Goal: Task Accomplishment & Management: Manage account settings

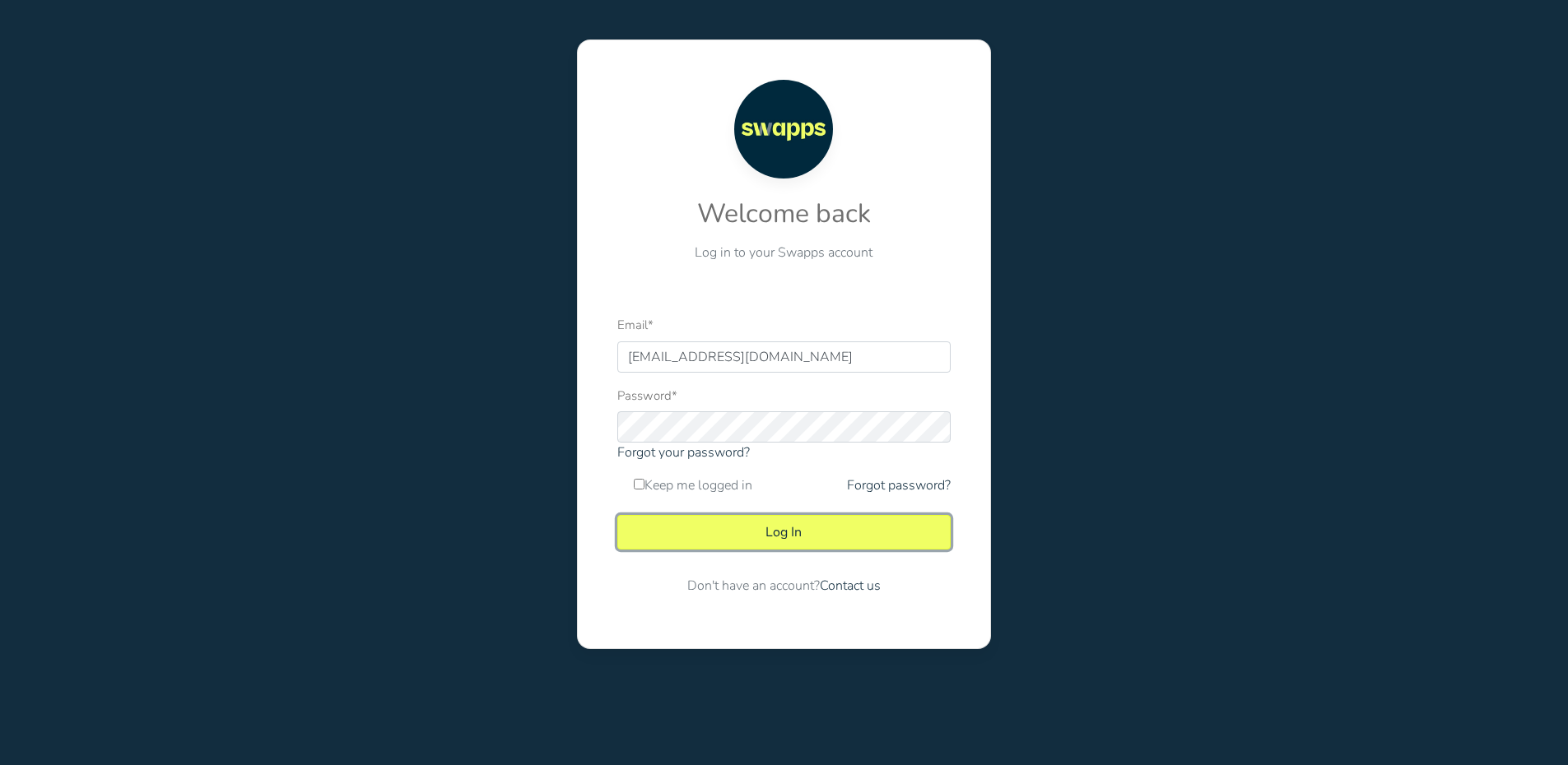
click at [828, 525] on button "Log In" at bounding box center [784, 532] width 334 height 34
click at [1185, 172] on div "Welcome back Log in to your Swapps account Email * contabilidad@swapps.co Passw…" at bounding box center [783, 344] width 1592 height 689
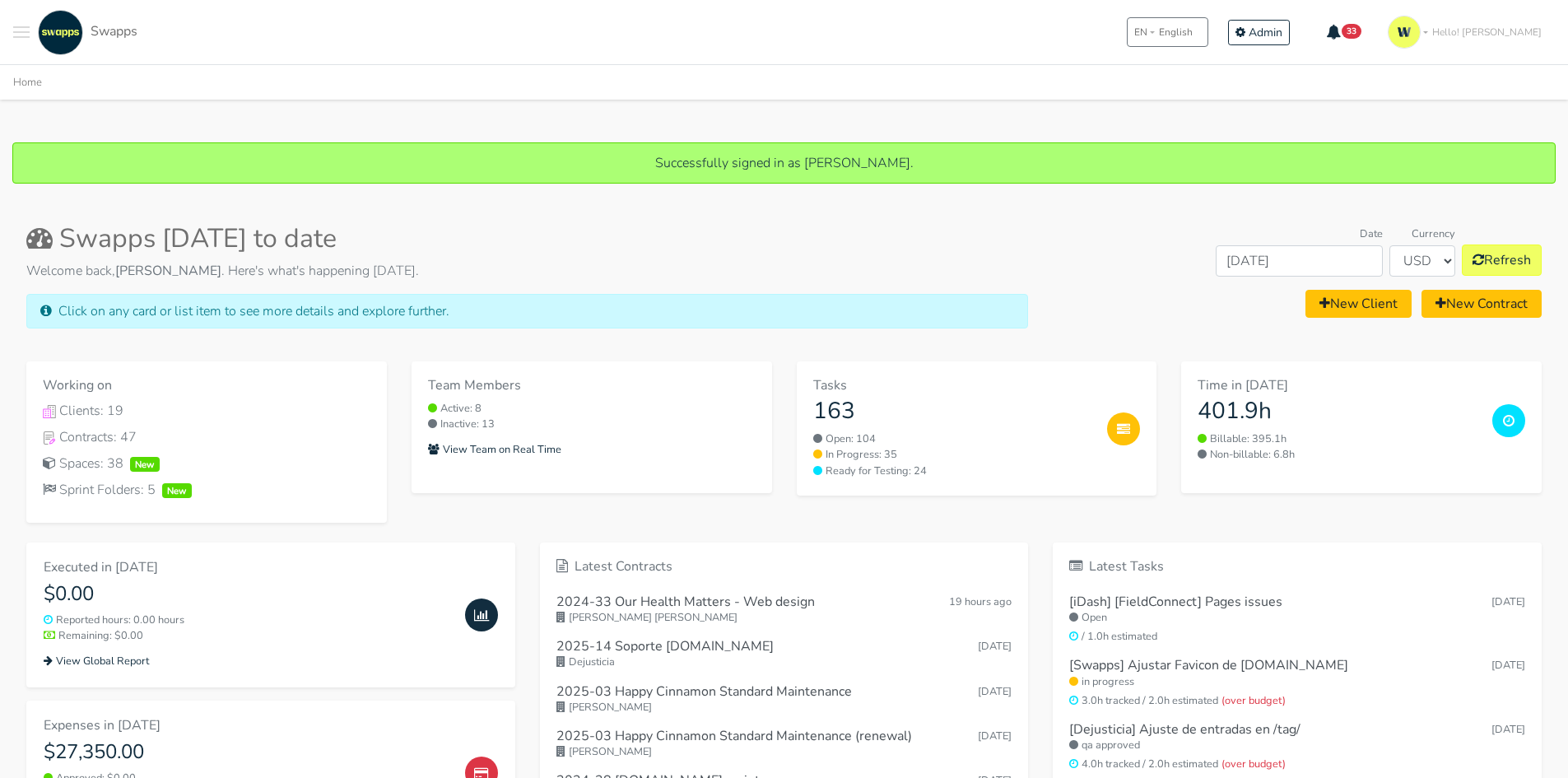
click at [26, 26] on span "Toggle navigation menu" at bounding box center [22, 27] width 16 height 2
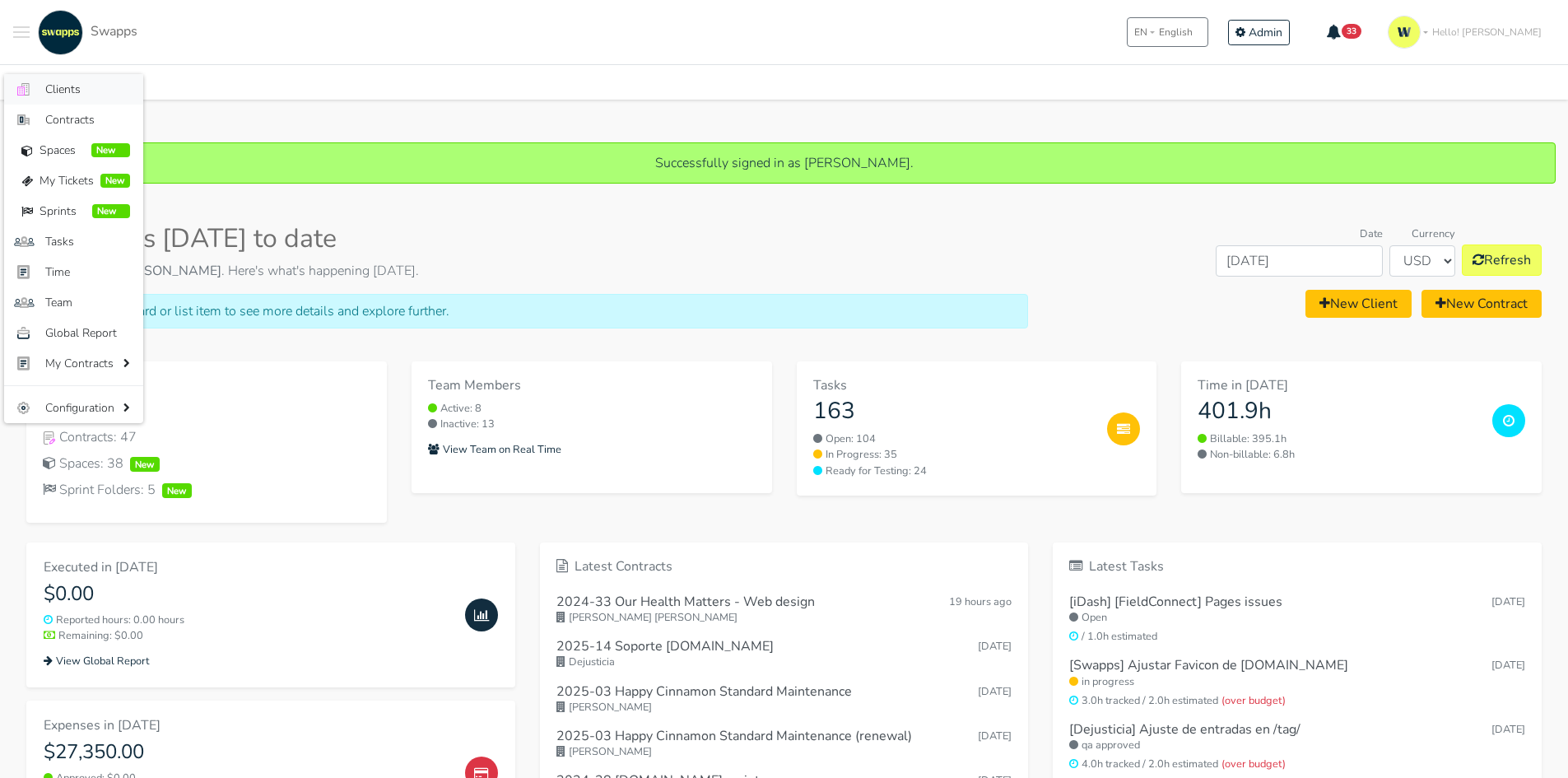
click at [63, 76] on link ".cls-1 { fill: #F15CFF; } .cls-2 { fill: #9a9a9a; } Clients" at bounding box center [73, 90] width 139 height 31
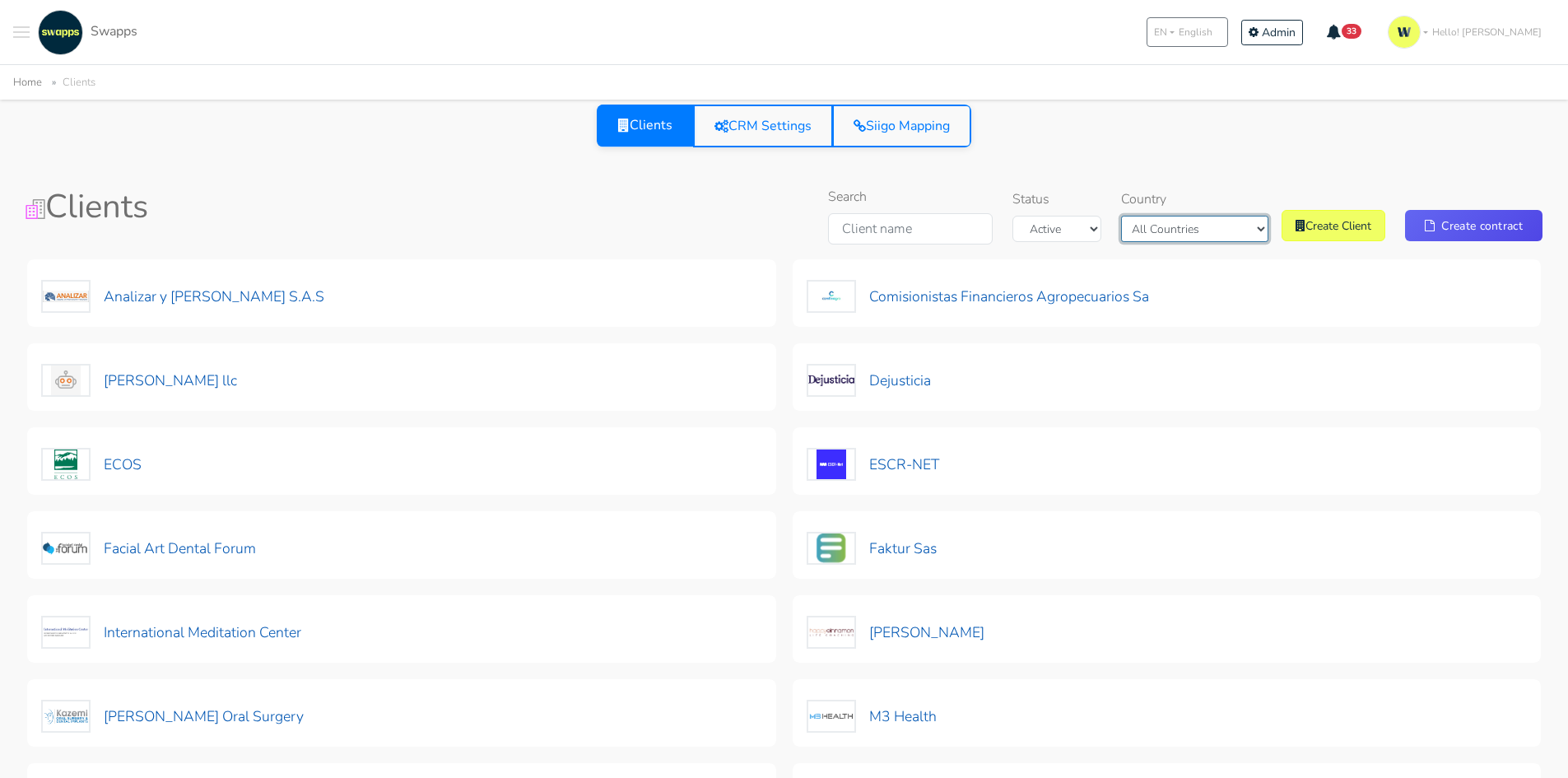
click at [1195, 229] on select "All Countries Colombia USA" at bounding box center [1195, 229] width 148 height 26
select select "Colombia"
click at [1160, 216] on select "All Countries Colombia USA" at bounding box center [1195, 229] width 148 height 26
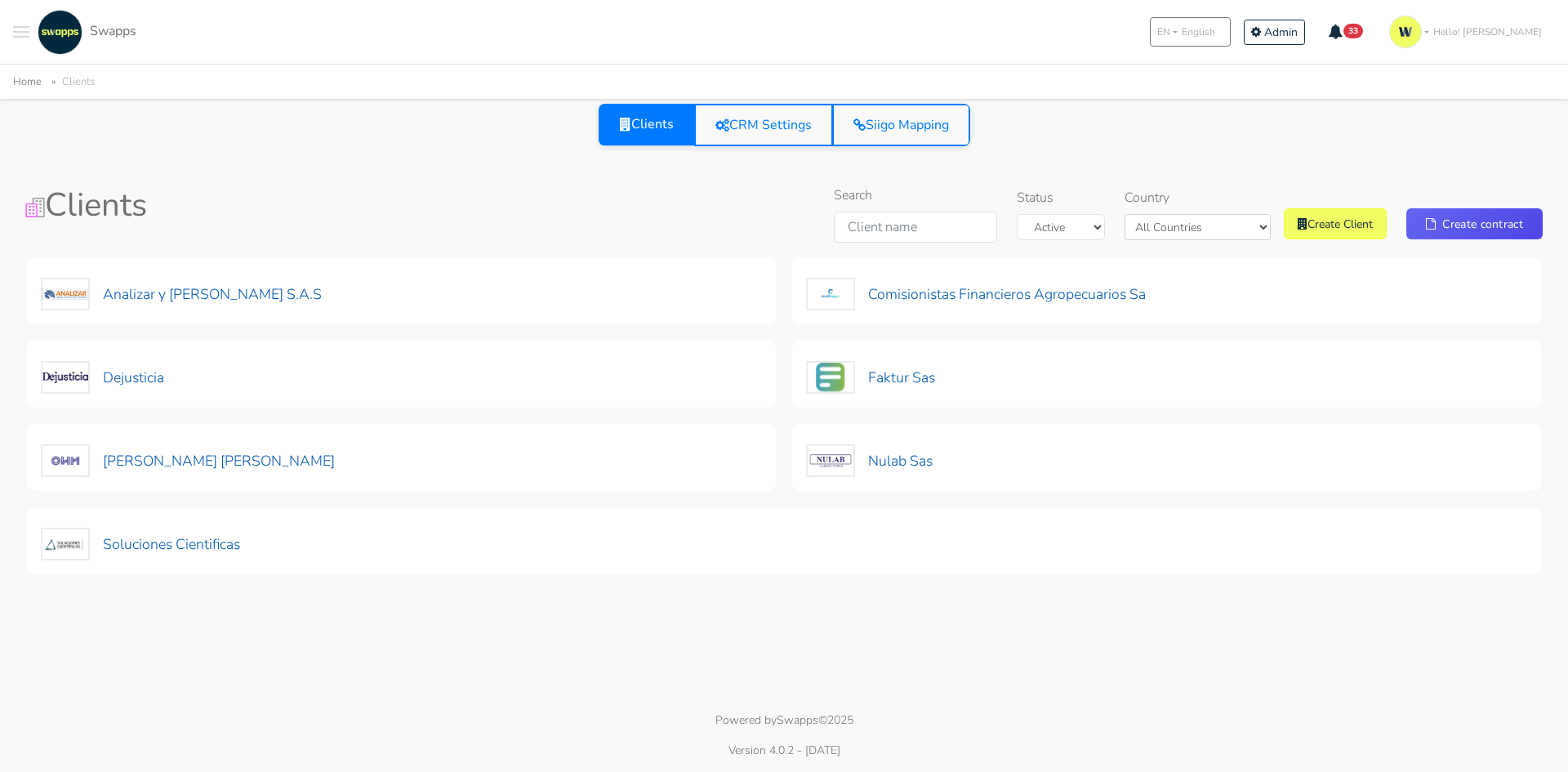
click at [1100, 155] on div "Clients CRM Settings Siigo Mapping" at bounding box center [784, 134] width 1555 height 62
click at [247, 462] on button "[PERSON_NAME] [PERSON_NAME]" at bounding box center [188, 462] width 296 height 34
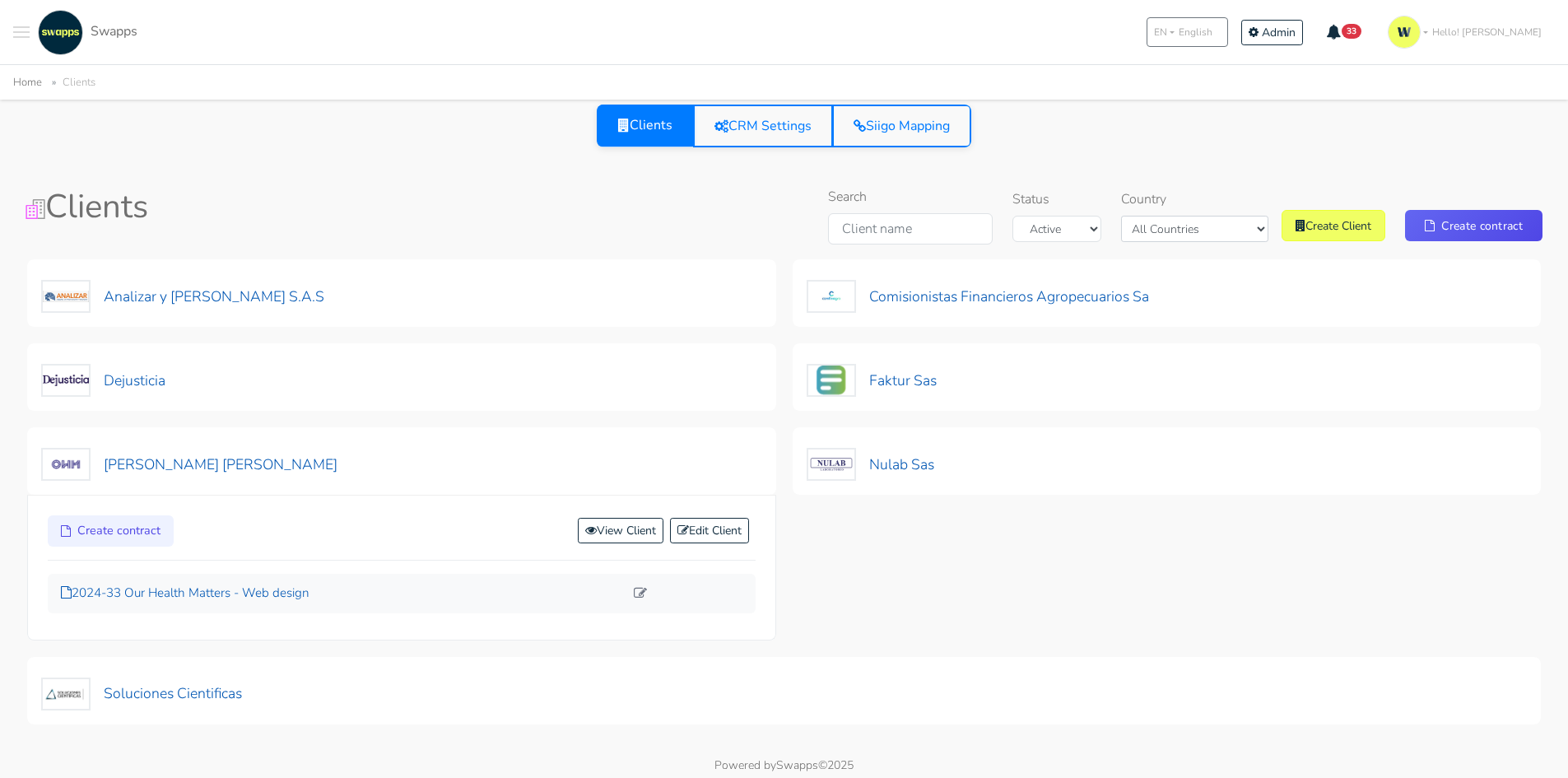
click at [264, 588] on p "2024-33 Our Health Matters - Web design" at bounding box center [342, 593] width 563 height 19
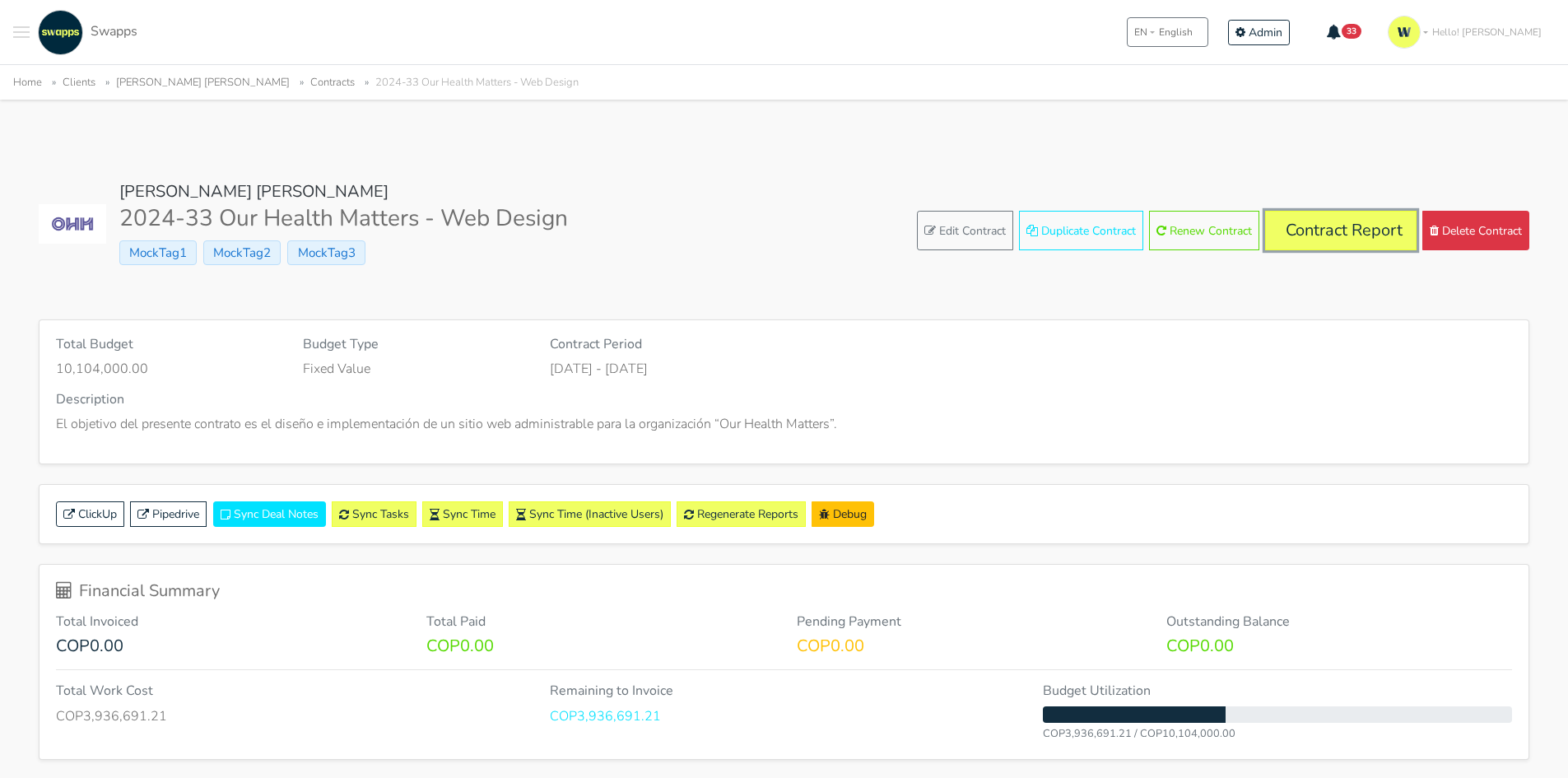
click at [1353, 238] on link "Contract Report" at bounding box center [1341, 230] width 151 height 40
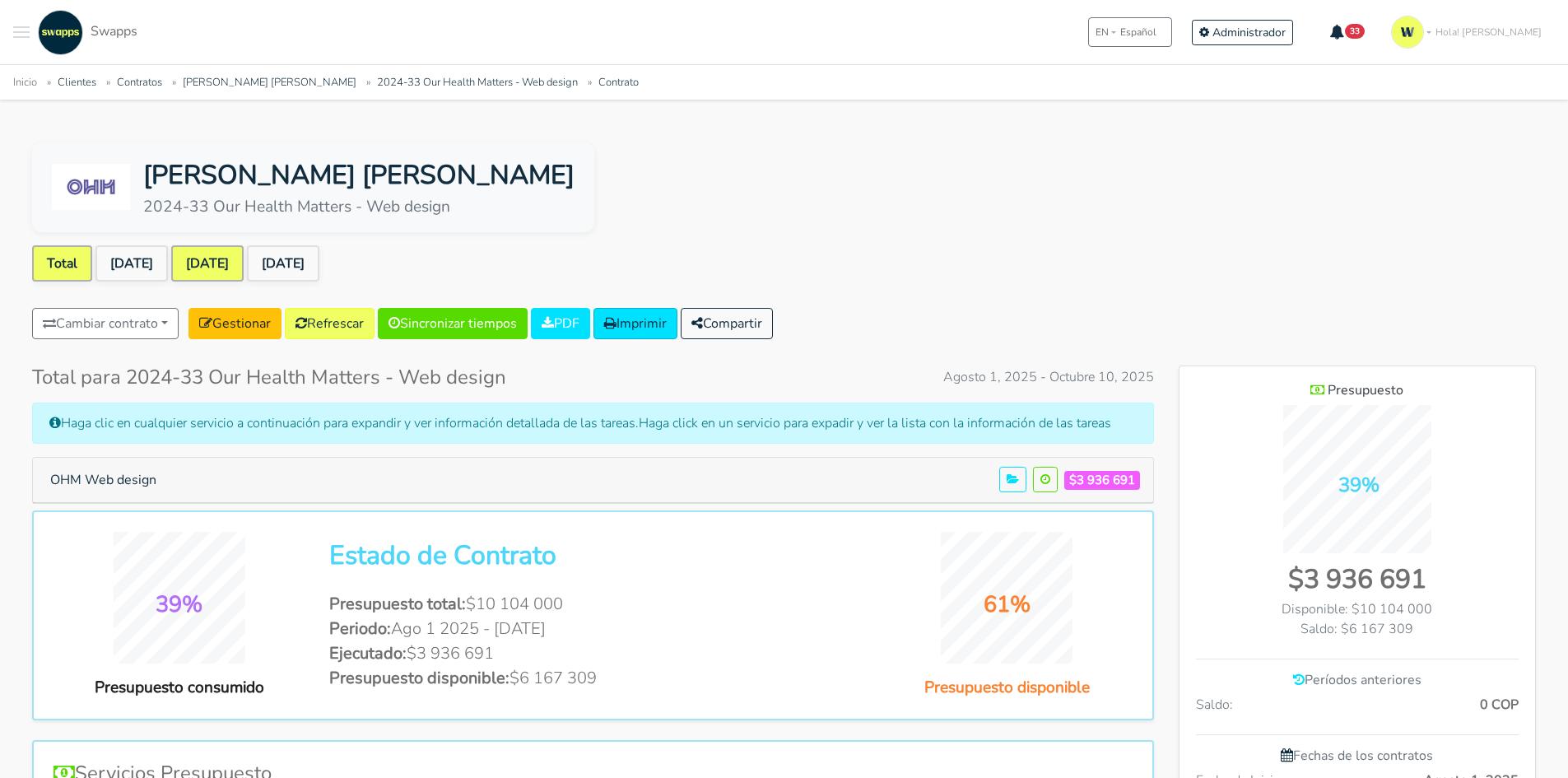
click at [244, 259] on link "[DATE]" at bounding box center [208, 264] width 73 height 36
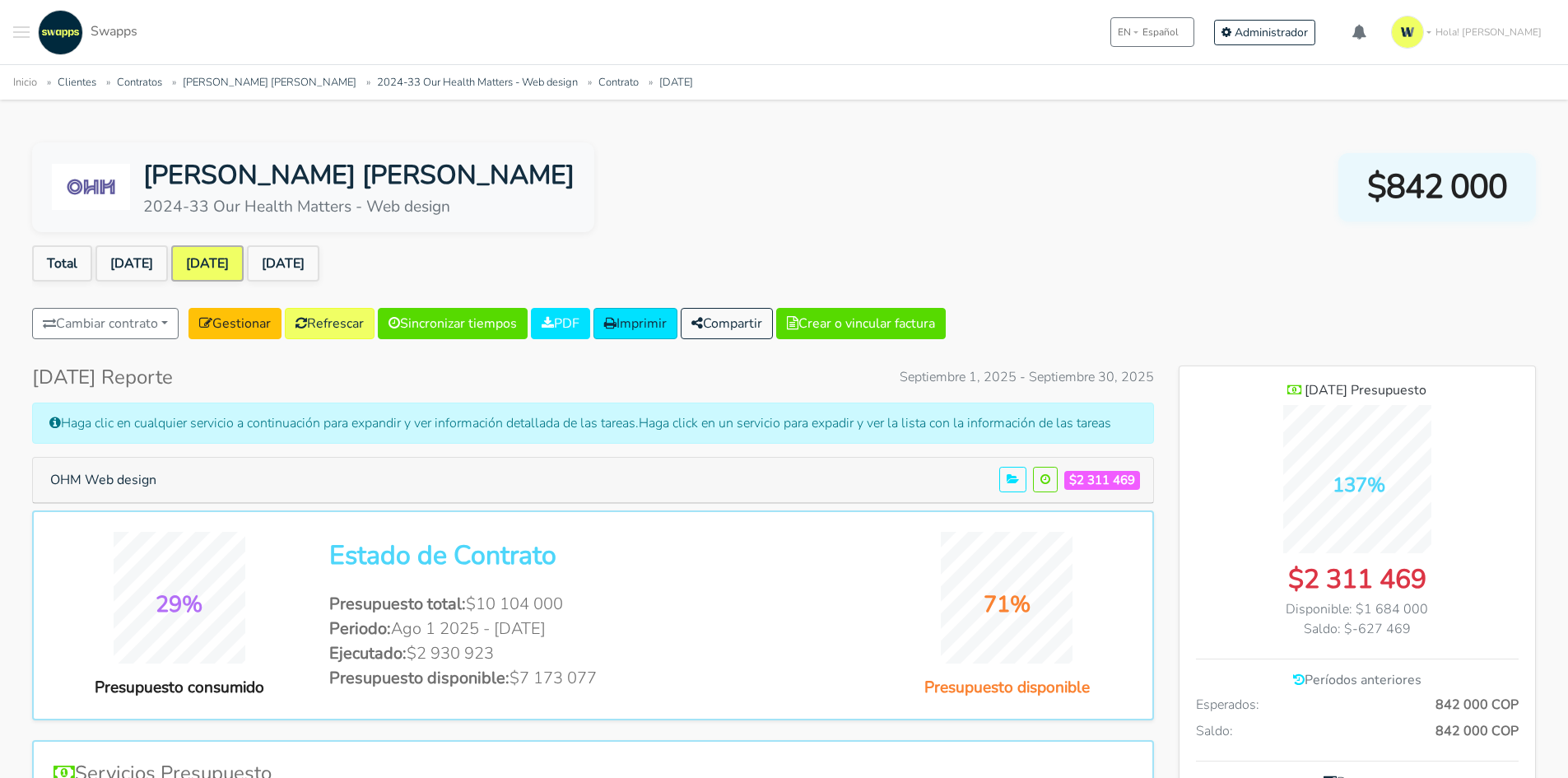
scroll to position [1174, 356]
click at [137, 263] on link "[DATE]" at bounding box center [131, 264] width 73 height 36
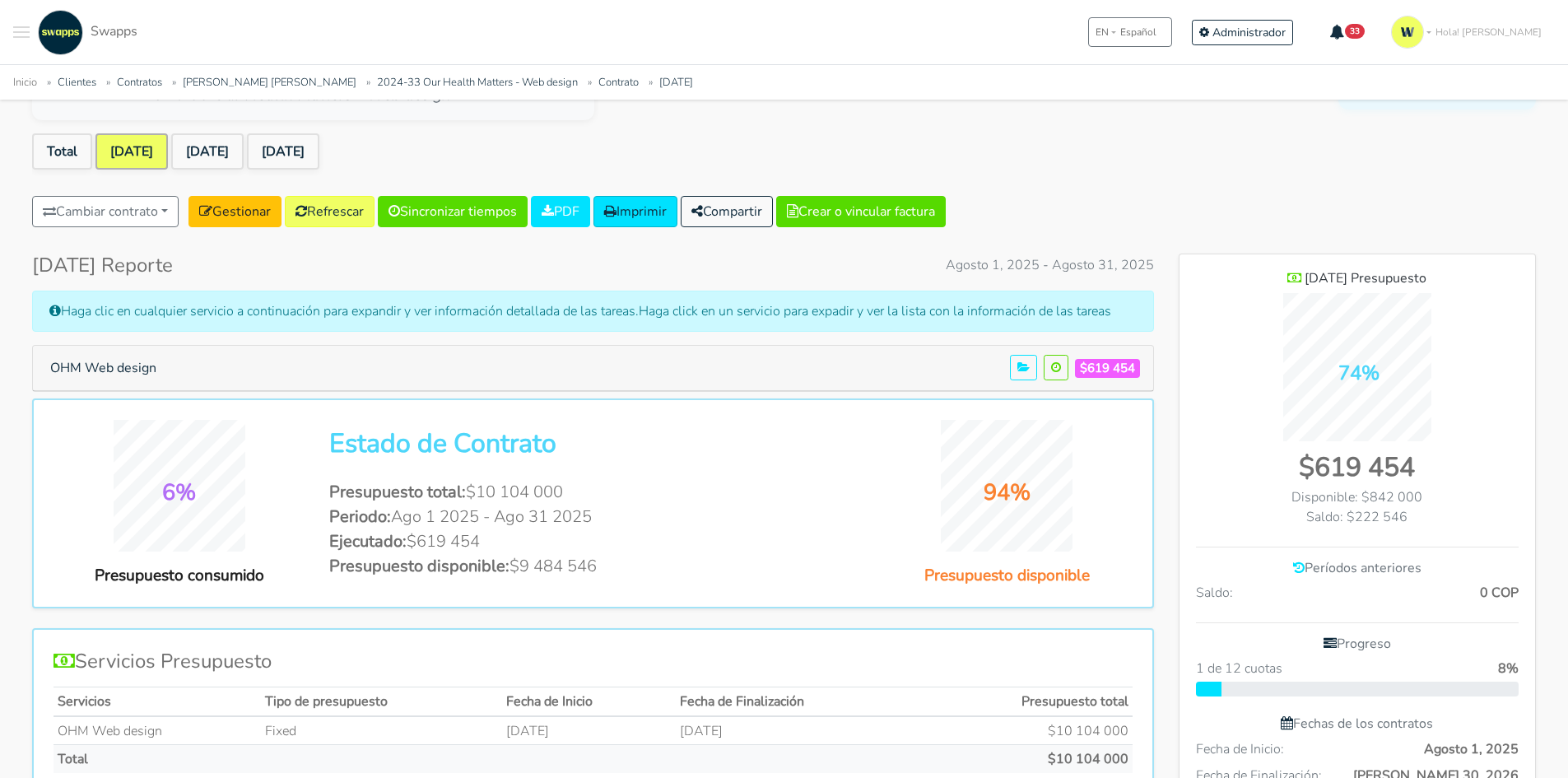
scroll to position [83, 0]
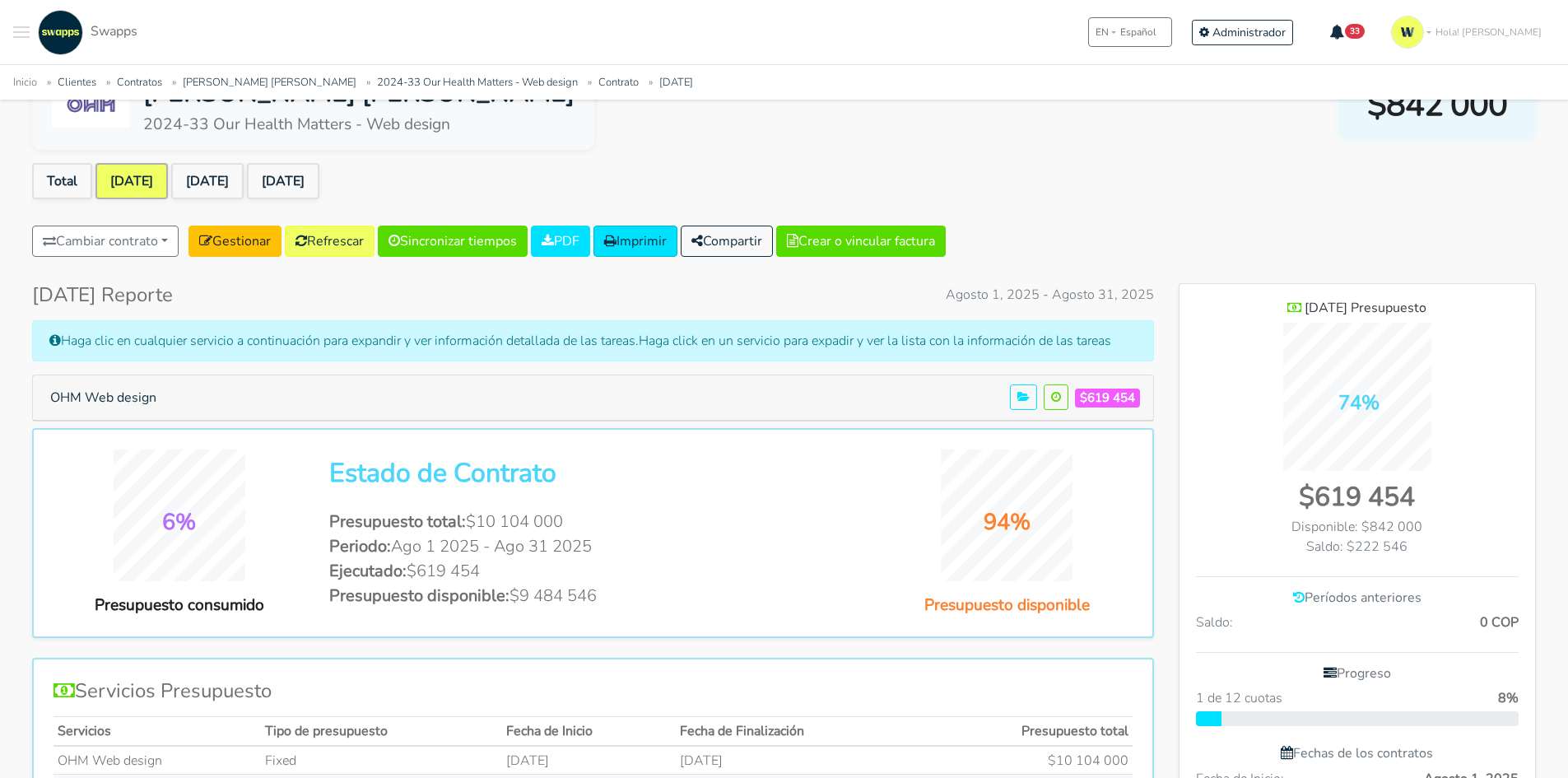
click at [505, 530] on li "Presupuesto total: $10 104 000" at bounding box center [592, 521] width 527 height 24
drag, startPoint x: 592, startPoint y: 521, endPoint x: 494, endPoint y: 517, distance: 98.1
click at [494, 517] on li "Presupuesto total: $10 104 000" at bounding box center [592, 521] width 527 height 24
drag, startPoint x: 458, startPoint y: 550, endPoint x: 570, endPoint y: 551, distance: 112.0
click at [570, 551] on li "Periodo: Ago 1 2025 - Ago 31 2025" at bounding box center [592, 546] width 527 height 24
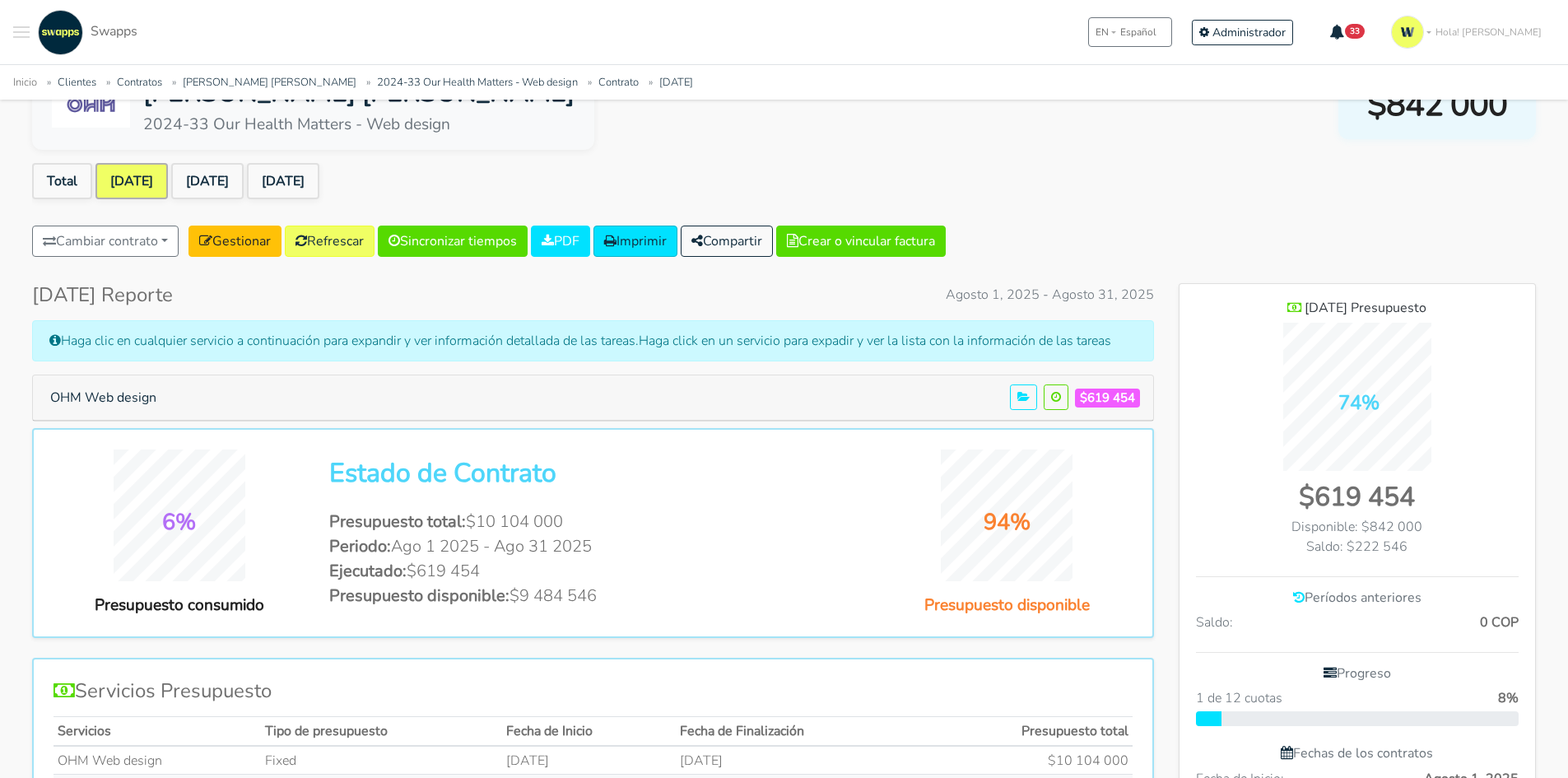
click at [465, 572] on li "Ejecutado: $619 454" at bounding box center [592, 571] width 527 height 24
click at [508, 577] on li "Ejecutado: $619 454" at bounding box center [592, 571] width 527 height 24
drag, startPoint x: 629, startPoint y: 585, endPoint x: 447, endPoint y: 570, distance: 182.6
click at [450, 573] on ul "Presupuesto total: $10 104 000 Periodo: Ago 1 2025 - Ago 31 2025 Ejecutado: $61…" at bounding box center [592, 559] width 527 height 99
click at [227, 170] on link "[DATE]" at bounding box center [208, 181] width 73 height 36
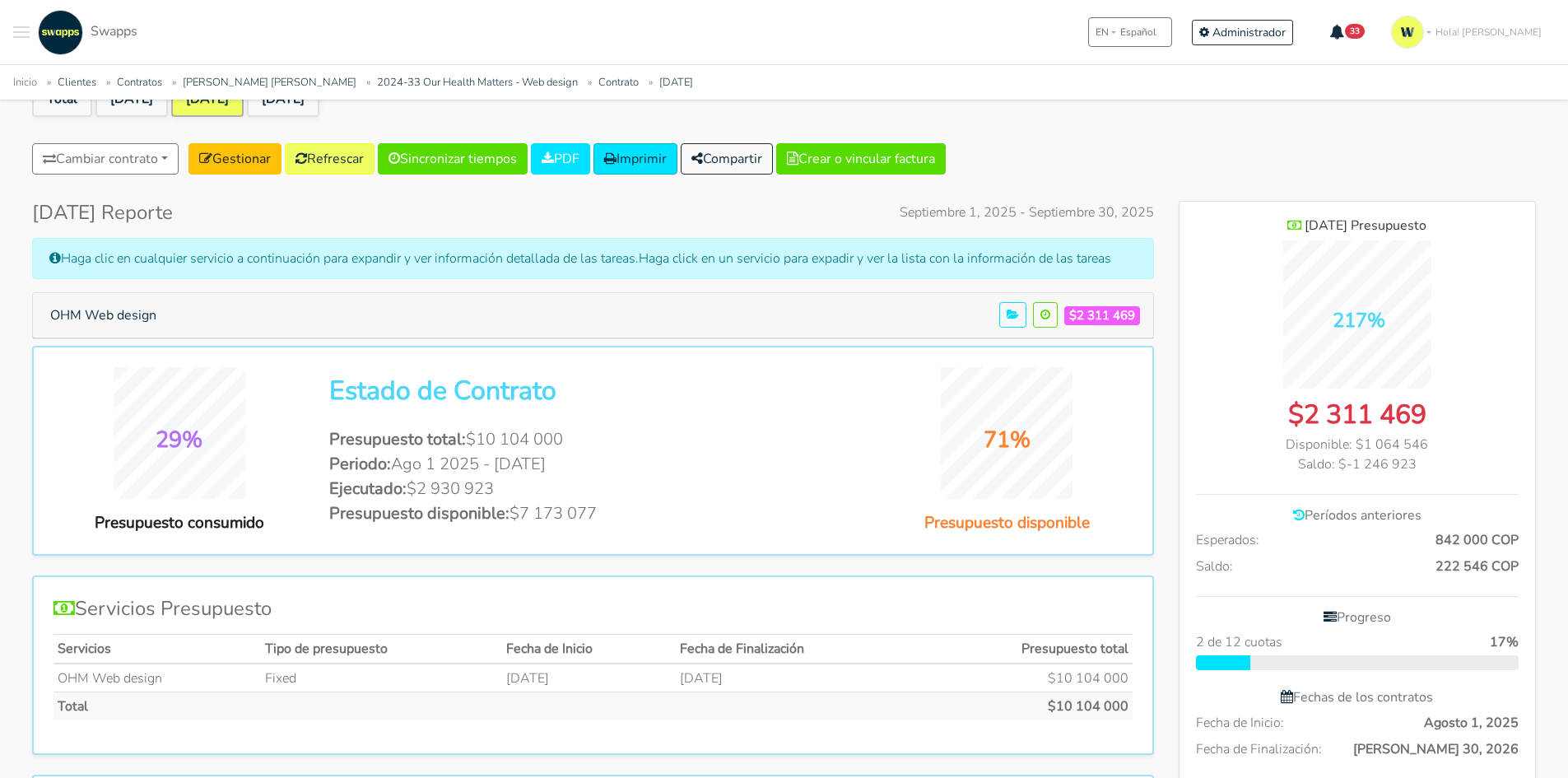
drag, startPoint x: 602, startPoint y: 515, endPoint x: 426, endPoint y: 491, distance: 177.6
click at [508, 510] on li "Presupuesto disponible: $7 173 077" at bounding box center [592, 513] width 527 height 24
click at [80, 319] on button "OHM Web design" at bounding box center [103, 316] width 128 height 32
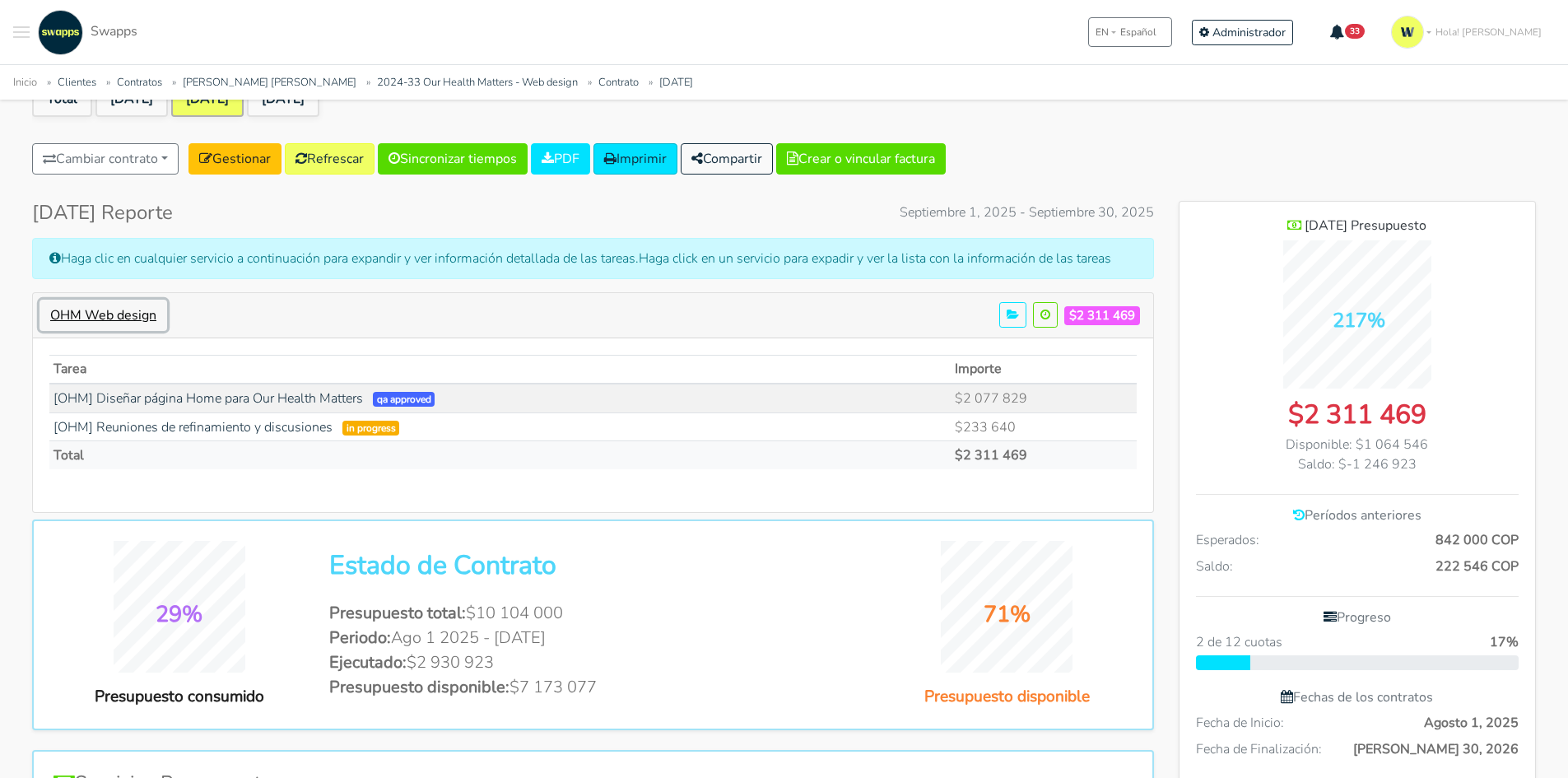
scroll to position [1182, 356]
click at [80, 319] on button "OHM Web design" at bounding box center [103, 316] width 128 height 32
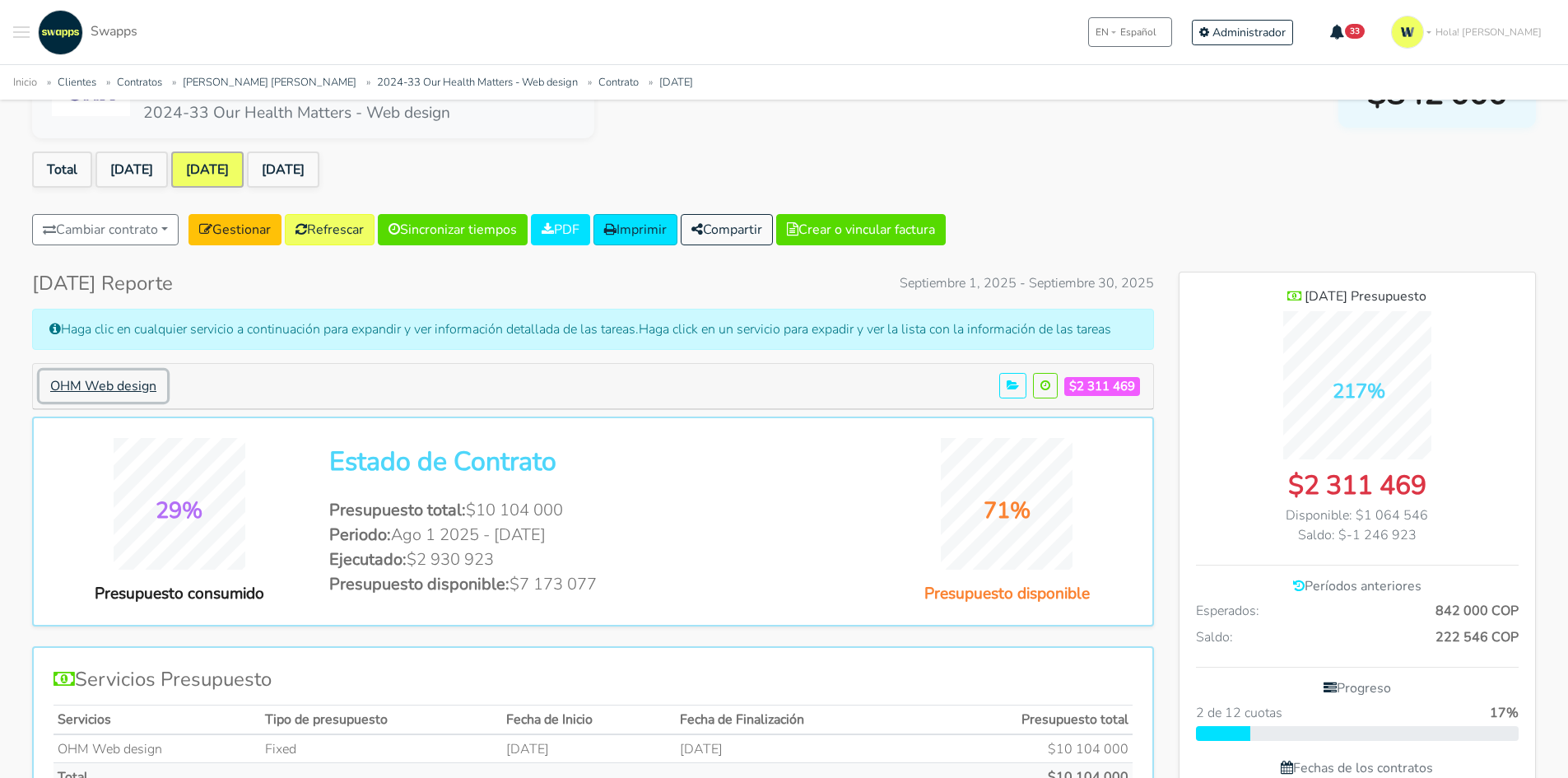
scroll to position [0, 0]
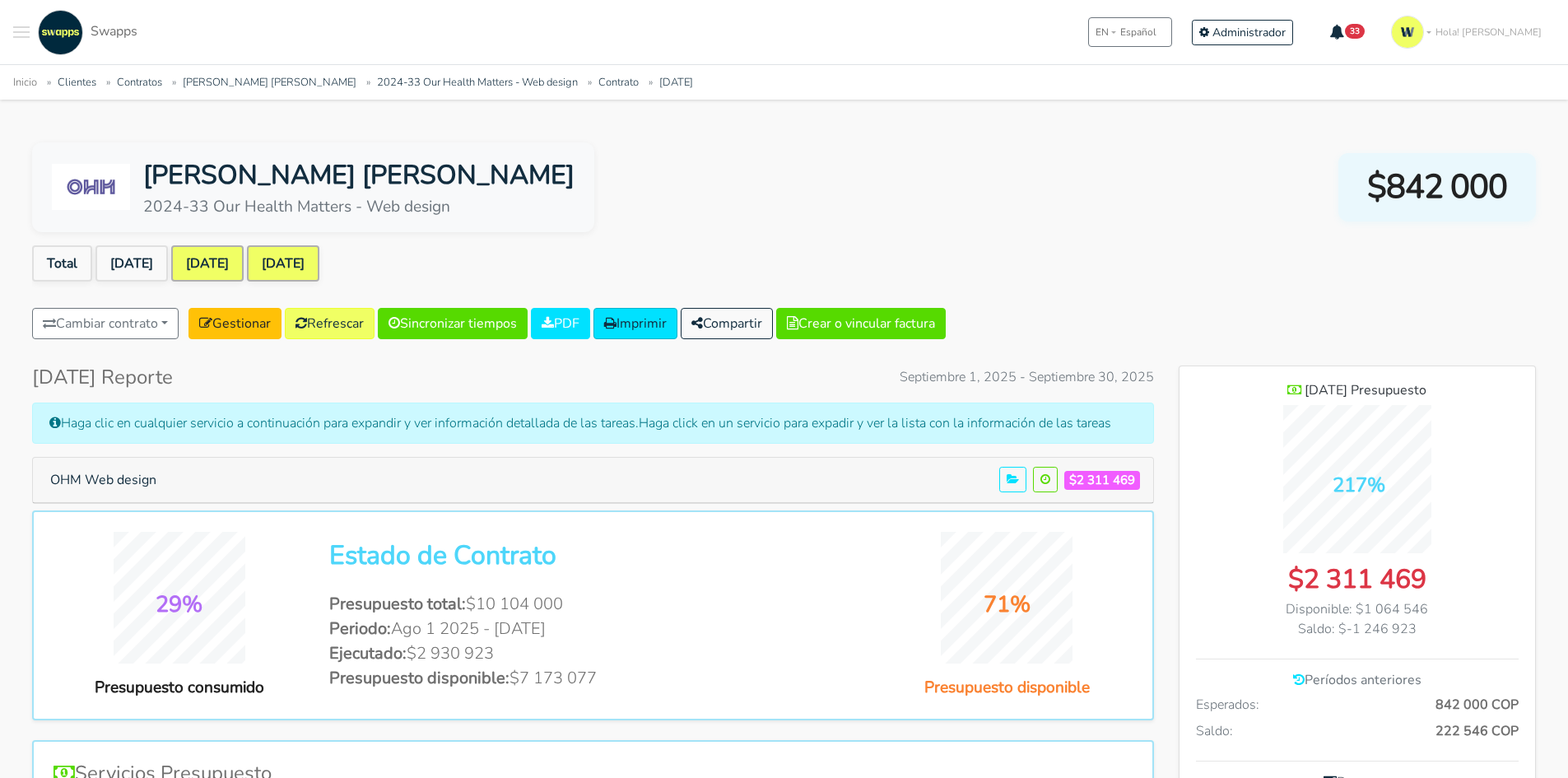
click at [319, 262] on link "[DATE]" at bounding box center [283, 264] width 73 height 36
click at [139, 486] on button "OHM Web design" at bounding box center [103, 480] width 128 height 32
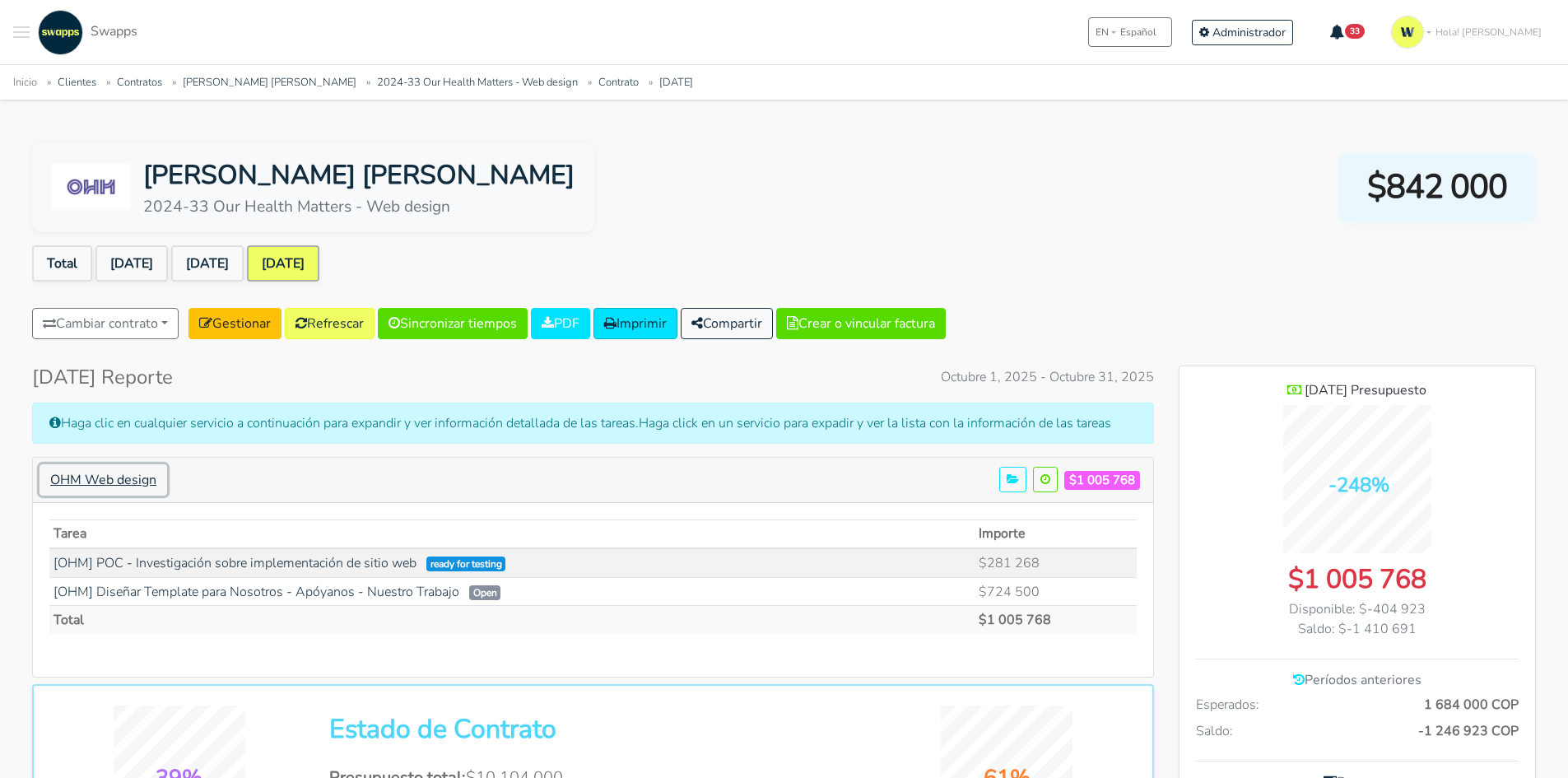
scroll to position [1182, 356]
click at [134, 258] on link "[DATE]" at bounding box center [131, 264] width 73 height 36
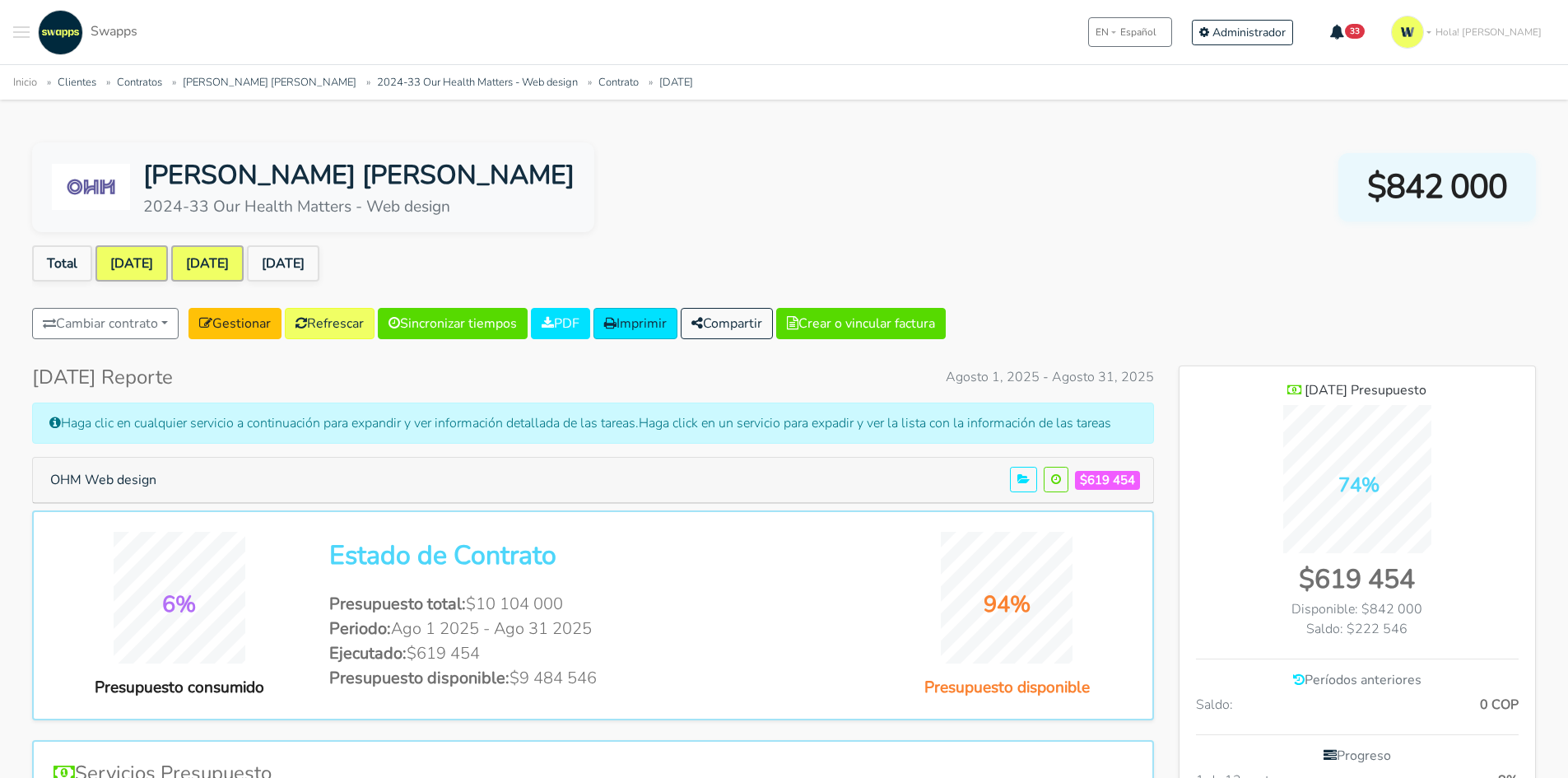
click at [244, 273] on link "[DATE]" at bounding box center [208, 264] width 73 height 36
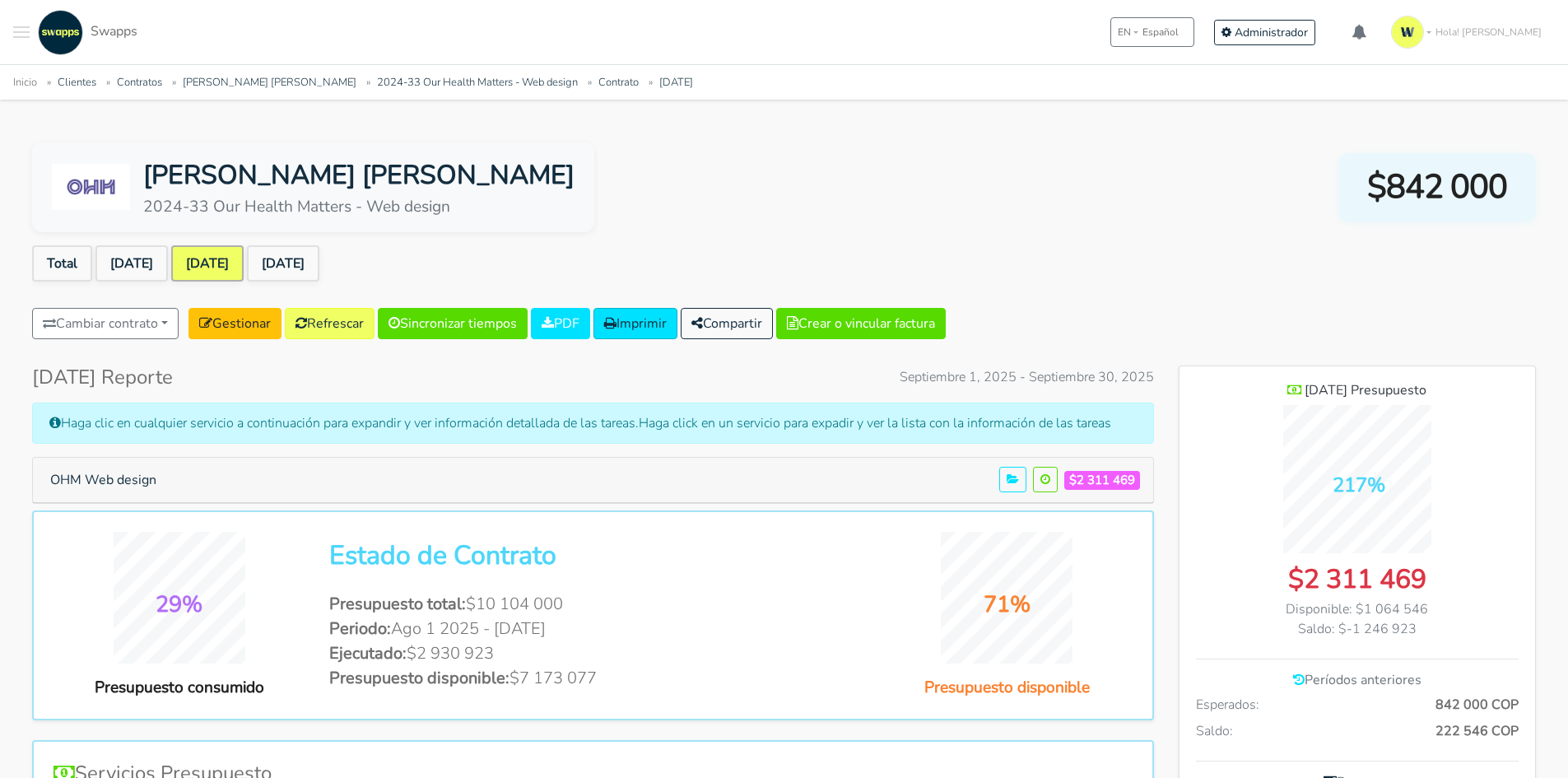
scroll to position [1174, 356]
click at [115, 479] on button "OHM Web design" at bounding box center [103, 480] width 128 height 32
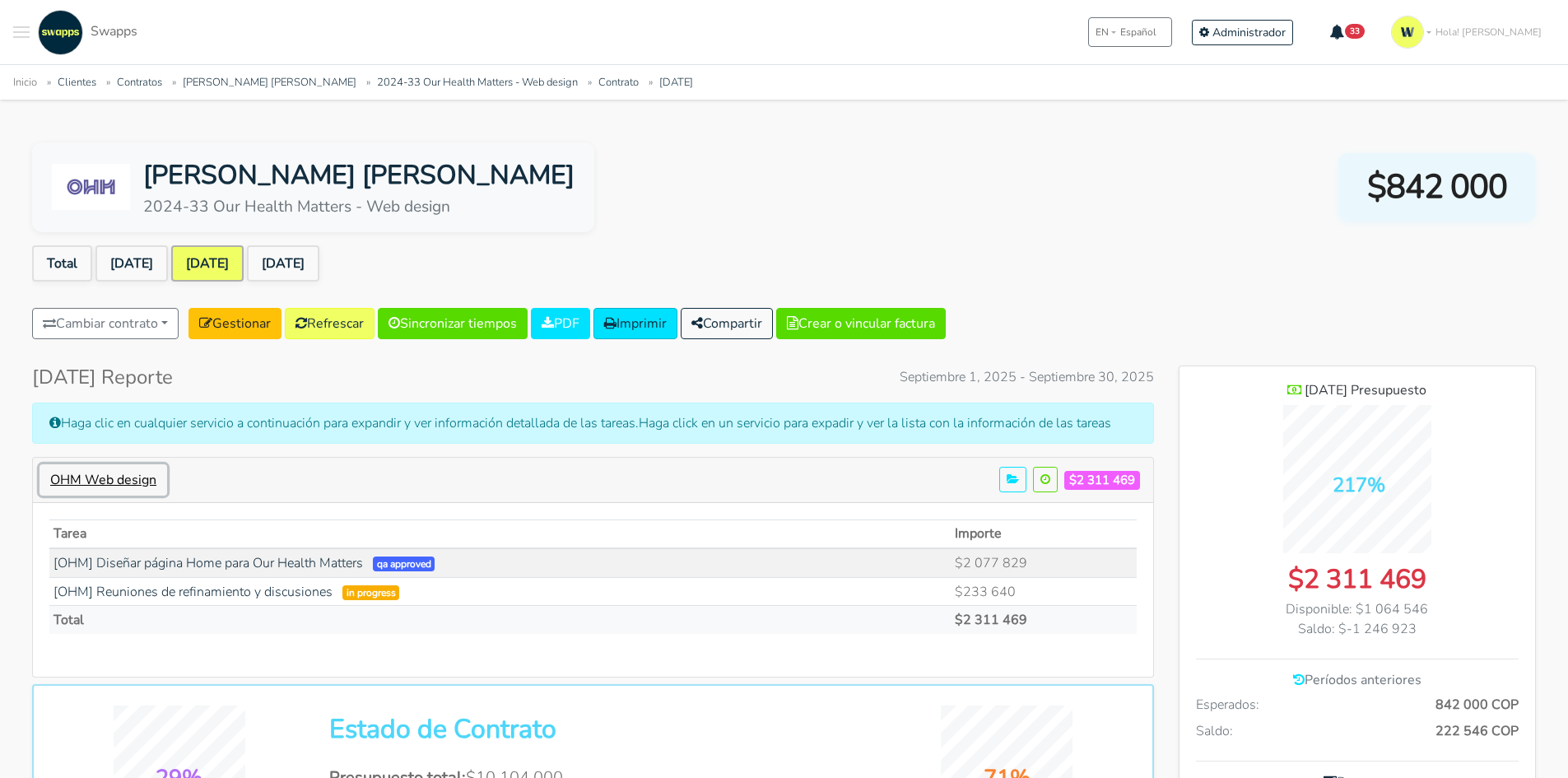
scroll to position [1182, 356]
click at [139, 246] on link "[DATE]" at bounding box center [131, 264] width 73 height 36
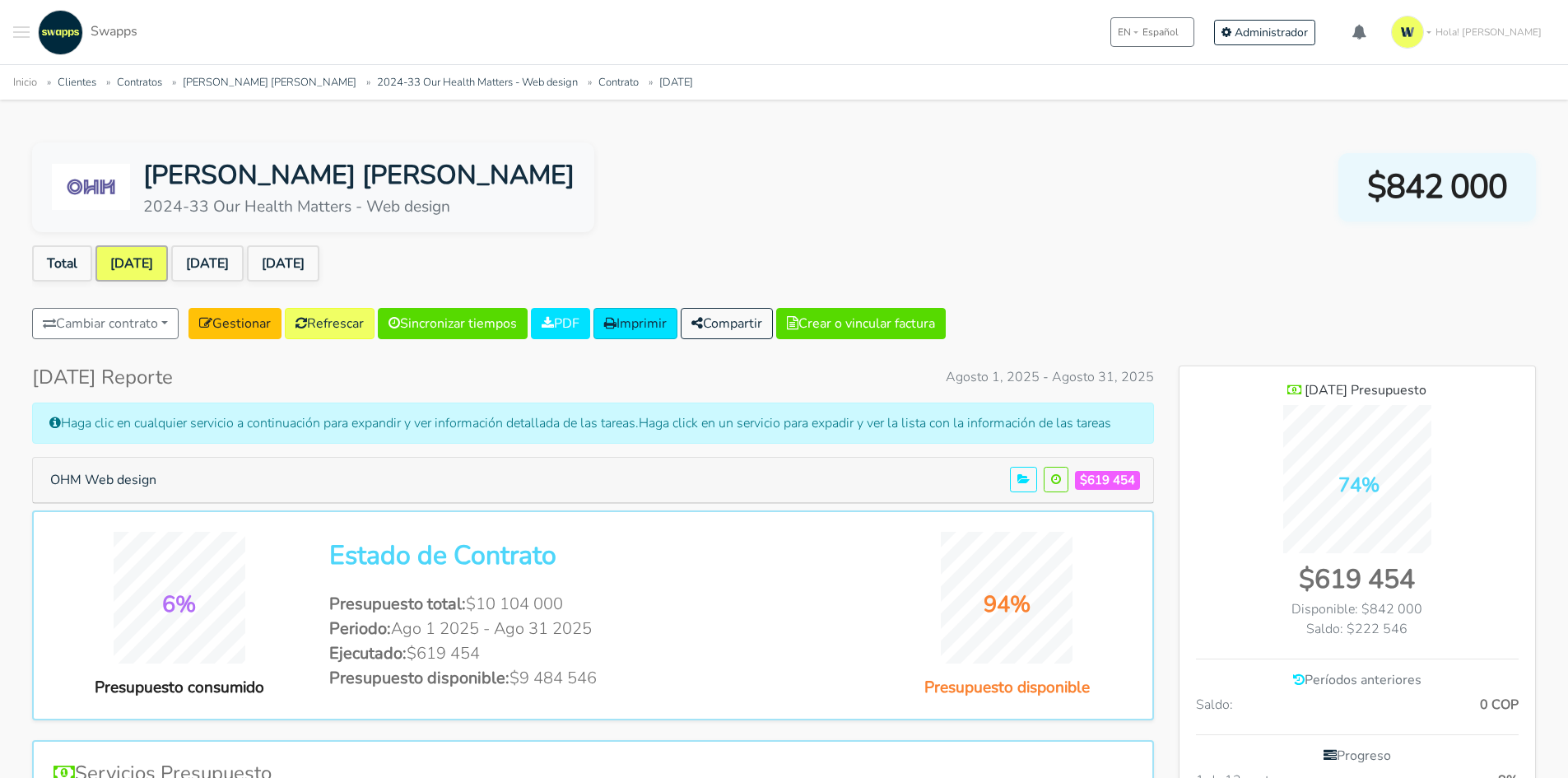
scroll to position [1148, 356]
click at [99, 485] on button "OHM Web design" at bounding box center [103, 480] width 128 height 32
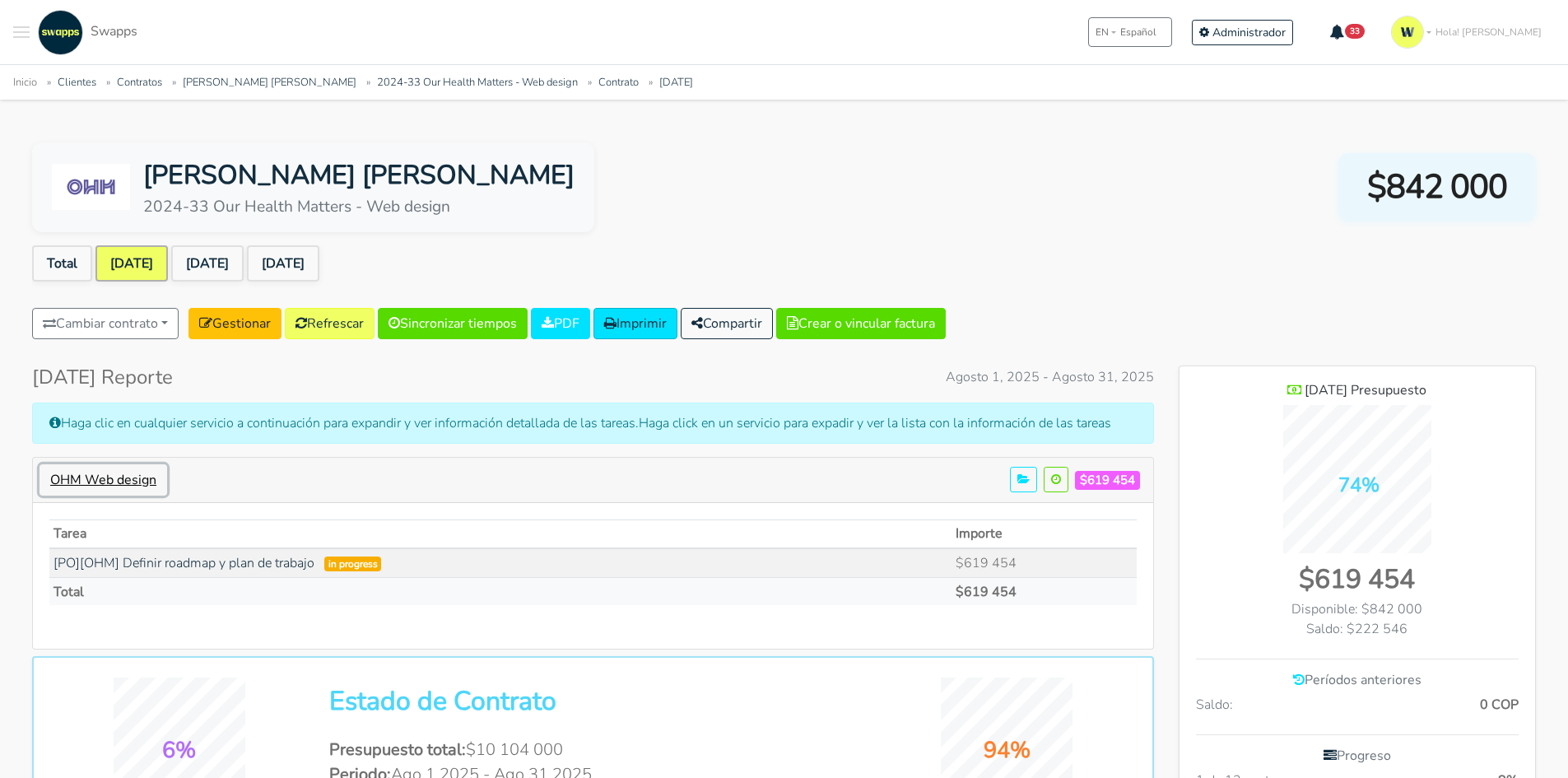
scroll to position [1152, 356]
click at [215, 258] on link "[DATE]" at bounding box center [208, 264] width 73 height 36
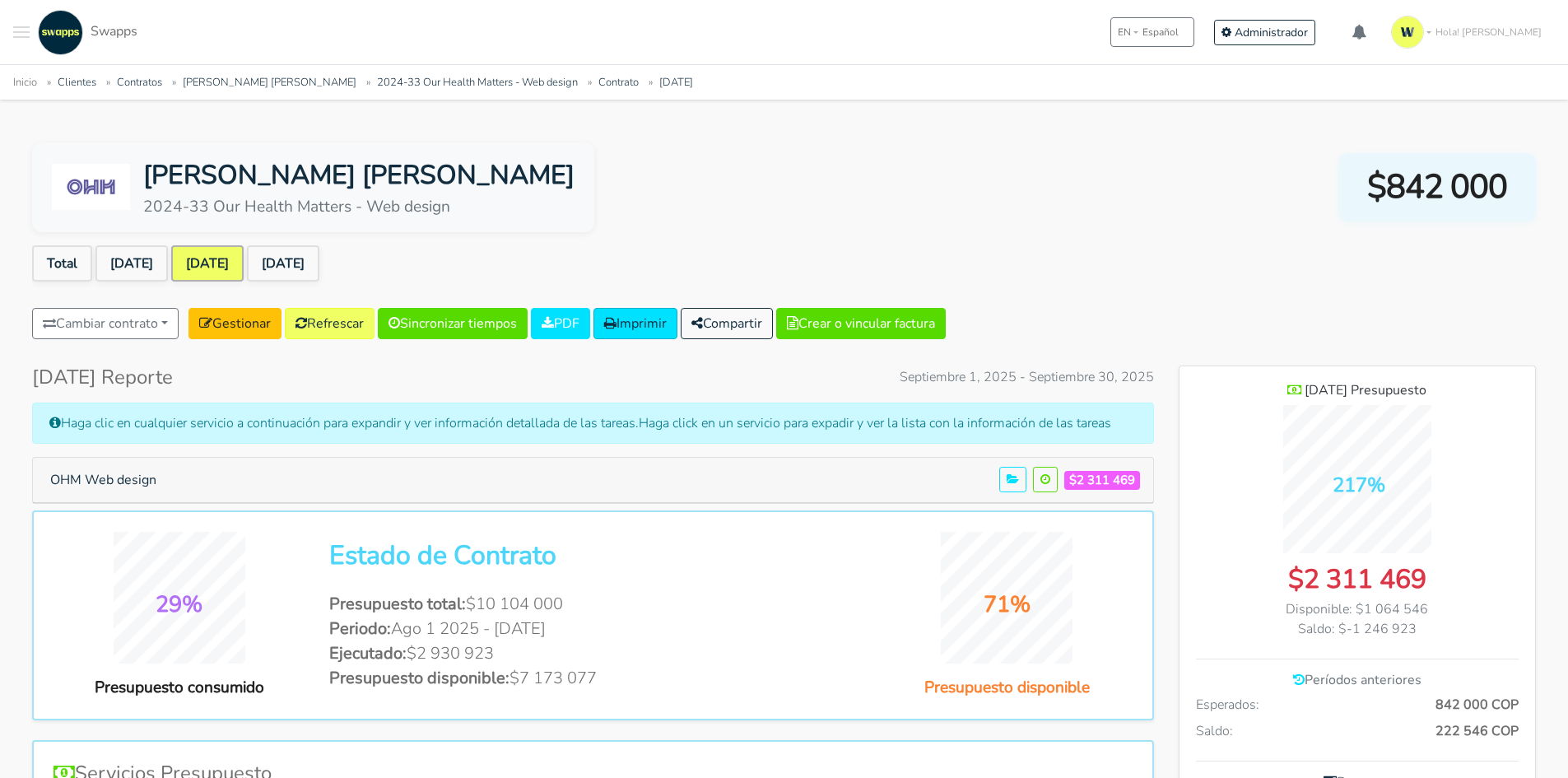
scroll to position [1174, 356]
click at [319, 264] on link "[DATE]" at bounding box center [283, 264] width 73 height 36
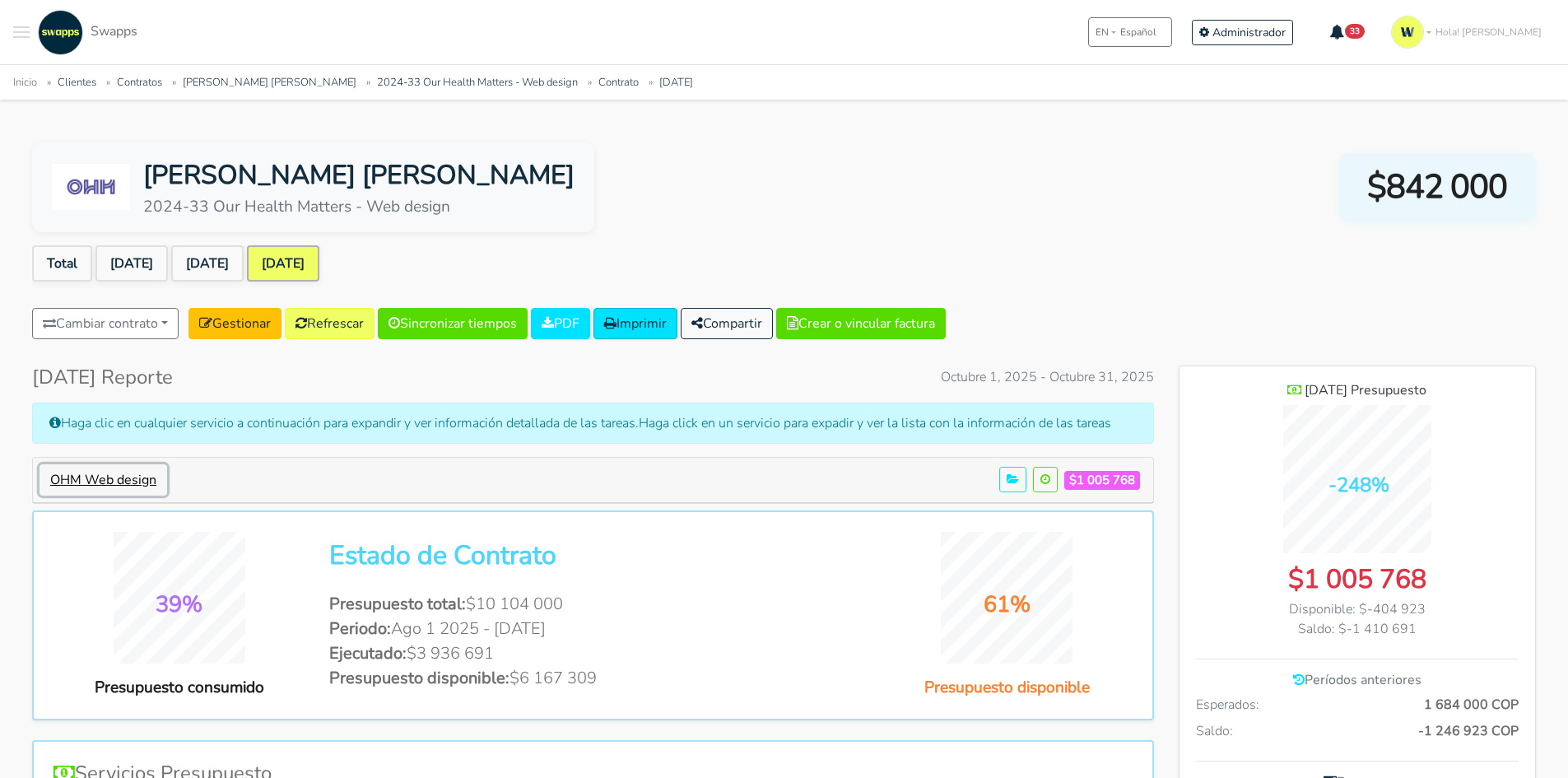
click at [117, 486] on button "OHM Web design" at bounding box center [103, 480] width 128 height 32
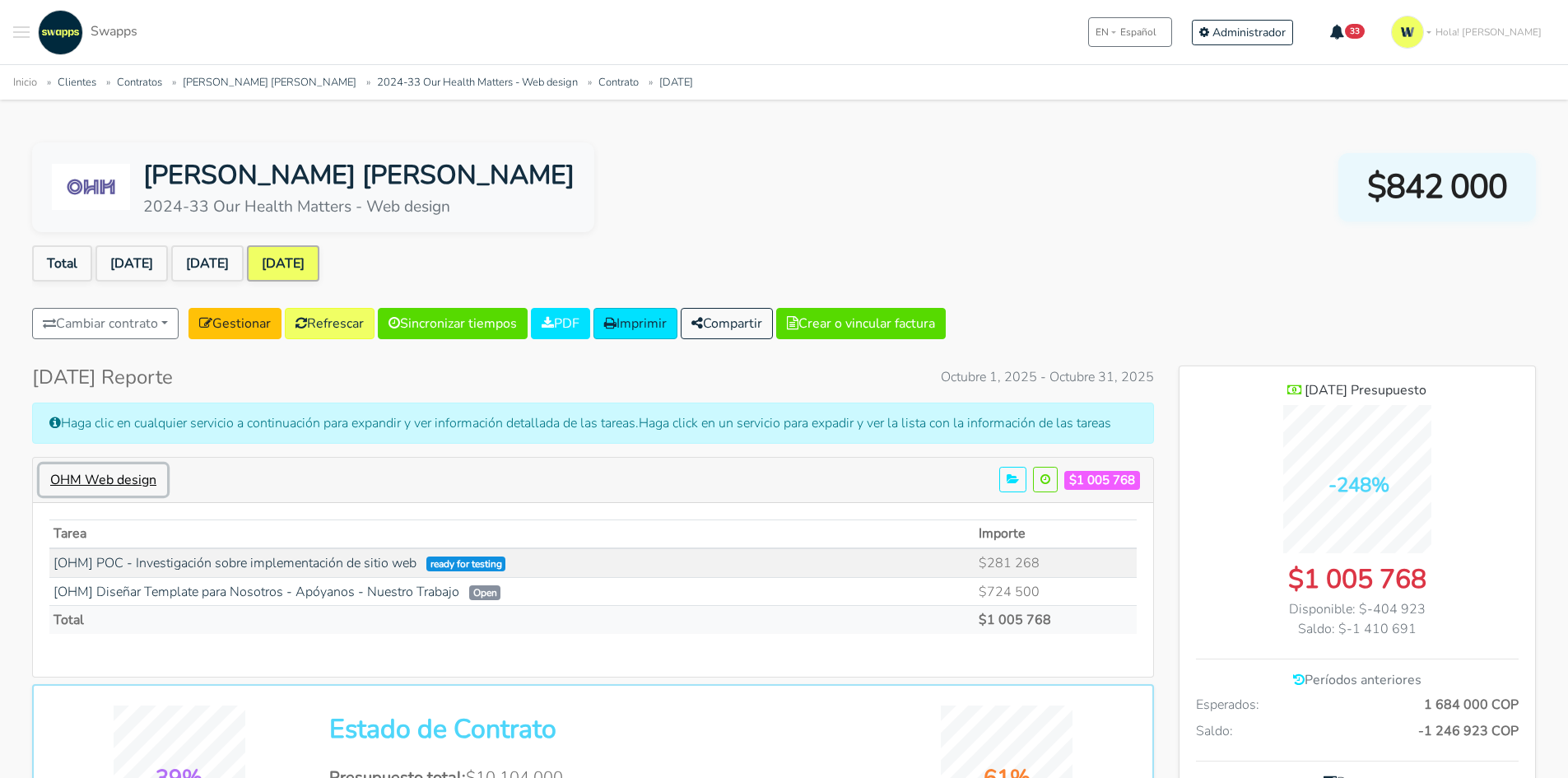
scroll to position [1181, 356]
click at [244, 267] on link "[DATE]" at bounding box center [208, 264] width 73 height 36
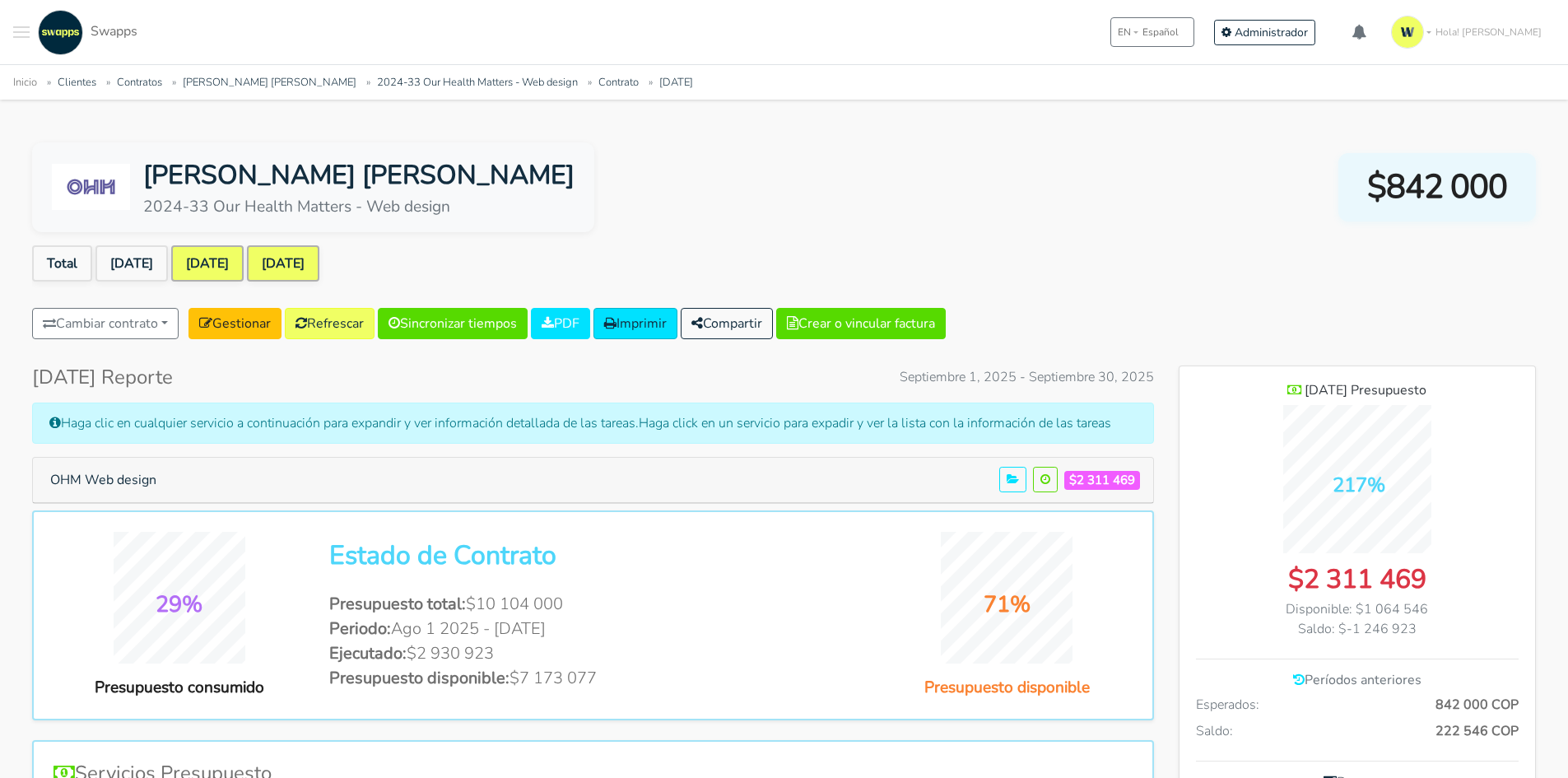
scroll to position [1174, 356]
click at [139, 481] on button "OHM Web design" at bounding box center [103, 480] width 128 height 32
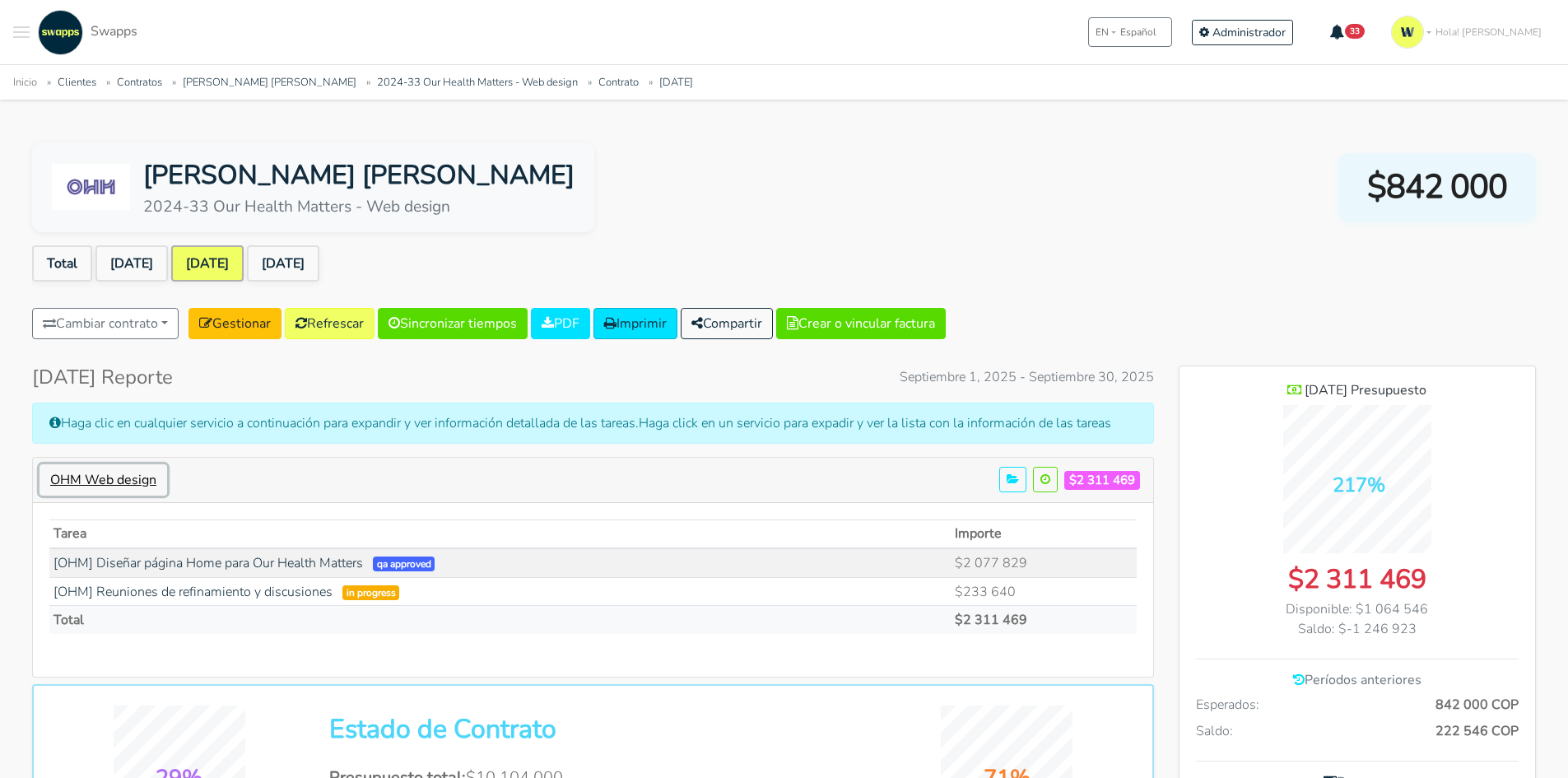
scroll to position [1182, 356]
click at [319, 272] on link "[DATE]" at bounding box center [283, 264] width 73 height 36
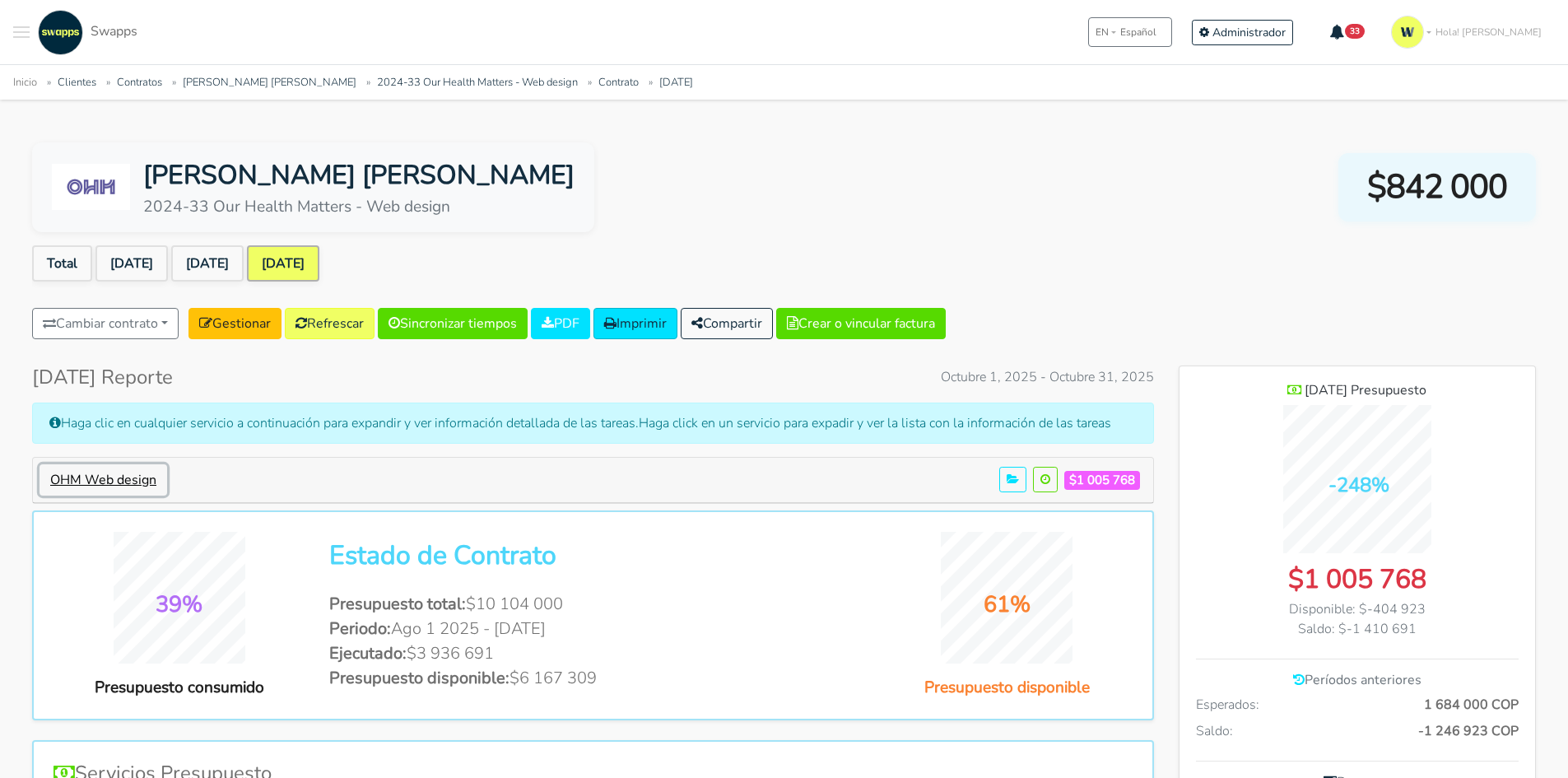
click at [117, 479] on button "OHM Web design" at bounding box center [103, 480] width 128 height 32
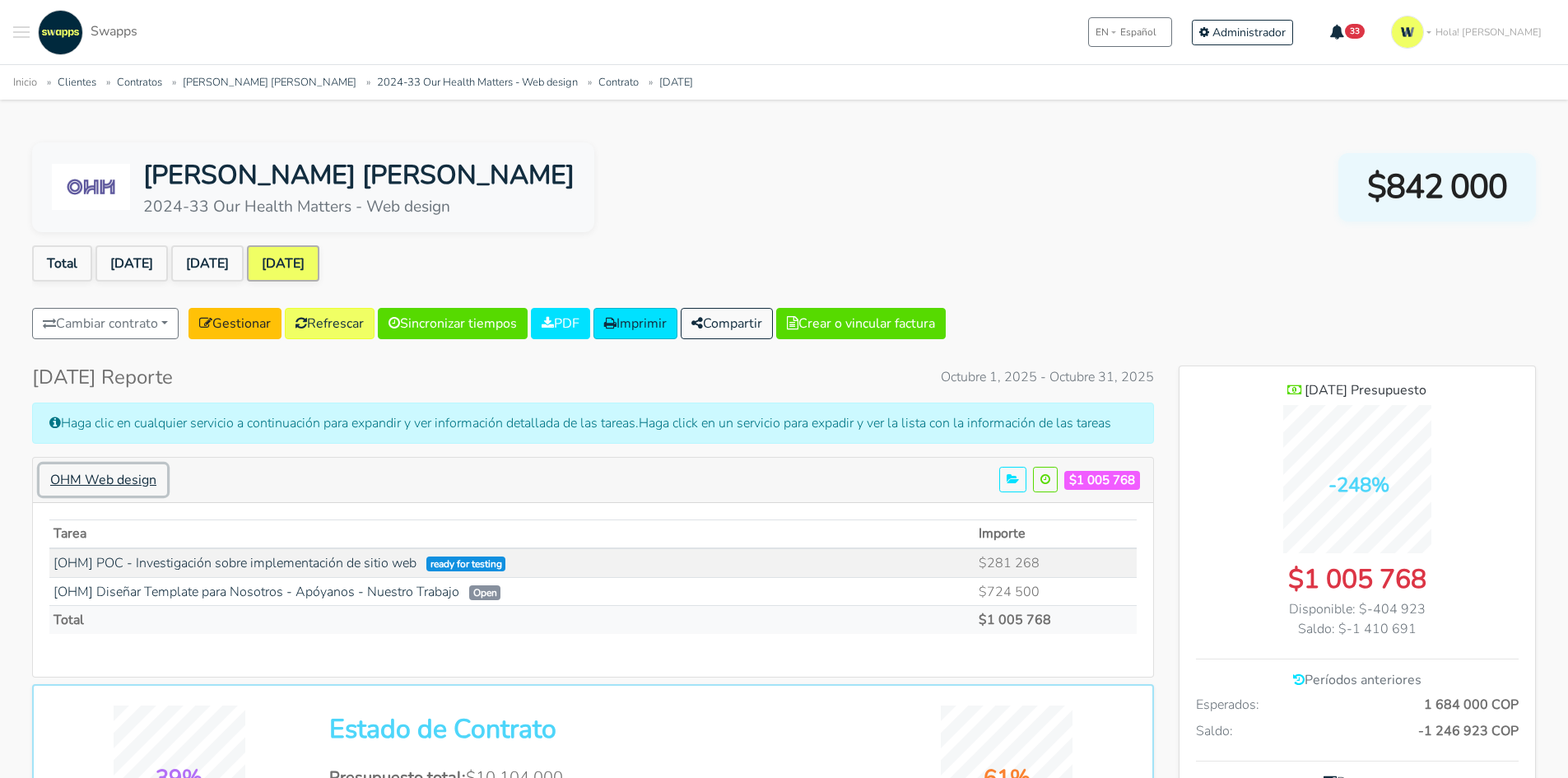
scroll to position [1182, 356]
click at [373, 568] on link "[OHM] POC - Investigación sobre implementación de sitio web" at bounding box center [235, 563] width 363 height 18
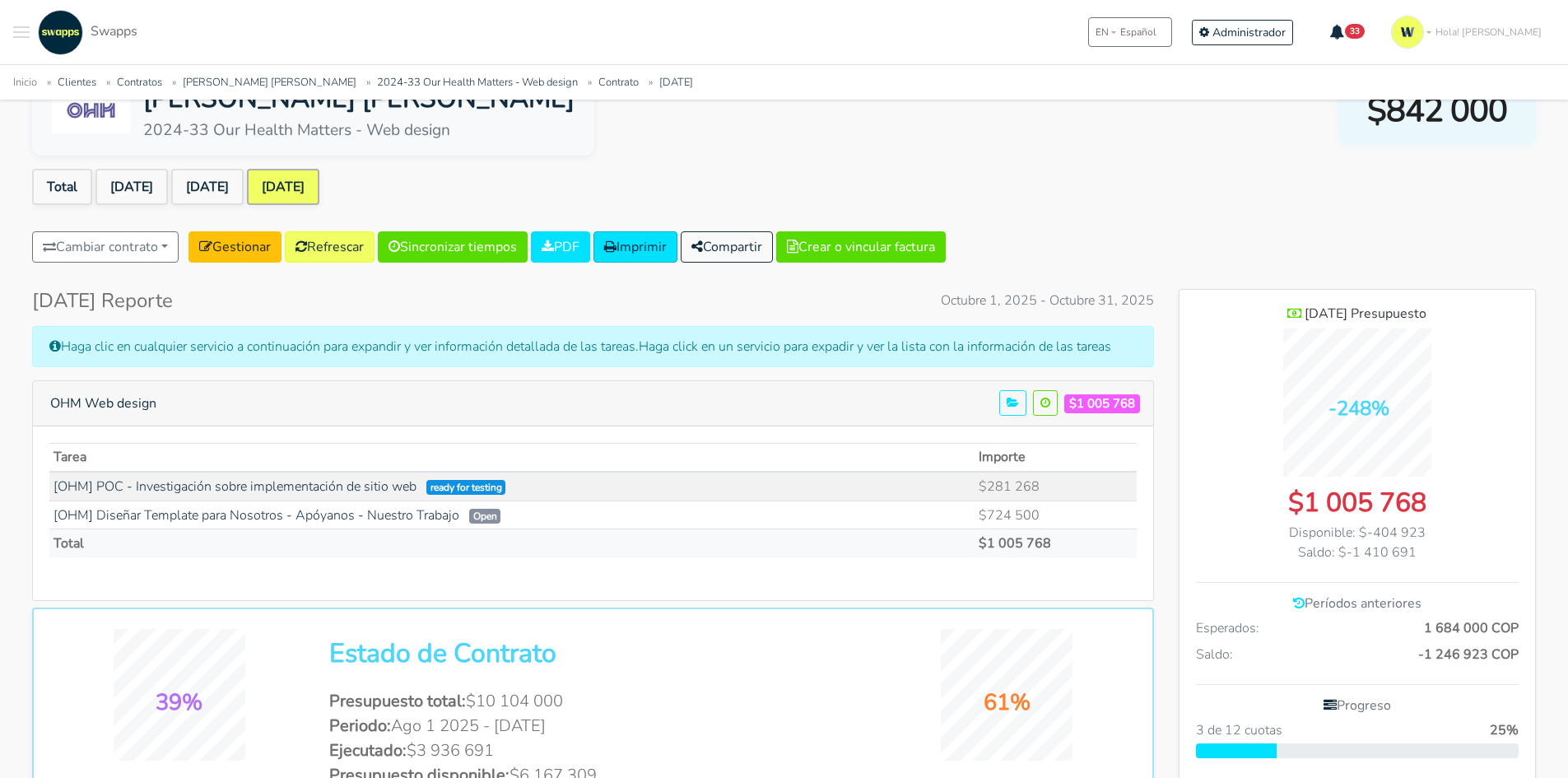
scroll to position [0, 0]
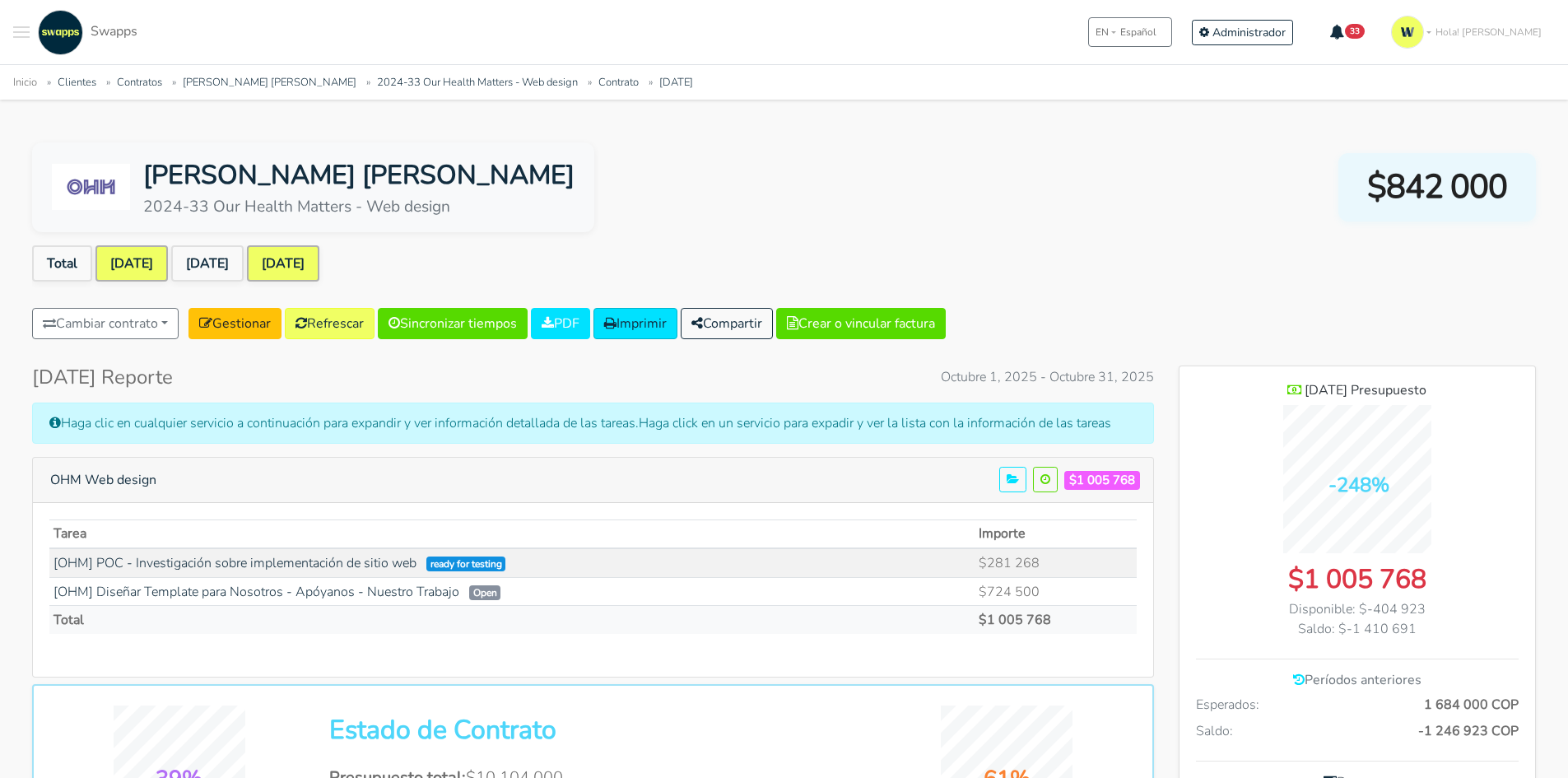
click at [142, 259] on link "Aug 2025" at bounding box center [131, 264] width 73 height 36
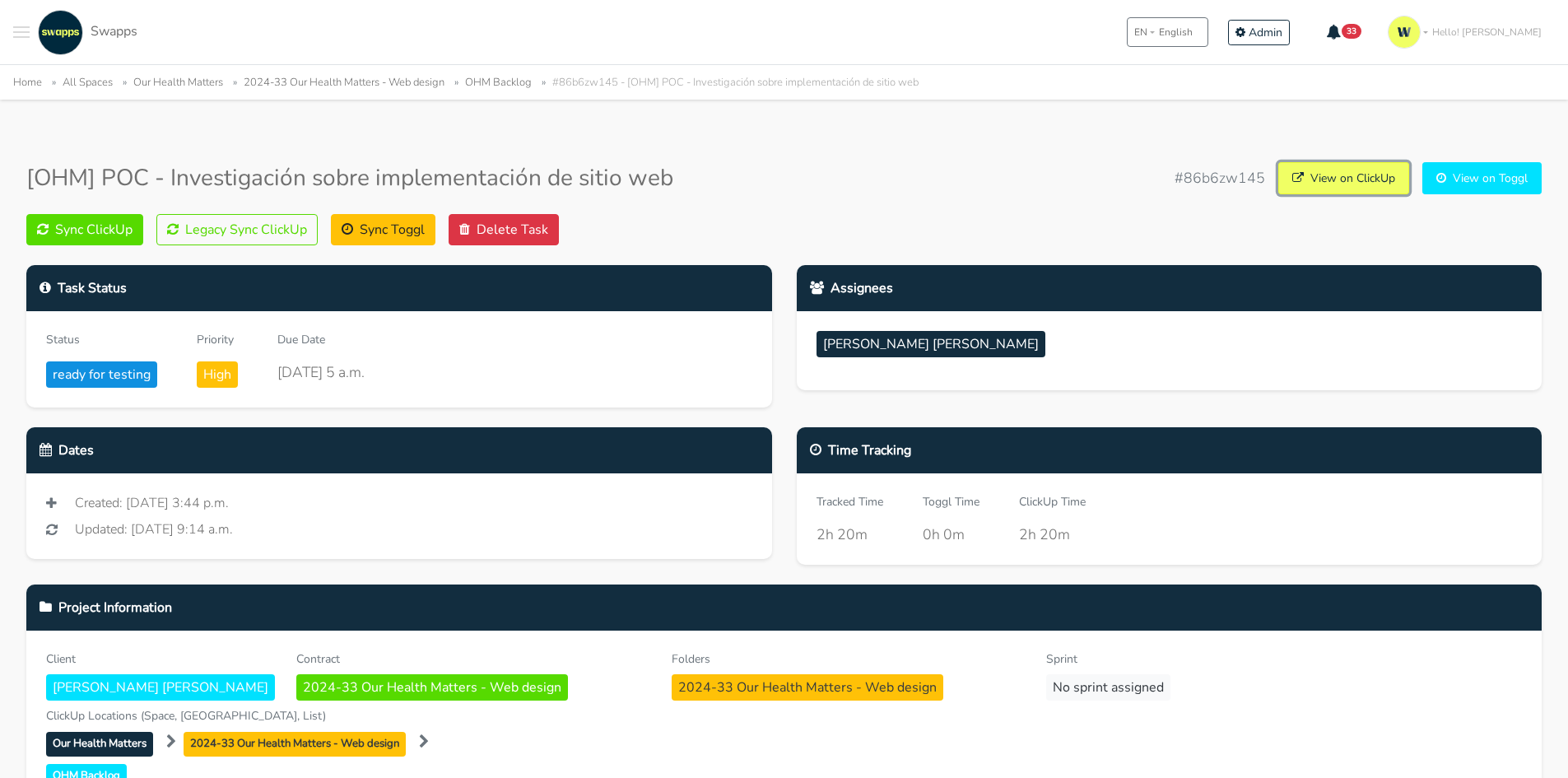
click at [1361, 174] on link "View on ClickUp" at bounding box center [1343, 178] width 131 height 32
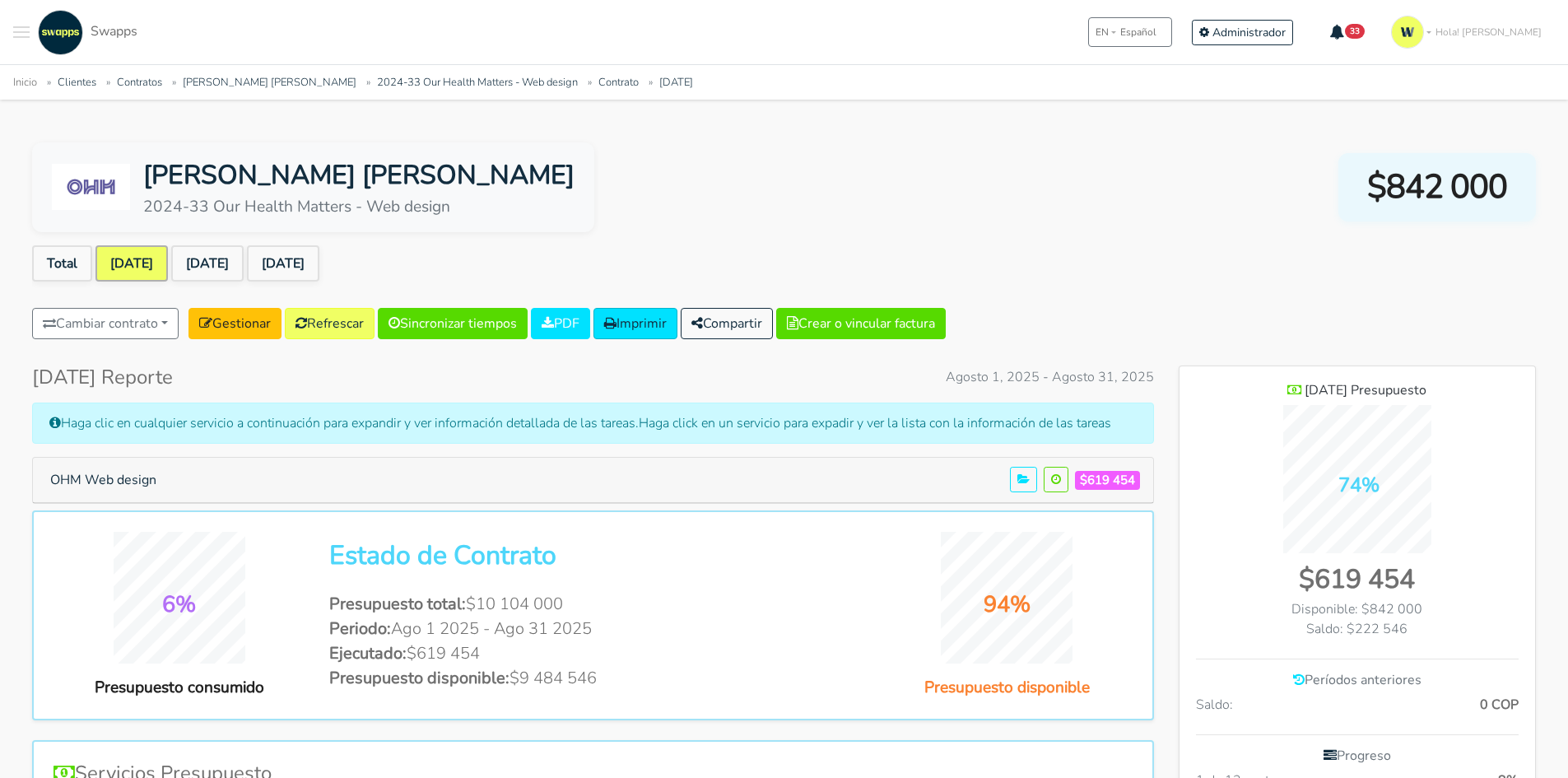
scroll to position [1148, 356]
click at [862, 330] on button "Crear o vincular factura" at bounding box center [860, 324] width 169 height 32
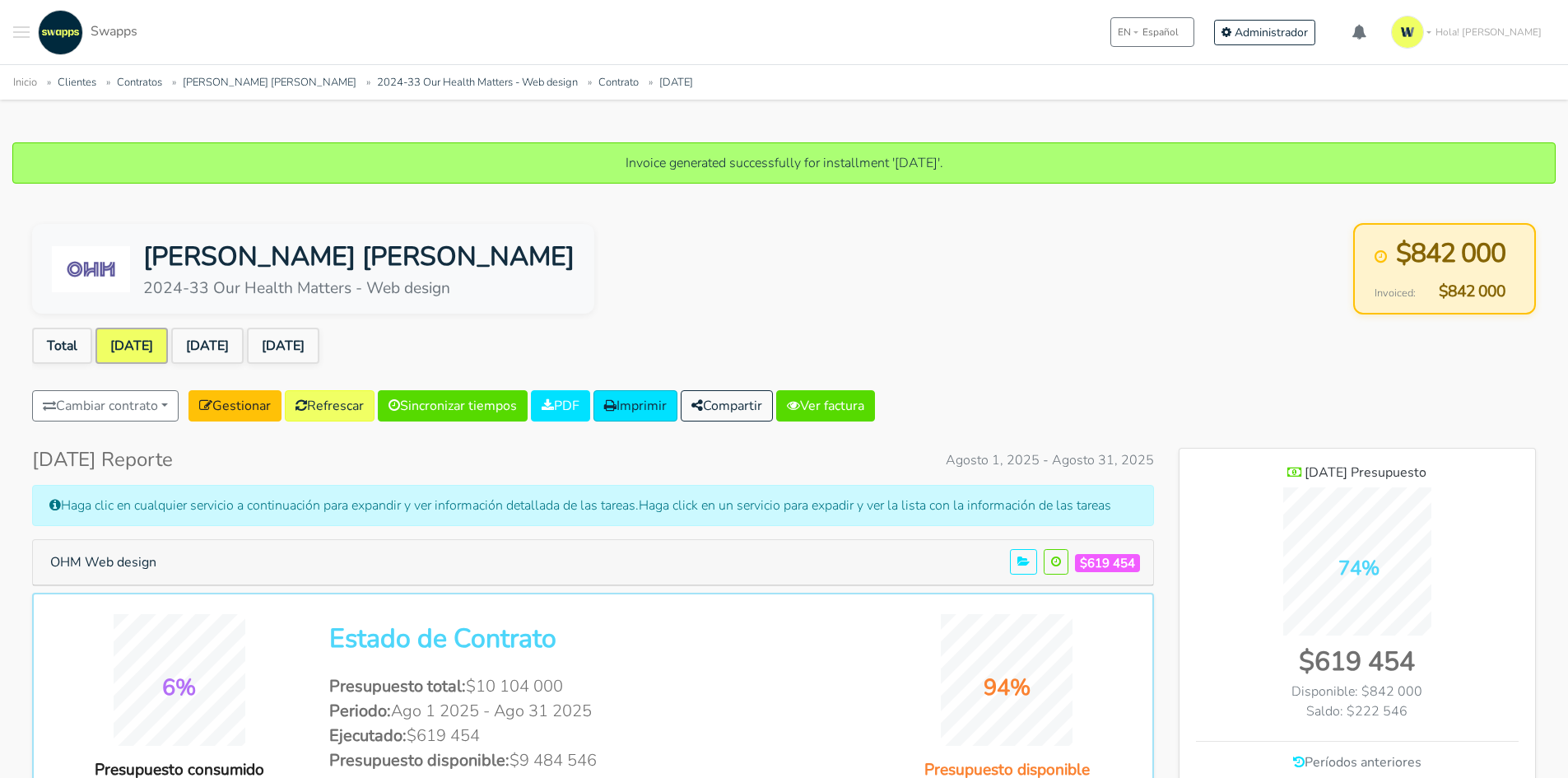
scroll to position [1148, 356]
click at [850, 402] on link "Ver factura" at bounding box center [825, 405] width 99 height 32
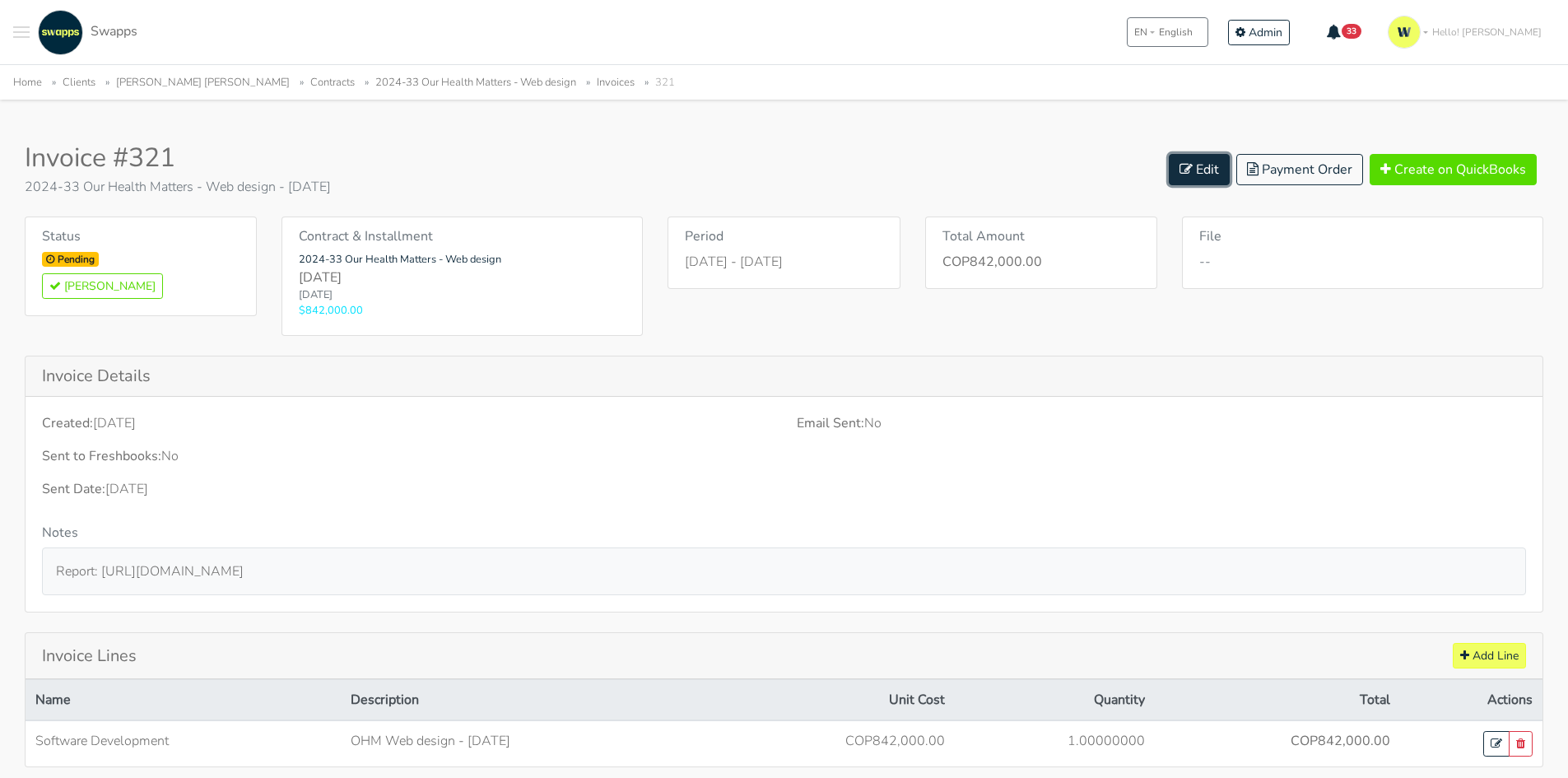
click at [1205, 172] on link "Edit" at bounding box center [1198, 170] width 61 height 32
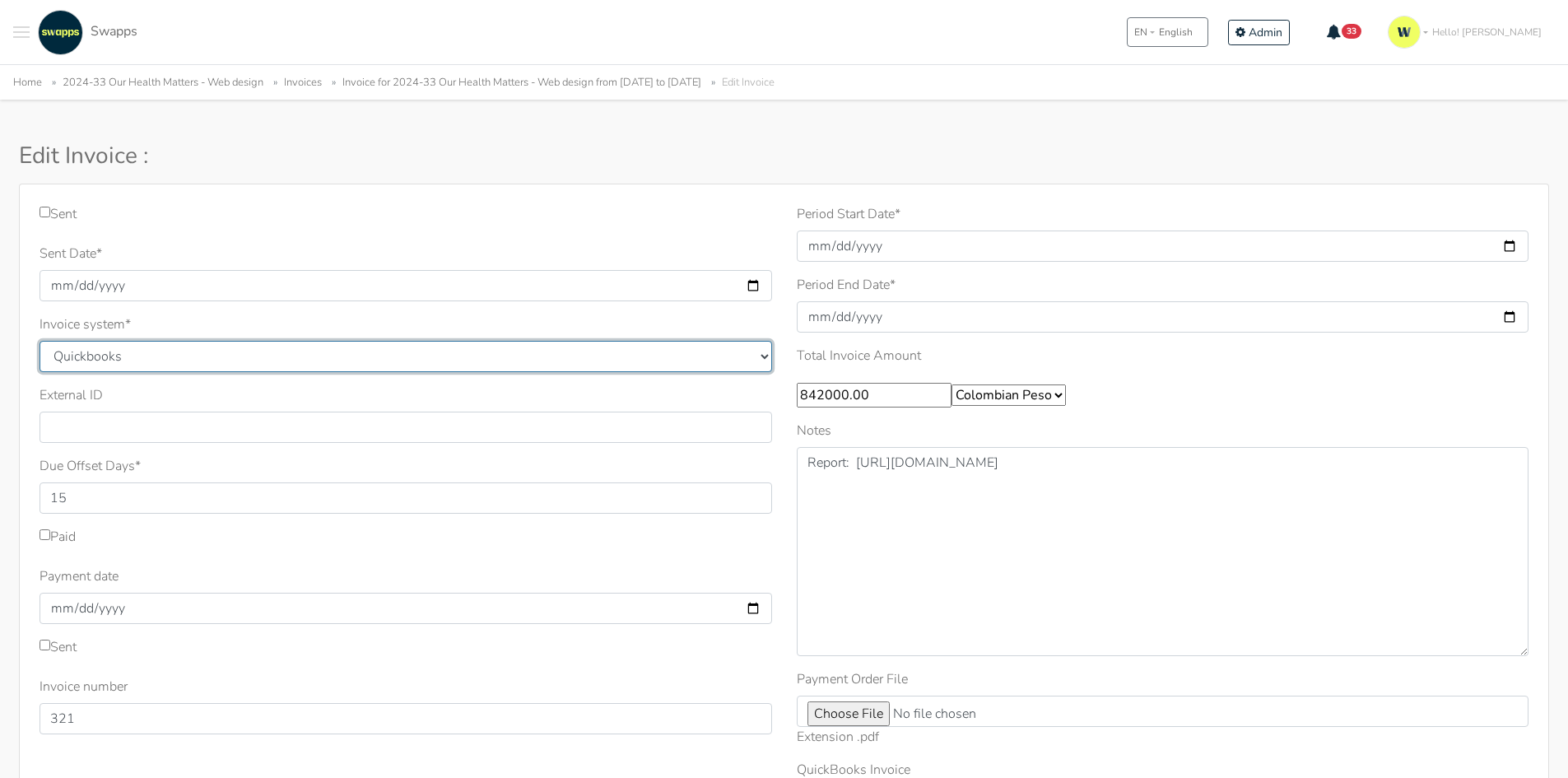
click at [129, 358] on select "Quickbooks Samba Siigo" at bounding box center [406, 356] width 732 height 32
select select "siigo"
click at [40, 341] on select "Quickbooks Samba Siigo" at bounding box center [406, 356] width 732 height 32
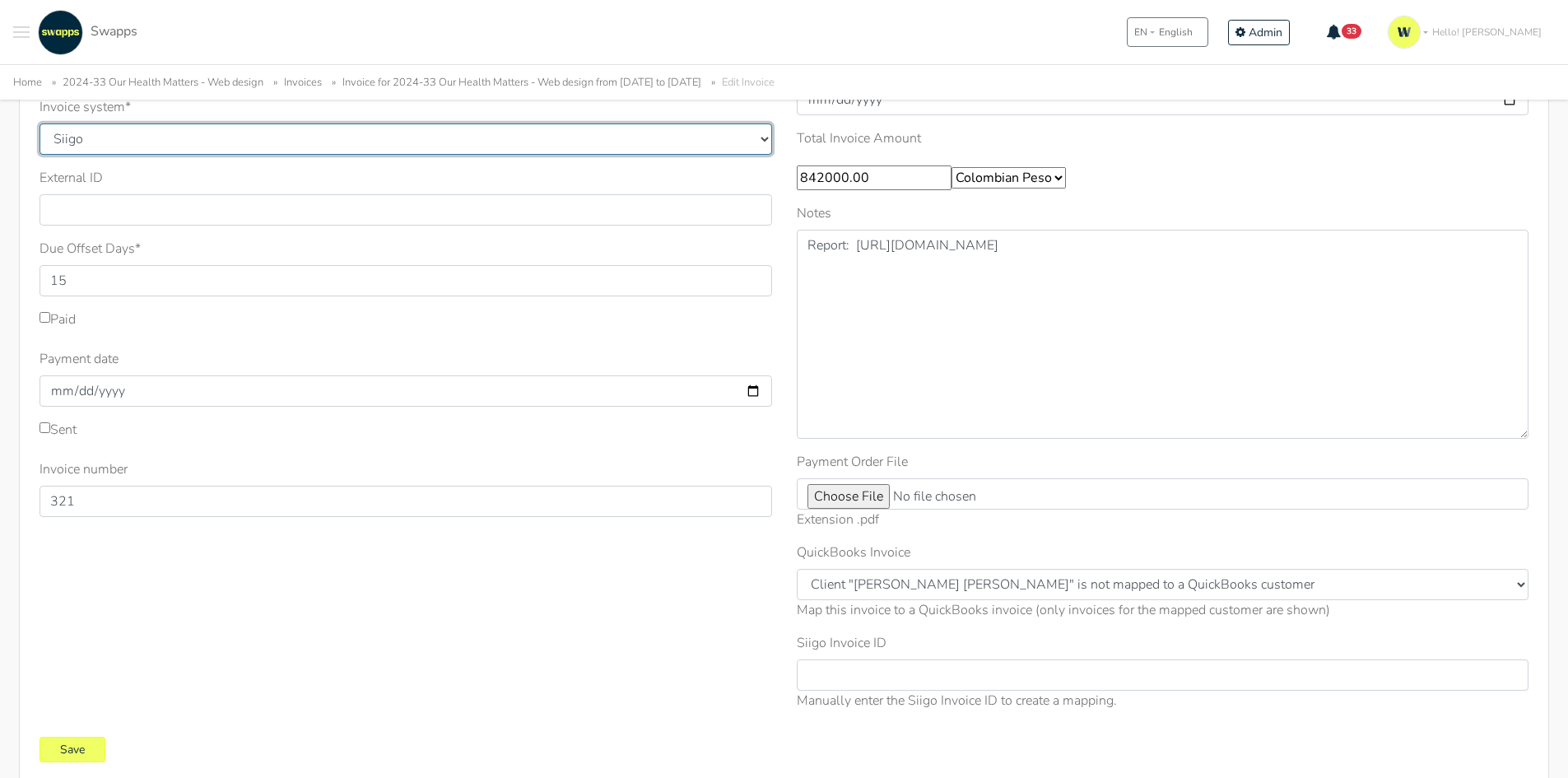
scroll to position [247, 0]
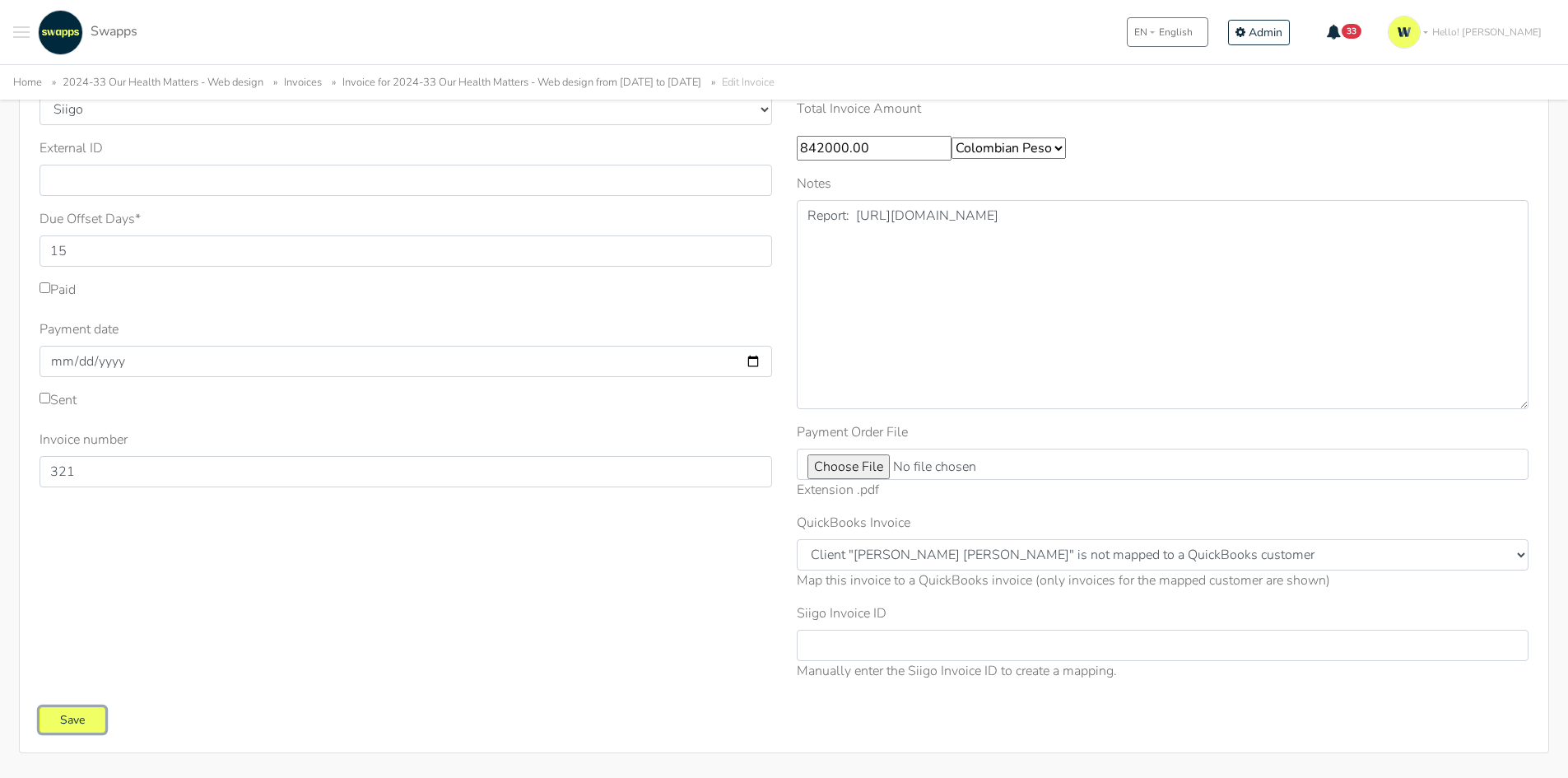
click at [79, 728] on input "Save" at bounding box center [73, 720] width 66 height 25
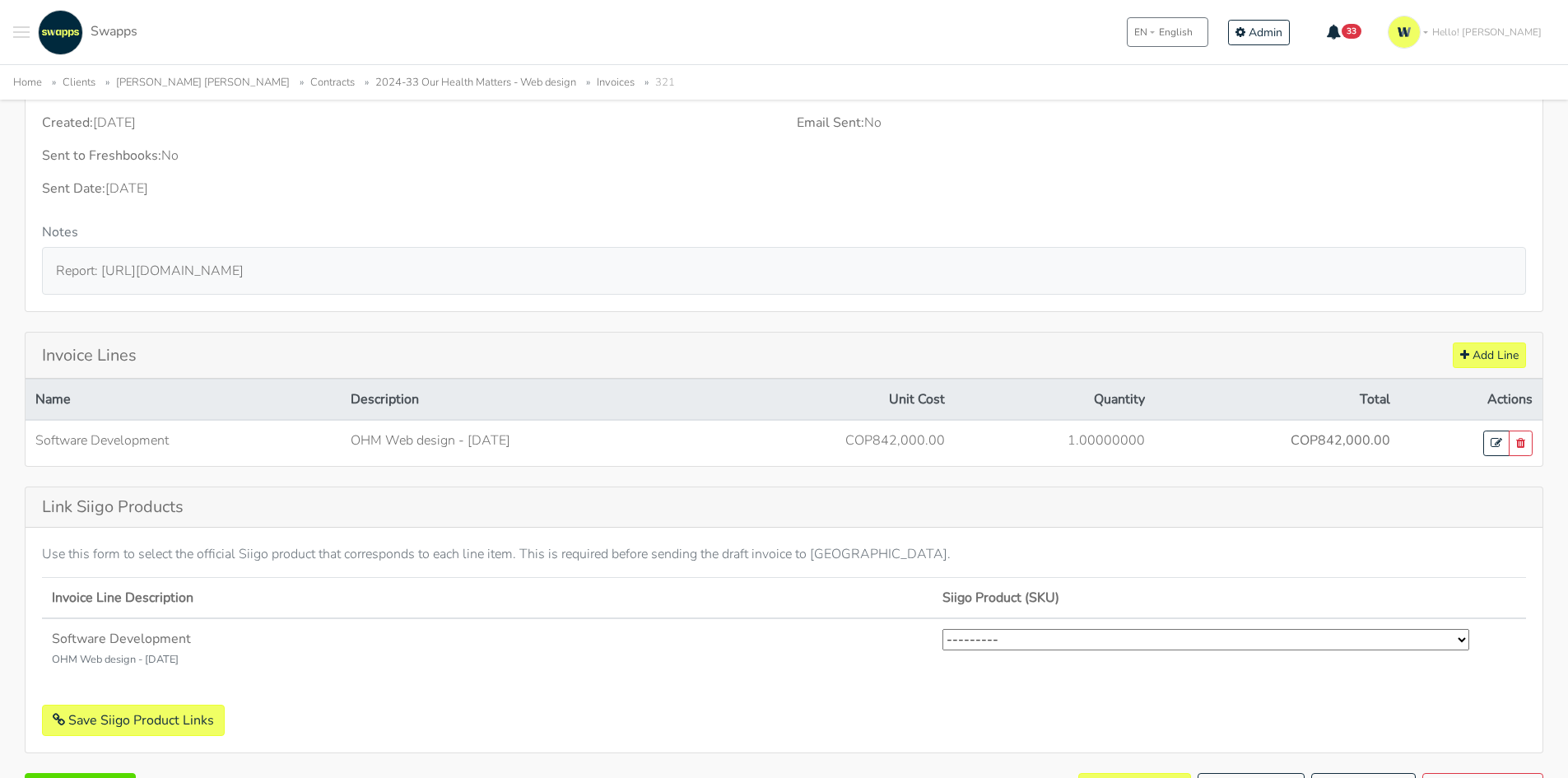
scroll to position [472, 0]
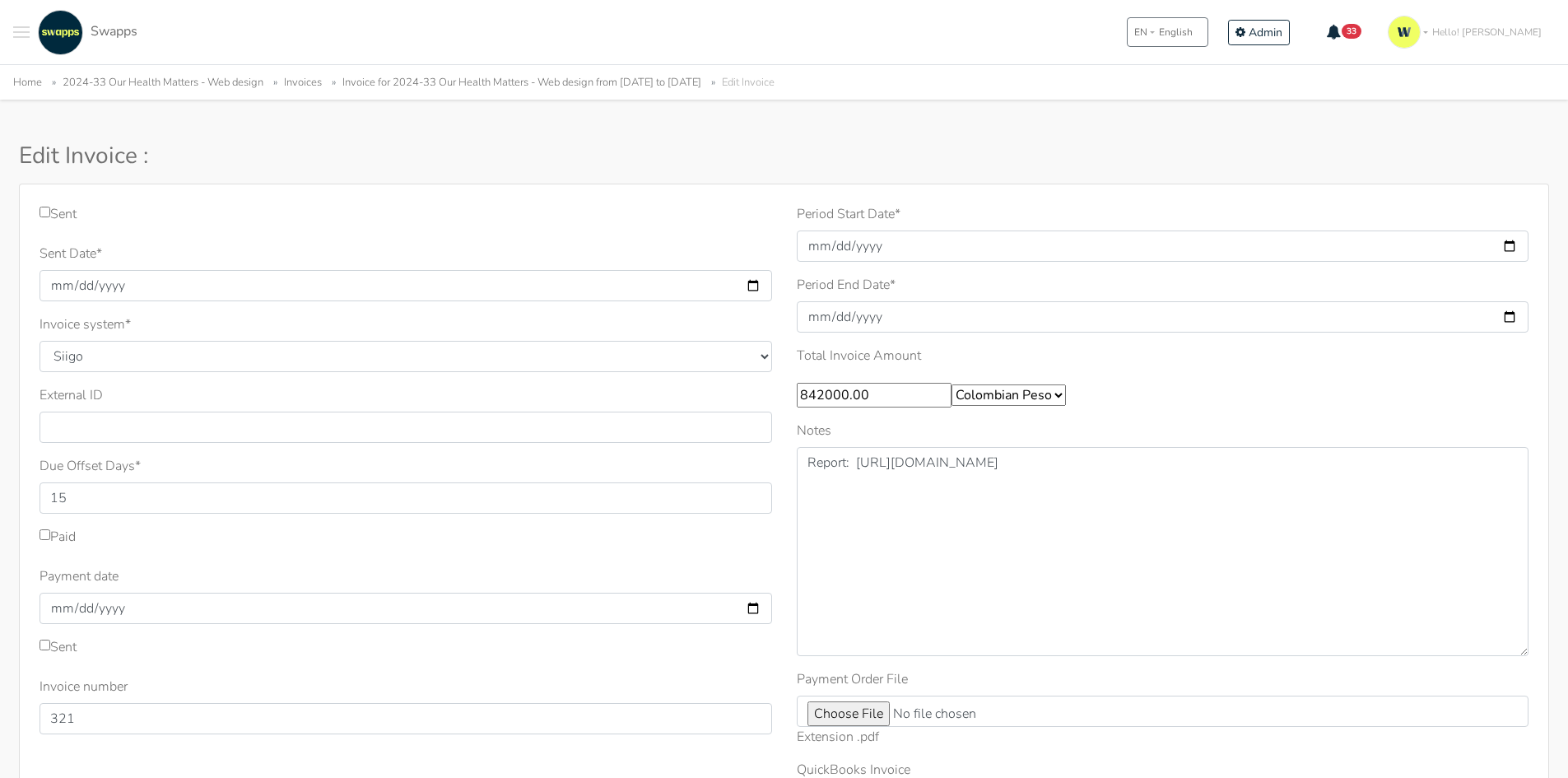
click at [163, 76] on link "2024-33 Our Health Matters - Web design" at bounding box center [163, 83] width 201 height 15
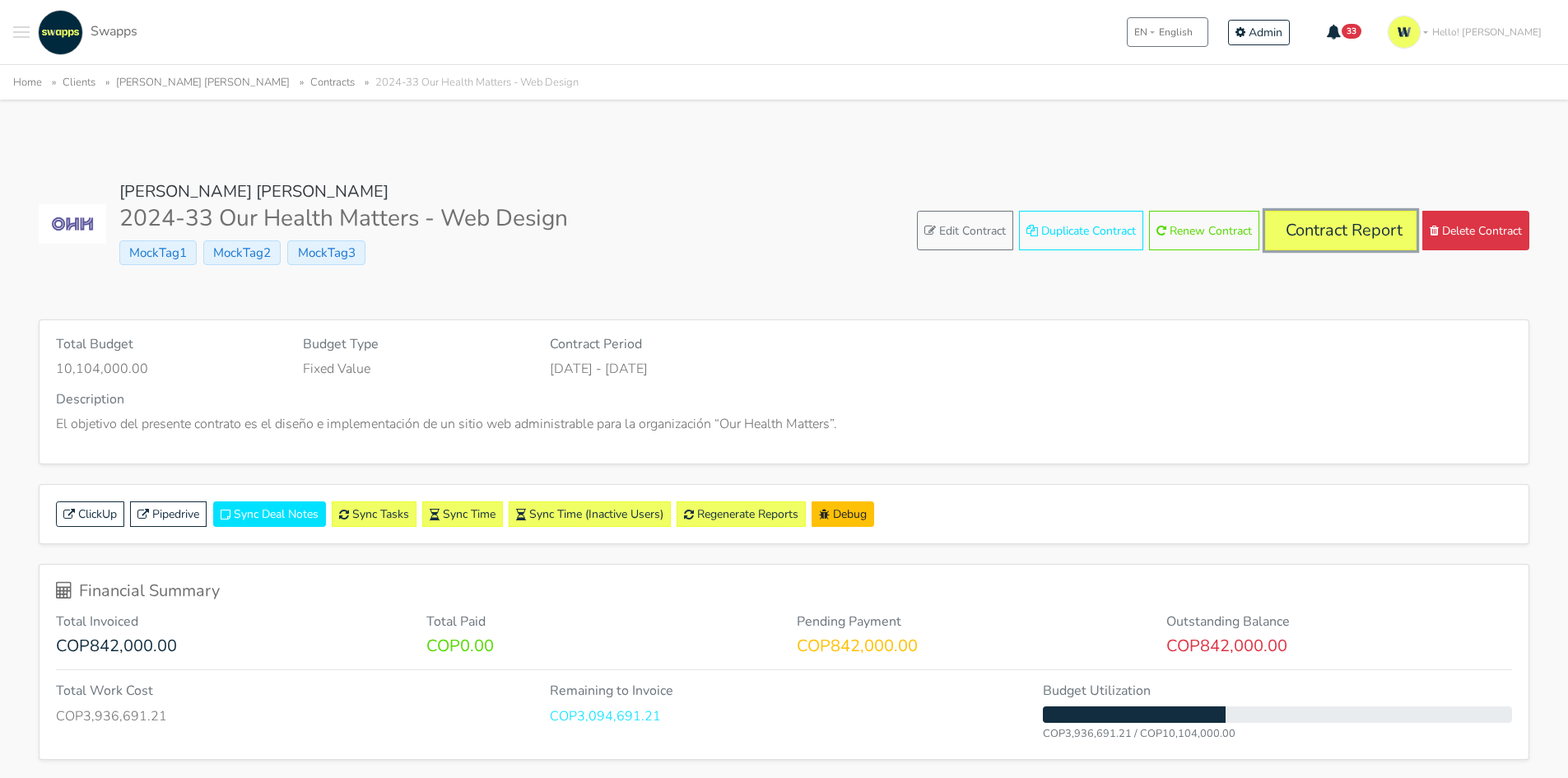
click at [1311, 241] on link "Contract Report" at bounding box center [1341, 230] width 151 height 40
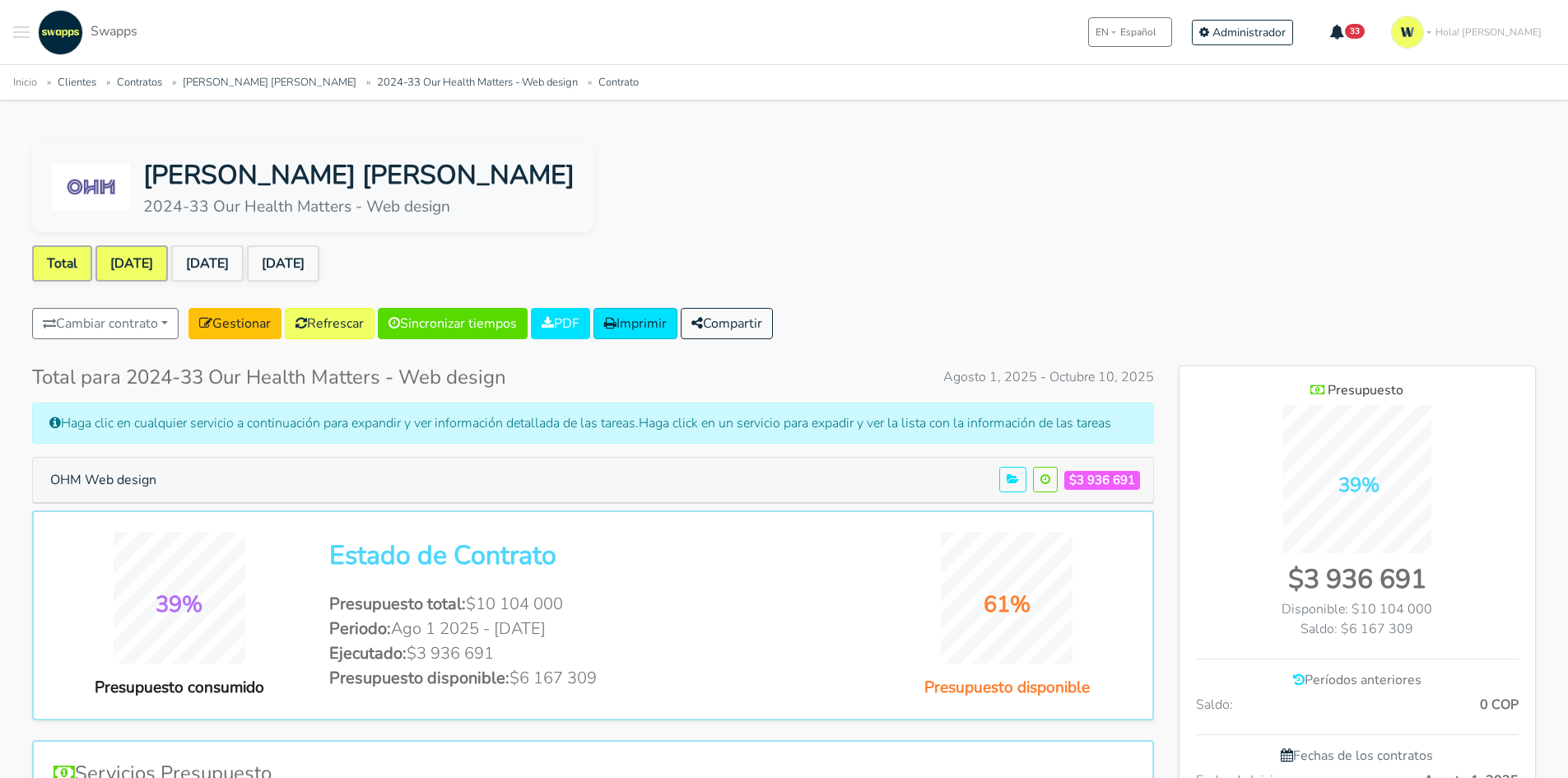
click at [148, 271] on link "[DATE]" at bounding box center [131, 264] width 73 height 36
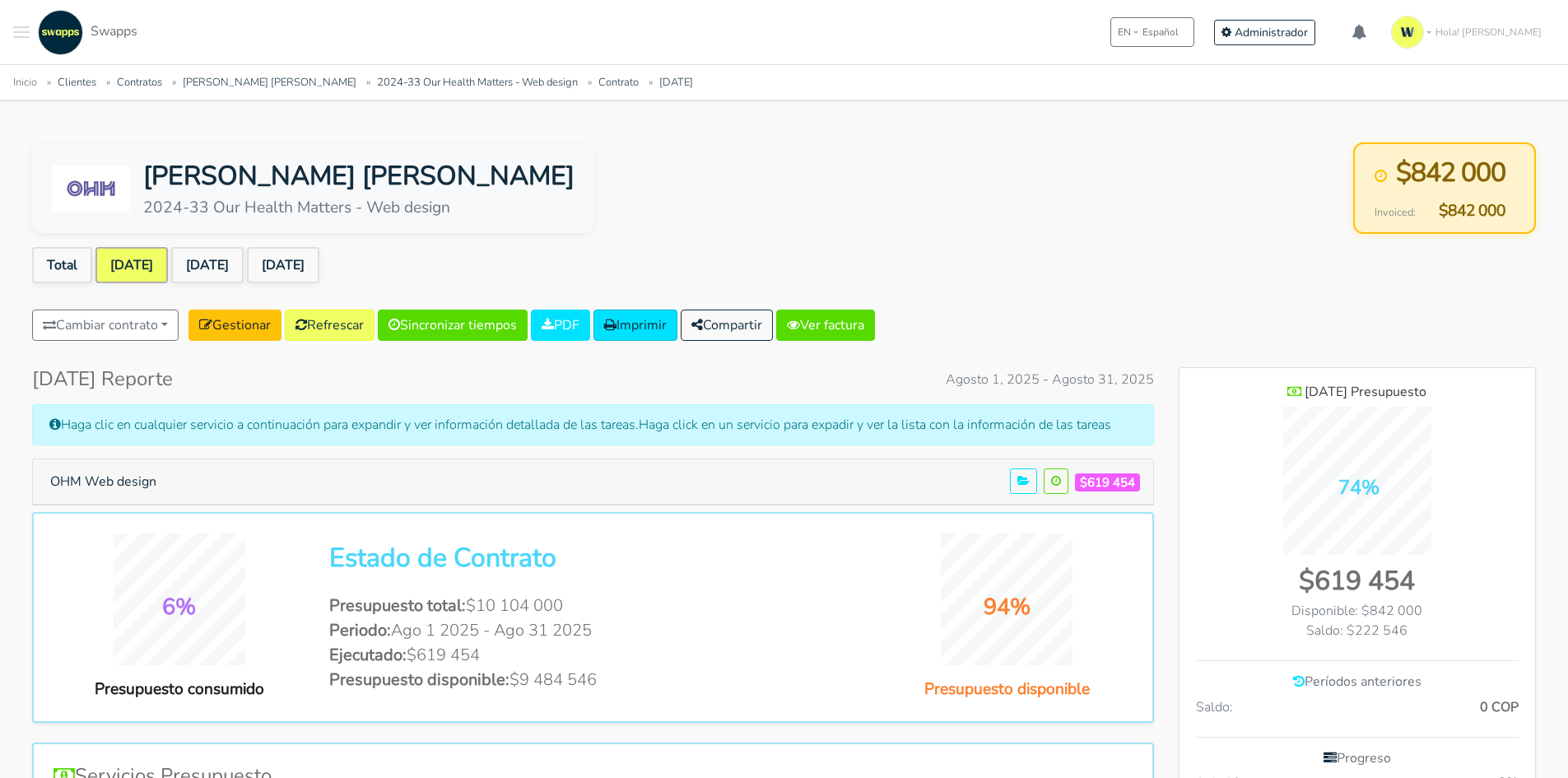
scroll to position [1148, 356]
click at [844, 329] on link "Ver factura" at bounding box center [825, 325] width 99 height 32
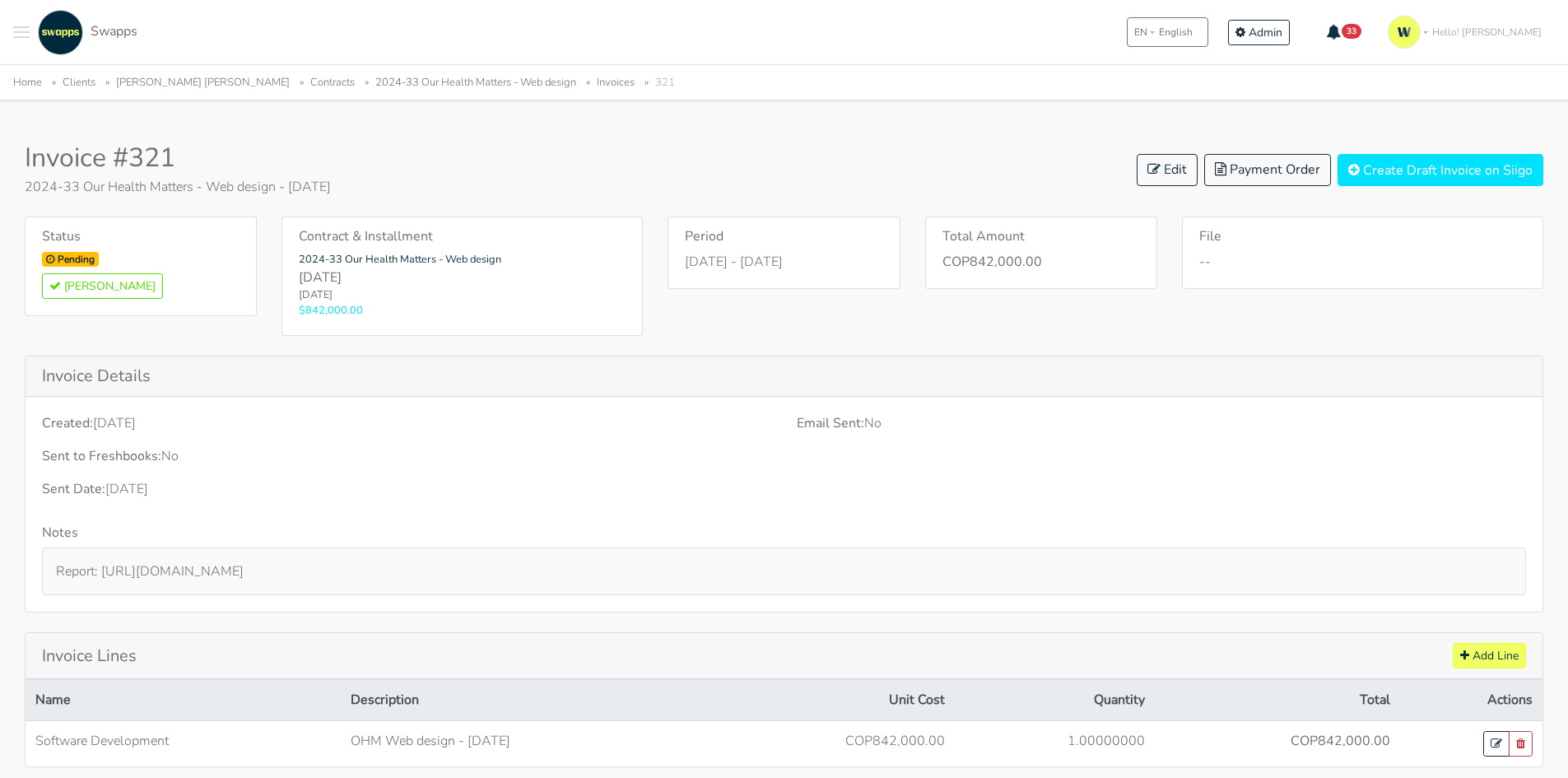
click at [66, 272] on div "Pending Mark Paid" at bounding box center [140, 276] width 198 height 47
click at [73, 287] on button "Mark Paid" at bounding box center [102, 286] width 121 height 25
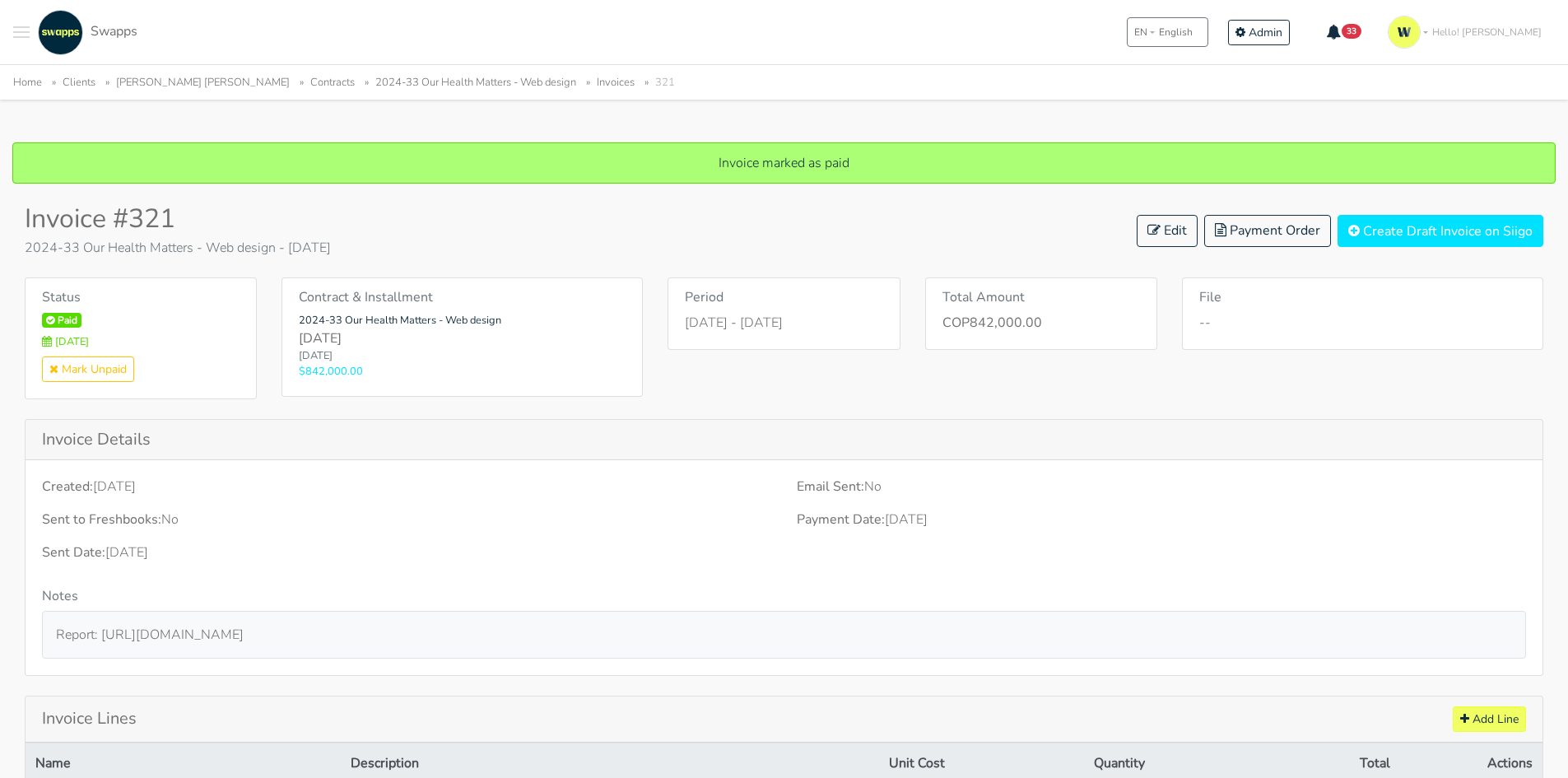
click at [476, 78] on link "2024-33 Our Health Matters - Web design" at bounding box center [476, 83] width 201 height 15
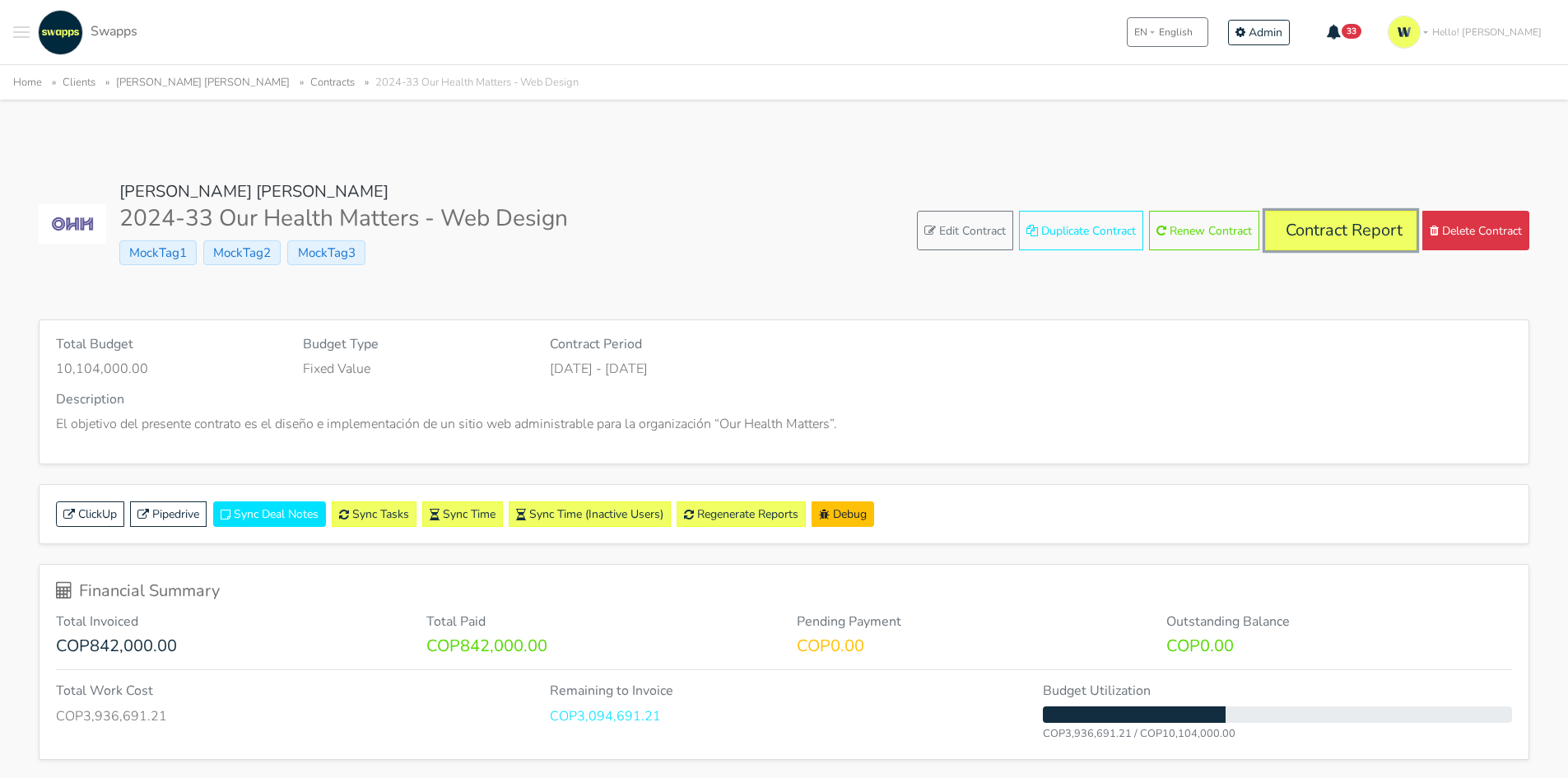
click at [1302, 237] on link "Contract Report" at bounding box center [1341, 230] width 151 height 40
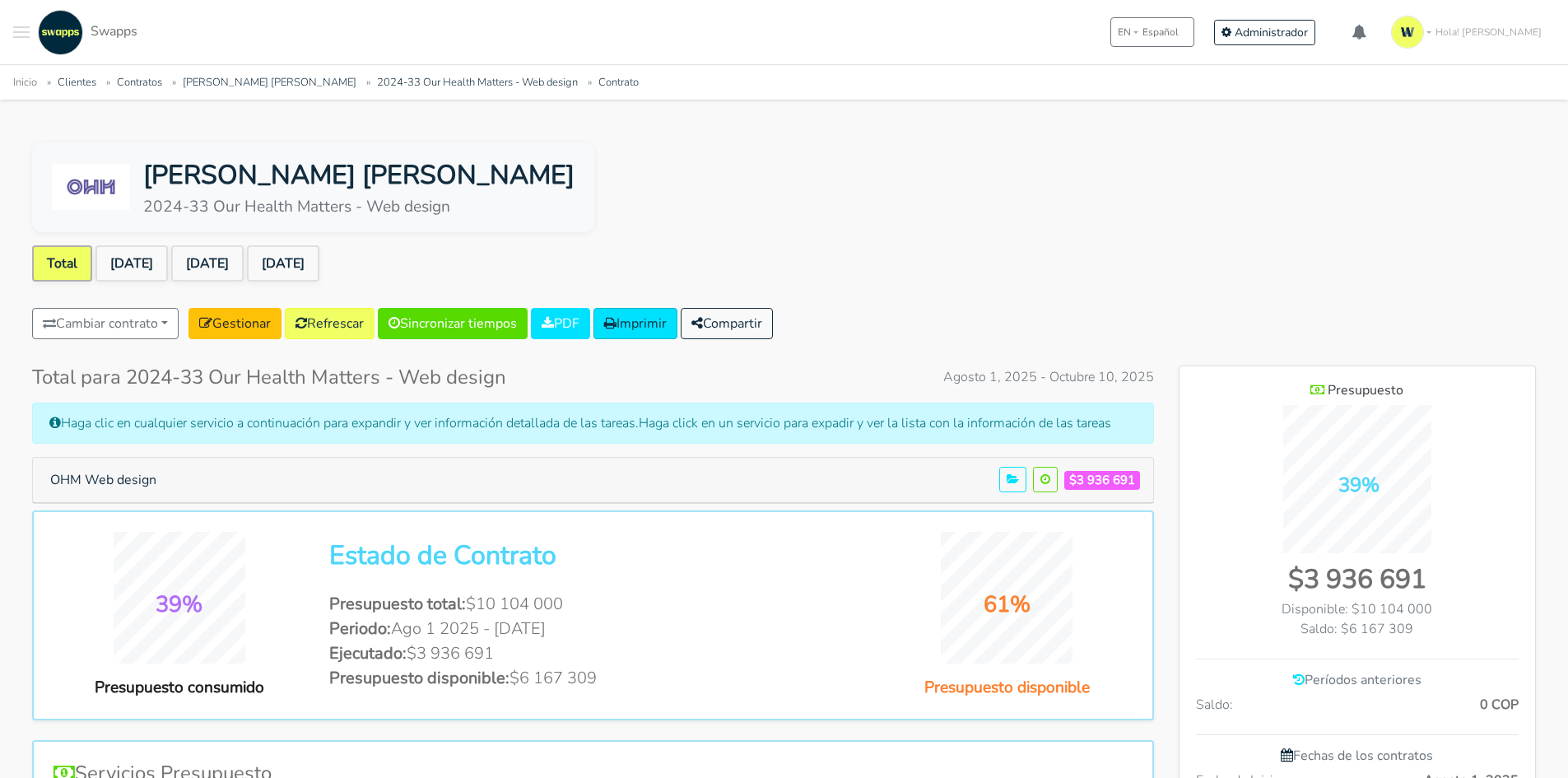
scroll to position [1068, 356]
click at [121, 273] on link "Aug 2025" at bounding box center [131, 264] width 73 height 36
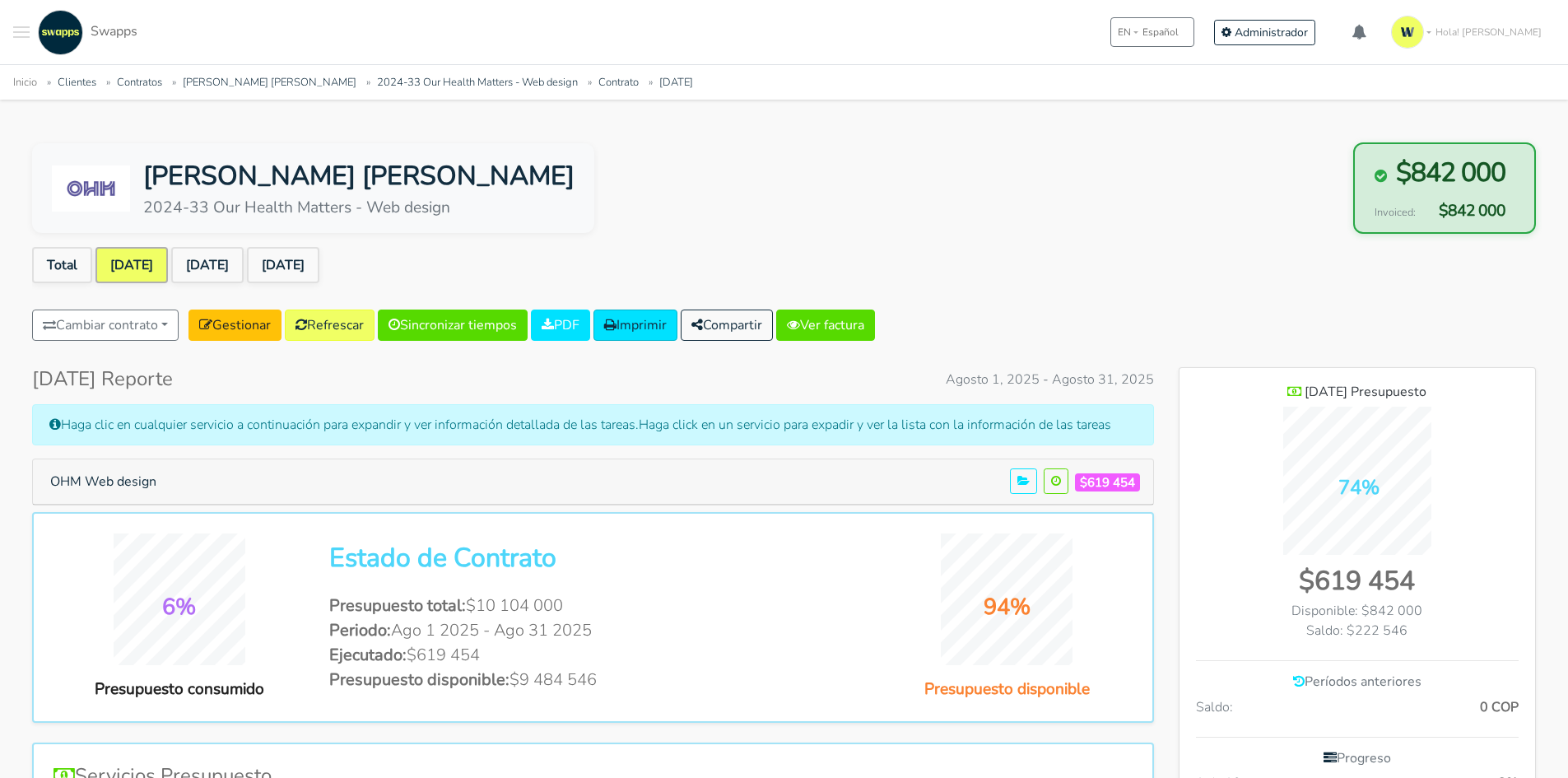
scroll to position [1148, 356]
click at [228, 265] on link "[DATE]" at bounding box center [208, 265] width 73 height 36
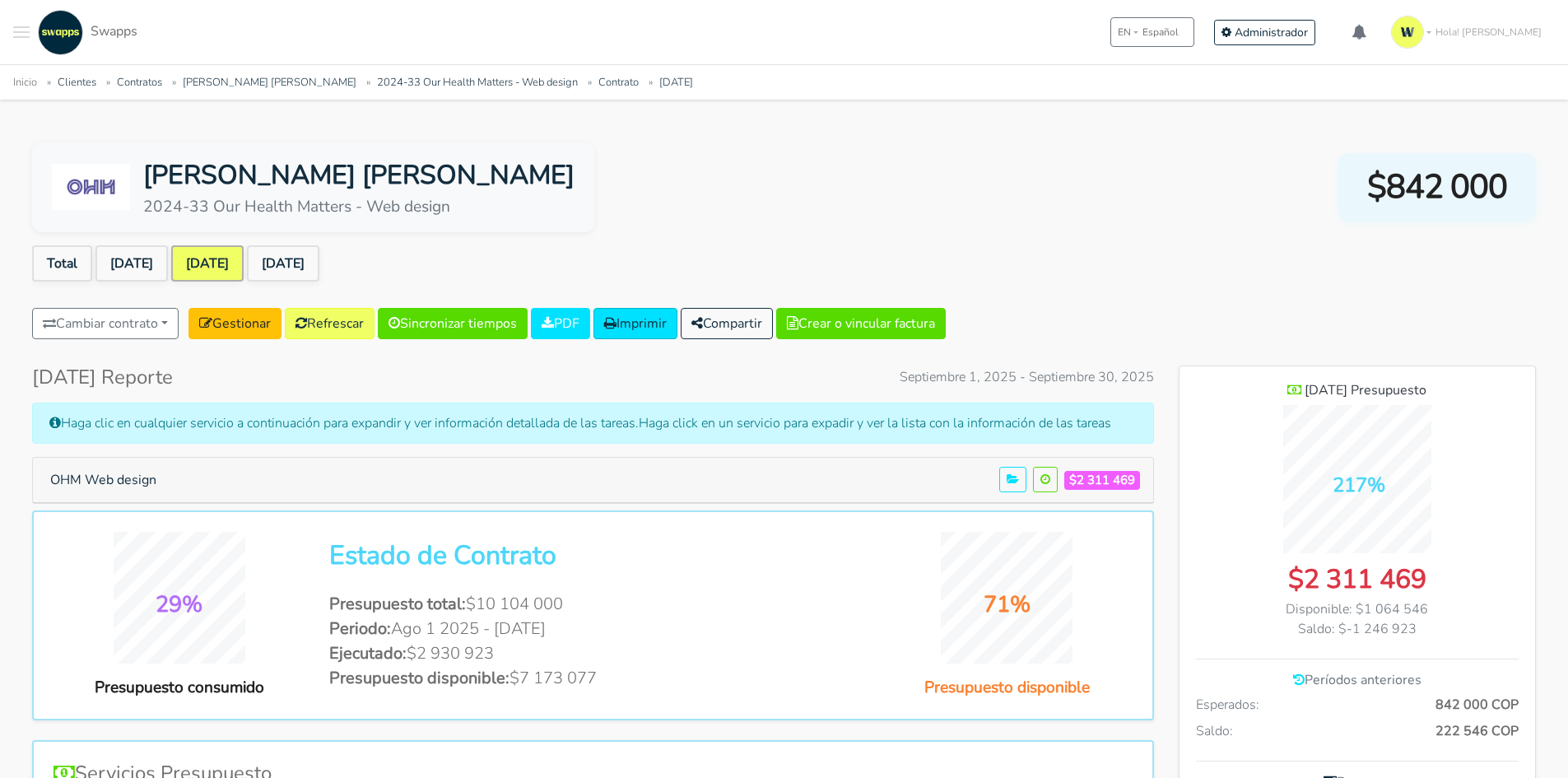
scroll to position [1174, 356]
click at [887, 309] on button "Crear o vincular factura" at bounding box center [860, 324] width 169 height 32
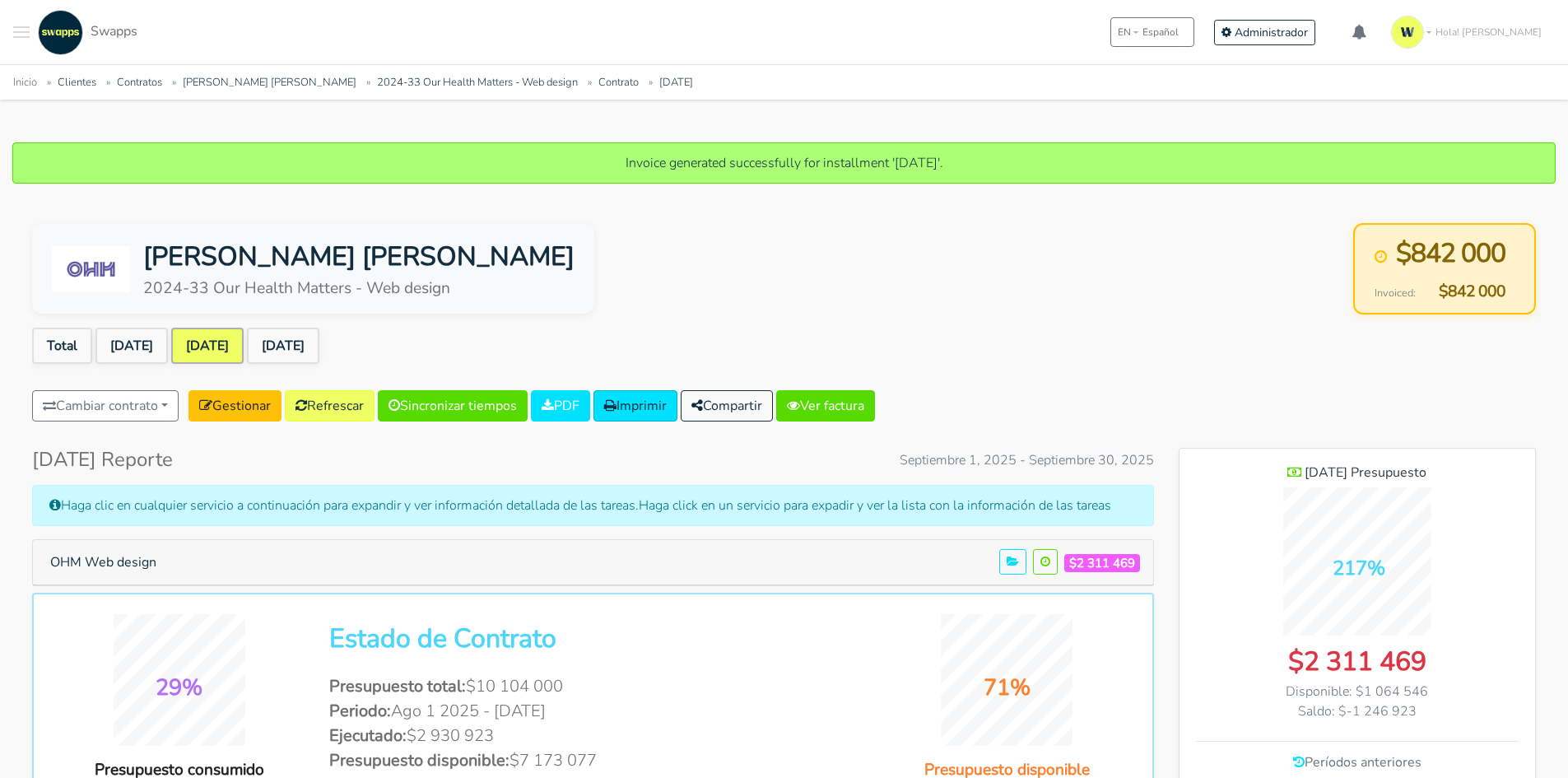
scroll to position [1174, 356]
click at [858, 399] on link "Ver factura" at bounding box center [825, 405] width 99 height 32
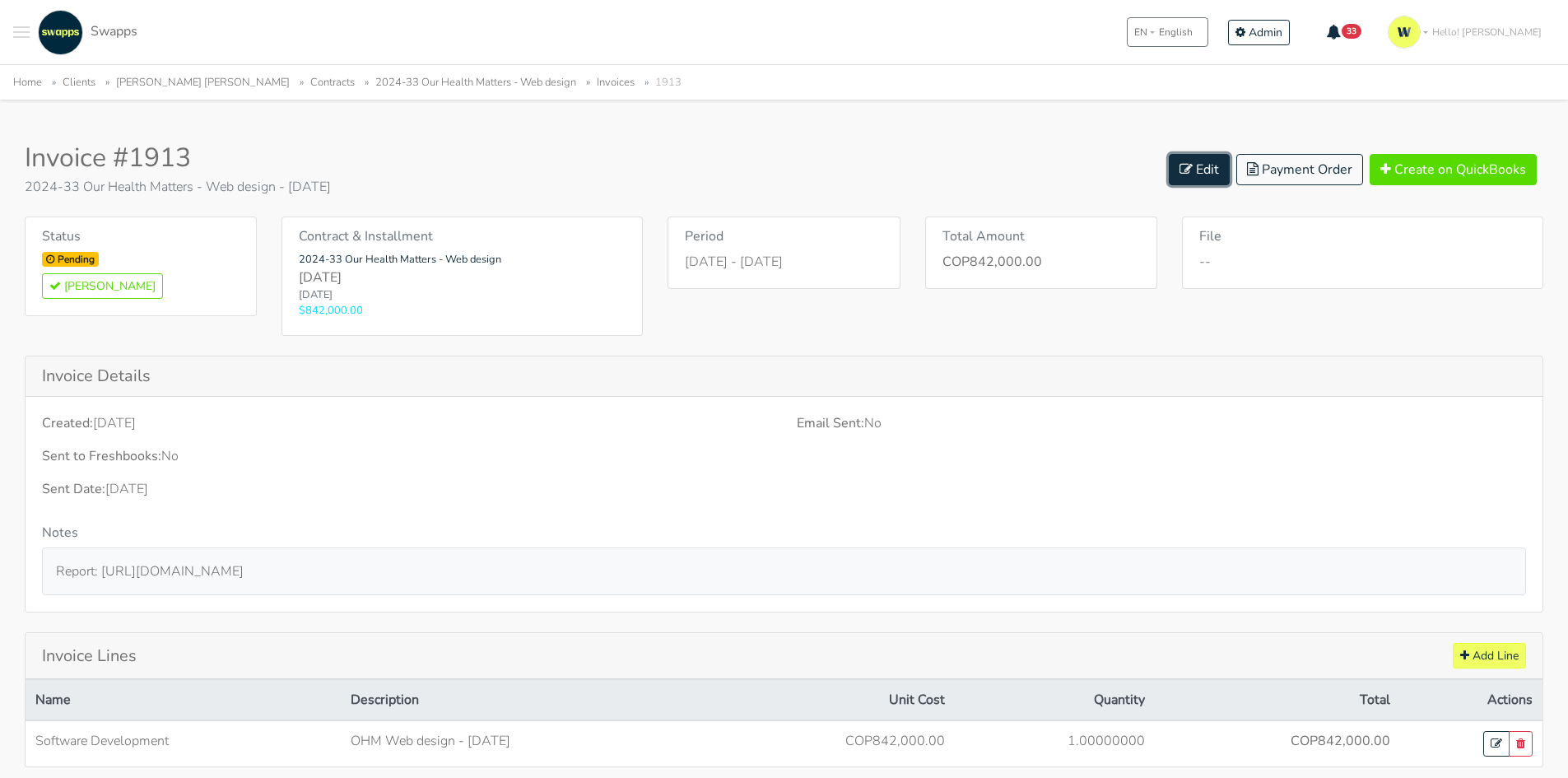
click at [1213, 177] on link "Edit" at bounding box center [1198, 170] width 61 height 32
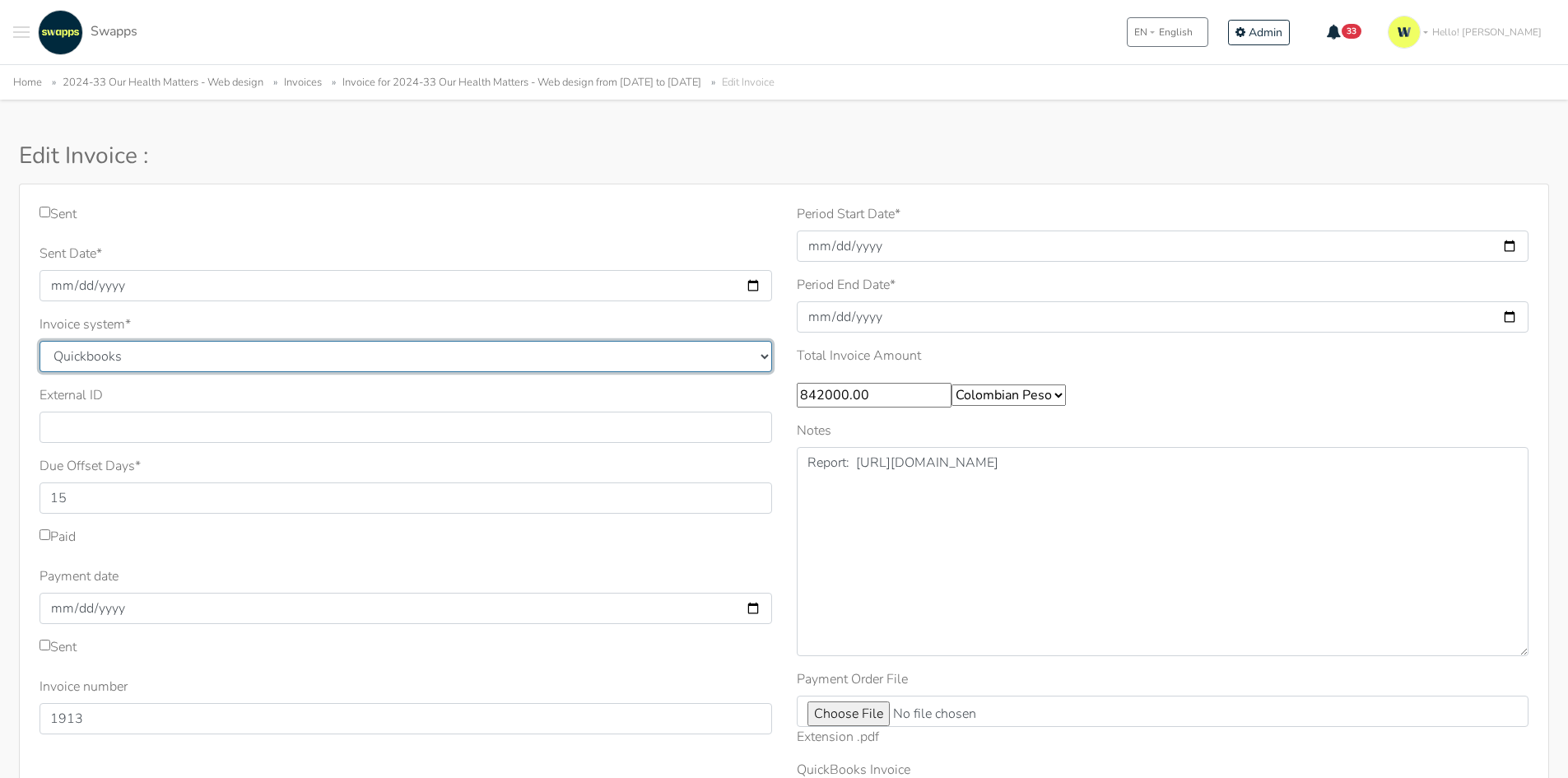
click at [189, 361] on select "Quickbooks Samba Siigo" at bounding box center [406, 356] width 732 height 32
select select "siigo"
click at [40, 341] on select "Quickbooks Samba Siigo" at bounding box center [406, 356] width 732 height 32
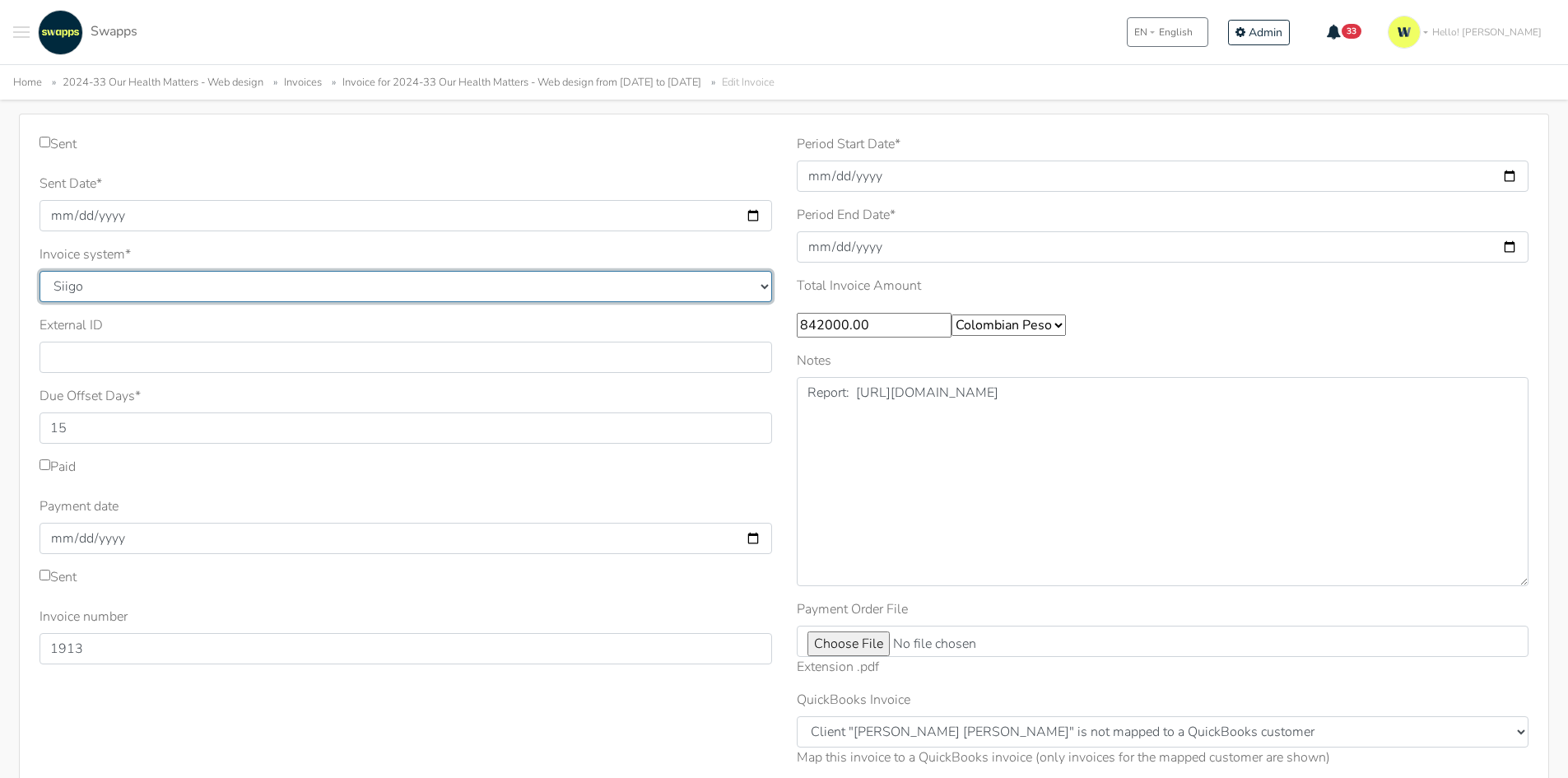
scroll to position [165, 0]
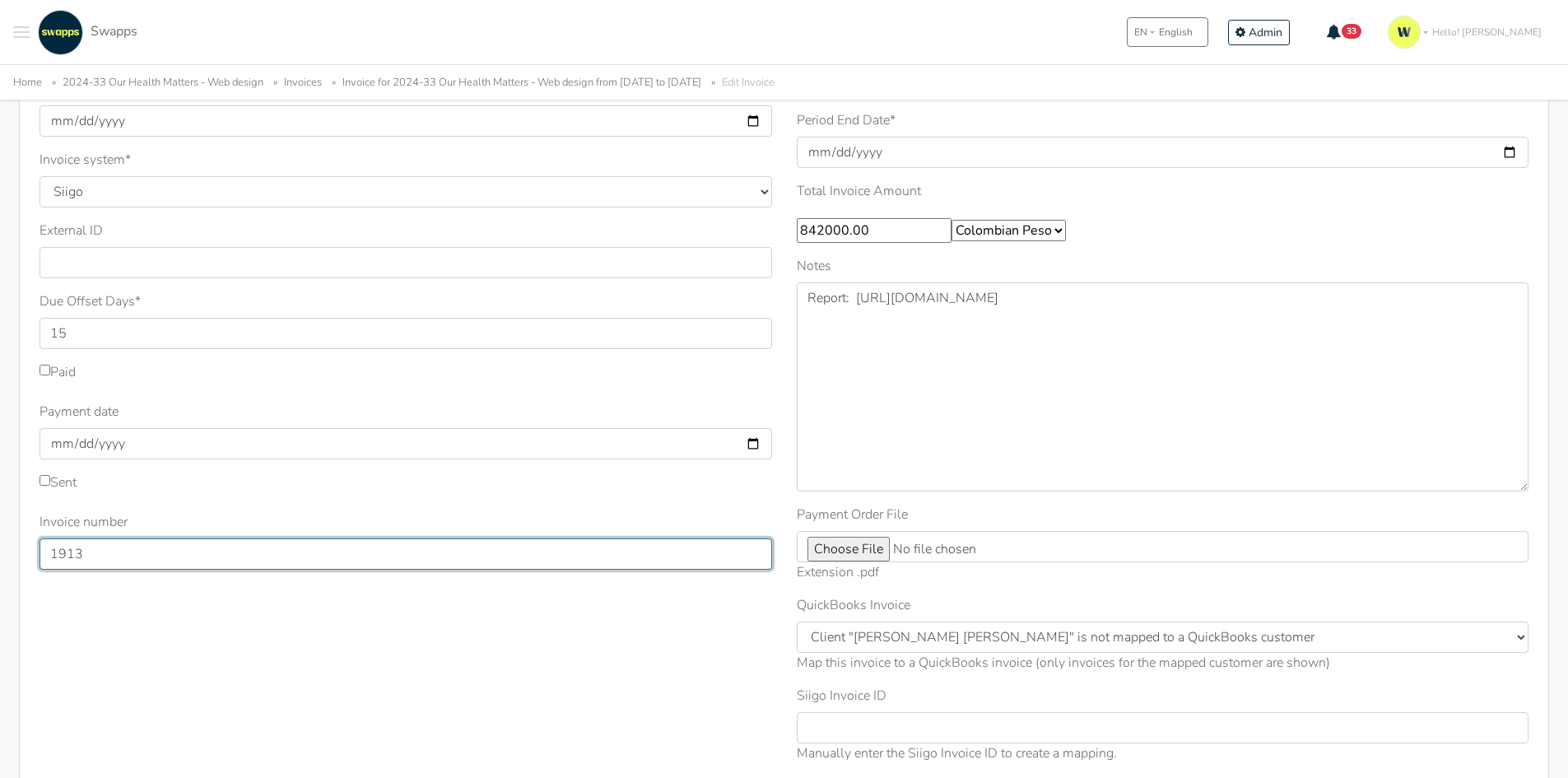
drag, startPoint x: 101, startPoint y: 552, endPoint x: 0, endPoint y: 519, distance: 106.3
click at [0, 520] on div "Sent Sent Date * 2025-10-10 Invoice system * Quickbooks Samba Siigo * 15 1913" at bounding box center [784, 427] width 1568 height 817
type input "328"
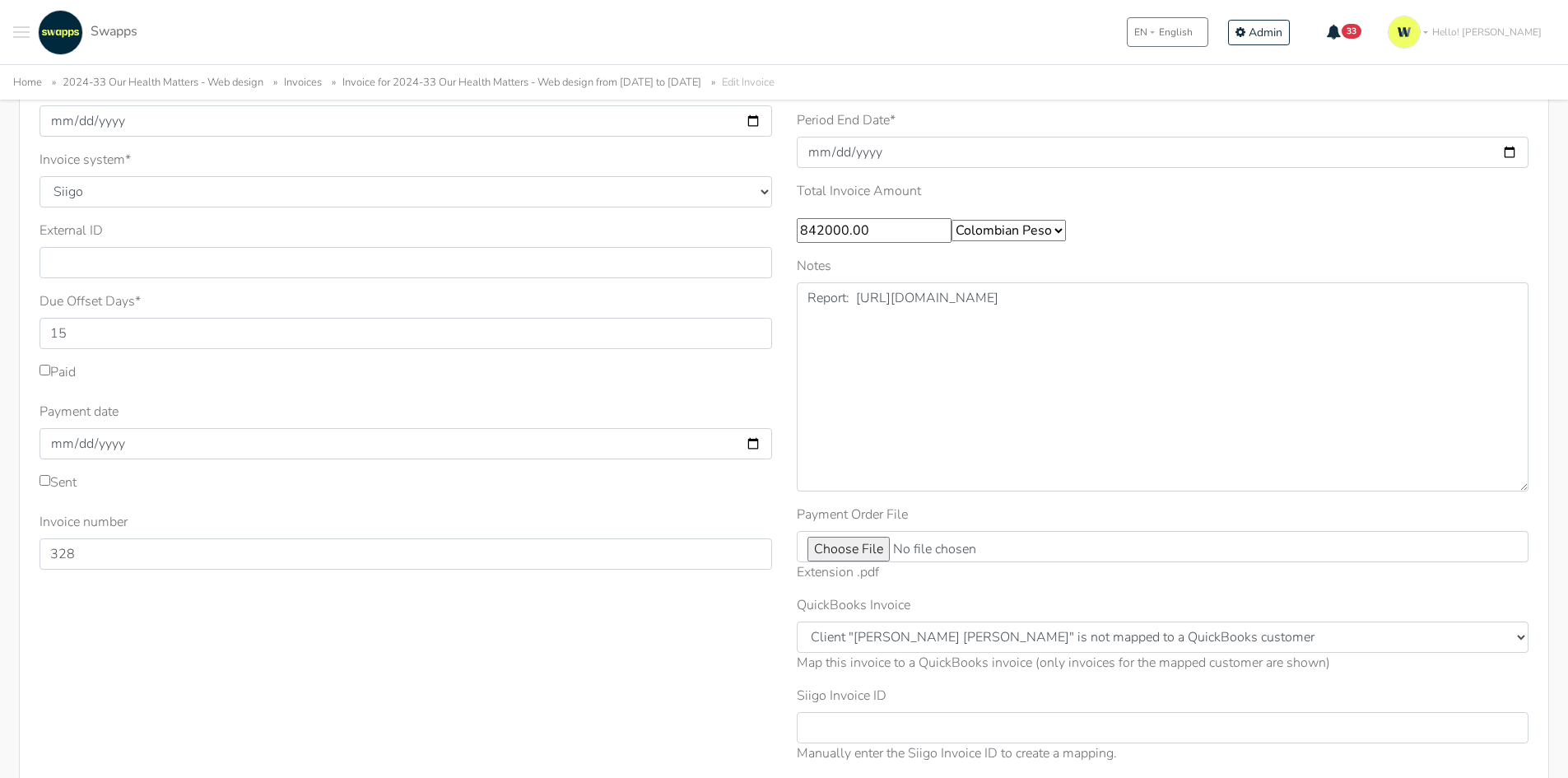
click at [475, 681] on div "Sent Sent Date * [DATE] Invoice system * Quickbooks Samba [GEOGRAPHIC_DATA] * 15" at bounding box center [405, 408] width 757 height 737
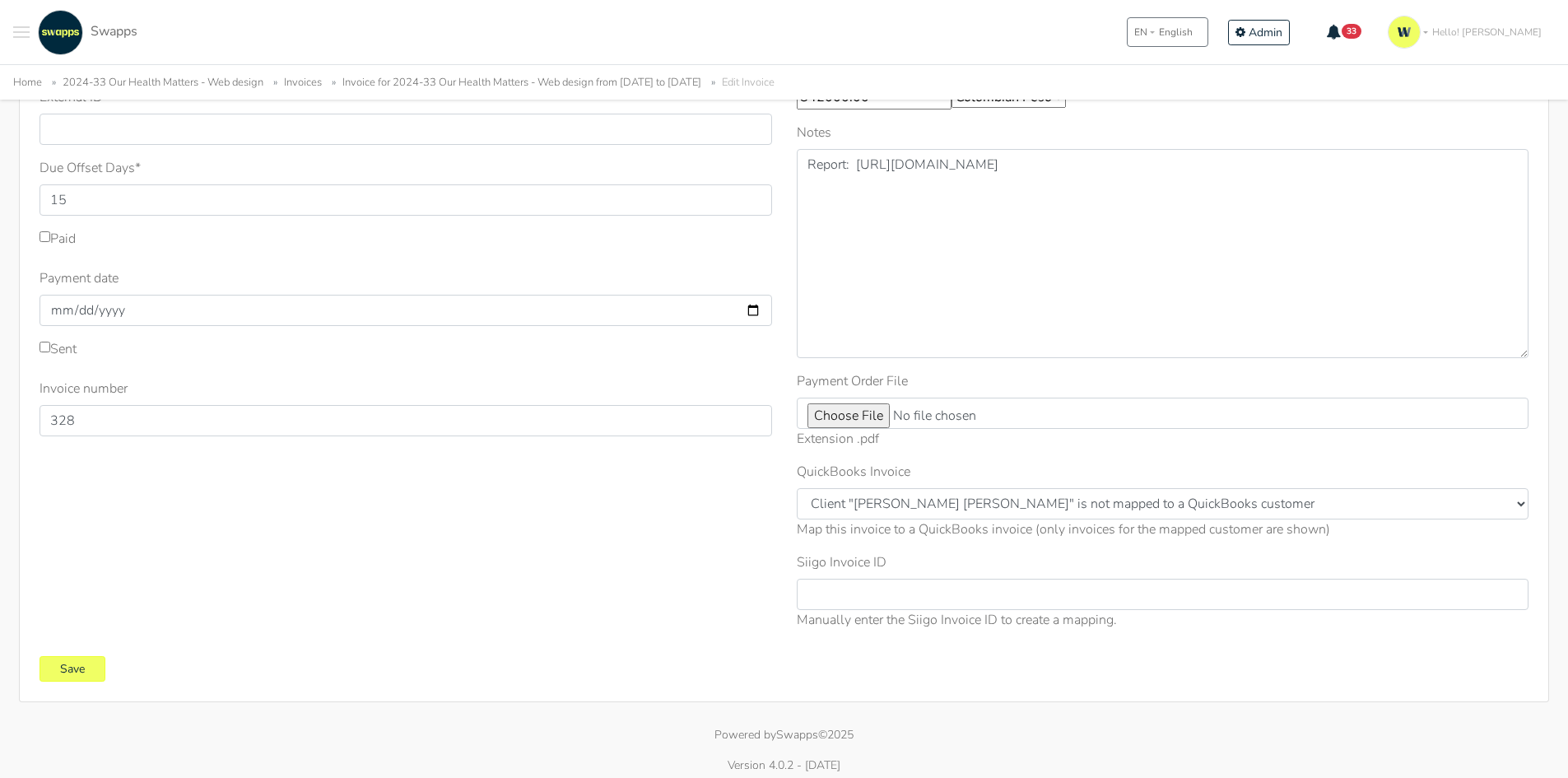
scroll to position [307, 0]
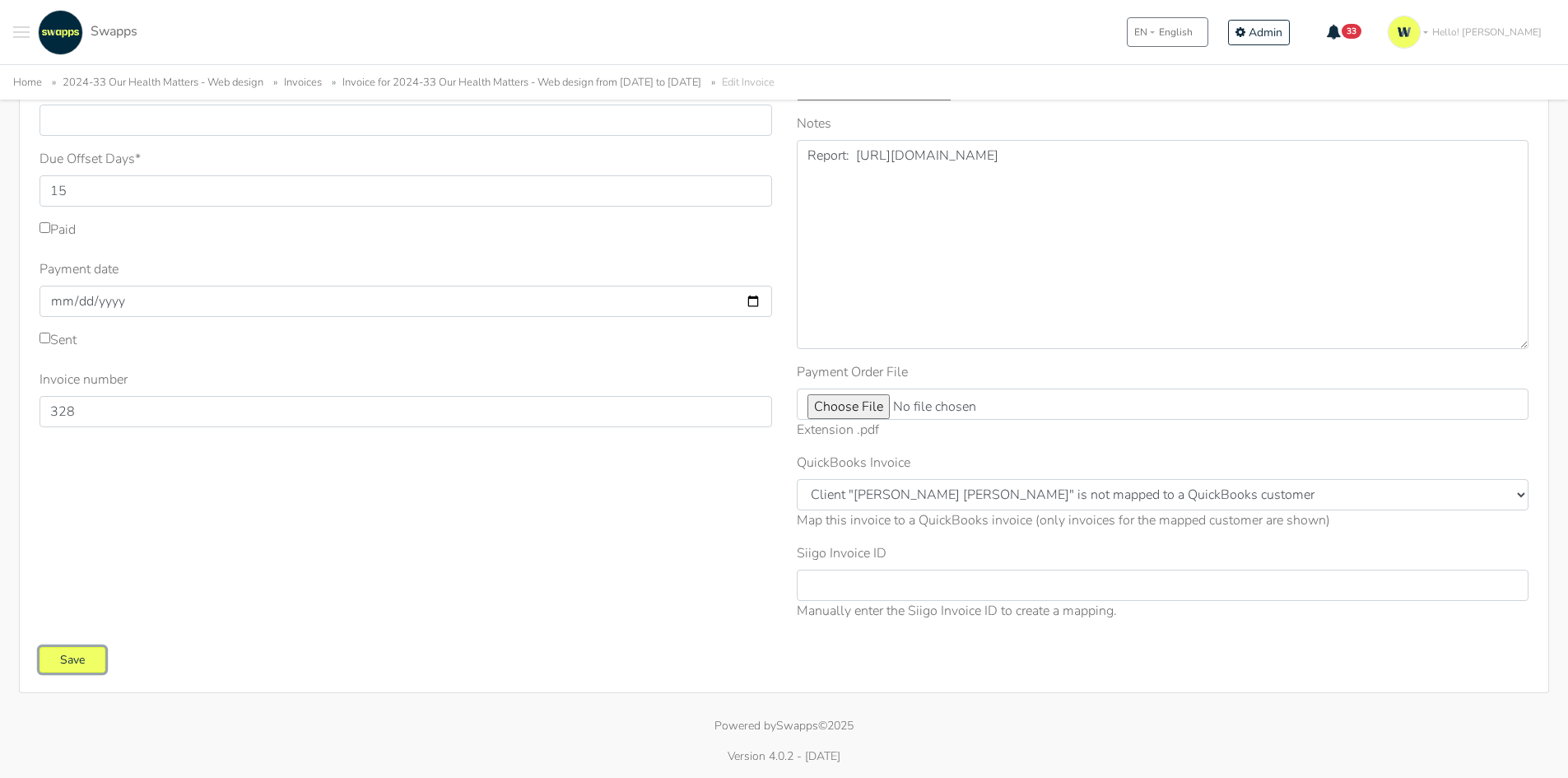
click at [66, 663] on input "Save" at bounding box center [73, 660] width 66 height 25
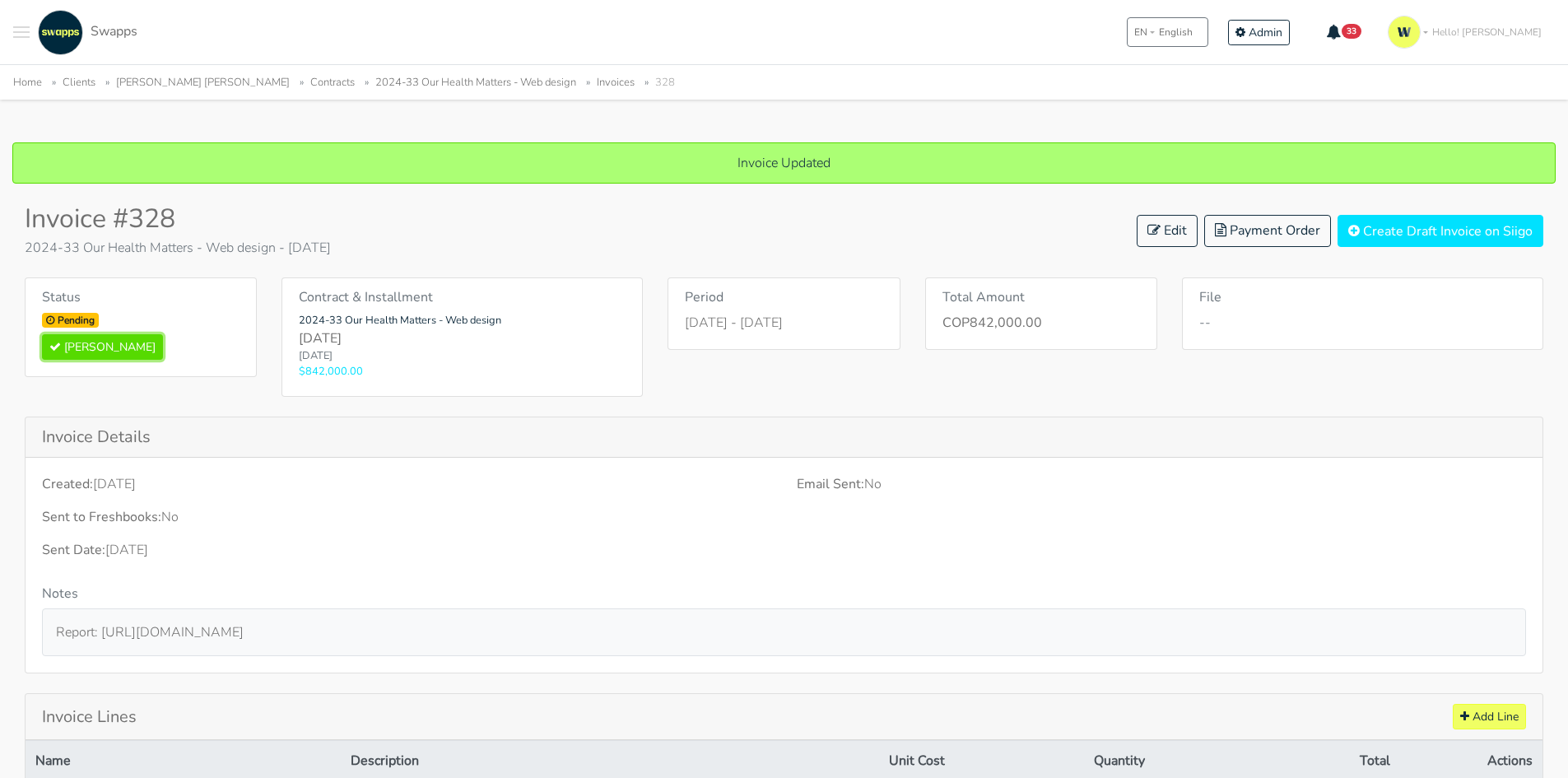
click at [111, 346] on button "Mark Paid" at bounding box center [102, 347] width 121 height 25
click at [534, 80] on link "2024-33 Our Health Matters - Web design" at bounding box center [476, 83] width 201 height 15
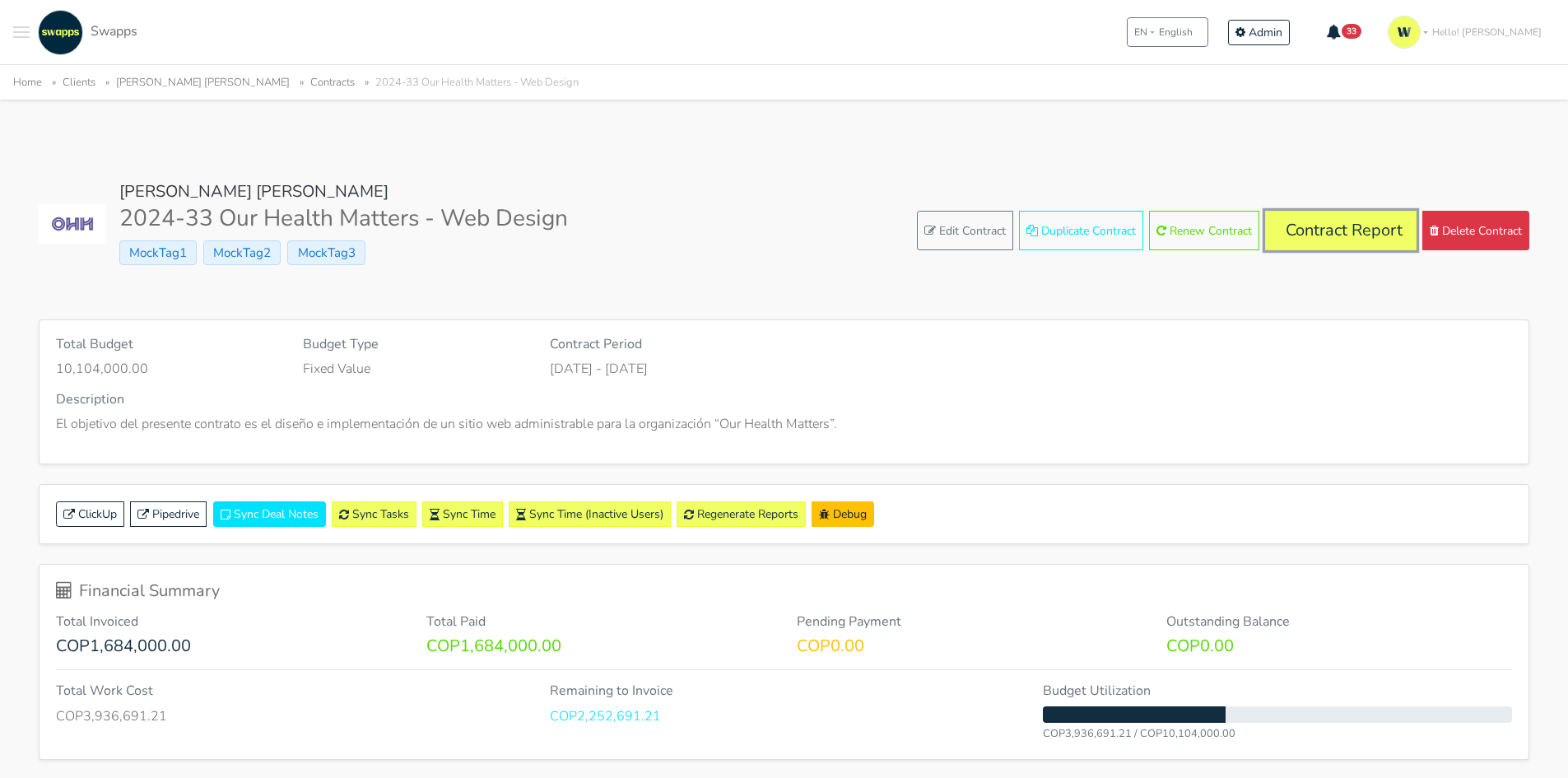
click at [1312, 236] on link "Contract Report" at bounding box center [1341, 230] width 151 height 40
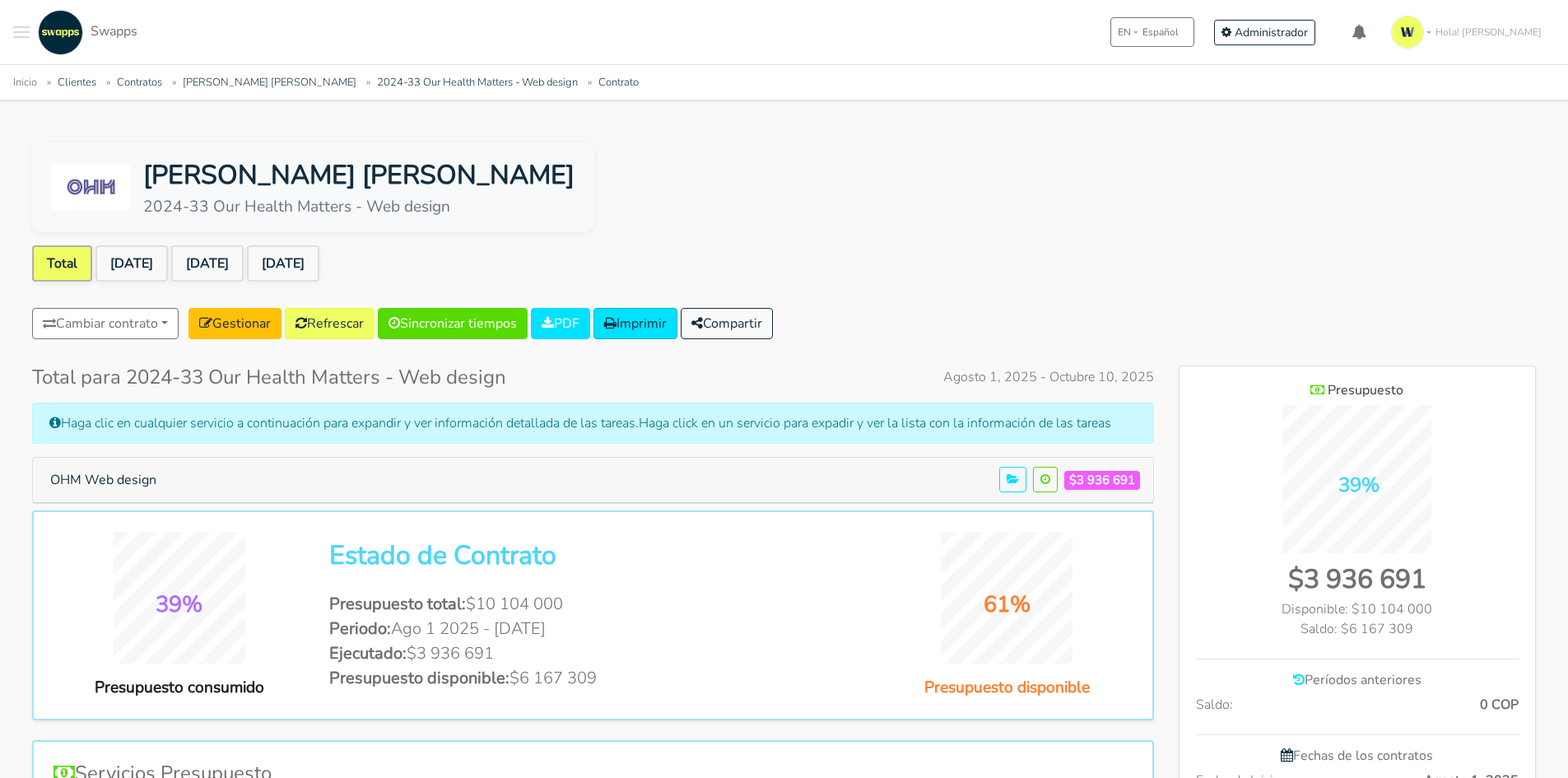
scroll to position [1068, 356]
click at [219, 262] on link "Sep 2025" at bounding box center [208, 264] width 73 height 36
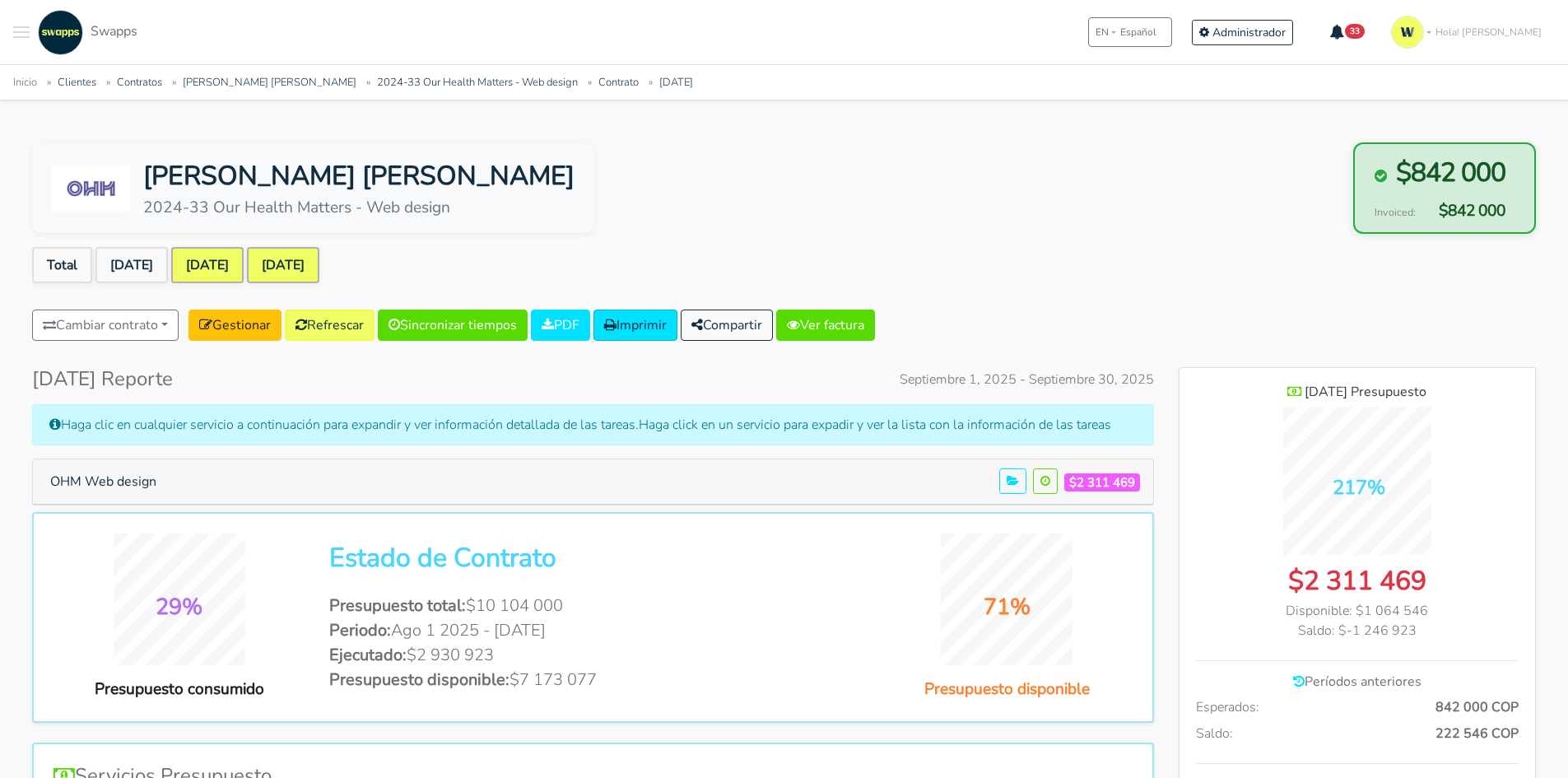
click at [309, 262] on link "[DATE]" at bounding box center [283, 265] width 73 height 36
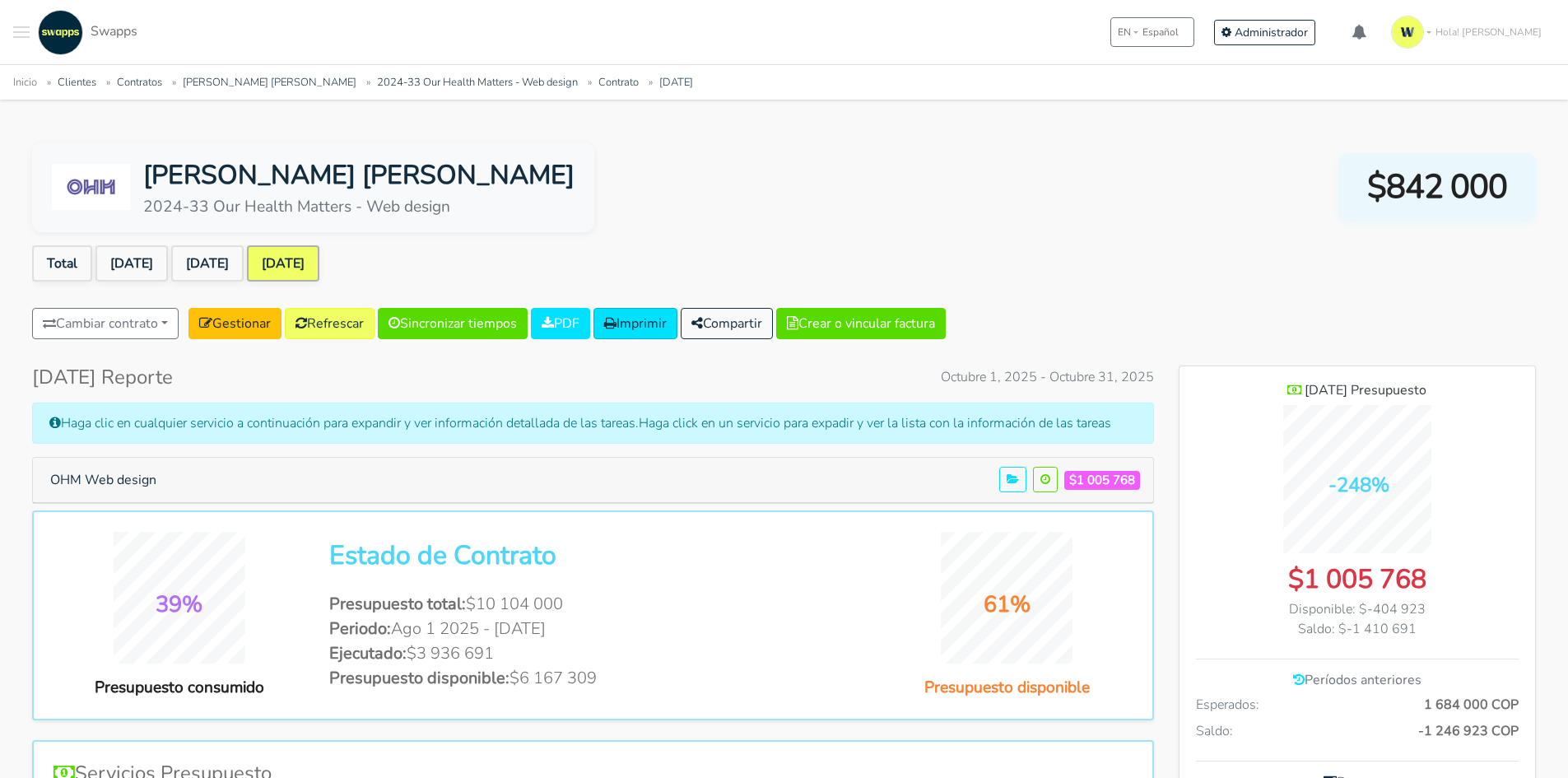
scroll to position [1174, 356]
click at [902, 326] on button "Crear o vincular factura" at bounding box center [860, 324] width 169 height 32
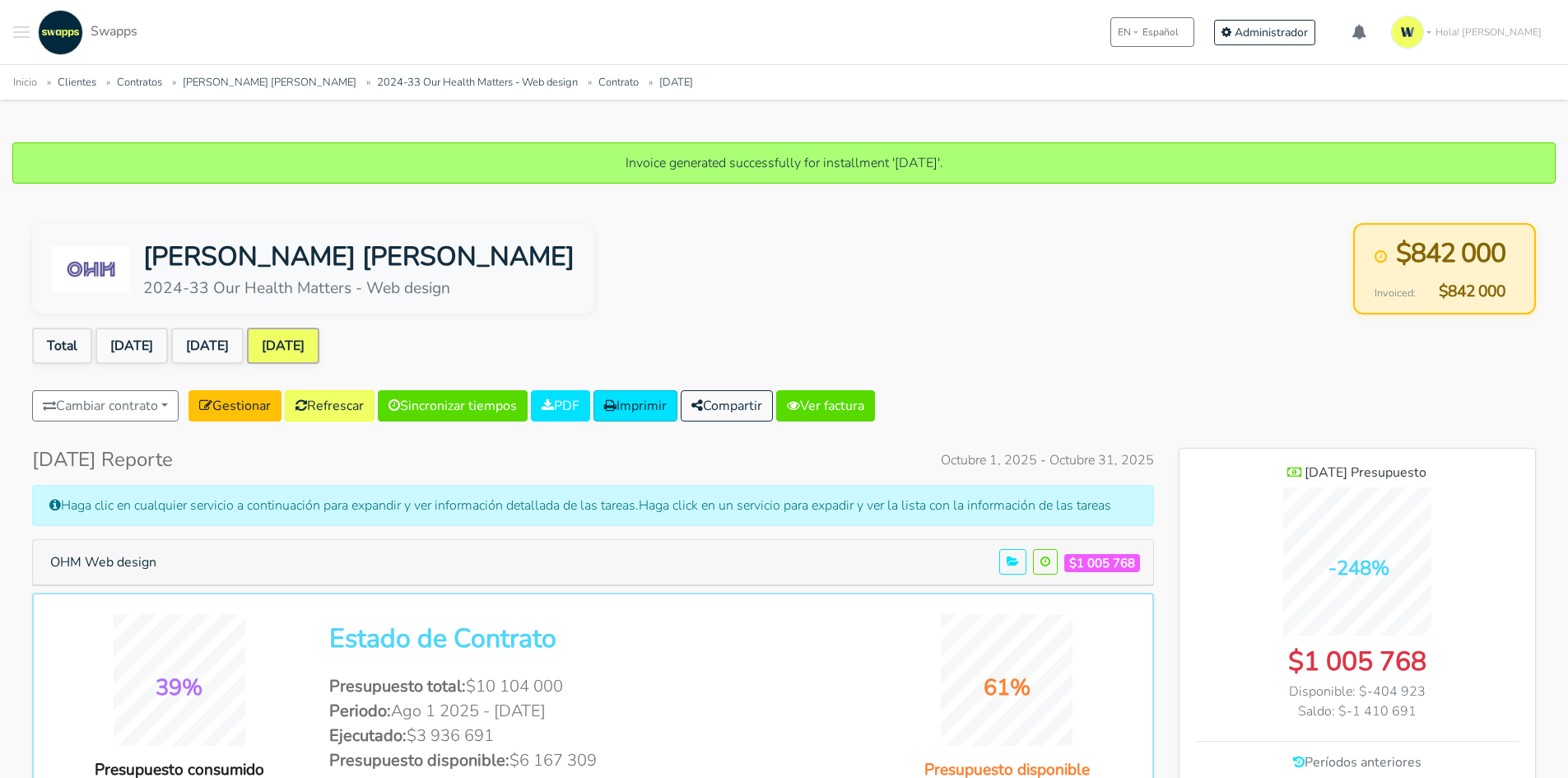
scroll to position [1174, 356]
click at [841, 398] on link "Ver factura" at bounding box center [825, 405] width 99 height 32
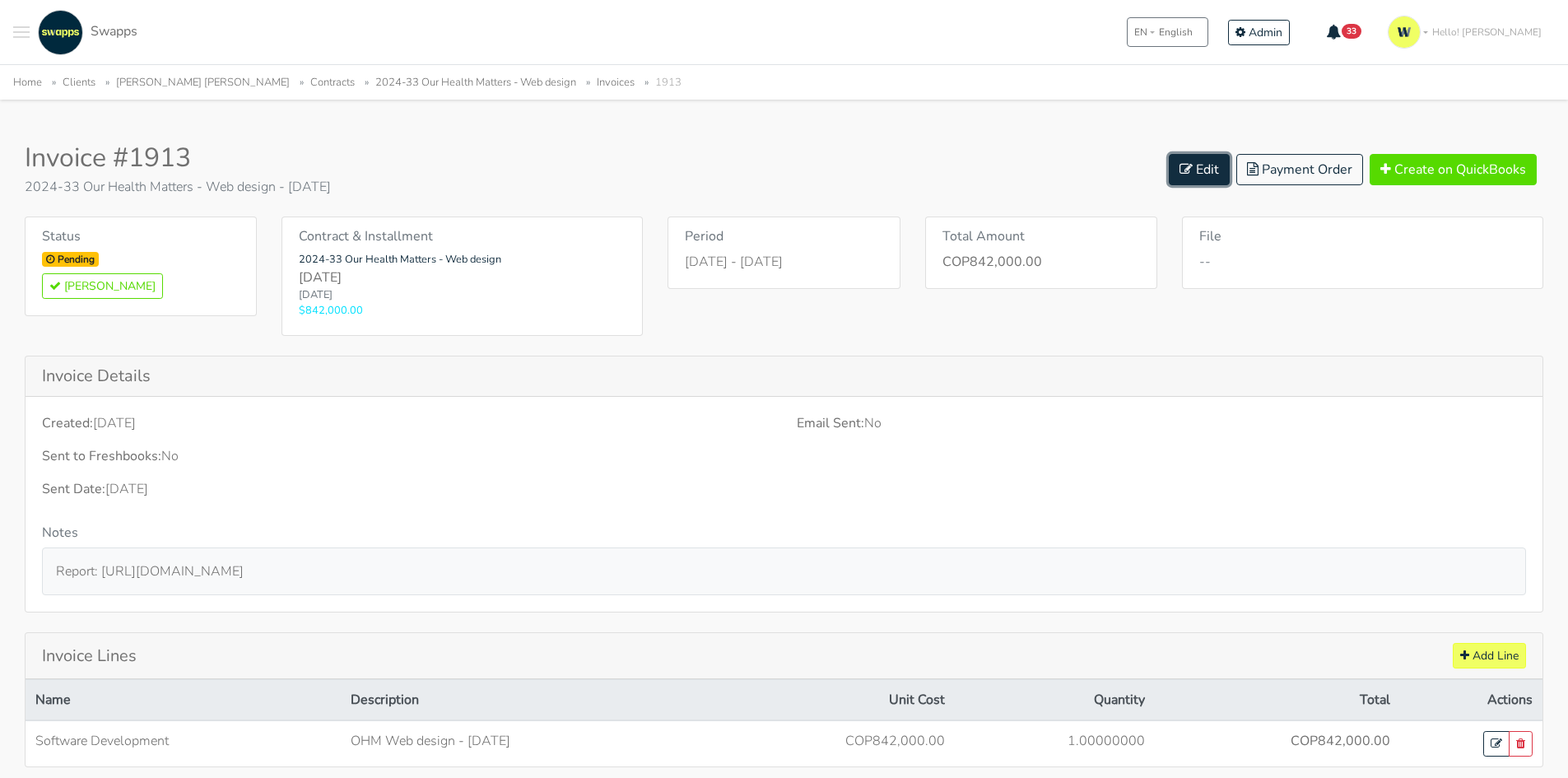
click at [1201, 166] on link "Edit" at bounding box center [1198, 170] width 61 height 32
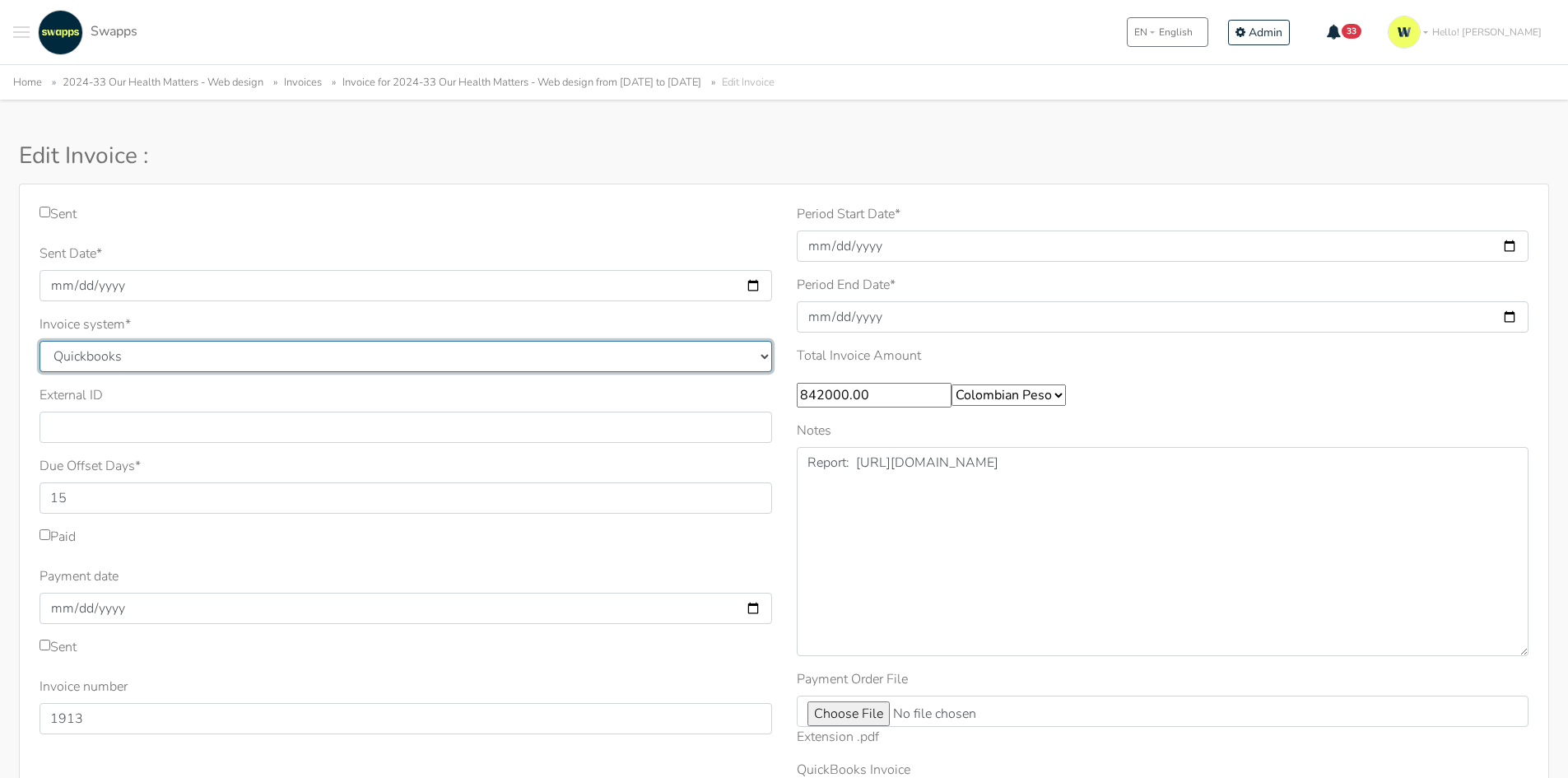
click at [180, 359] on select "Quickbooks Samba Siigo" at bounding box center [406, 356] width 732 height 32
select select "siigo"
click at [40, 341] on select "Quickbooks Samba Siigo" at bounding box center [406, 356] width 732 height 32
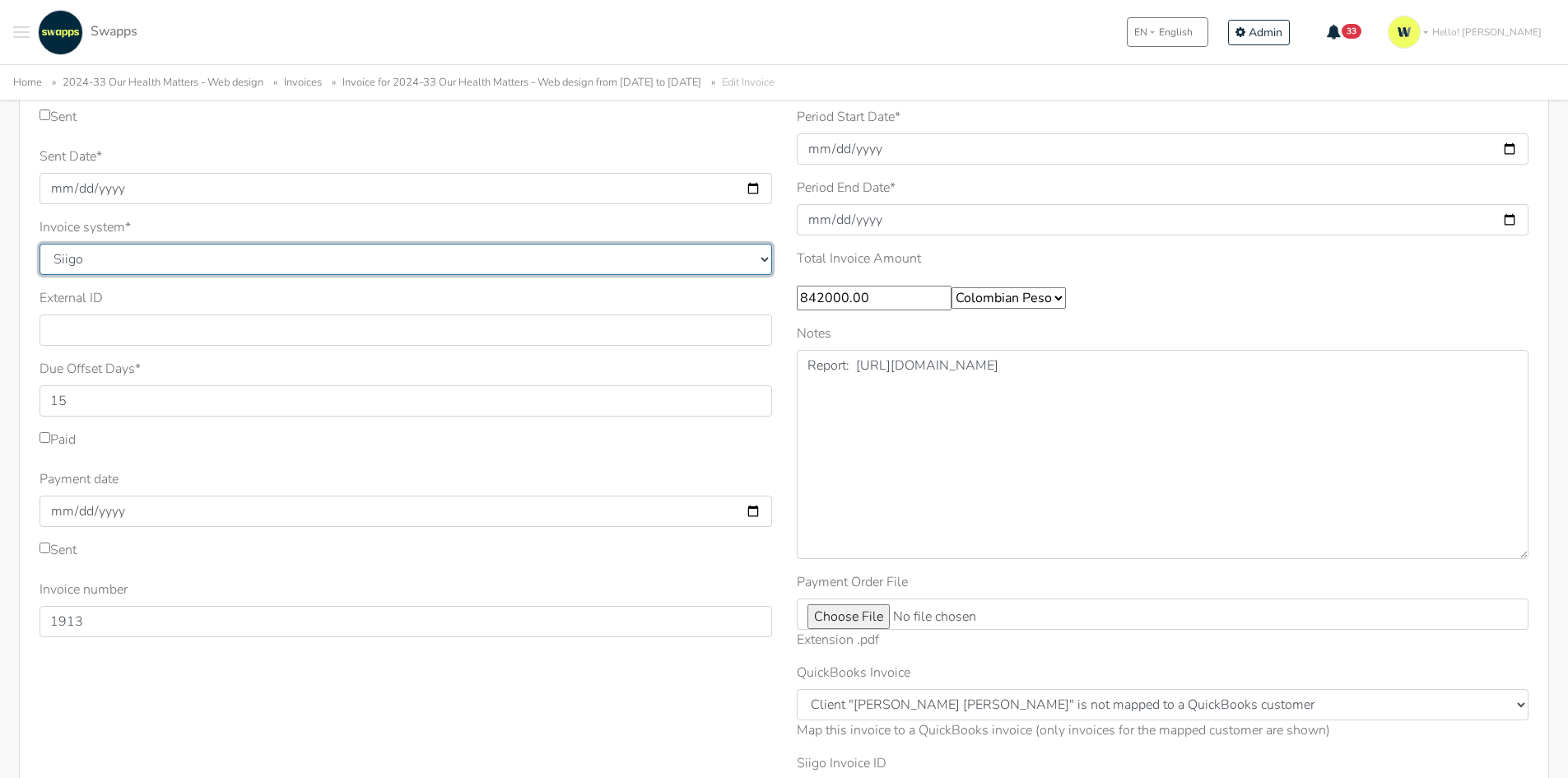
scroll to position [165, 0]
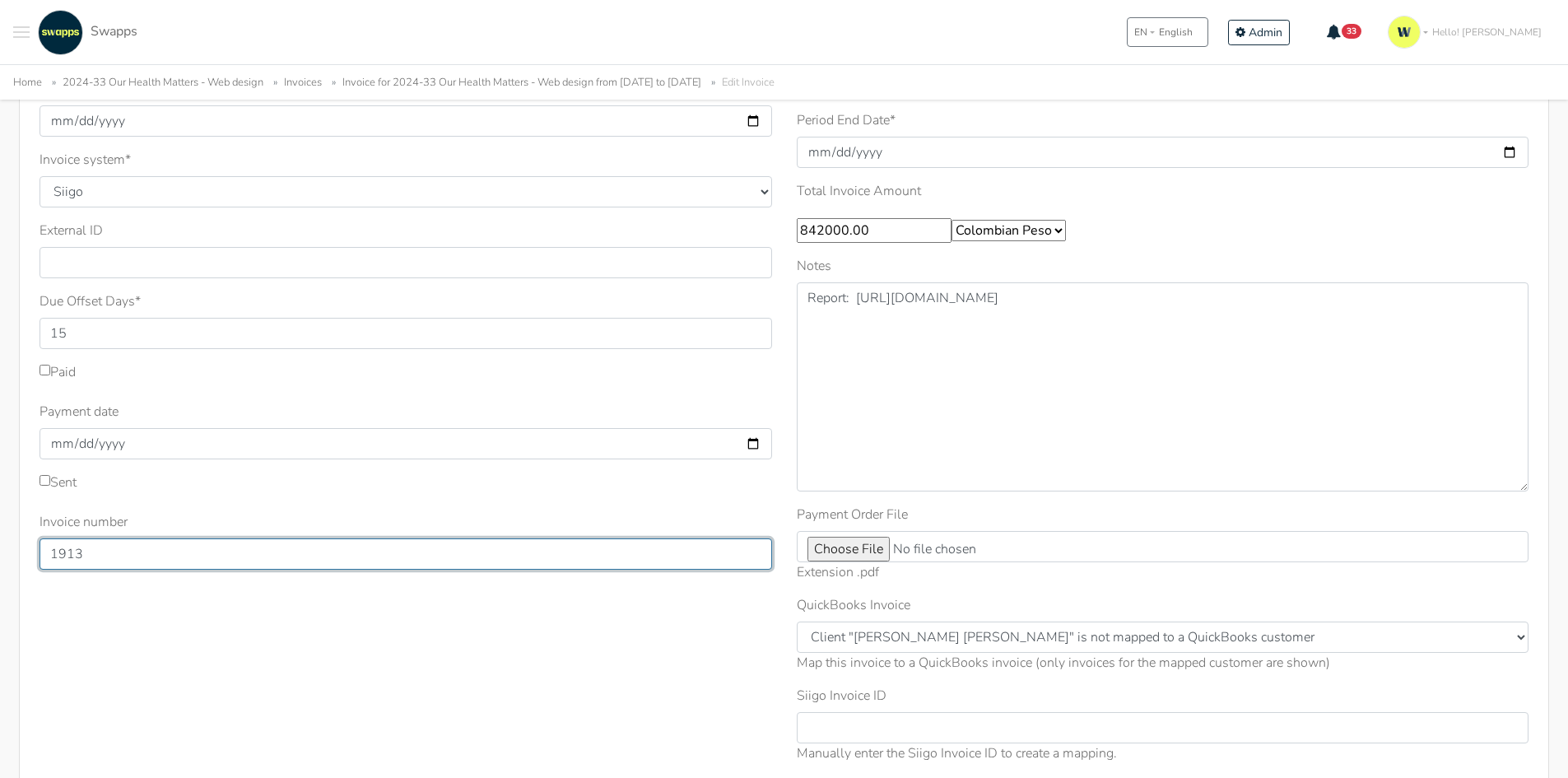
drag, startPoint x: 111, startPoint y: 557, endPoint x: 0, endPoint y: 548, distance: 111.4
click at [0, 548] on div "Sent Sent Date * 2025-10-10 Invoice system * Quickbooks Samba Siigo * 15 1913" at bounding box center [784, 427] width 1568 height 817
type input "334"
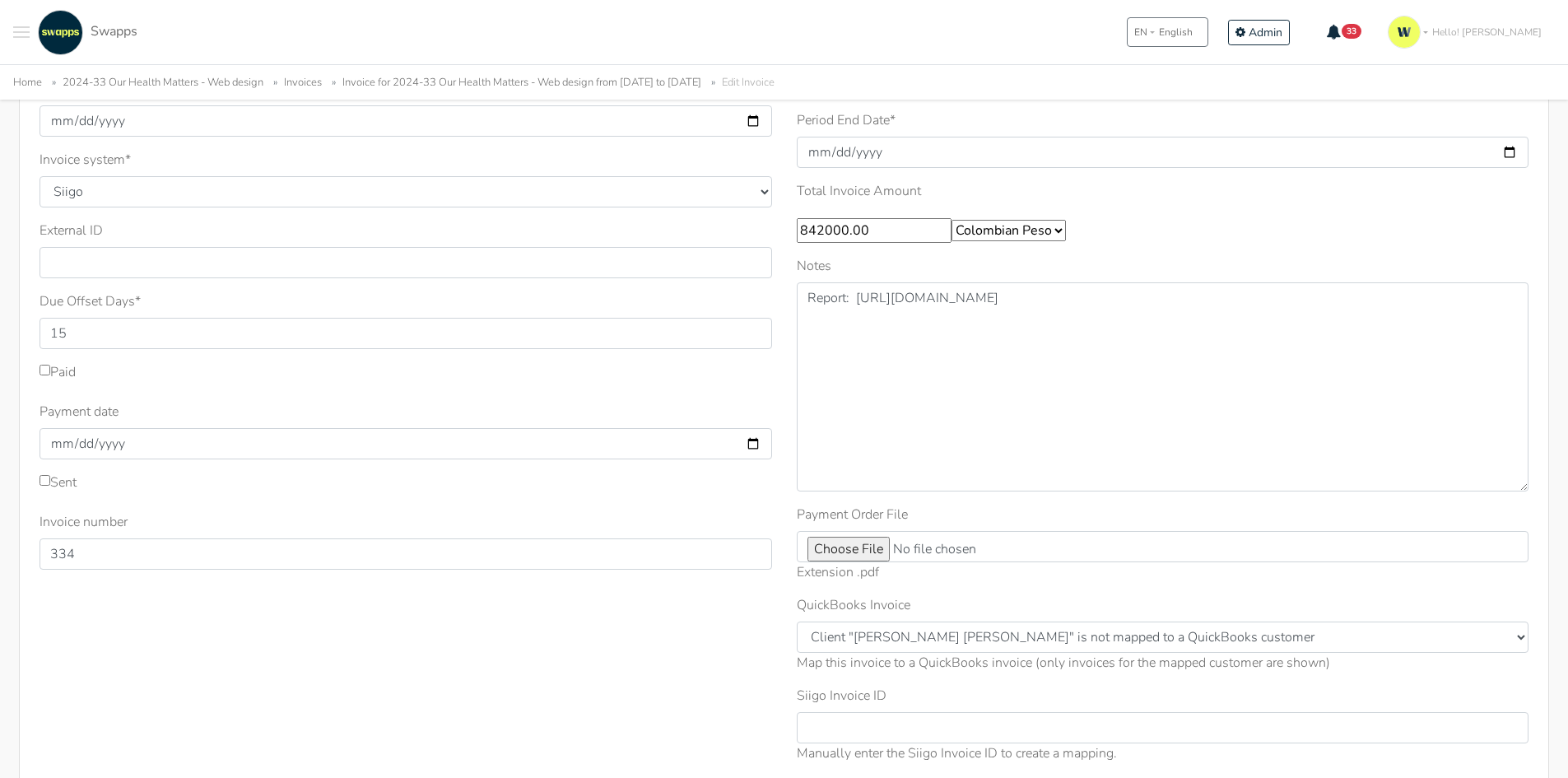
click at [335, 649] on div "Sent Sent Date * 2025-10-10 Invoice system * Quickbooks Samba Siigo * 15" at bounding box center [405, 408] width 757 height 737
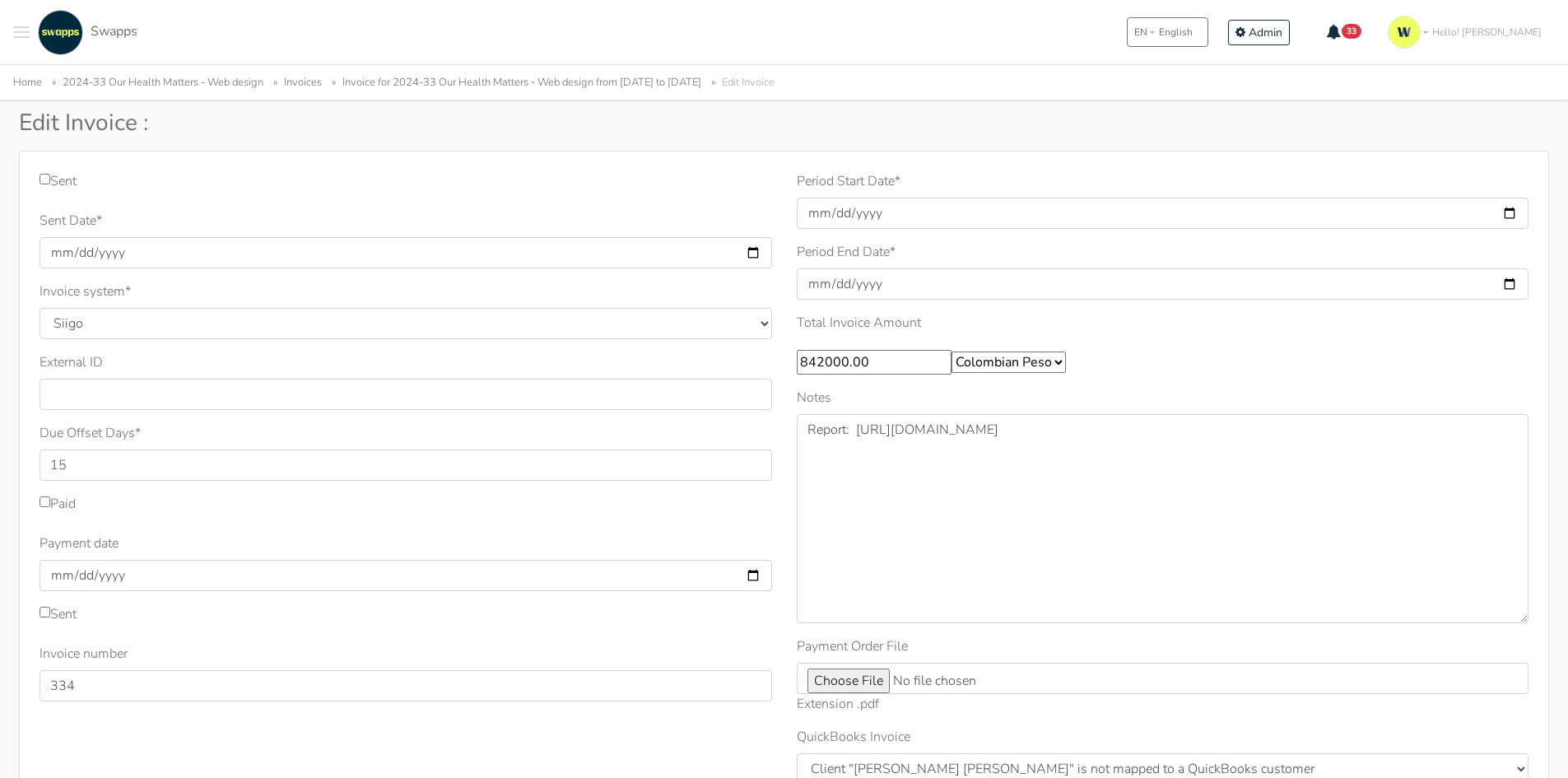
scroll to position [0, 0]
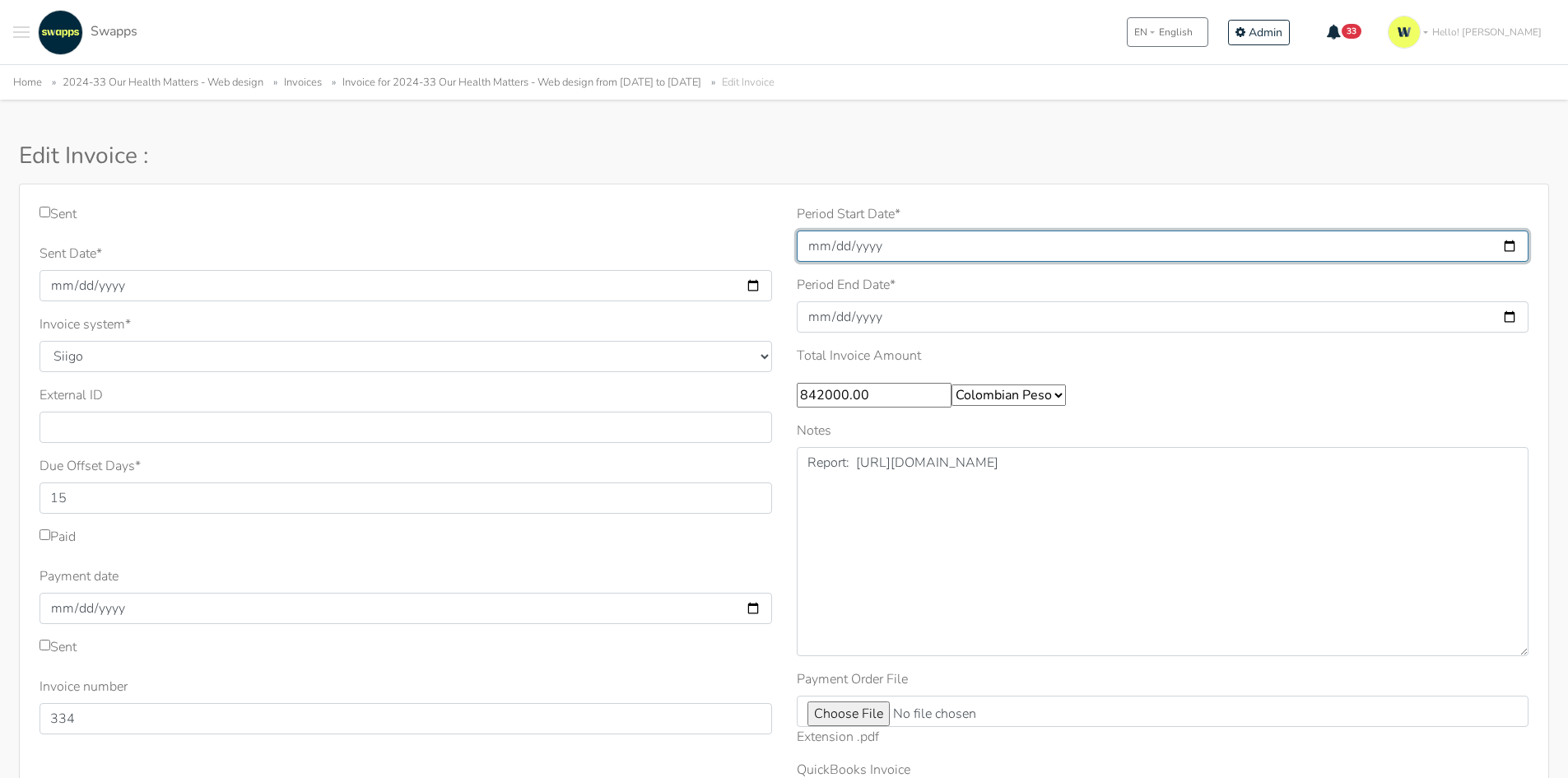
click at [923, 244] on input "2025-10-01" at bounding box center [1163, 246] width 732 height 32
click at [1515, 244] on input "2025-10-01" at bounding box center [1163, 246] width 732 height 32
type input "2025-10-10"
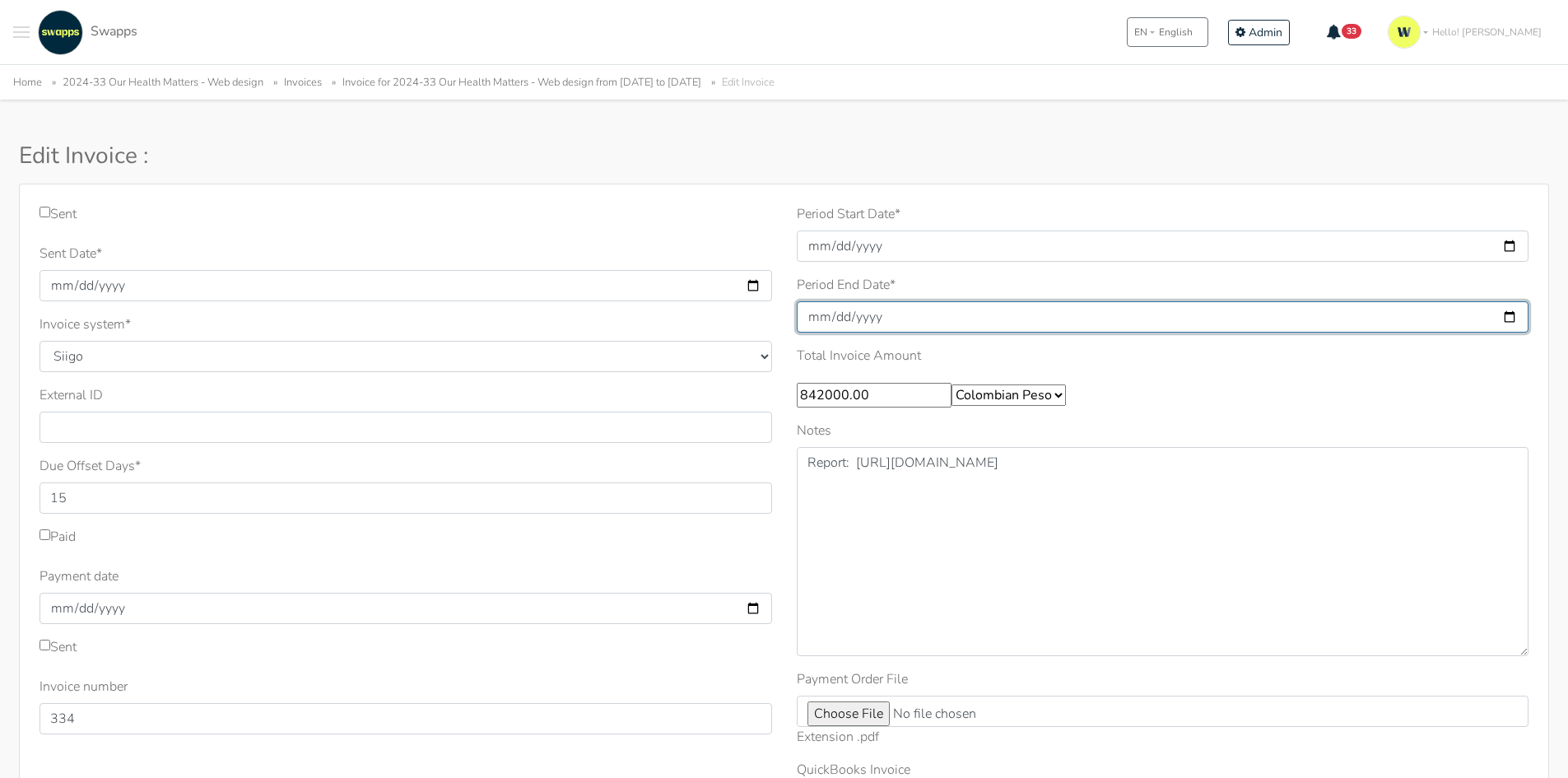
click at [1508, 320] on input "2025-10-31" at bounding box center [1163, 316] width 732 height 32
type input "2025-10-10"
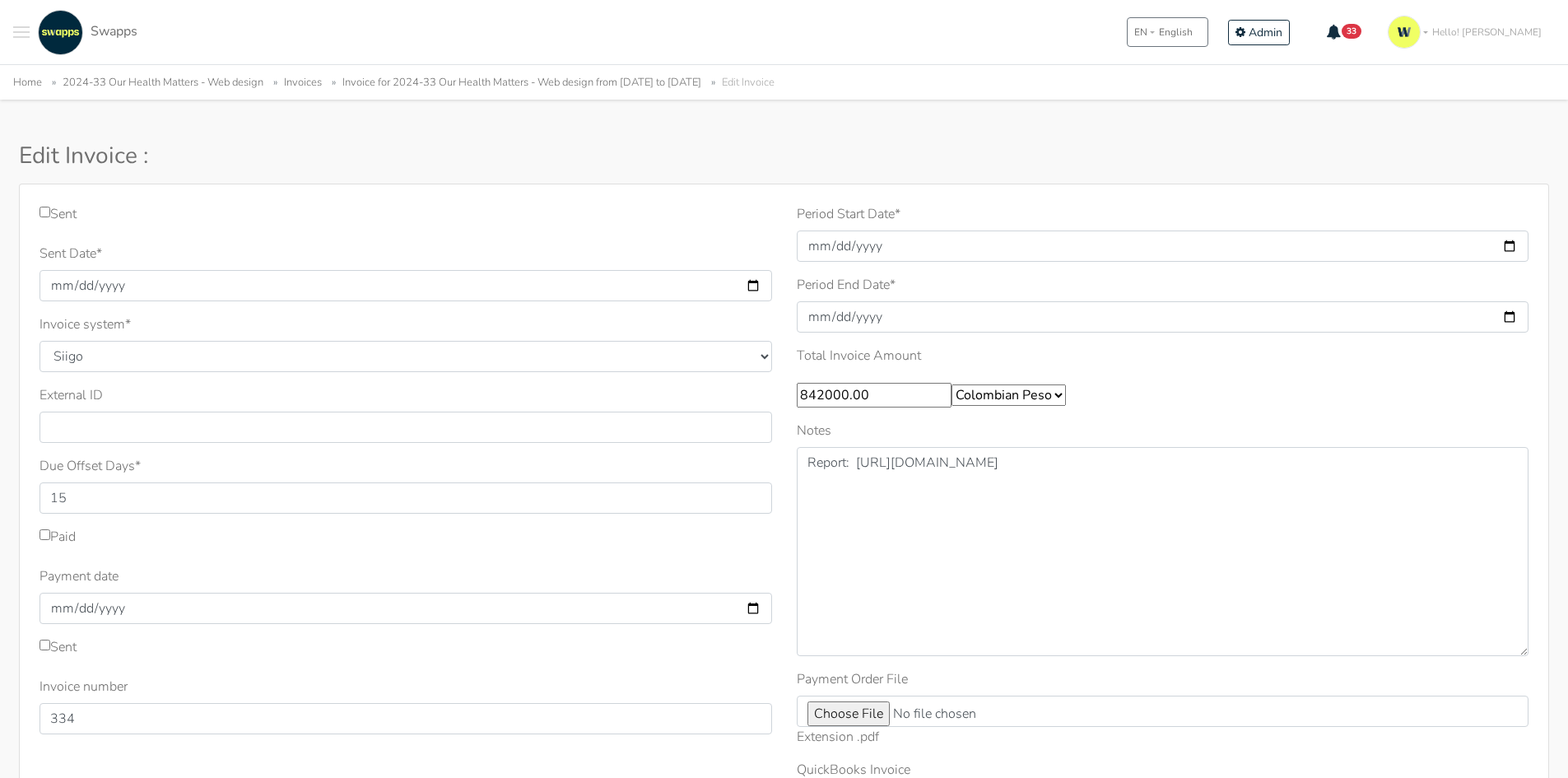
click at [956, 175] on div "Edit Invoice :" at bounding box center [524, 160] width 1036 height 34
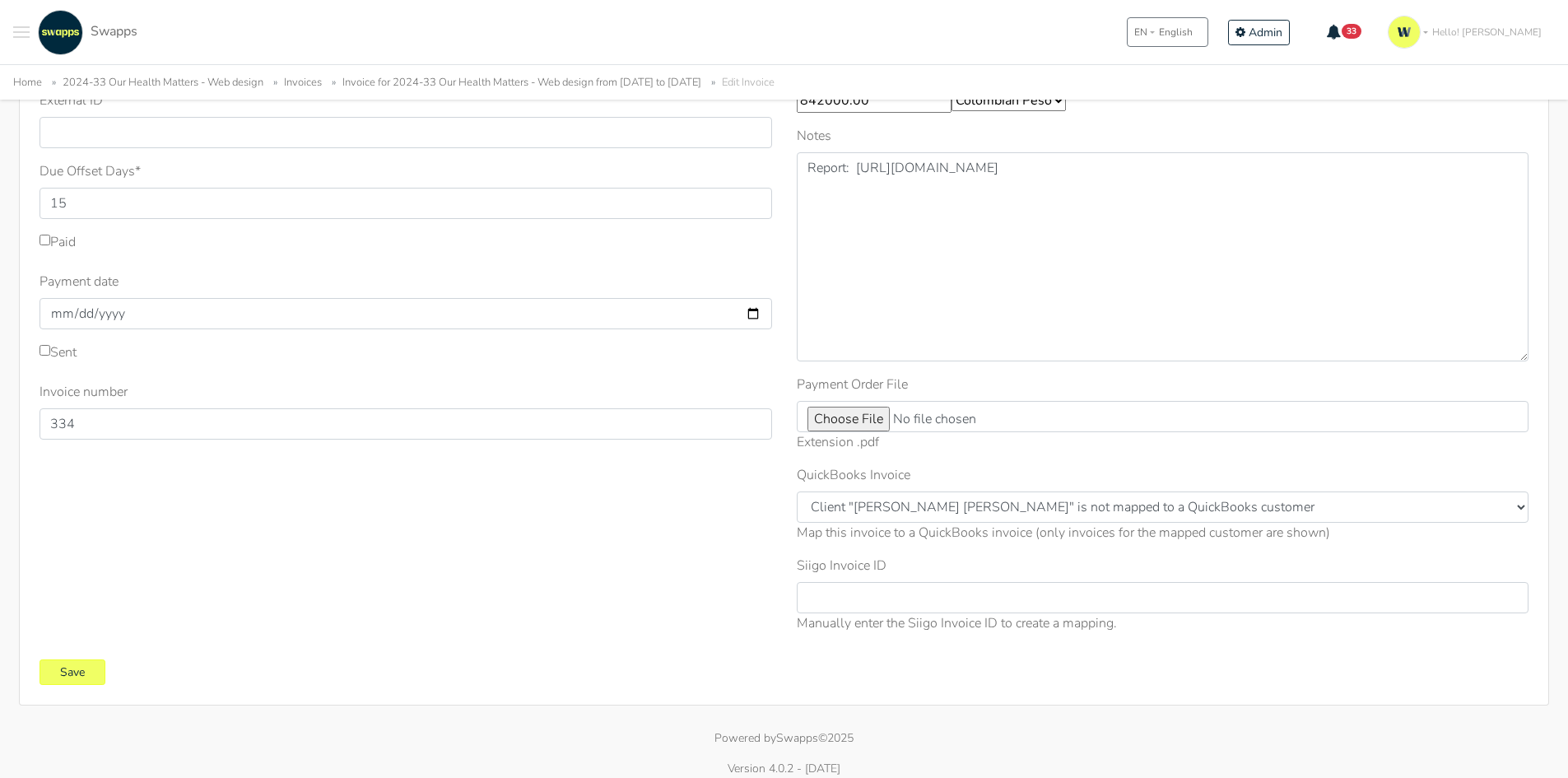
scroll to position [307, 0]
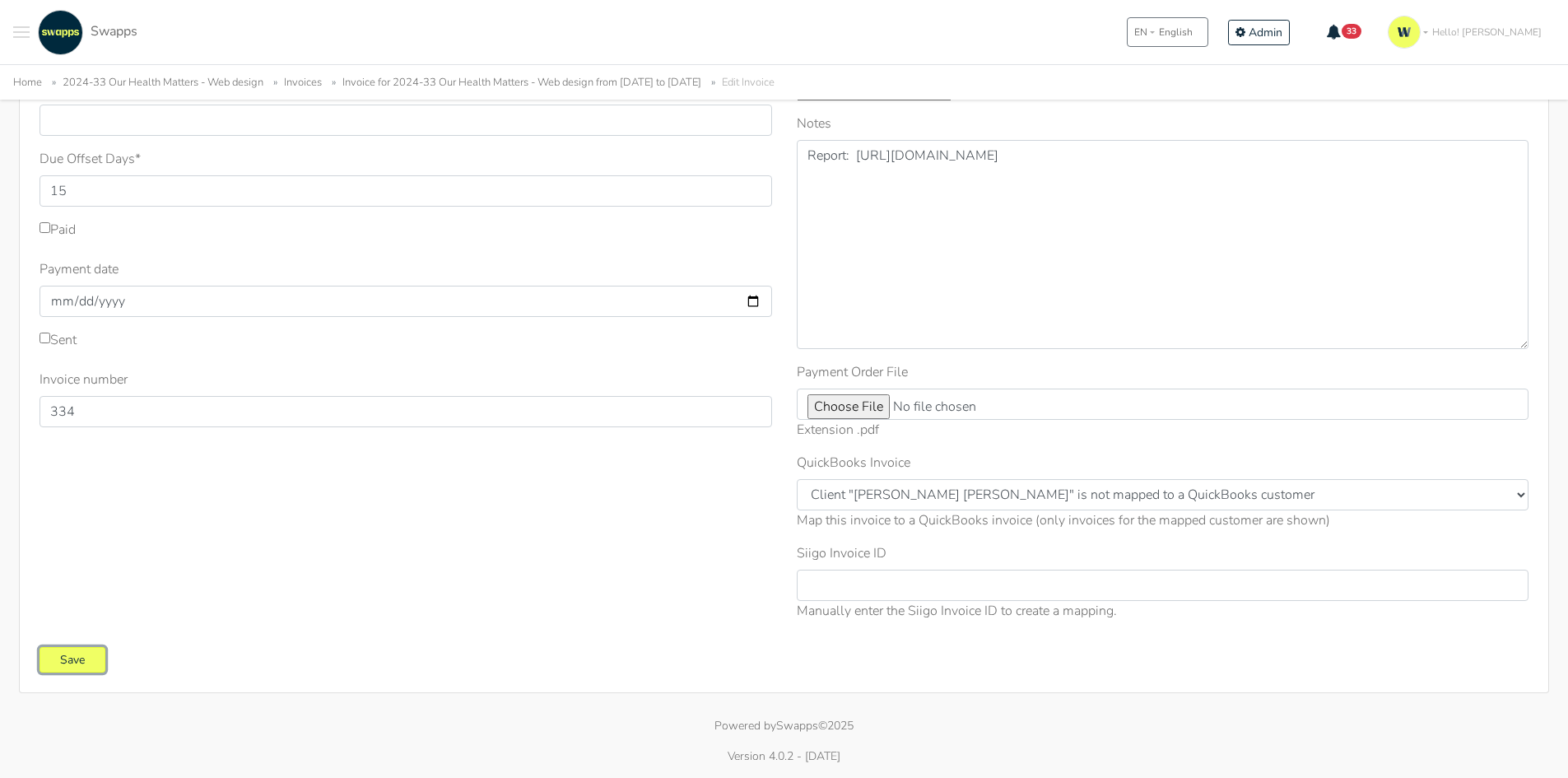
click at [72, 666] on input "Save" at bounding box center [73, 660] width 66 height 25
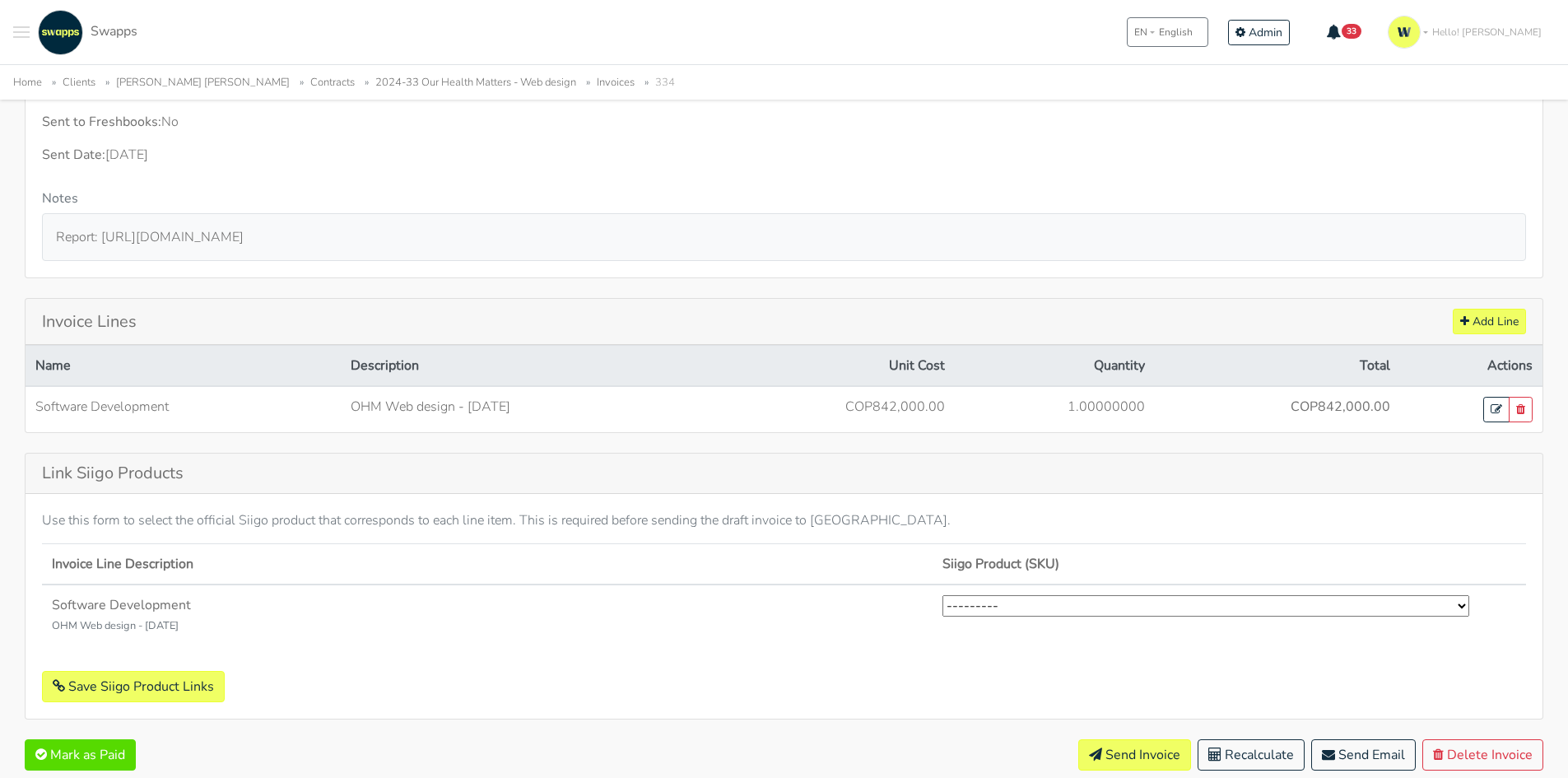
scroll to position [472, 0]
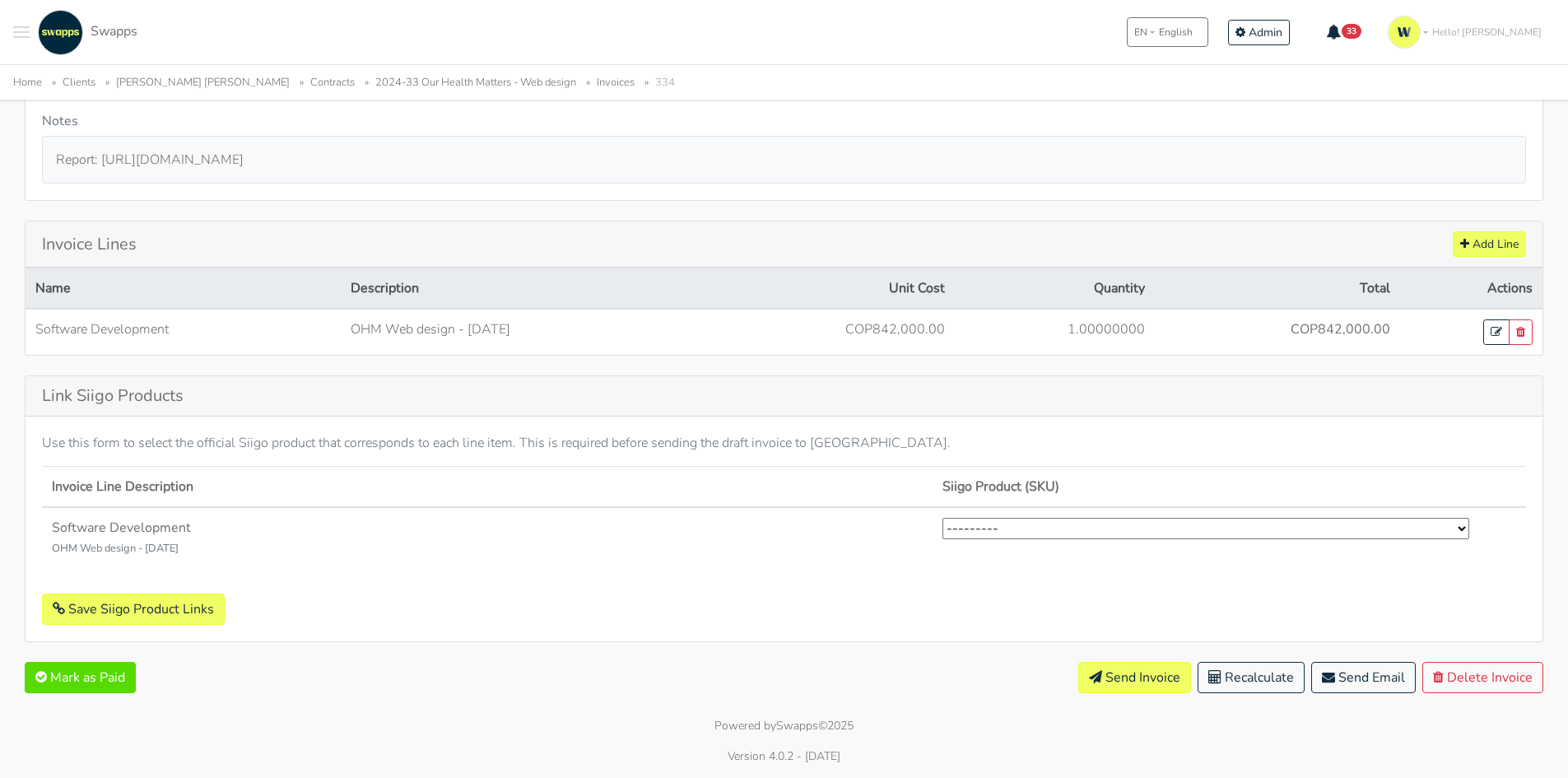
click at [1118, 519] on select "--------- Desarrollo Software Exterior (2) Desarrollo Software Nacional (1) Ges…" at bounding box center [1205, 529] width 527 height 22
select select "2"
click at [943, 518] on select "--------- Desarrollo Software Exterior (2) Desarrollo Software Nacional (1) Ges…" at bounding box center [1205, 529] width 527 height 22
click at [158, 616] on button "Save Siigo Product Links" at bounding box center [133, 609] width 183 height 32
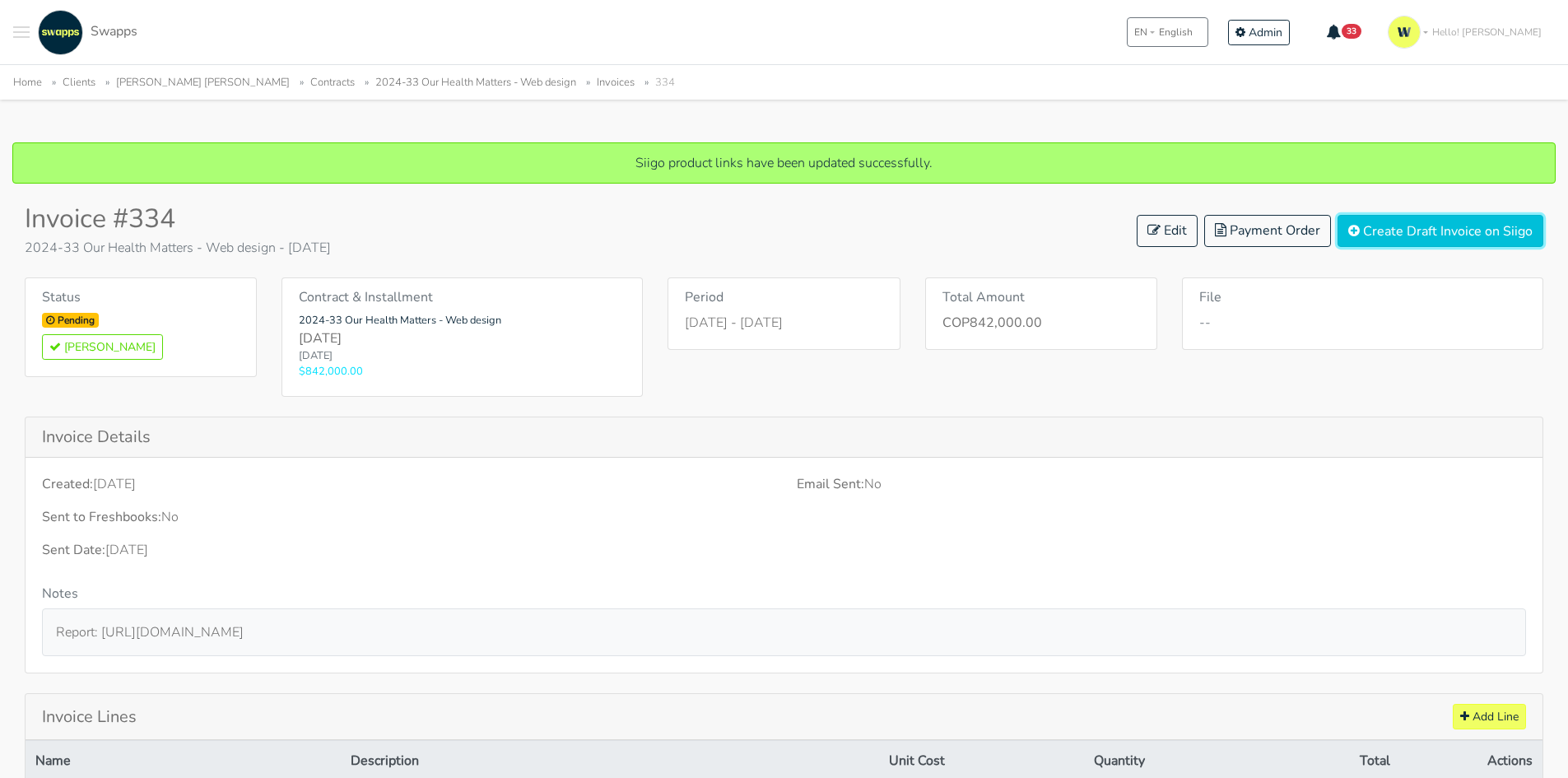
click at [1451, 224] on button "Create Draft Invoice on Siigo" at bounding box center [1439, 230] width 206 height 32
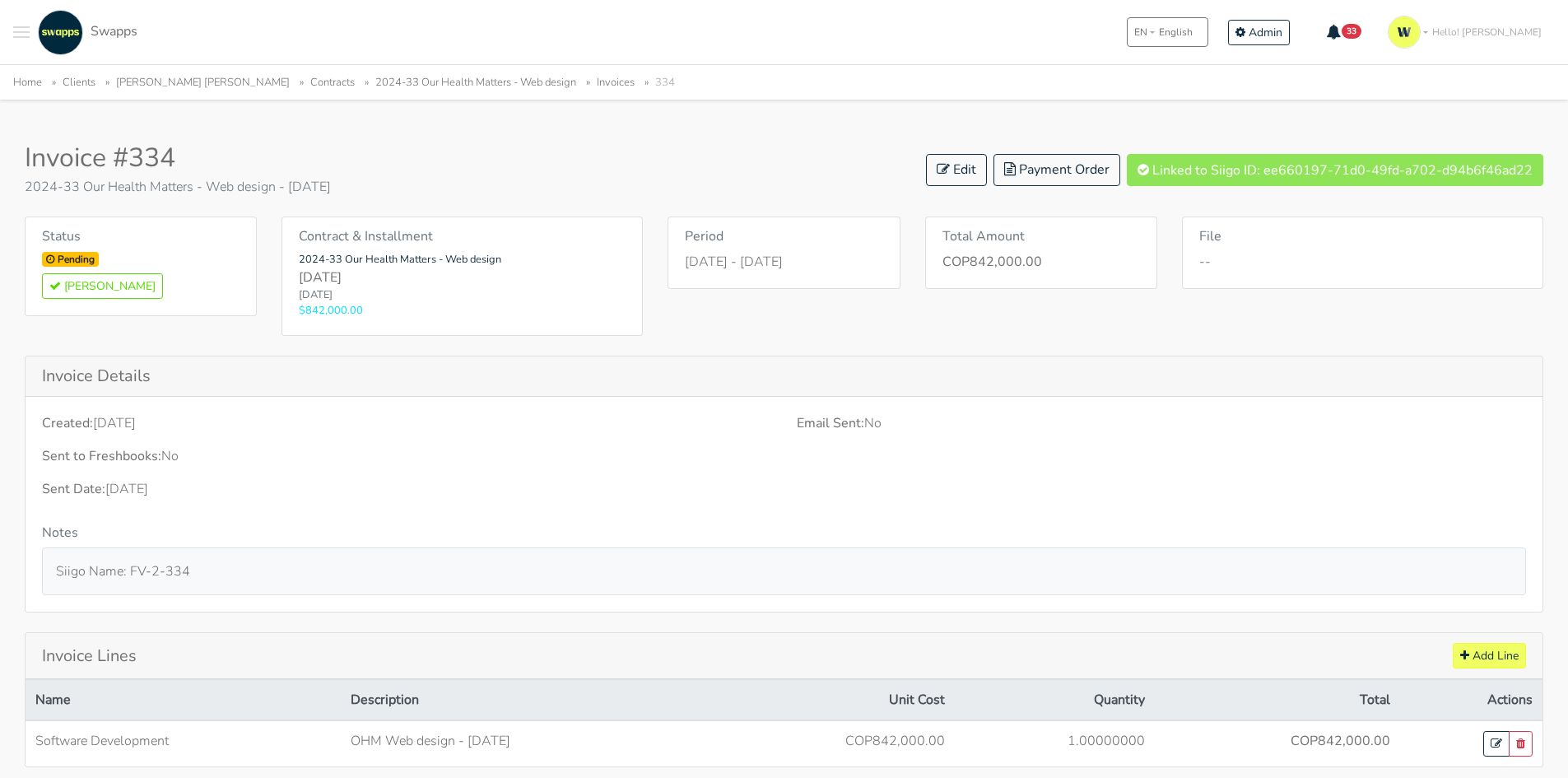
click at [469, 85] on link "2024-33 Our Health Matters - Web design" at bounding box center [476, 83] width 201 height 15
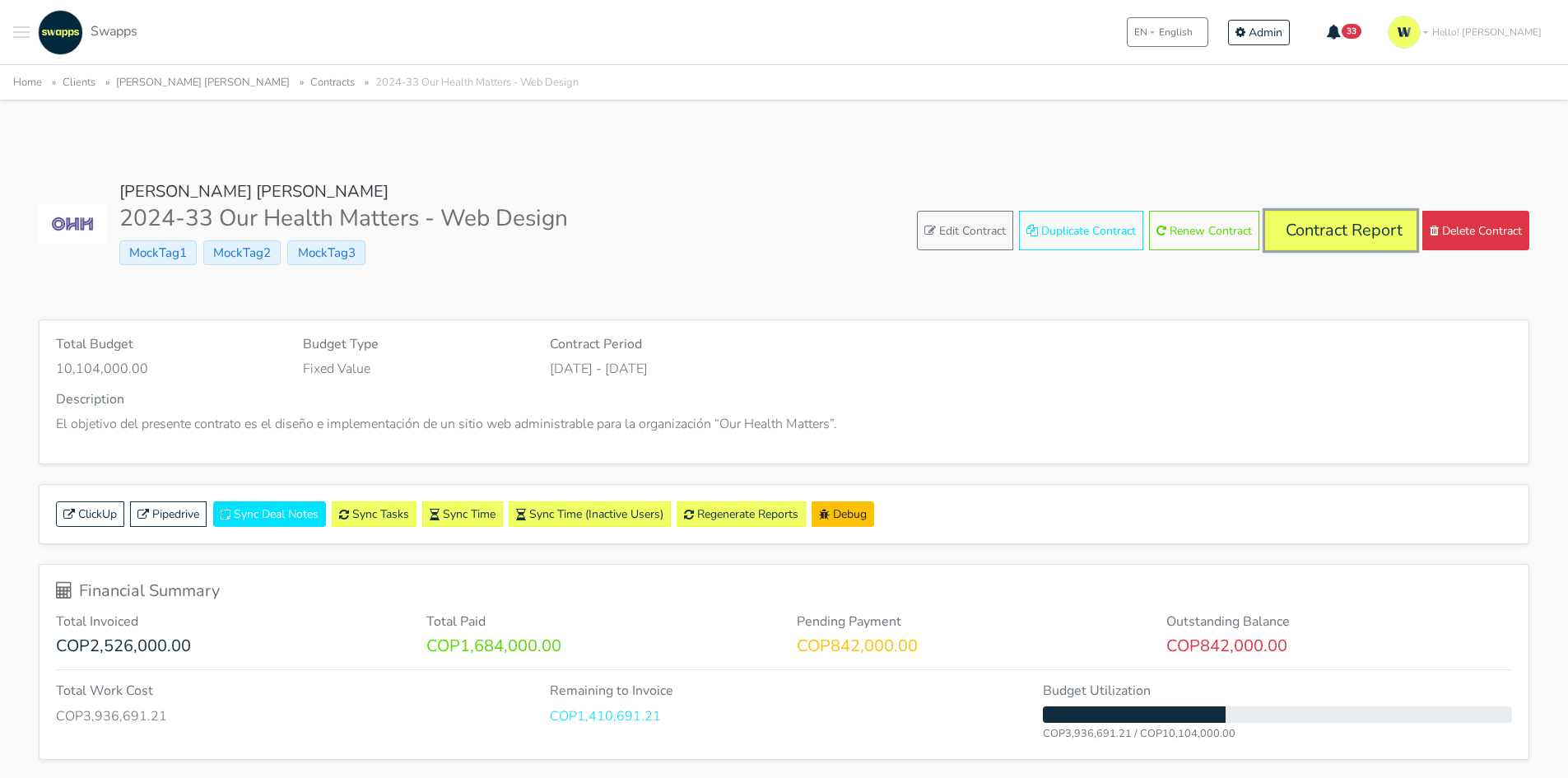
click at [1362, 235] on link "Contract Report" at bounding box center [1341, 230] width 151 height 40
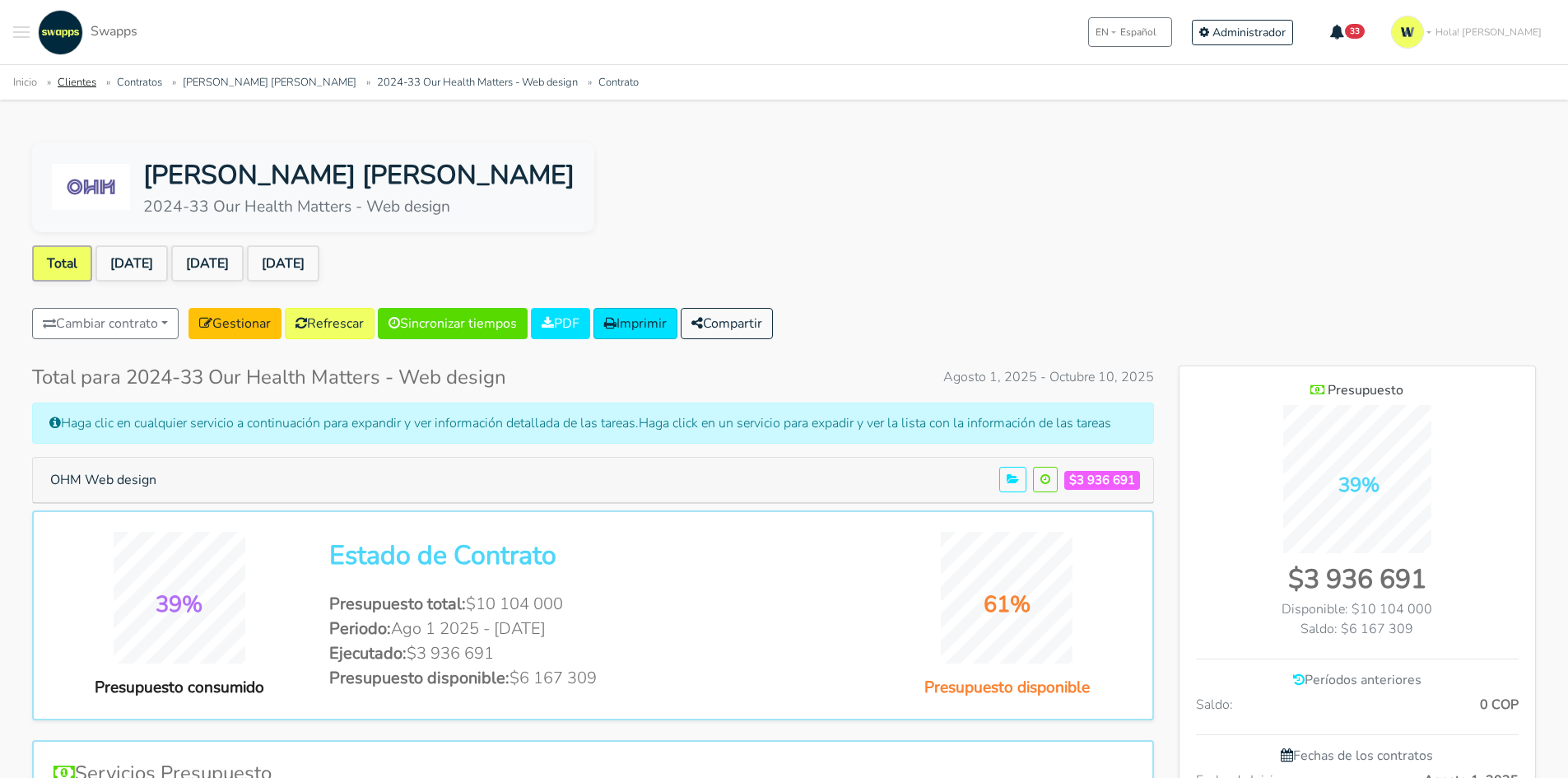
click at [85, 82] on link "Clientes" at bounding box center [77, 83] width 39 height 15
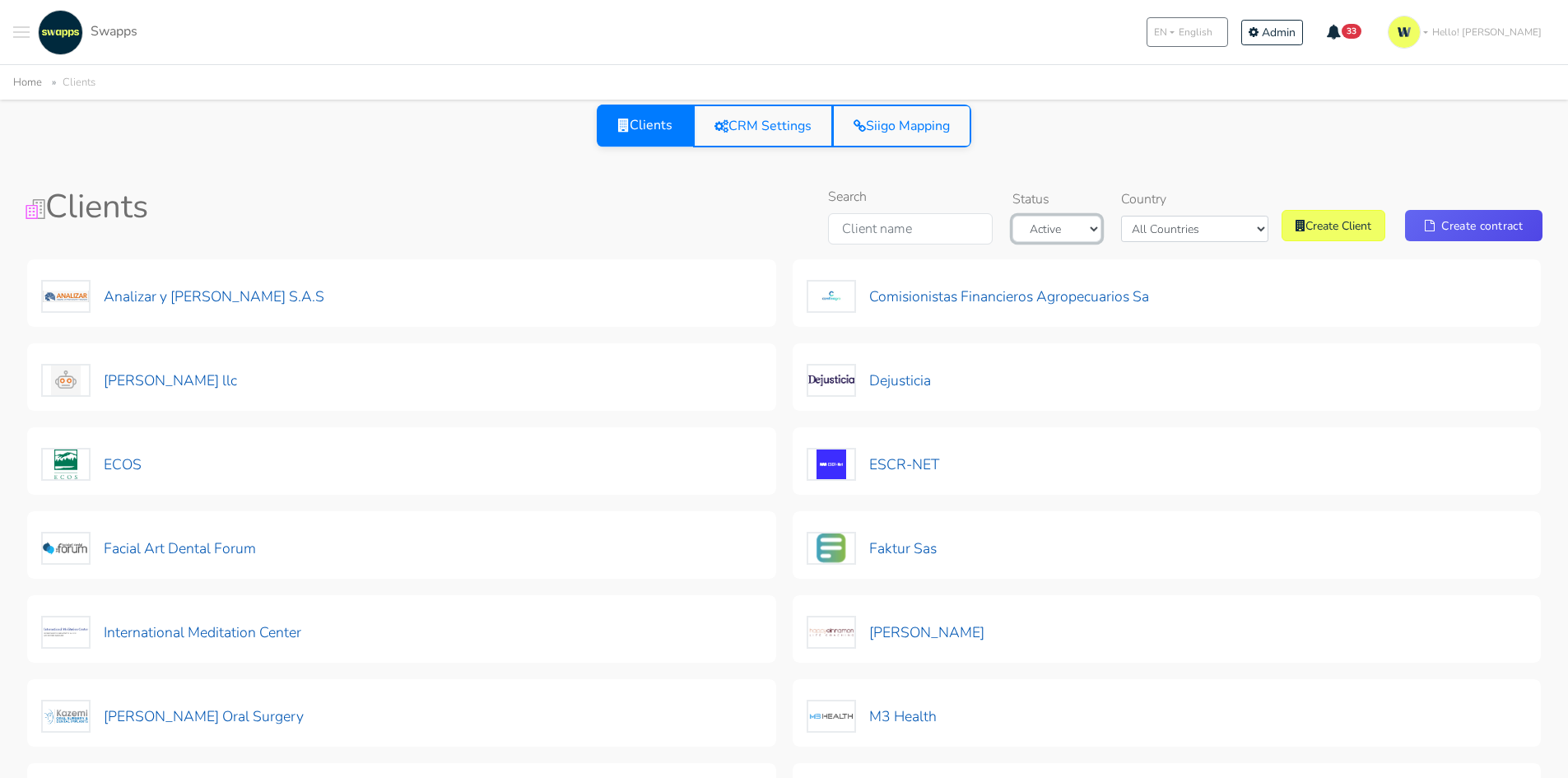
click at [1101, 228] on select "Active Archived" at bounding box center [1057, 229] width 89 height 26
click at [1188, 223] on select "All Countries Colombia USA" at bounding box center [1195, 229] width 148 height 26
select select "Colombia"
click at [1160, 216] on select "All Countries Colombia USA" at bounding box center [1195, 229] width 148 height 26
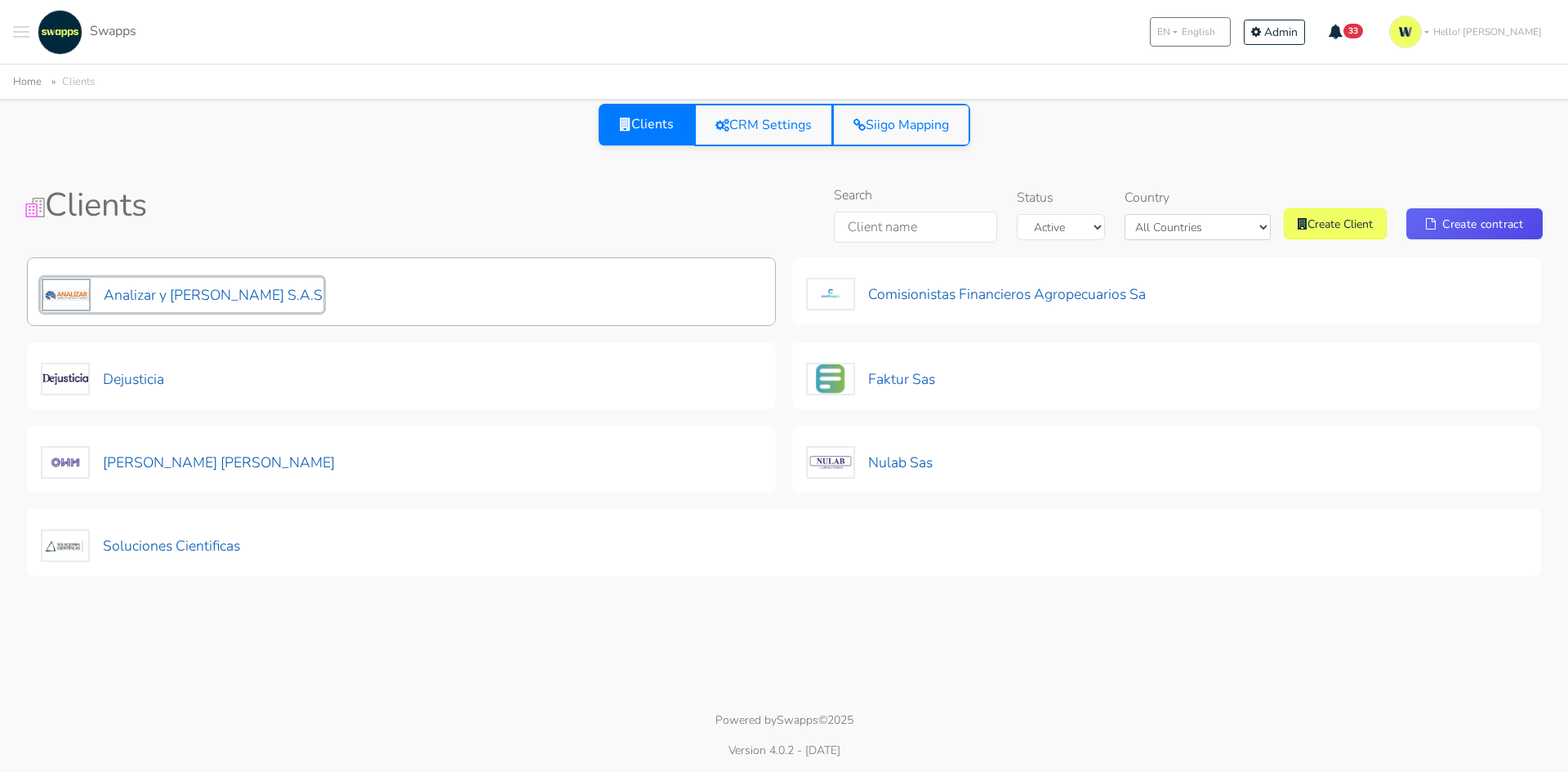
click at [209, 290] on button "Analizar y [PERSON_NAME] S.A.S" at bounding box center [182, 295] width 282 height 34
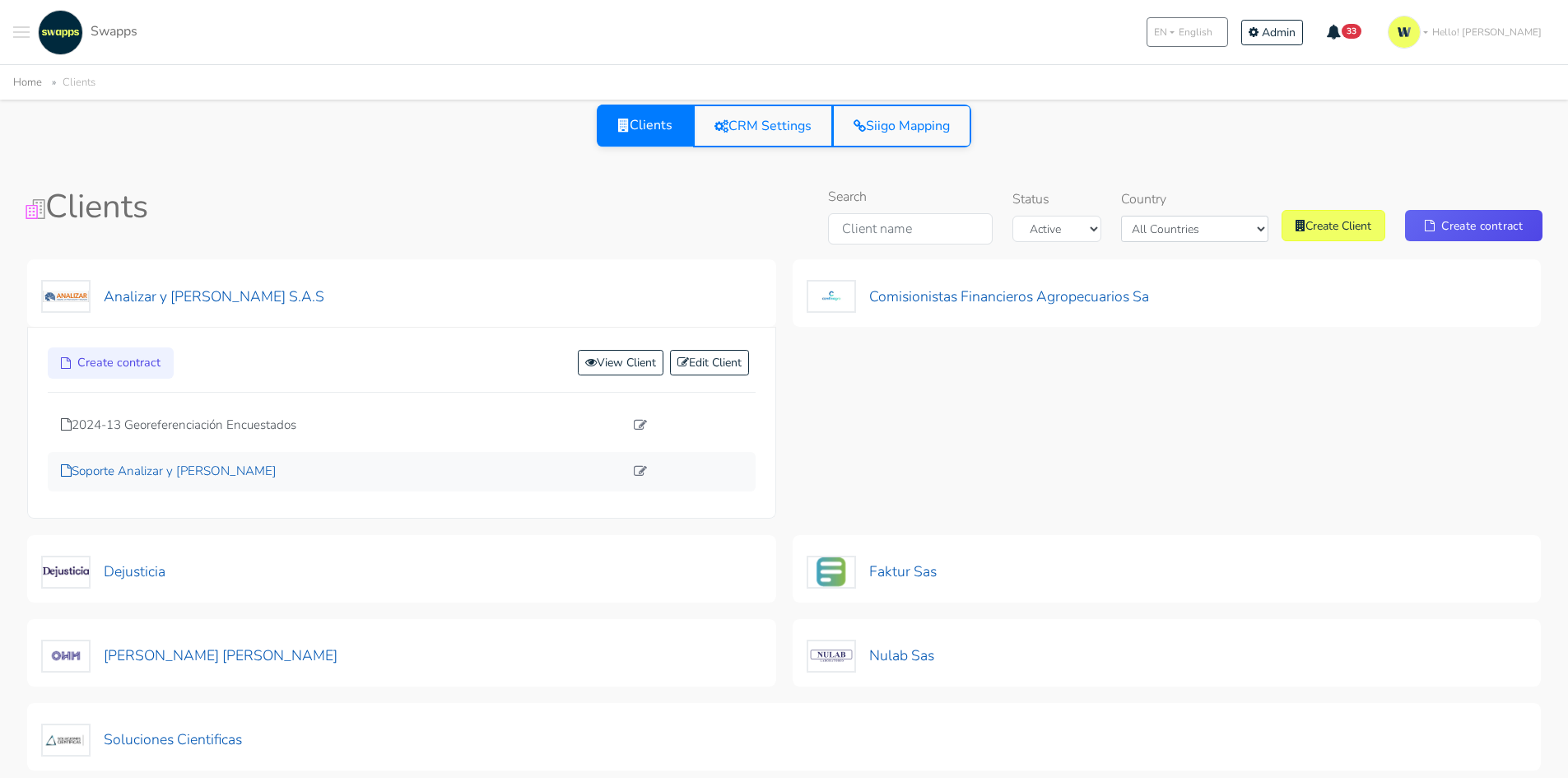
click at [166, 472] on p "Soporte Analizar y [PERSON_NAME]" at bounding box center [342, 471] width 563 height 19
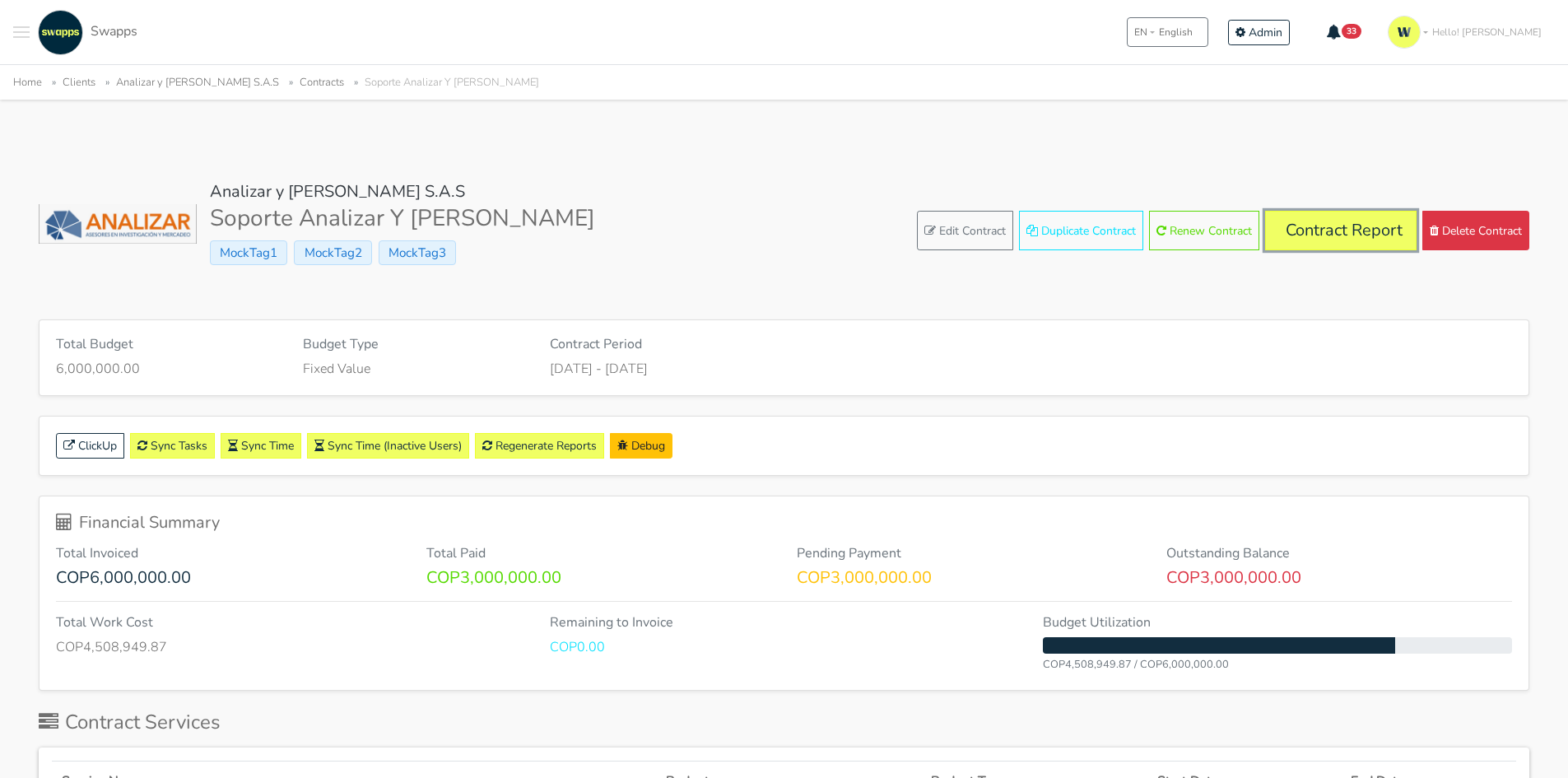
click at [1340, 237] on link "Contract Report" at bounding box center [1341, 230] width 151 height 40
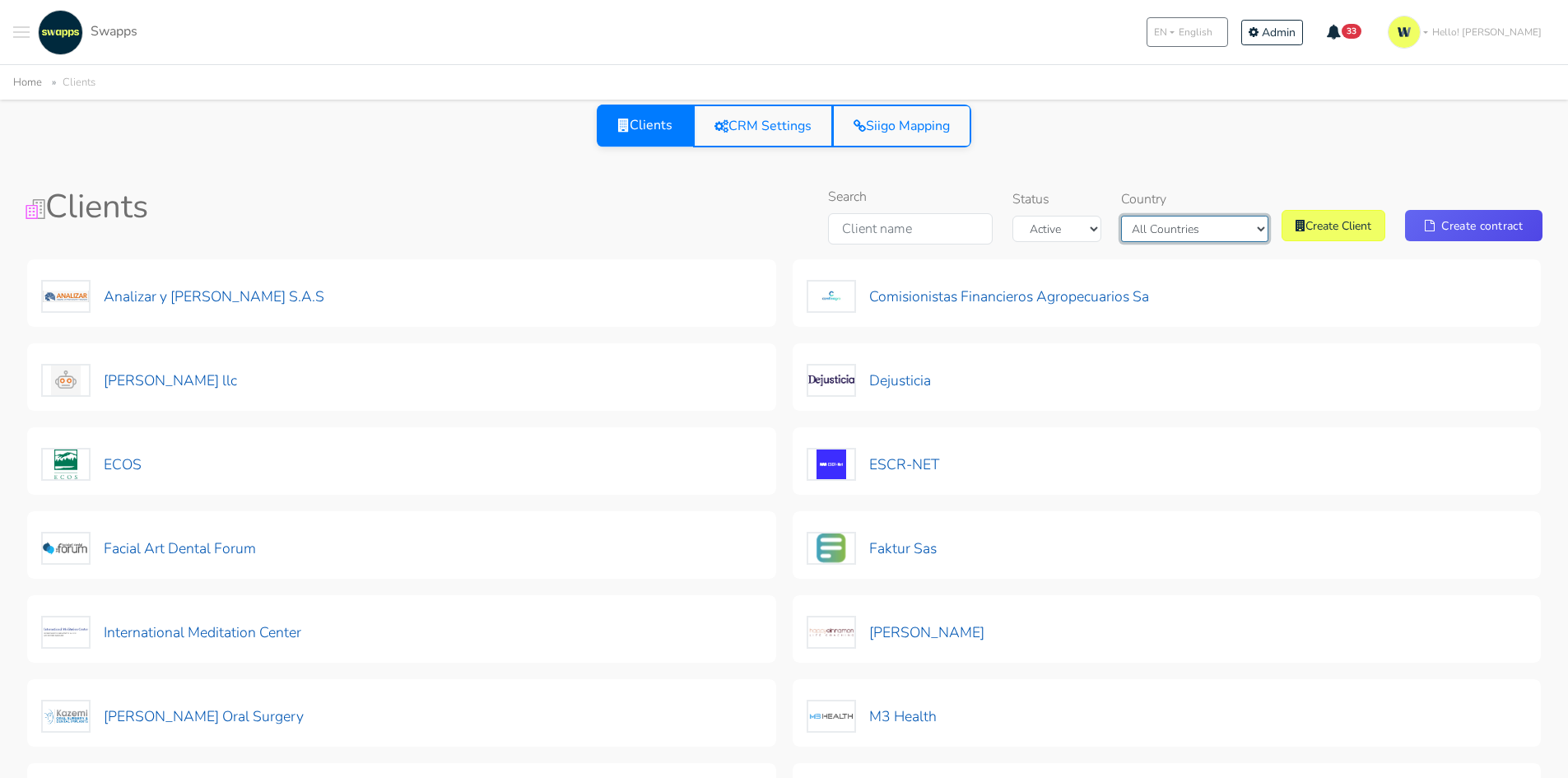
click at [1200, 231] on select "All Countries [GEOGRAPHIC_DATA] [GEOGRAPHIC_DATA]" at bounding box center [1195, 229] width 148 height 26
click at [1148, 216] on select "All Countries [GEOGRAPHIC_DATA] [GEOGRAPHIC_DATA]" at bounding box center [1195, 229] width 148 height 26
click at [1199, 166] on div "Clients CRM Settings Siigo Mapping" at bounding box center [783, 135] width 1554 height 63
click at [1201, 229] on select "All Countries Colombia USA" at bounding box center [1195, 229] width 148 height 26
click at [1148, 216] on select "All Countries Colombia USA" at bounding box center [1195, 229] width 148 height 26
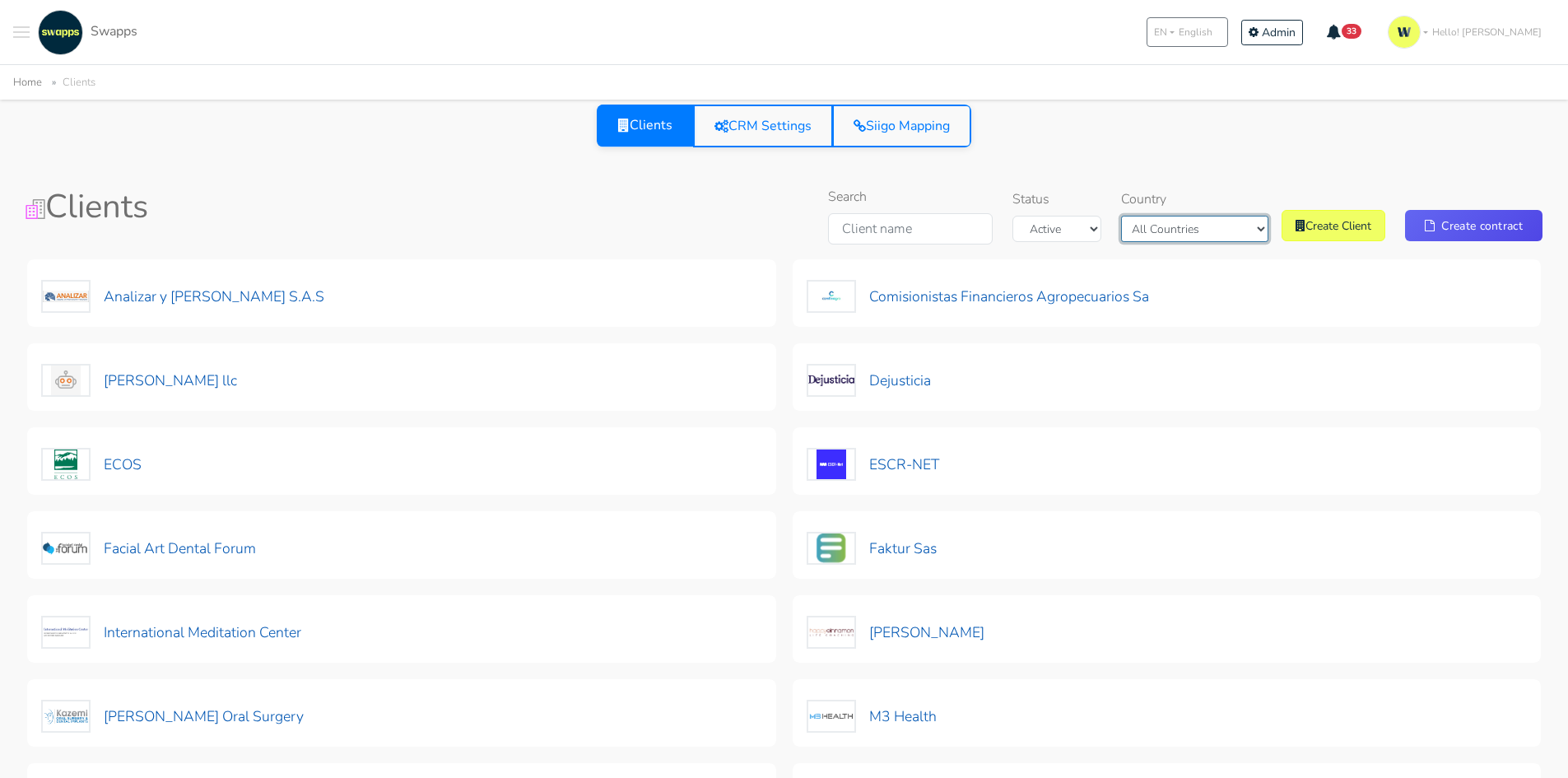
click at [1199, 229] on select "All Countries Colombia USA" at bounding box center [1195, 229] width 148 height 26
select select "Colombia"
click at [1160, 216] on select "All Countries Colombia USA" at bounding box center [1195, 229] width 148 height 26
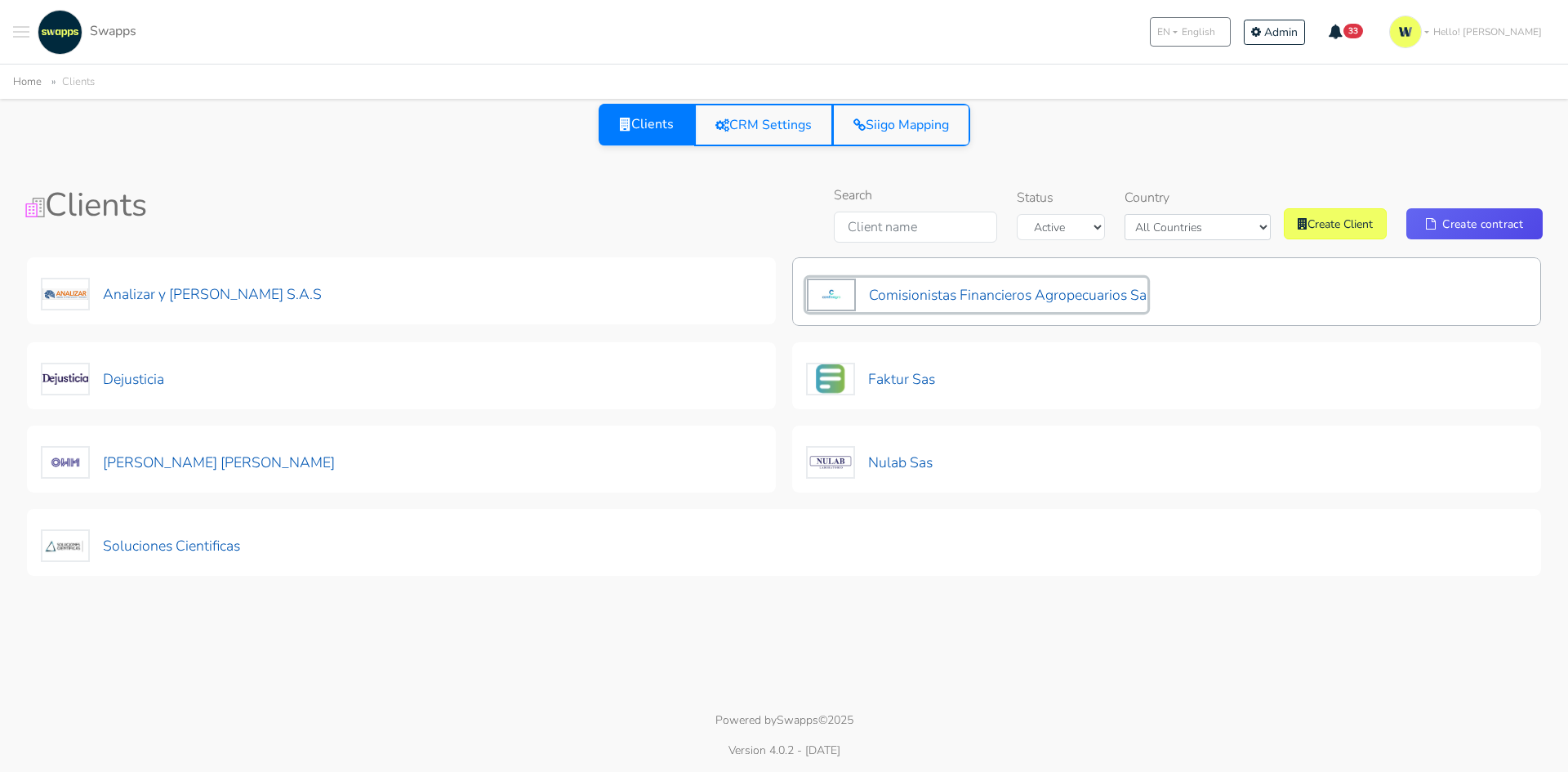
click at [1035, 285] on button "Comisionistas Financieros Agropecuarios Sa" at bounding box center [977, 295] width 342 height 34
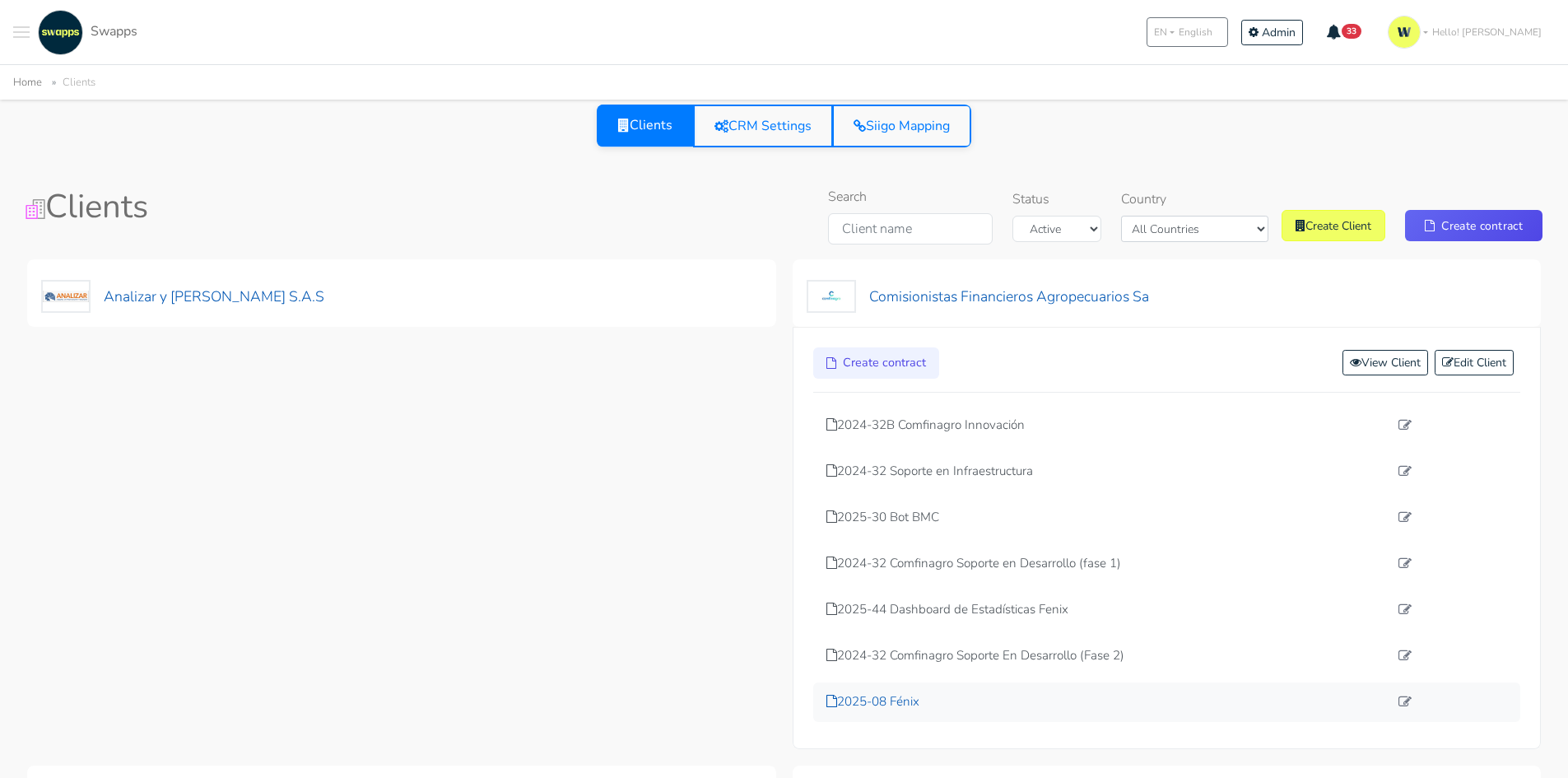
click at [902, 699] on p "2025-08 Fénix" at bounding box center [1108, 702] width 563 height 19
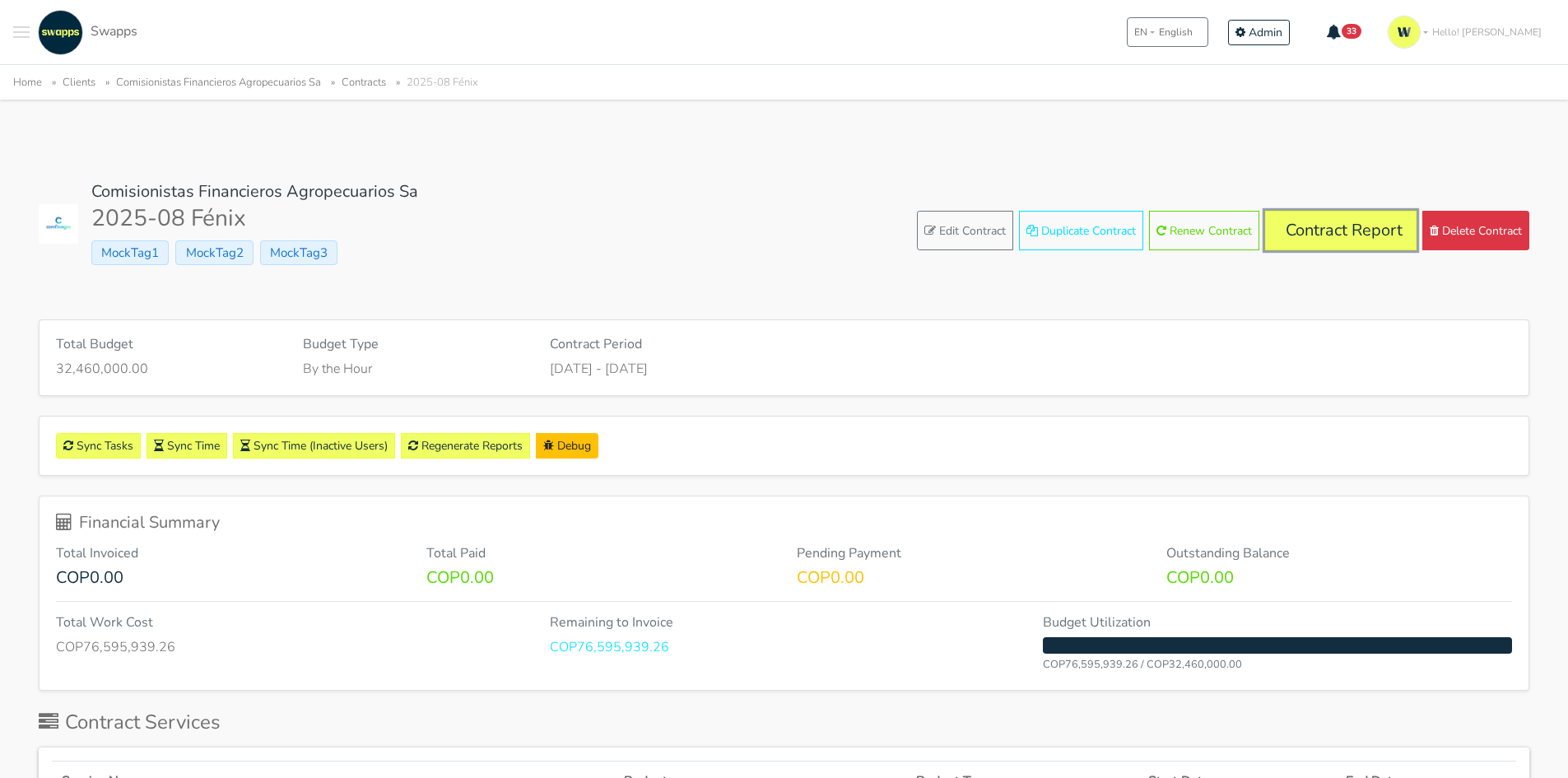
click at [1333, 239] on link "Contract Report" at bounding box center [1341, 230] width 151 height 40
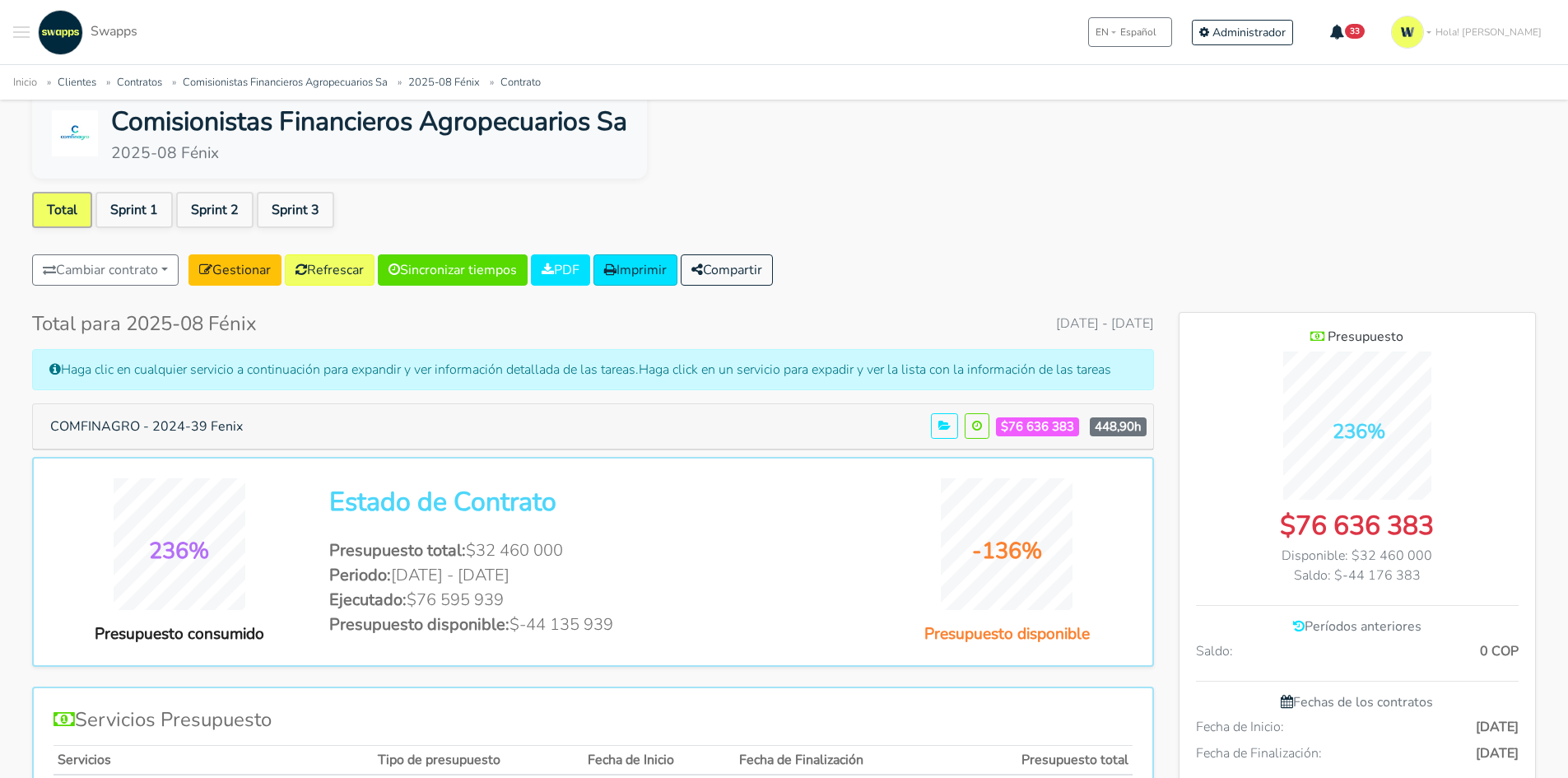
scroll to position [83, 0]
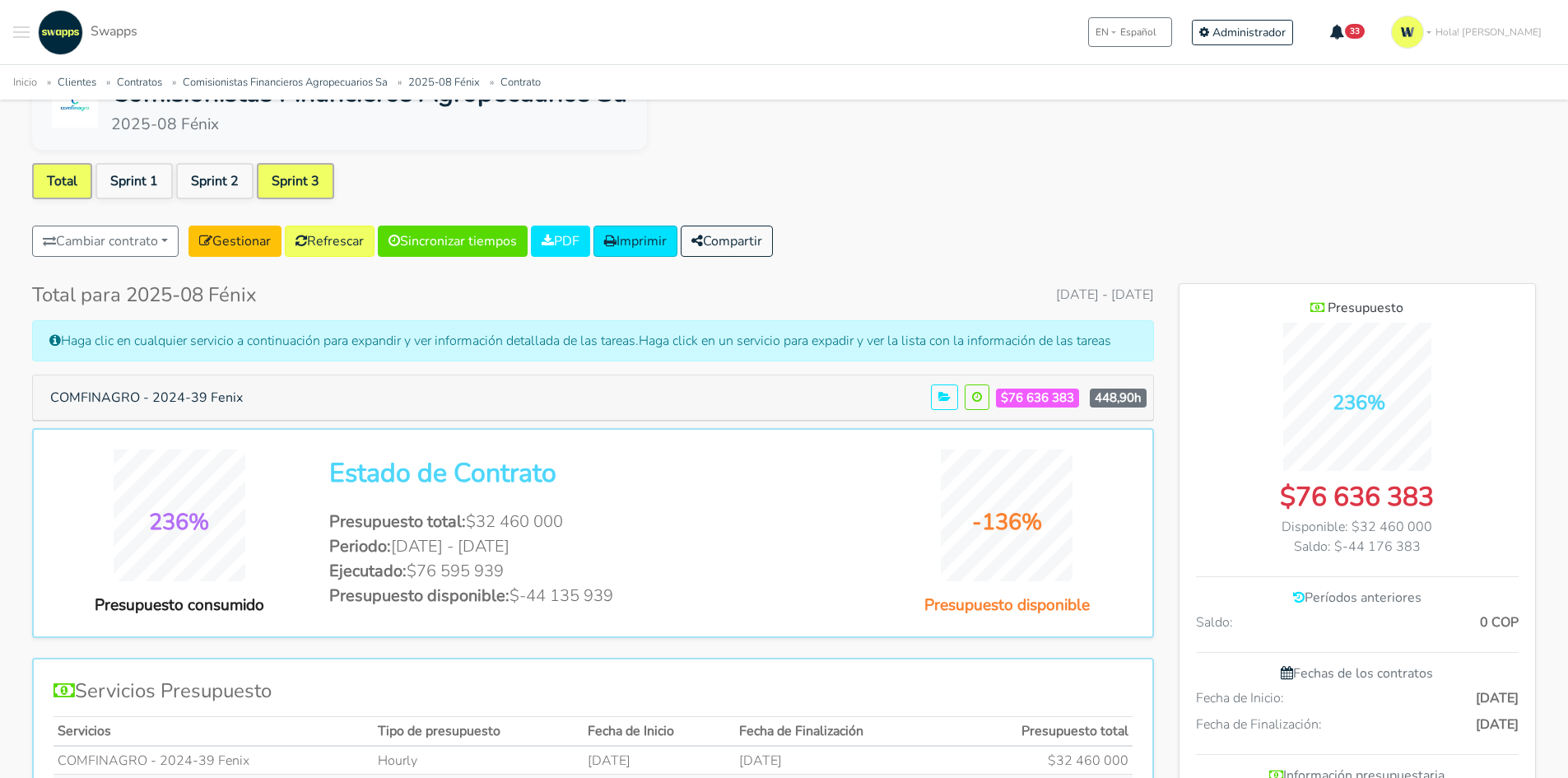
click at [304, 186] on link "Sprint 3" at bounding box center [295, 181] width 77 height 36
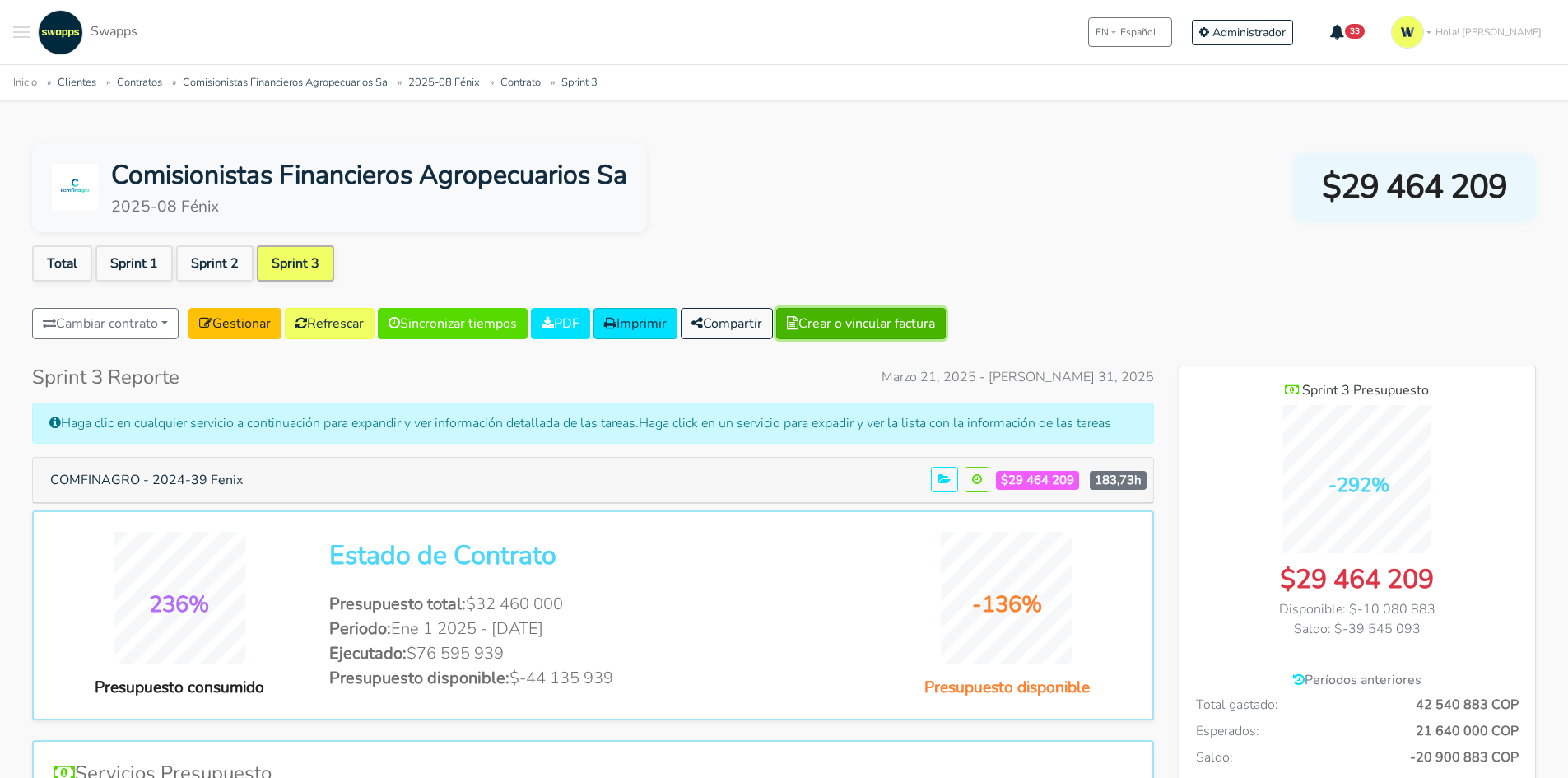
click at [884, 324] on button "Crear o vincular factura" at bounding box center [860, 324] width 169 height 32
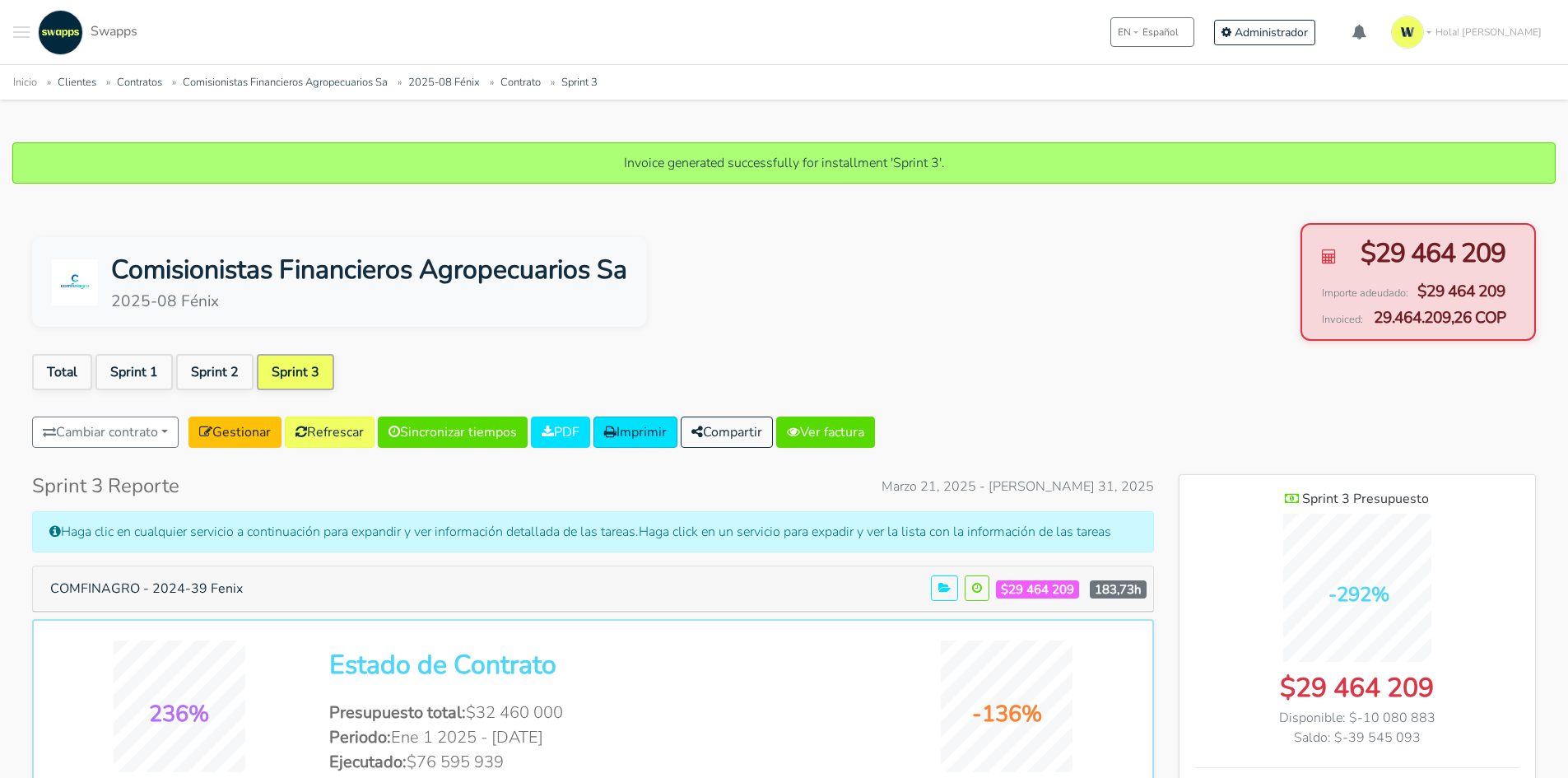
scroll to position [1337, 356]
click at [854, 443] on link "Ver factura" at bounding box center [825, 432] width 99 height 32
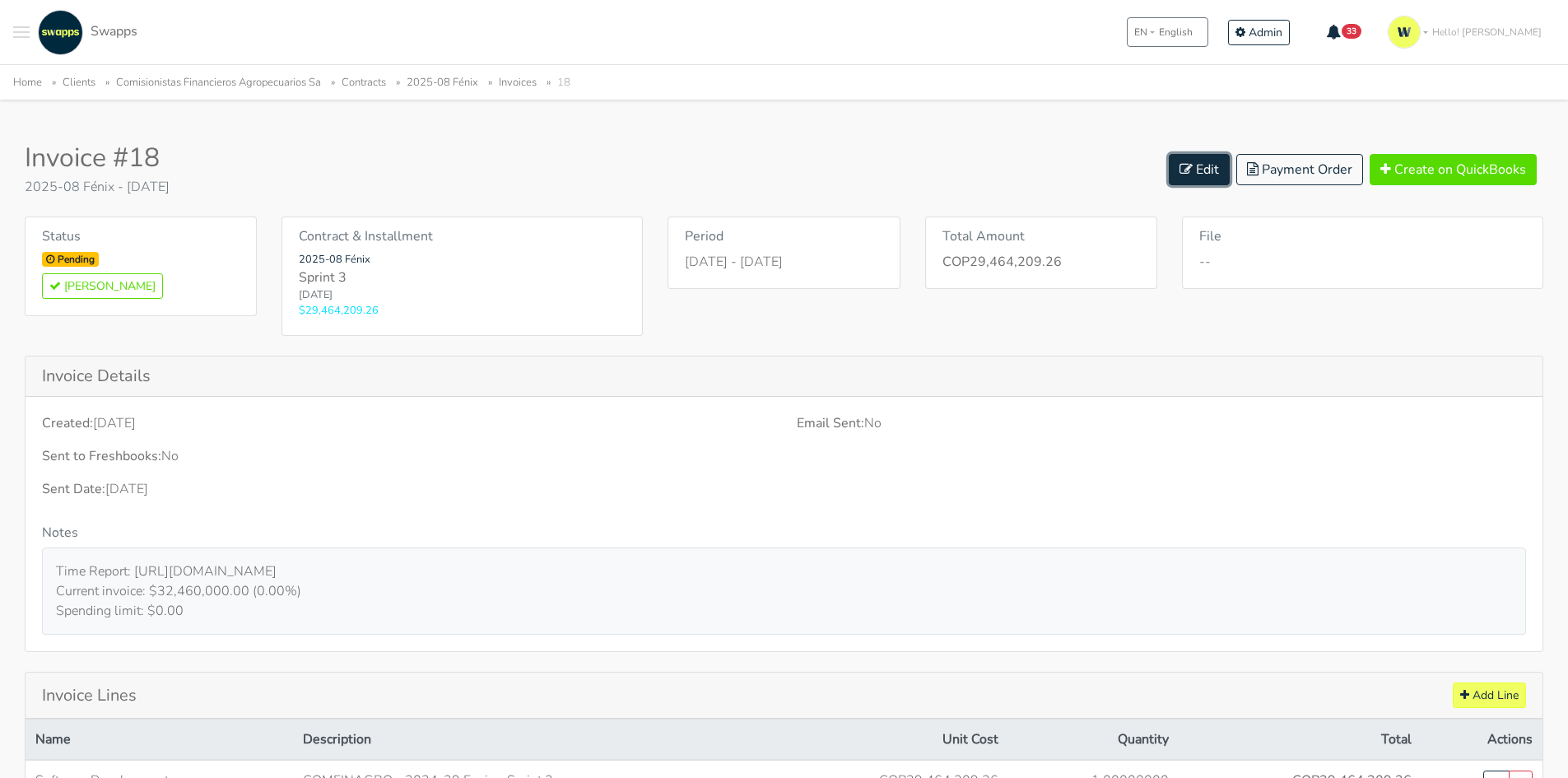
click at [1210, 168] on link "Edit" at bounding box center [1198, 170] width 61 height 32
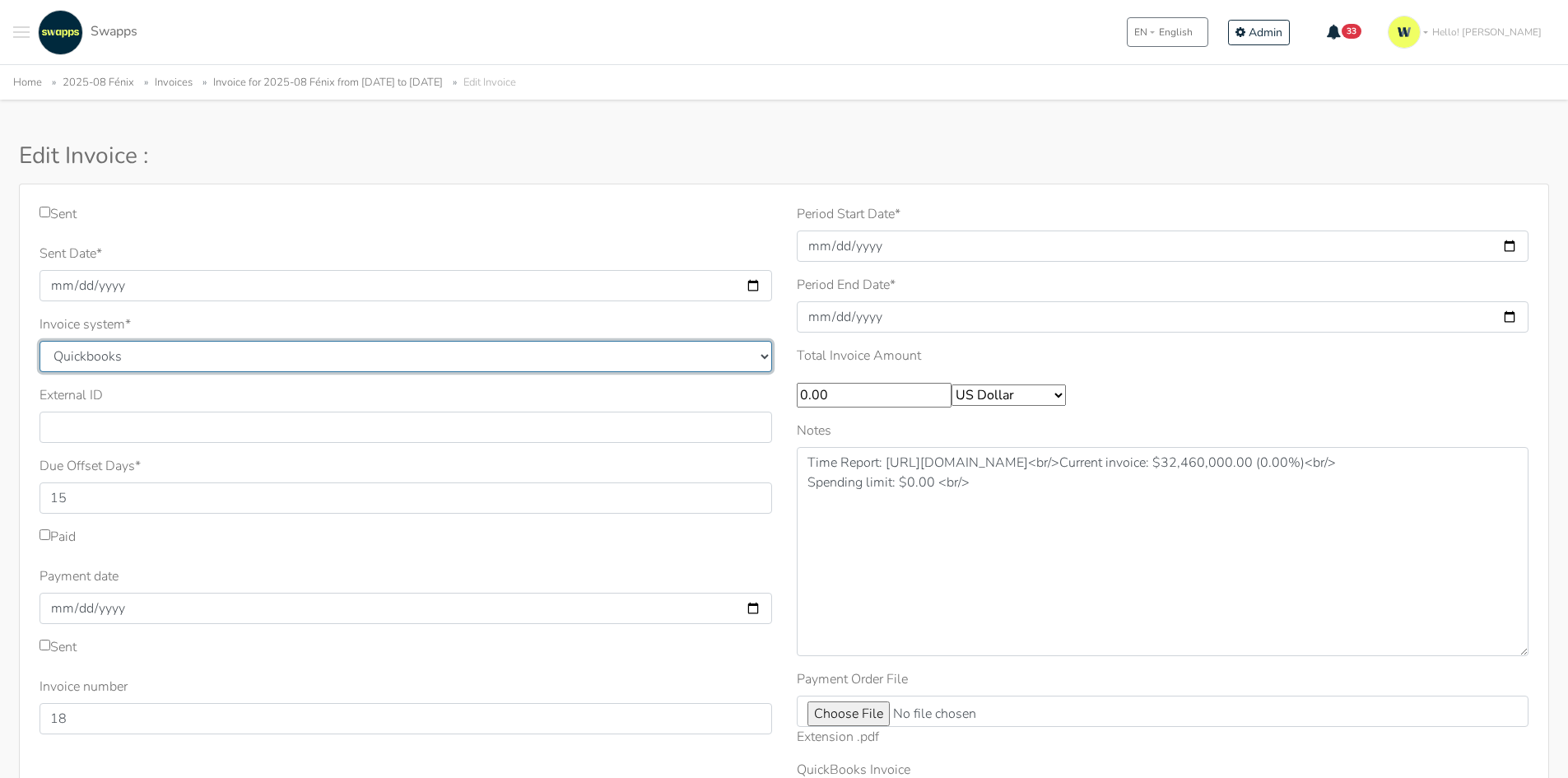
click at [111, 354] on select "Quickbooks Samba Siigo" at bounding box center [406, 356] width 732 height 32
select select "siigo"
click at [40, 341] on select "Quickbooks Samba Siigo" at bounding box center [406, 356] width 732 height 32
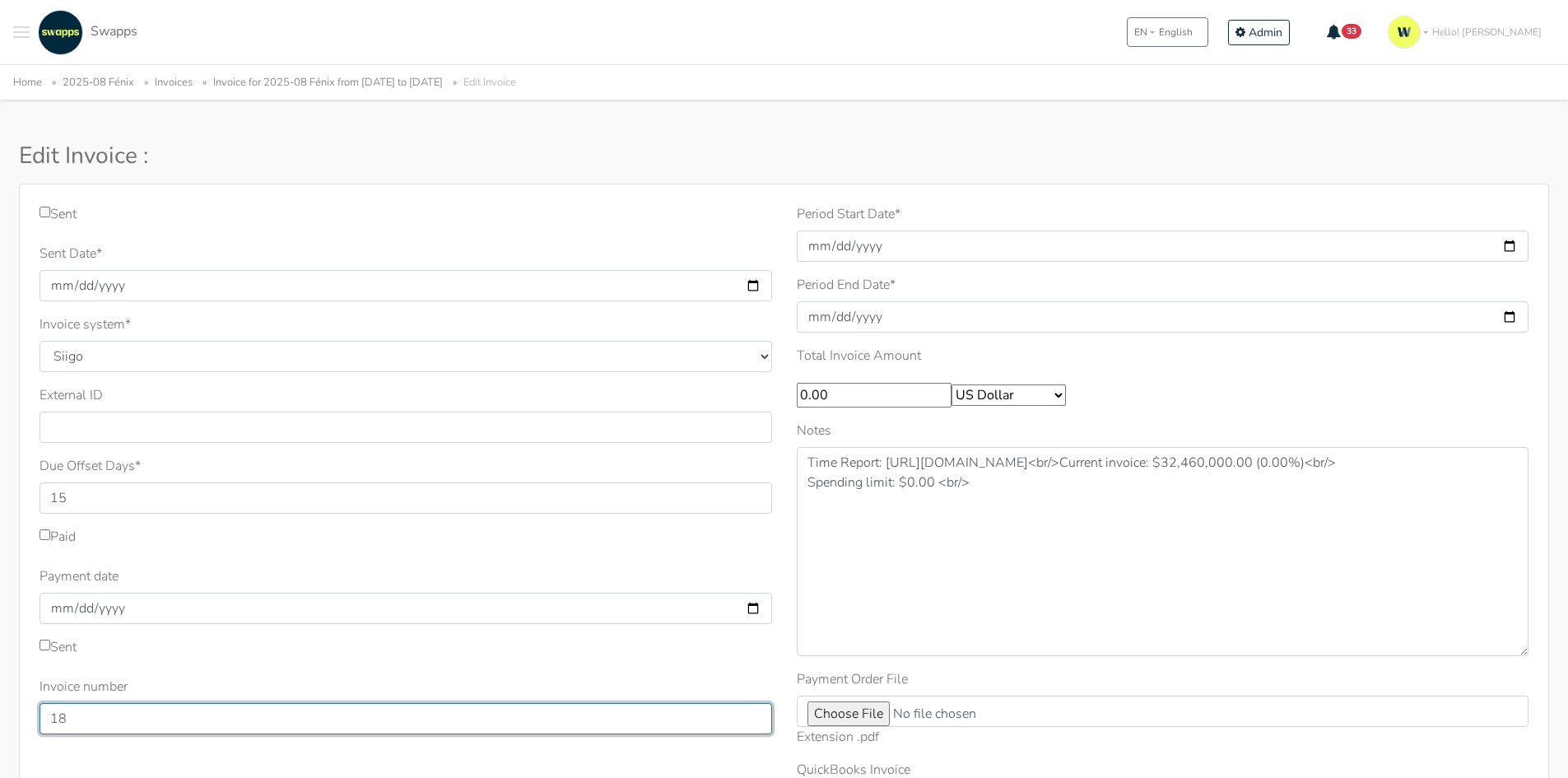
click at [122, 712] on input "18" at bounding box center [406, 718] width 732 height 32
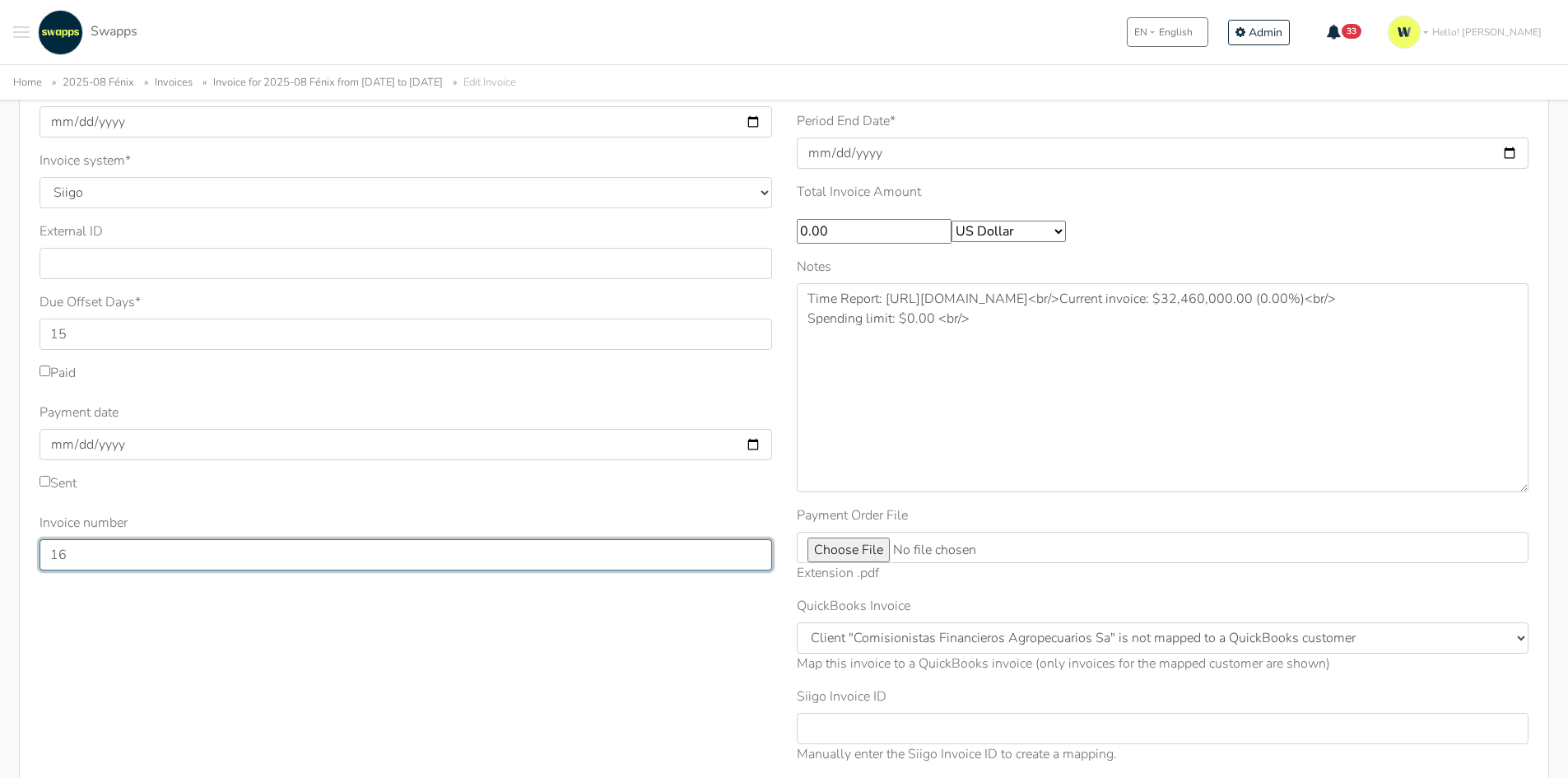
scroll to position [165, 0]
drag, startPoint x: 121, startPoint y: 559, endPoint x: 0, endPoint y: 529, distance: 124.7
click at [0, 529] on div "Sent Sent Date * 2025-05-05 Invoice system * Quickbooks Samba Siigo * 15 16 *" at bounding box center [784, 427] width 1568 height 817
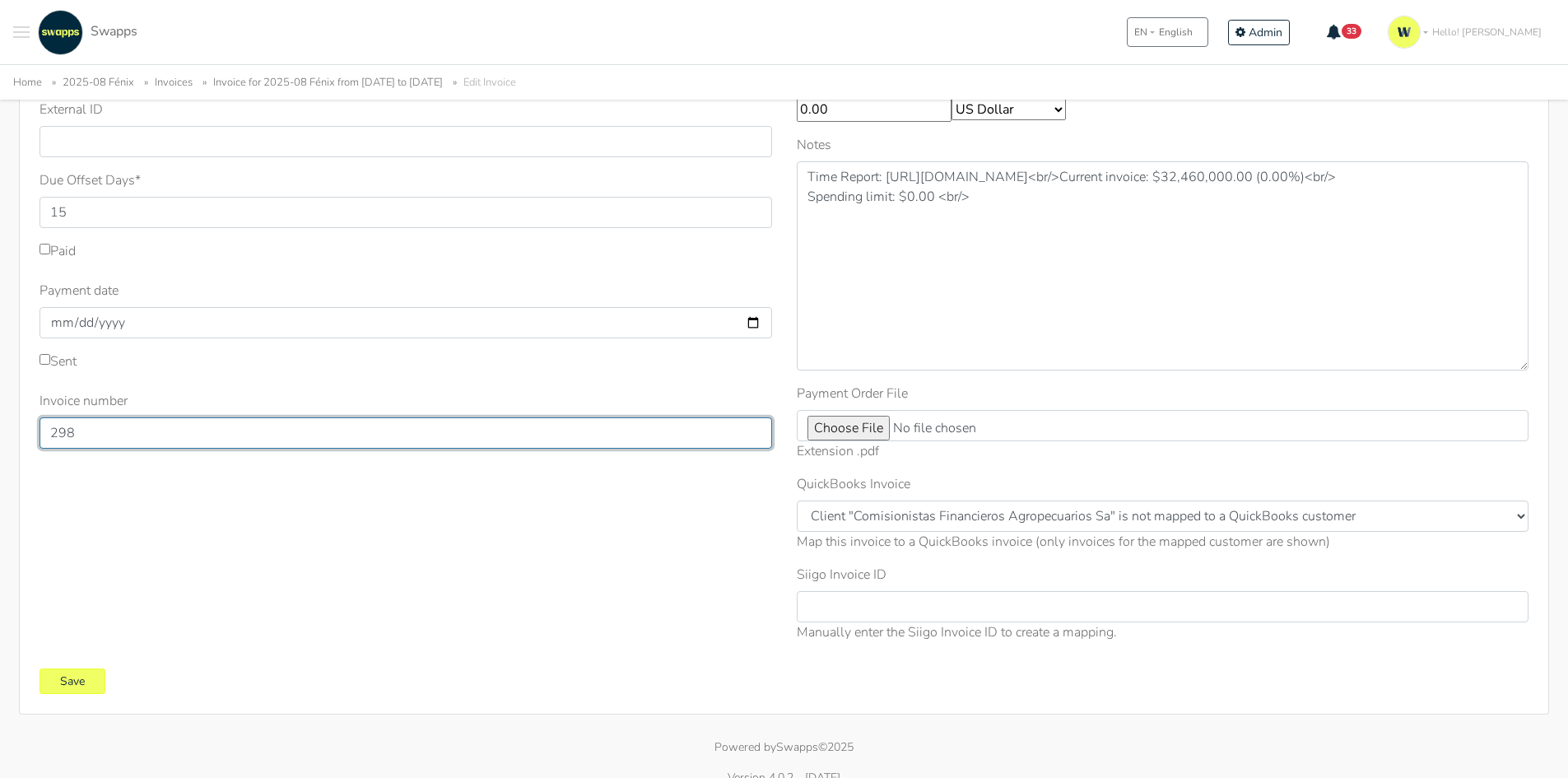
scroll to position [307, 0]
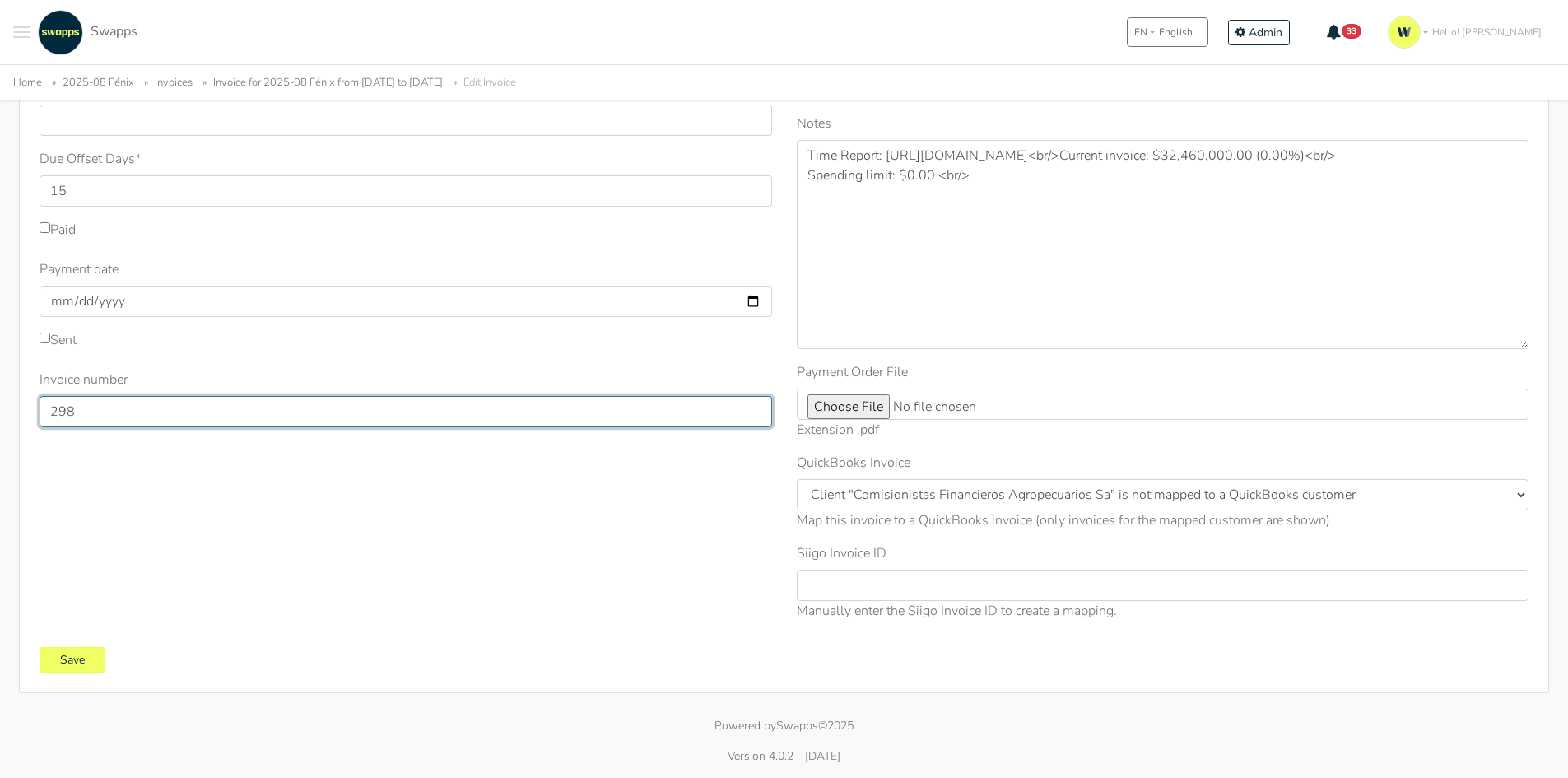
type input "298"
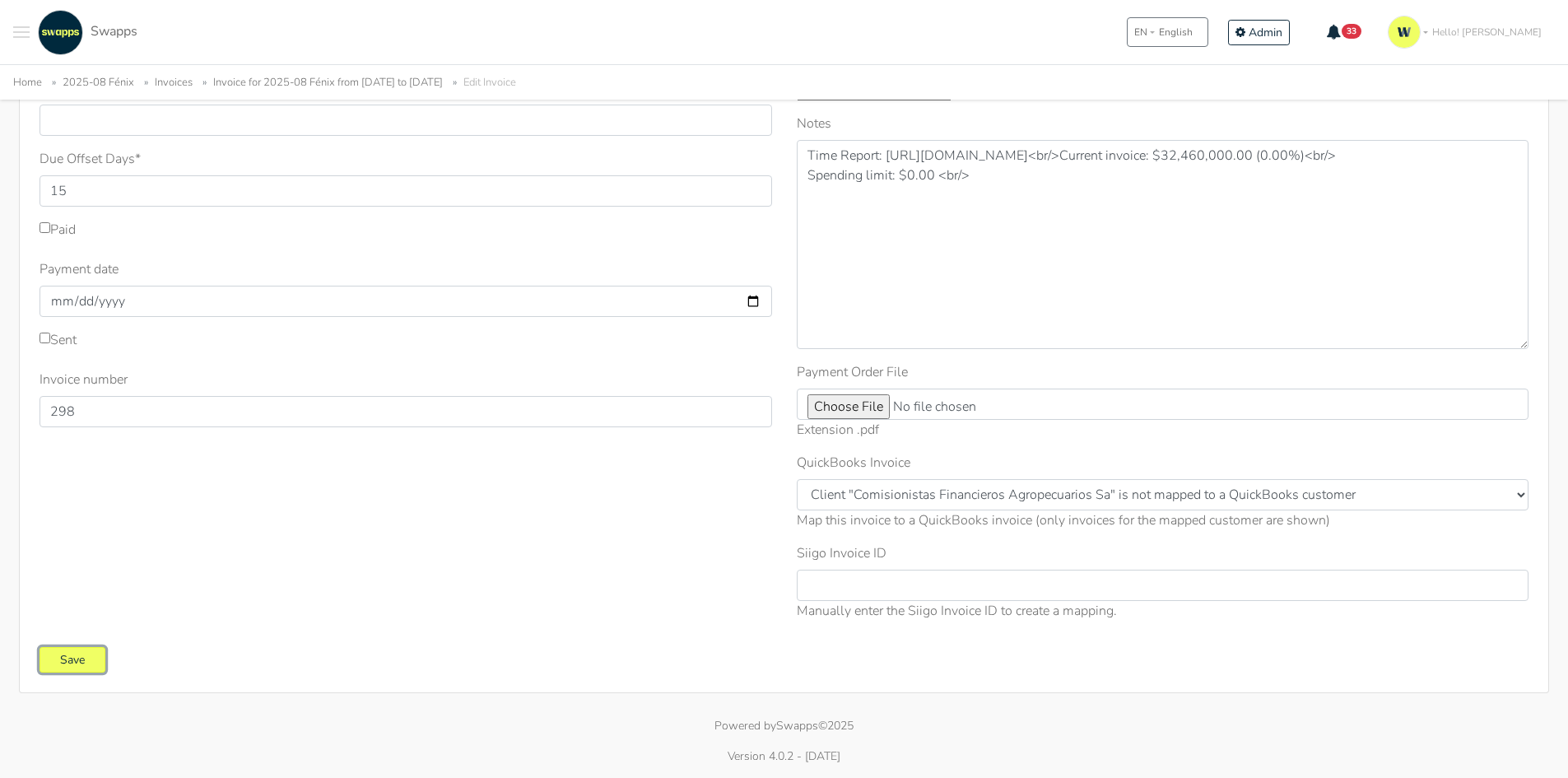
click at [76, 665] on input "Save" at bounding box center [73, 660] width 66 height 25
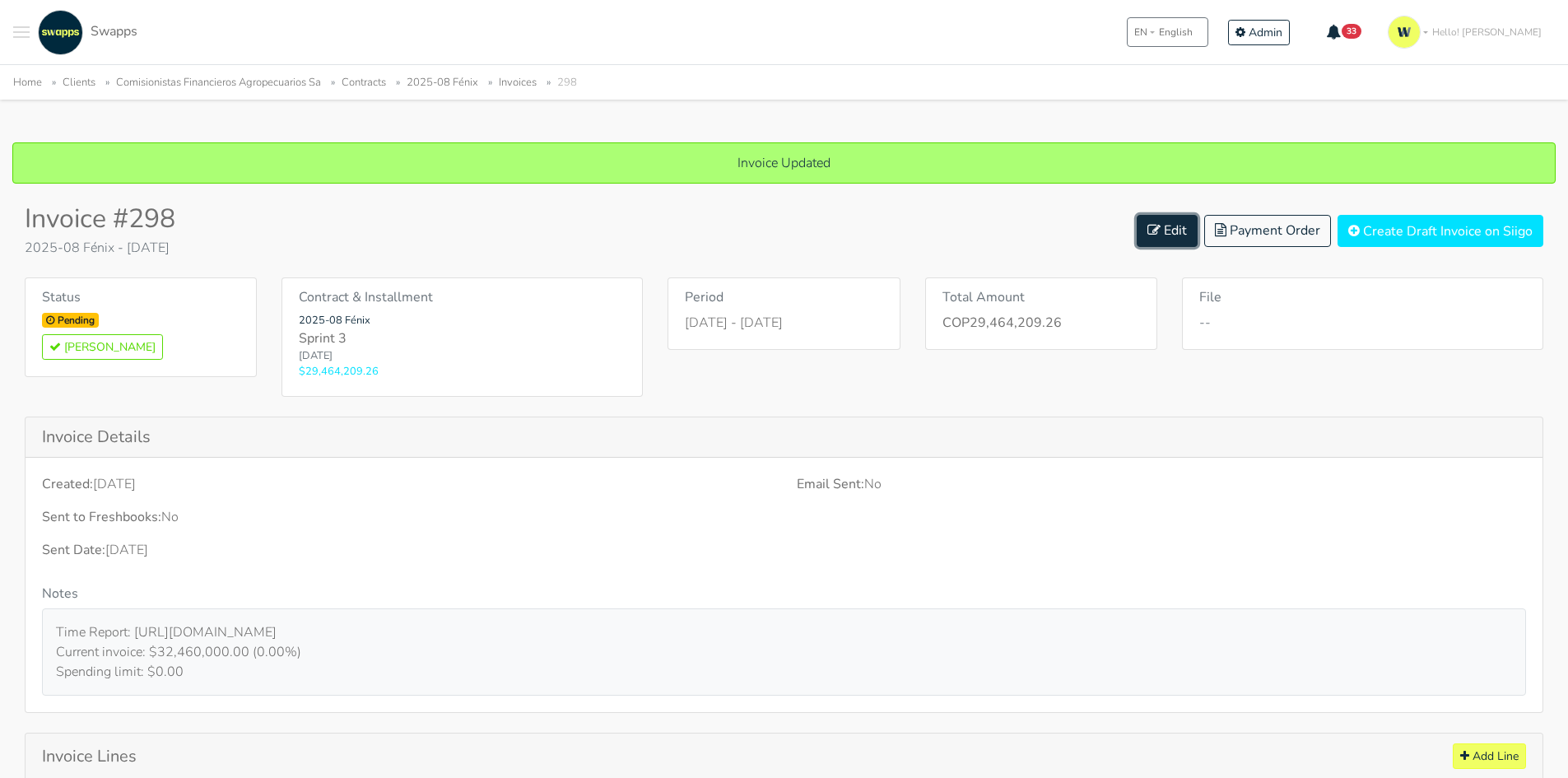
click at [1158, 225] on icon at bounding box center [1154, 229] width 14 height 14
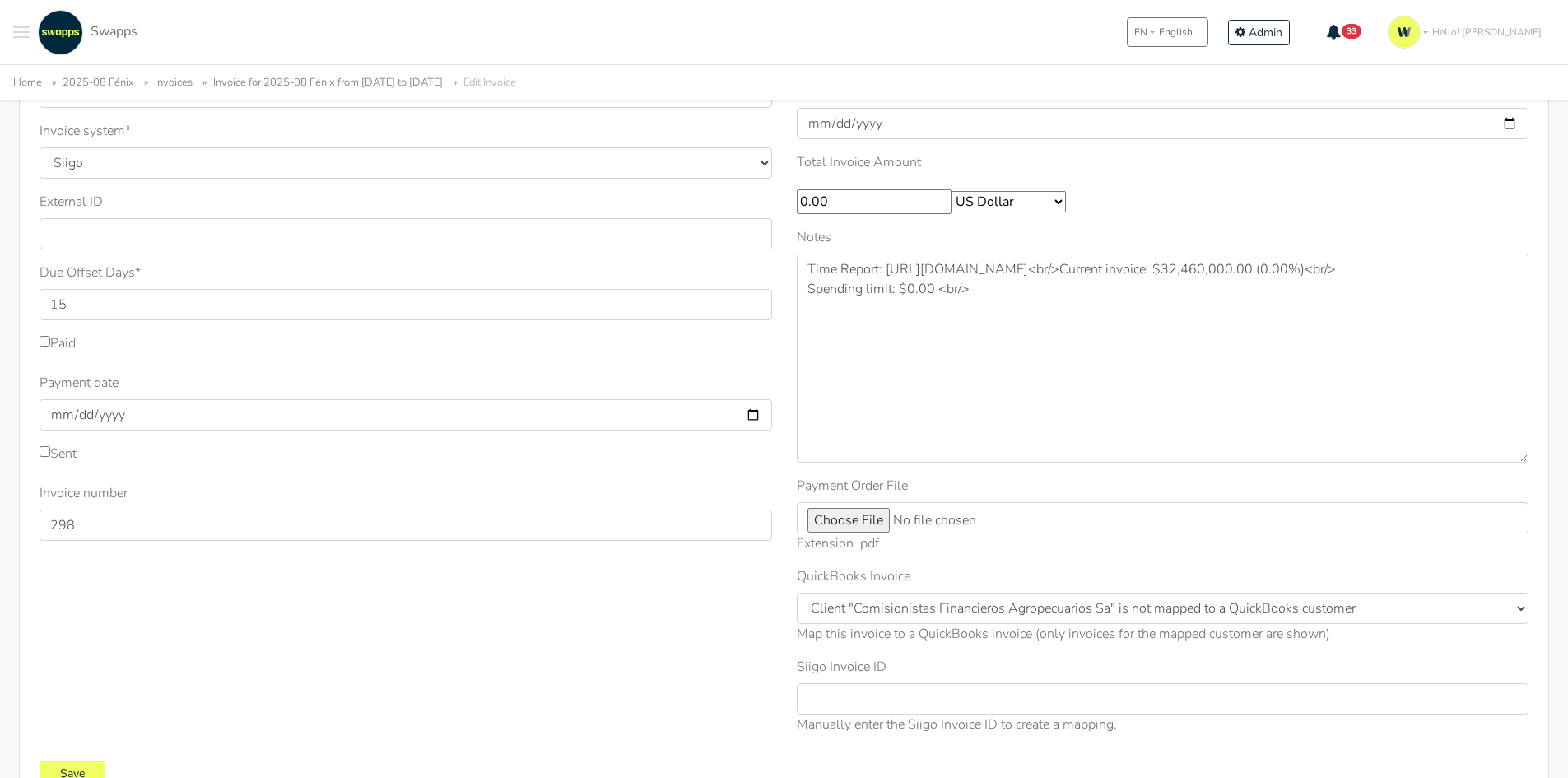
scroll to position [165, 0]
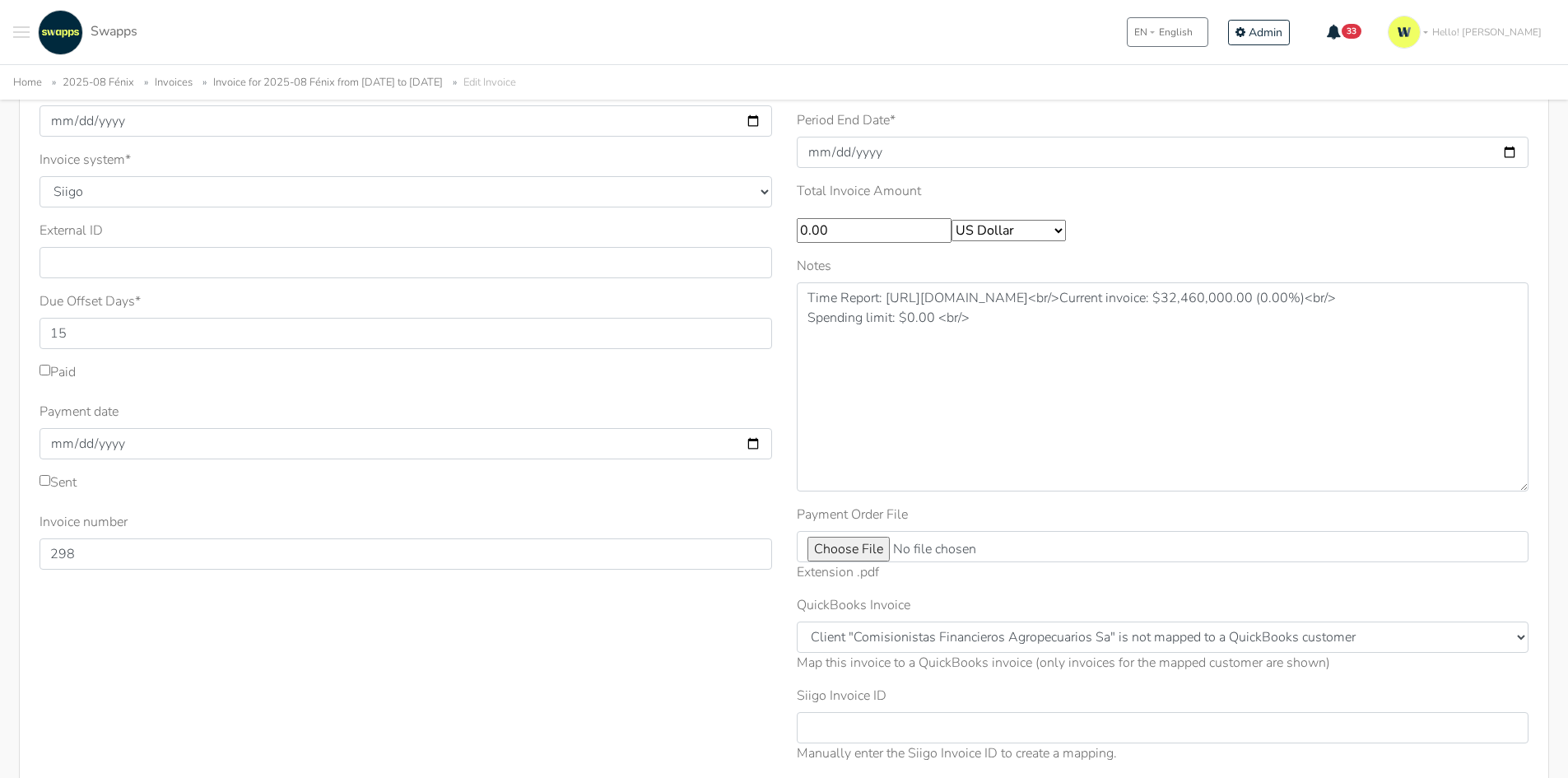
click at [1007, 229] on select "Colombian Peso US Dollar" at bounding box center [1009, 230] width 114 height 22
select select "COP"
click at [955, 219] on select "Colombian Peso US Dollar" at bounding box center [1009, 230] width 114 height 22
drag, startPoint x: 874, startPoint y: 232, endPoint x: 611, endPoint y: 211, distance: 263.8
click at [611, 211] on div "Sent Sent Date * [DATE] Invoice system * Quickbooks Samba [GEOGRAPHIC_DATA] * 1…" at bounding box center [784, 408] width 1514 height 737
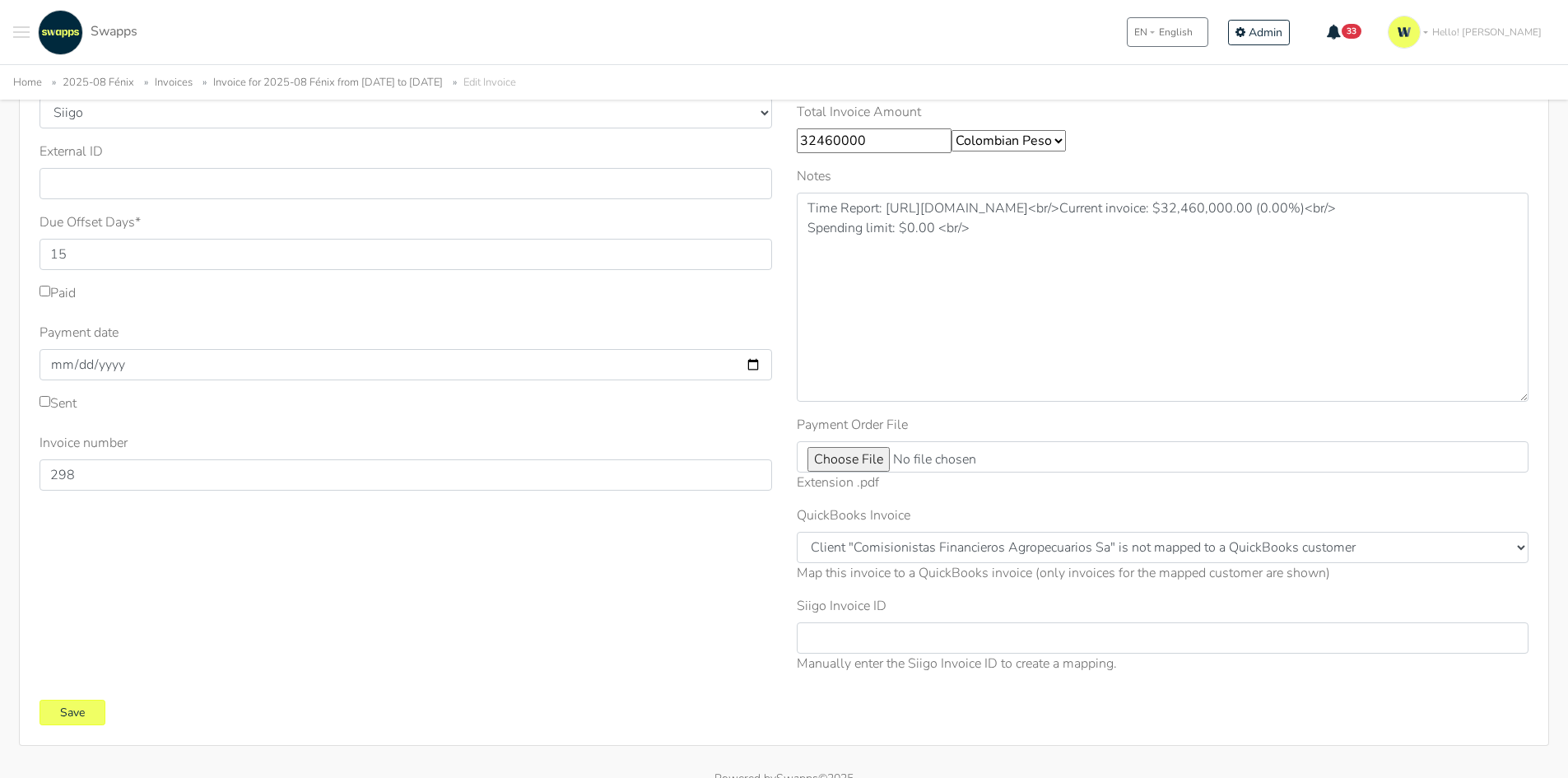
scroll to position [247, 0]
type input "32460000"
click at [86, 710] on input "Save" at bounding box center [73, 709] width 66 height 25
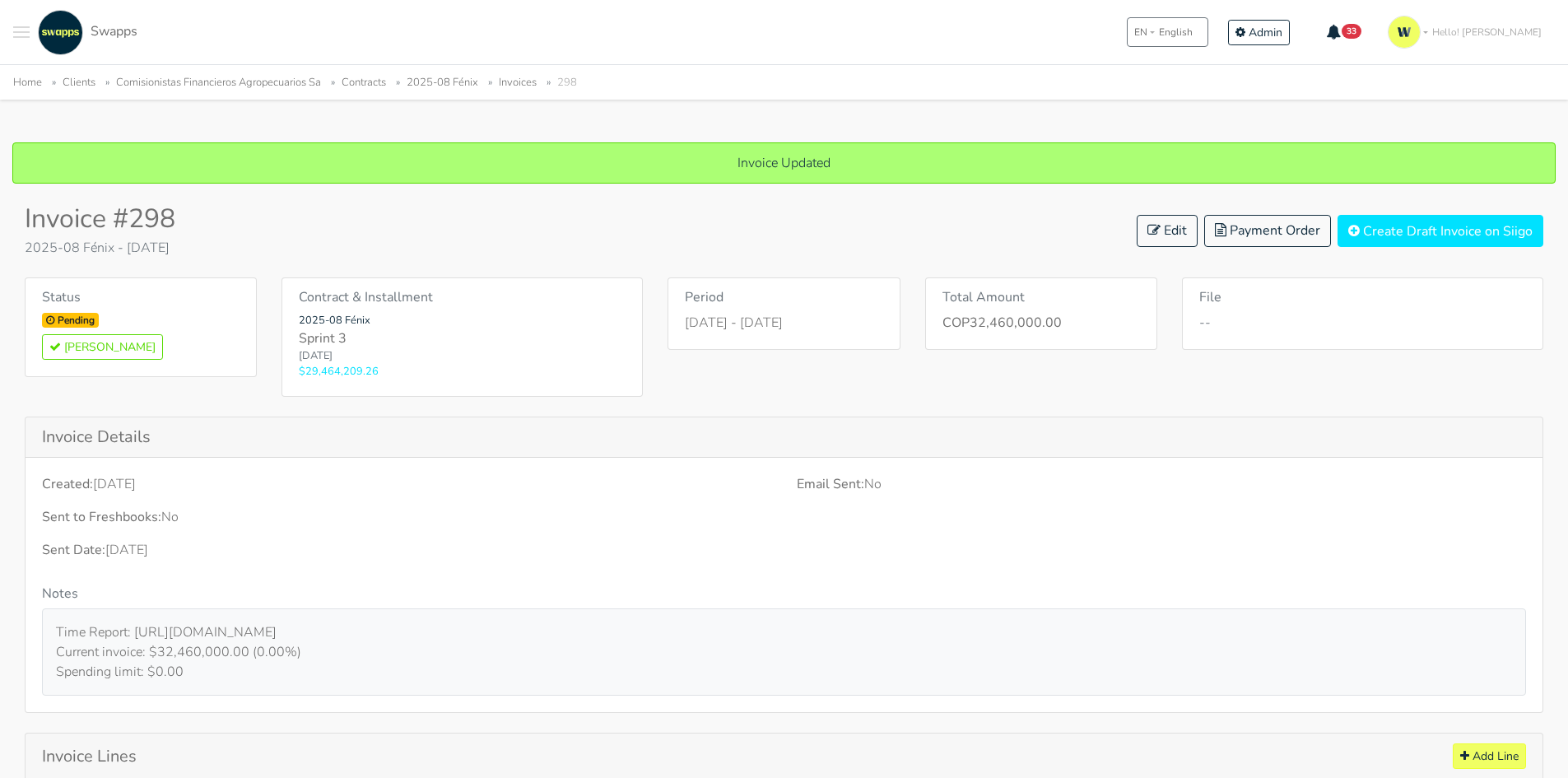
scroll to position [329, 0]
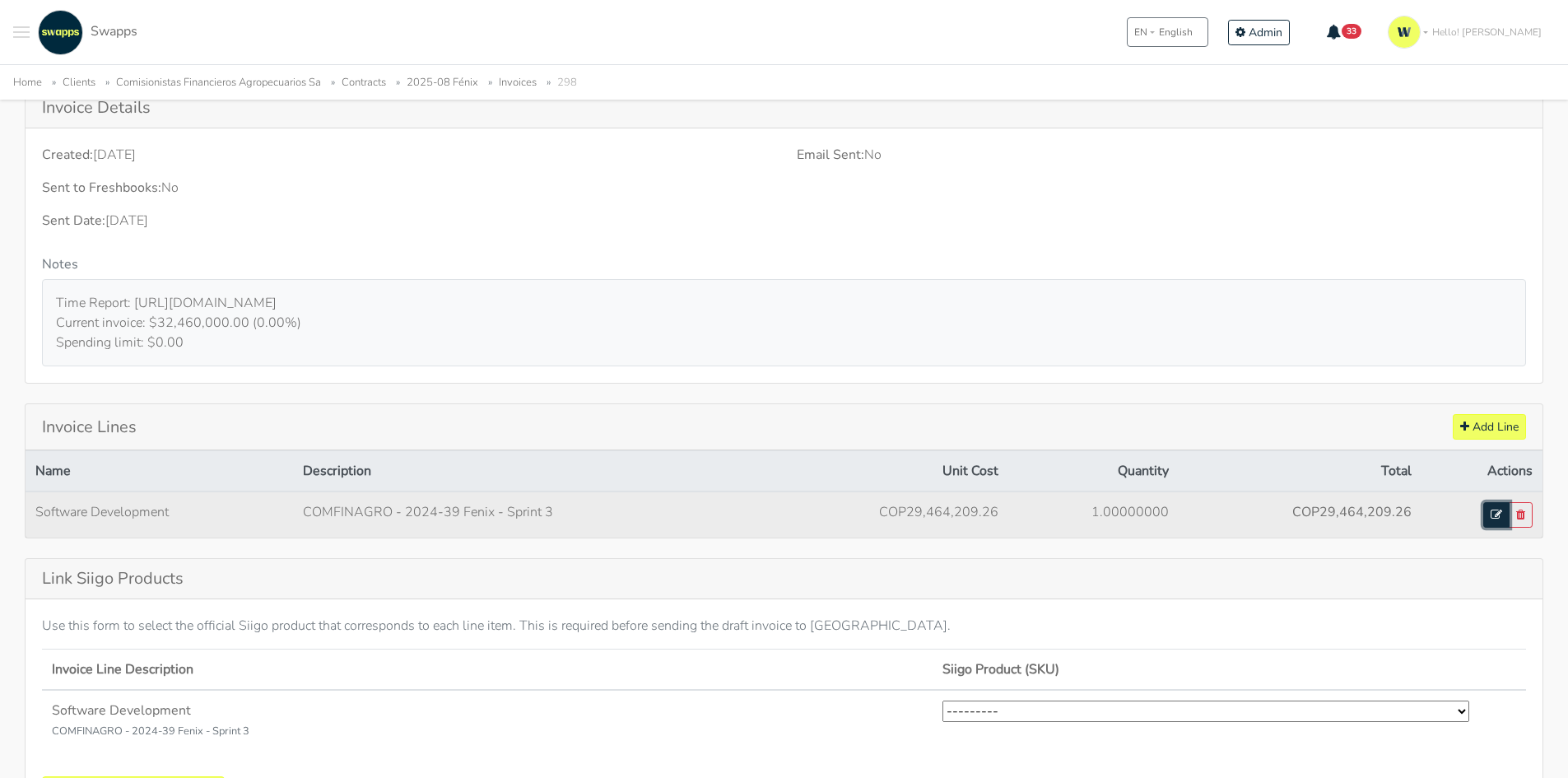
click at [1496, 513] on icon at bounding box center [1495, 514] width 12 height 12
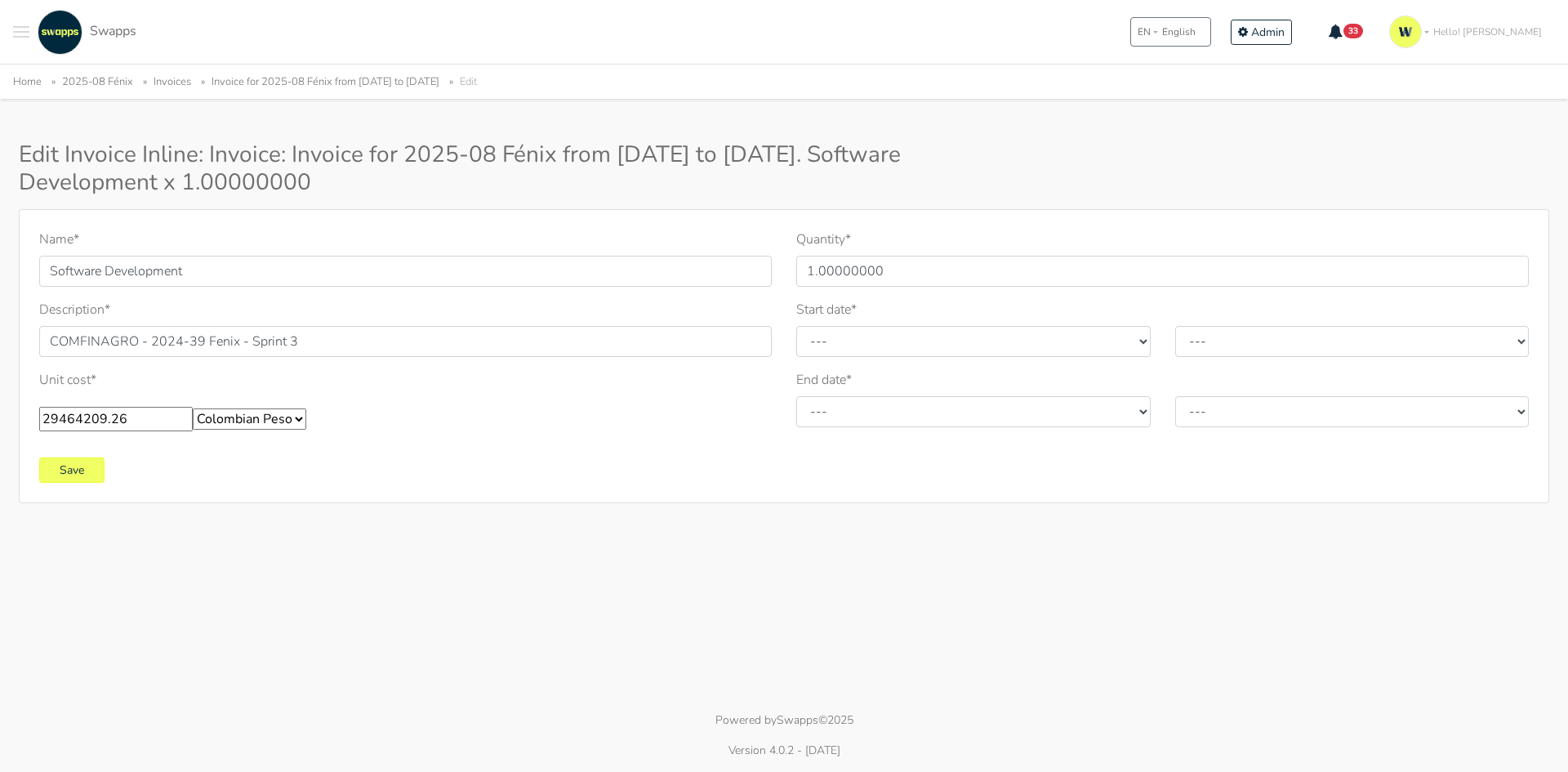
drag, startPoint x: 128, startPoint y: 420, endPoint x: 0, endPoint y: 398, distance: 129.9
click at [0, 398] on div "Name * Software Development Description * COMFINAGRO - 2024-39 Fenix - Sprint 3…" at bounding box center [784, 355] width 1568 height 294
type input "32460000"
click at [981, 341] on select "--- January February March April May June July August September October Novembe…" at bounding box center [973, 341] width 354 height 31
select select "4"
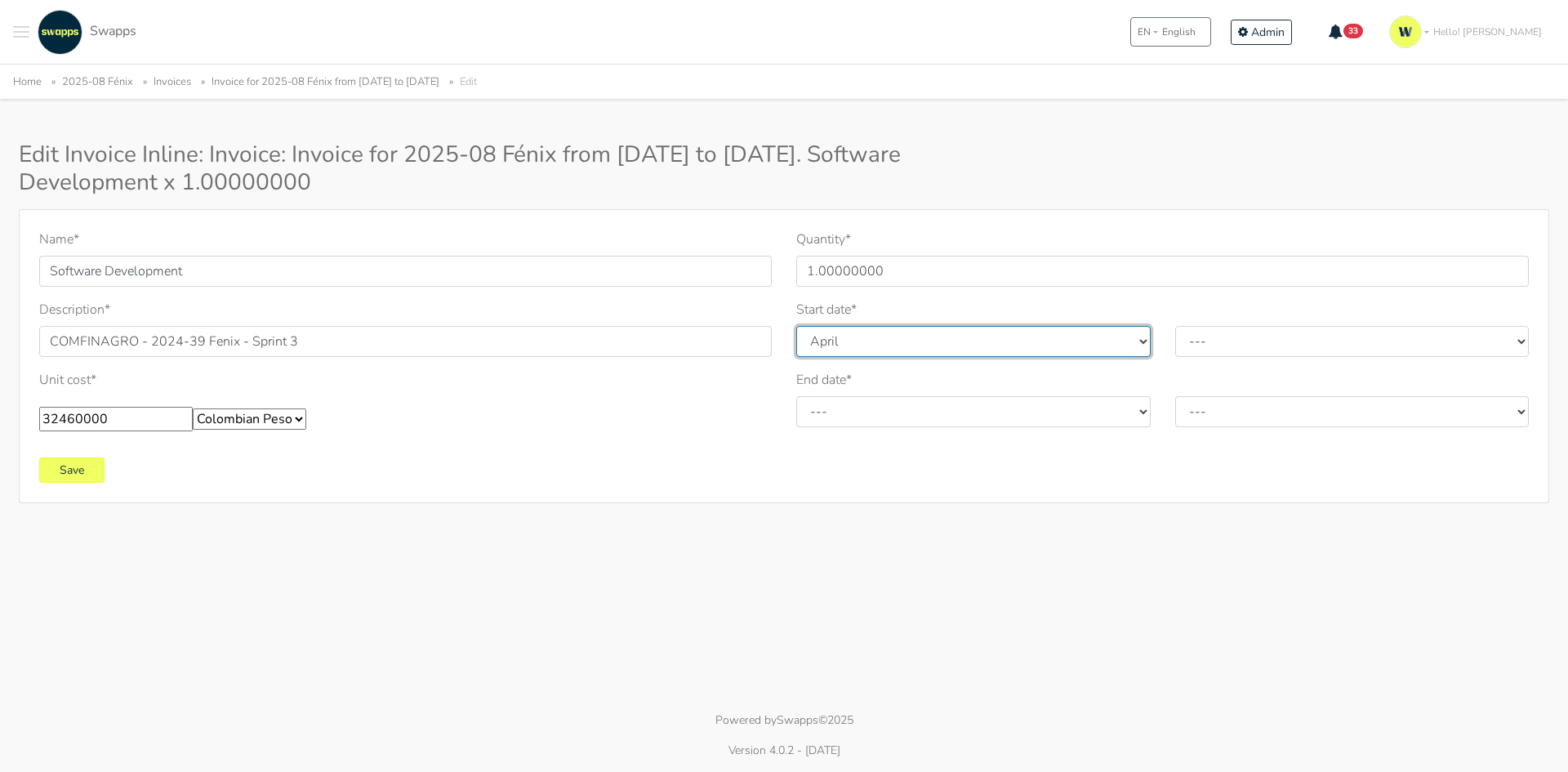
click at [796, 326] on select "--- January February March April May June July August September October Novembe…" at bounding box center [973, 341] width 354 height 31
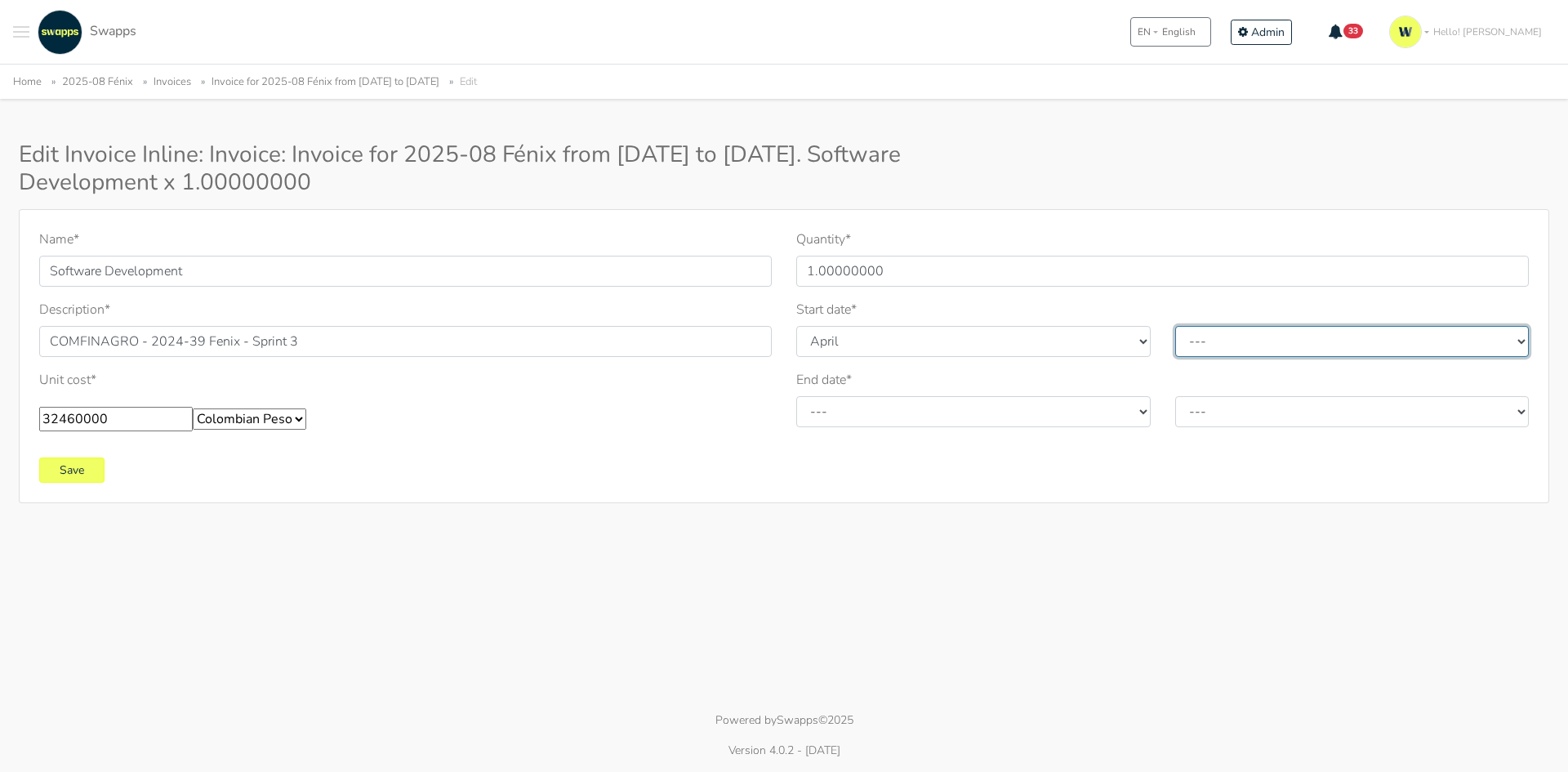
click at [1216, 354] on select "--- 2010 2011 2012 2013 2014 2015 2016 2017 2018 2019 2020 2021 2022 2023 2024 …" at bounding box center [1353, 341] width 354 height 31
select select "2025"
click at [1176, 326] on select "--- 2010 2011 2012 2013 2014 2015 2016 2017 2018 2019 2020 2021 2022 2023 2024 …" at bounding box center [1353, 341] width 354 height 31
click at [965, 439] on div "Quantity * 1.00000000 Start date * --- January February March April May June Ju…" at bounding box center [1163, 337] width 757 height 215
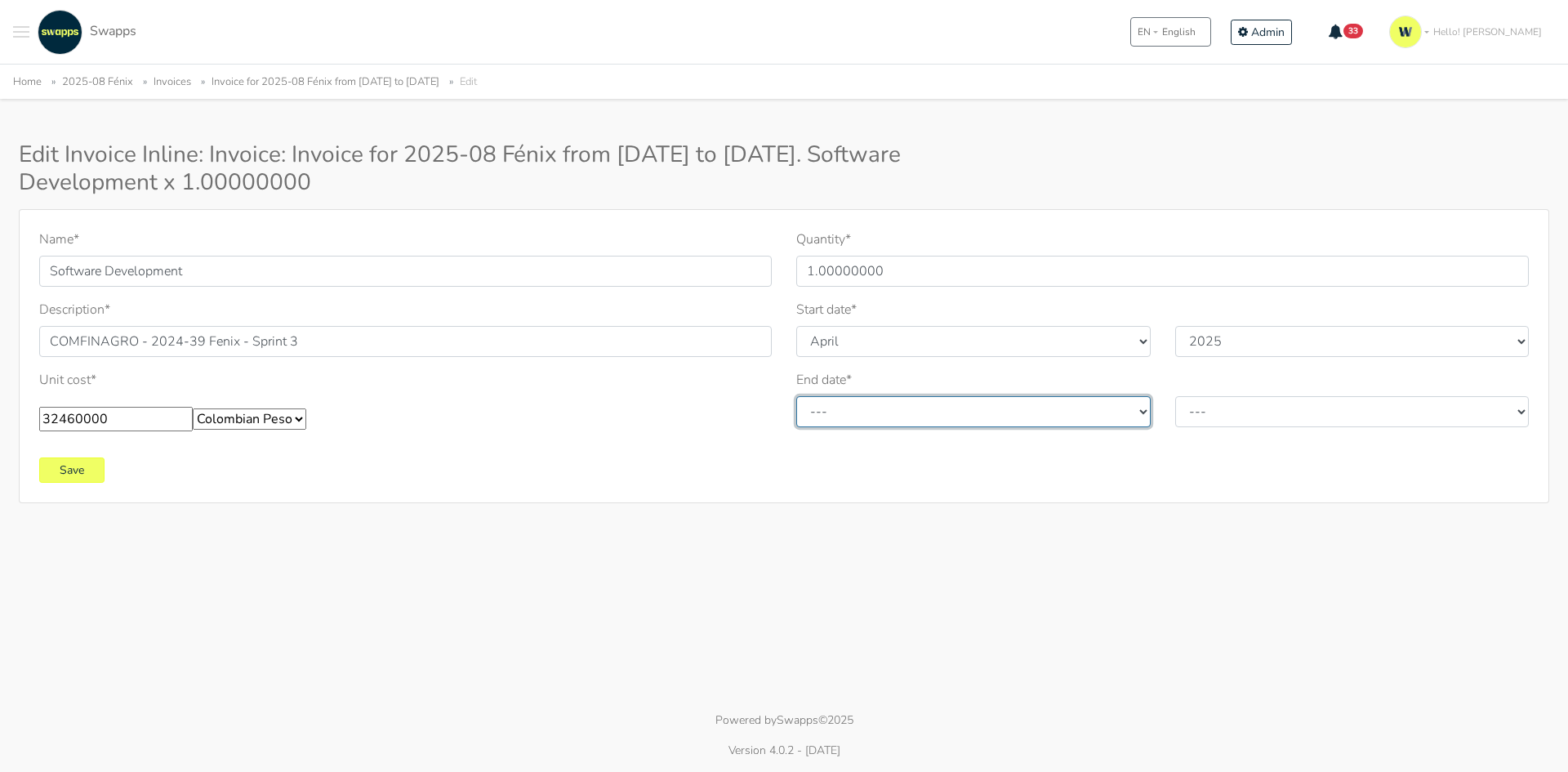
click at [969, 408] on select "--- January February March April May June July August September October Novembe…" at bounding box center [973, 411] width 354 height 31
click at [796, 396] on select "--- January February March April May June July August September October Novembe…" at bounding box center [973, 411] width 354 height 31
click at [865, 402] on select "--- January February March April May June July August September October Novembe…" at bounding box center [973, 411] width 354 height 31
select select "4"
click at [796, 396] on select "--- January February March April May June July August September October Novembe…" at bounding box center [973, 411] width 354 height 31
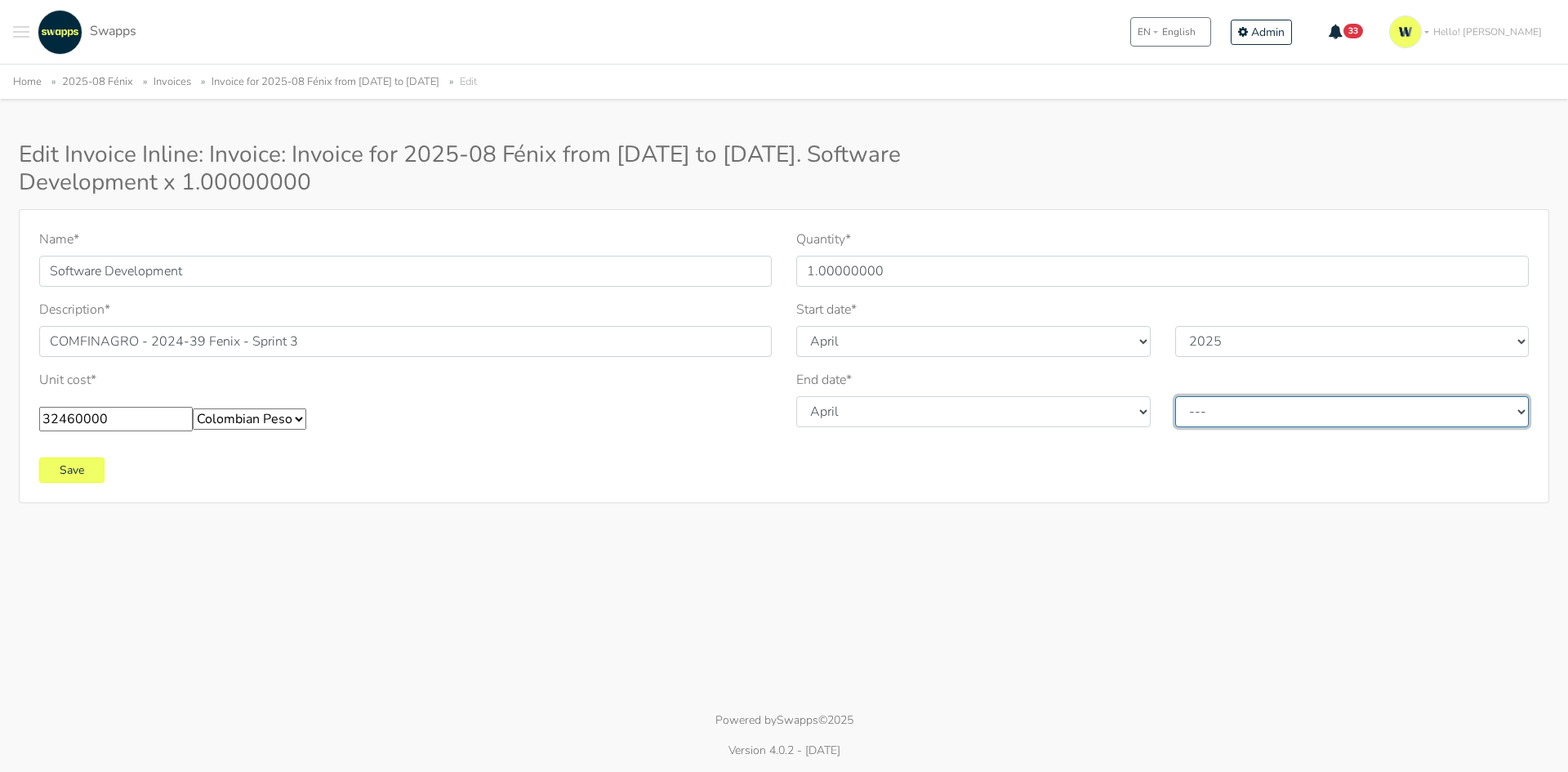
click at [1280, 422] on select "--- 2010 2011 2012 2013 2014 2015 2016 2017 2018 2019 2020 2021 2022 2023 2024 …" at bounding box center [1353, 411] width 354 height 31
select select "2025"
click at [1176, 396] on select "--- 2010 2011 2012 2013 2014 2015 2016 2017 2018 2019 2020 2021 2022 2023 2024 …" at bounding box center [1353, 411] width 354 height 31
click at [88, 466] on input "Save" at bounding box center [72, 470] width 66 height 25
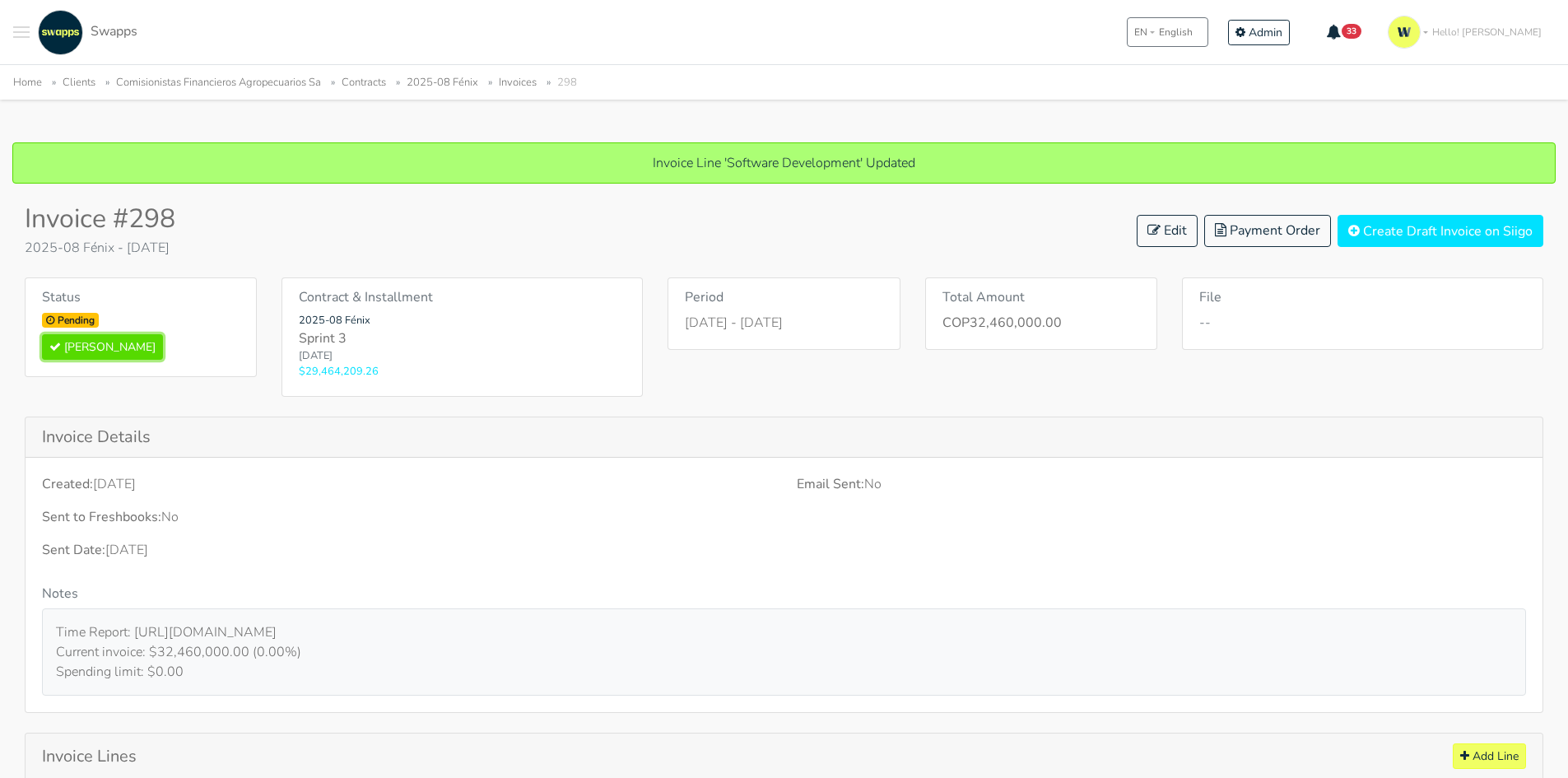
click at [98, 340] on button "Mark Paid" at bounding box center [102, 347] width 121 height 25
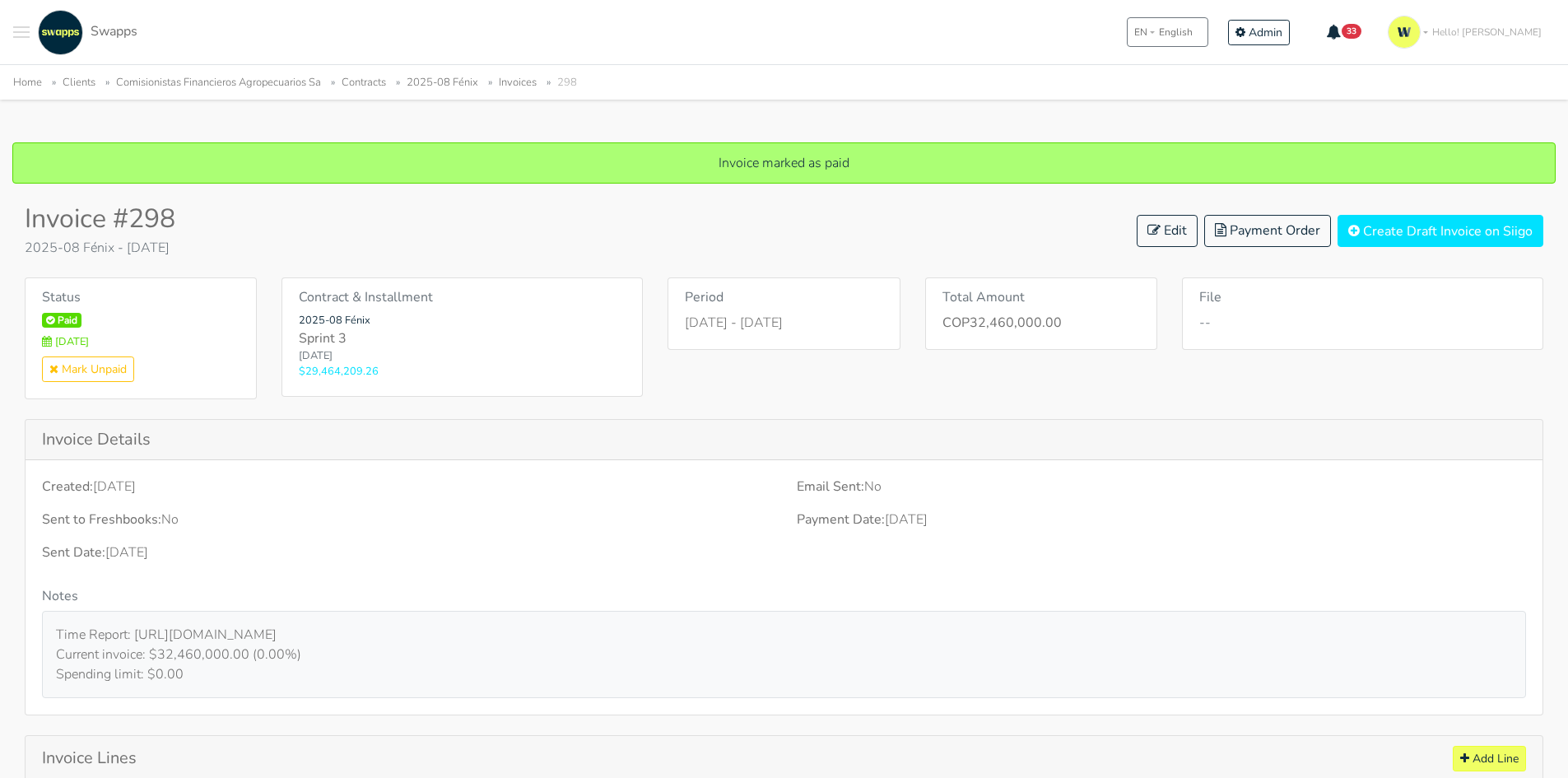
click at [463, 72] on ul "Home Clients Comisionistas Financieros Agropecuarios Sa Contracts 2025-08 Fénix…" at bounding box center [784, 82] width 1542 height 21
click at [454, 87] on link "2025-08 Fénix" at bounding box center [442, 83] width 72 height 15
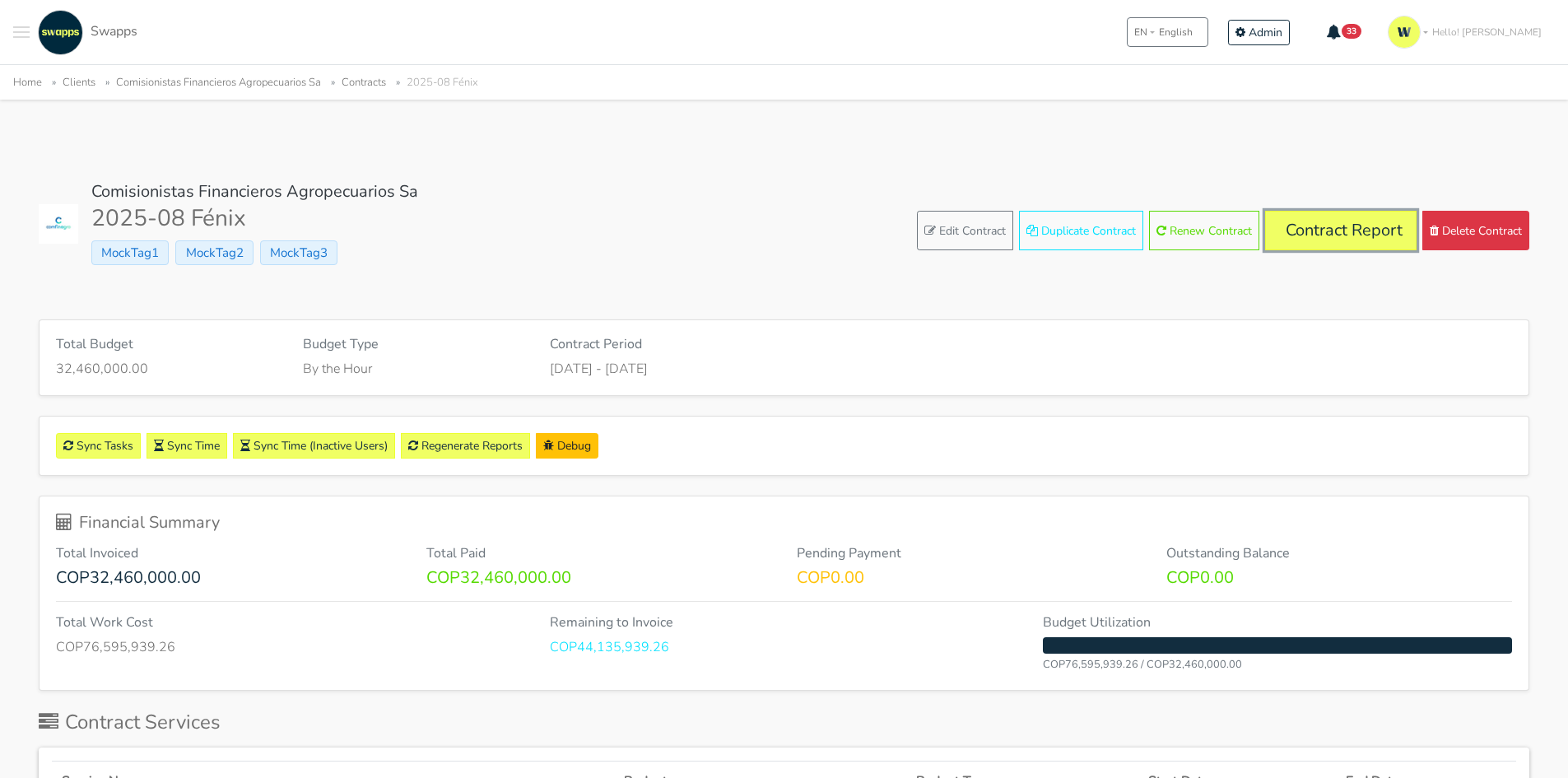
click at [1320, 240] on link "Contract Report" at bounding box center [1341, 230] width 151 height 40
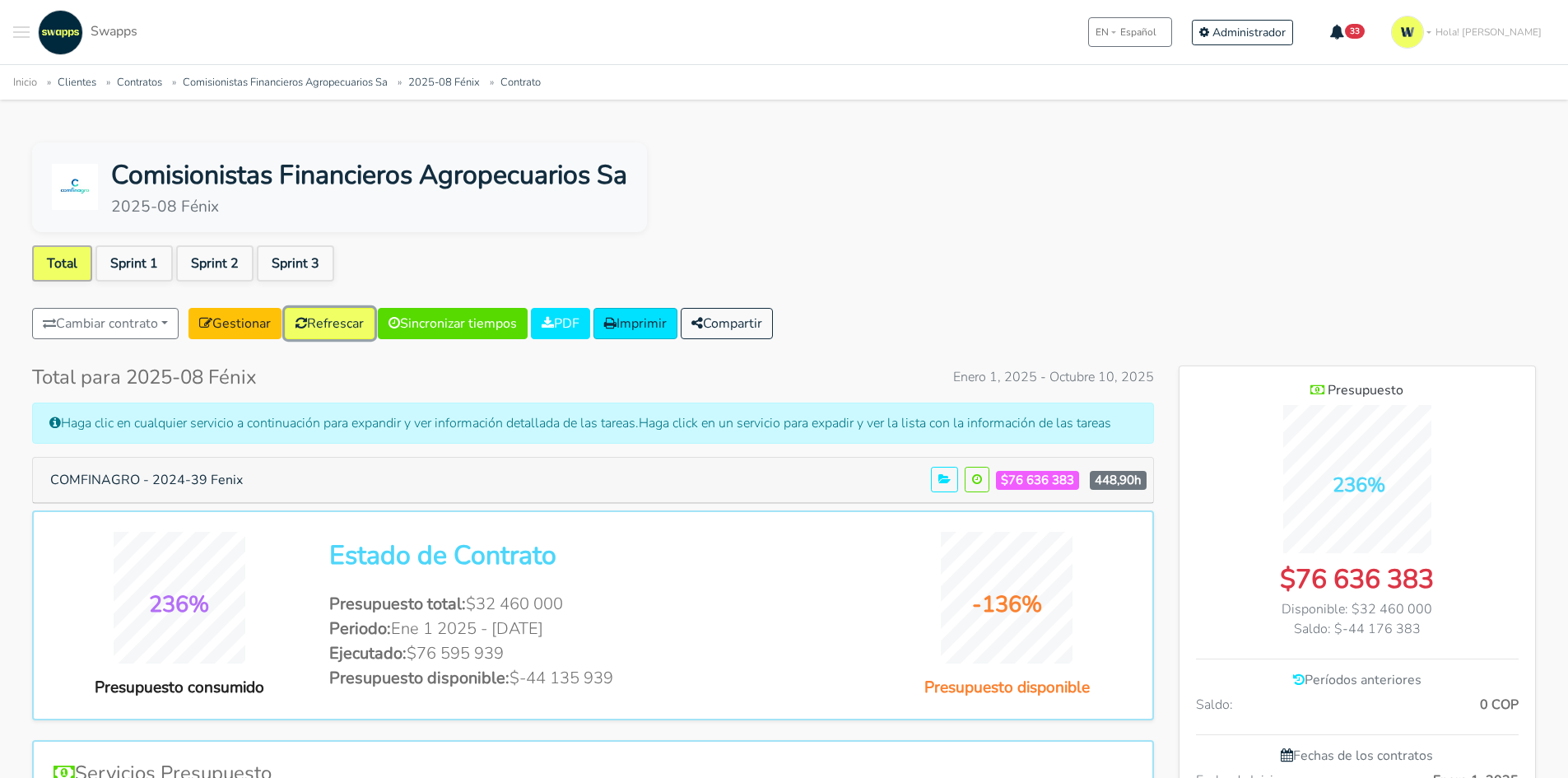
click at [369, 326] on link "Refrescar" at bounding box center [329, 324] width 90 height 32
click at [218, 81] on link "Comisionistas Financieros Agropecuarios Sa" at bounding box center [286, 83] width 205 height 15
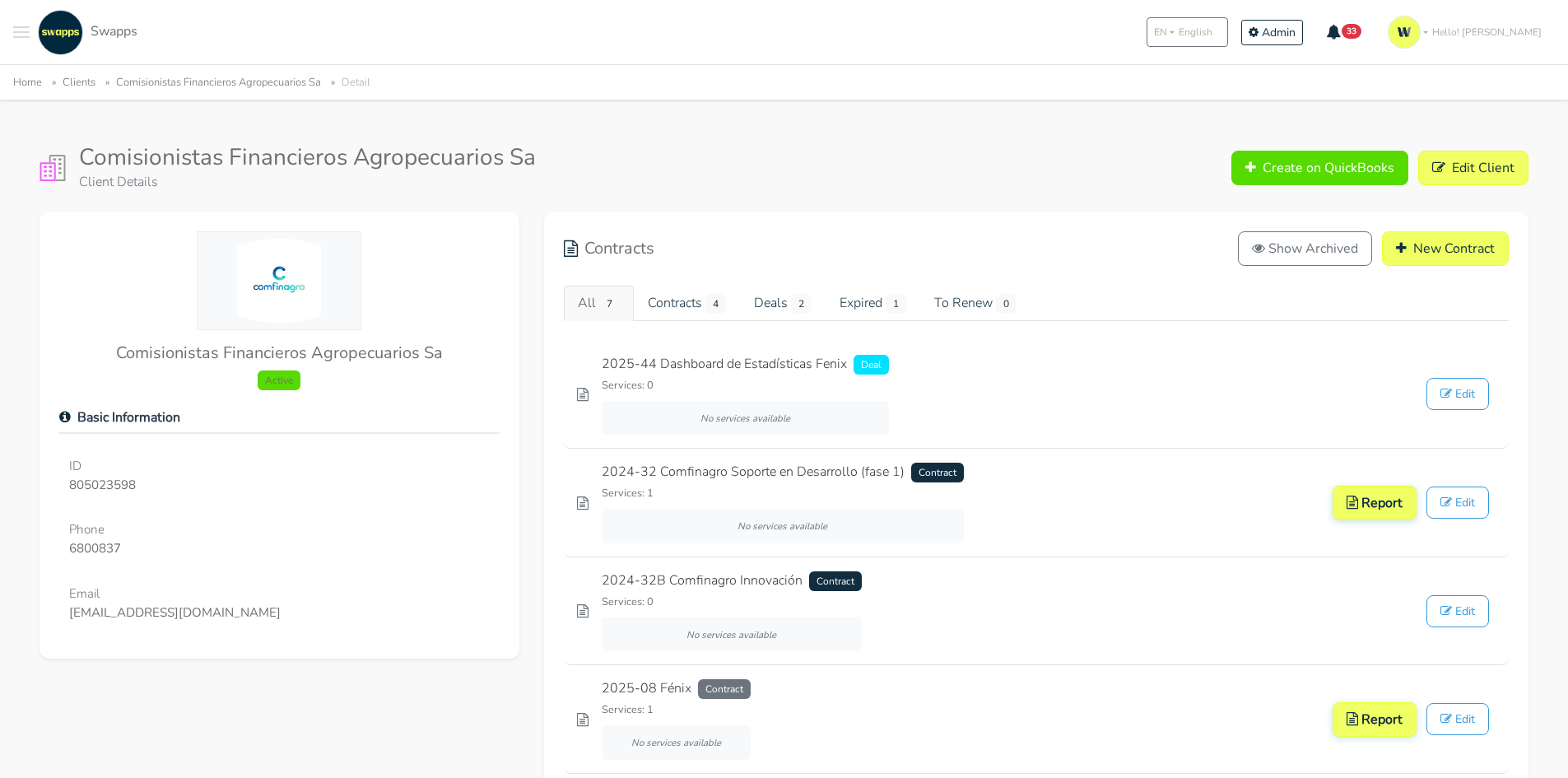
click at [81, 81] on link "Clients" at bounding box center [79, 83] width 33 height 15
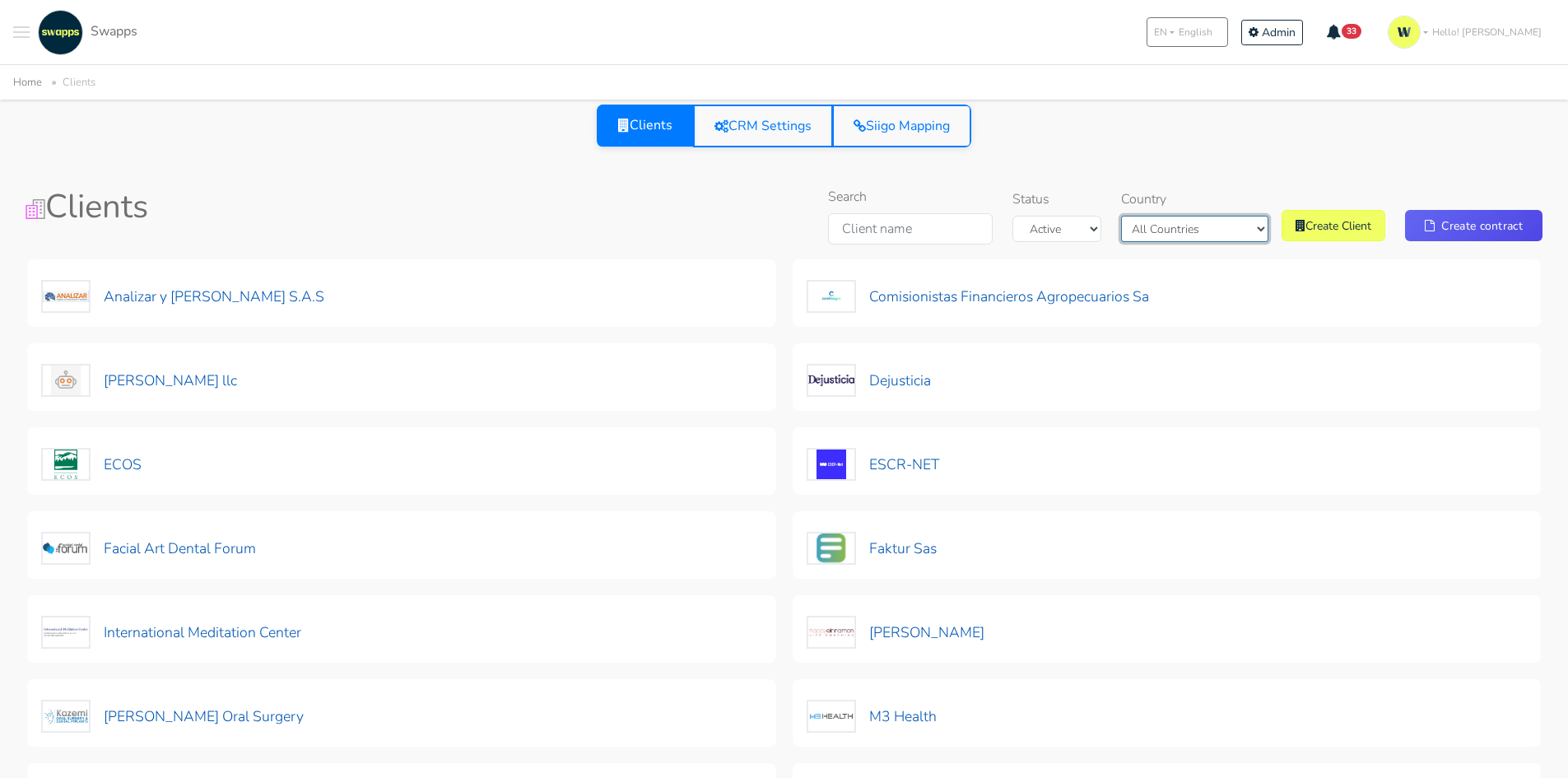
drag, startPoint x: 1174, startPoint y: 221, endPoint x: 1195, endPoint y: 239, distance: 27.7
click at [1174, 221] on select "All Countries Colombia USA" at bounding box center [1195, 229] width 148 height 26
select select "Colombia"
click at [1160, 216] on select "All Countries Colombia USA" at bounding box center [1195, 229] width 148 height 26
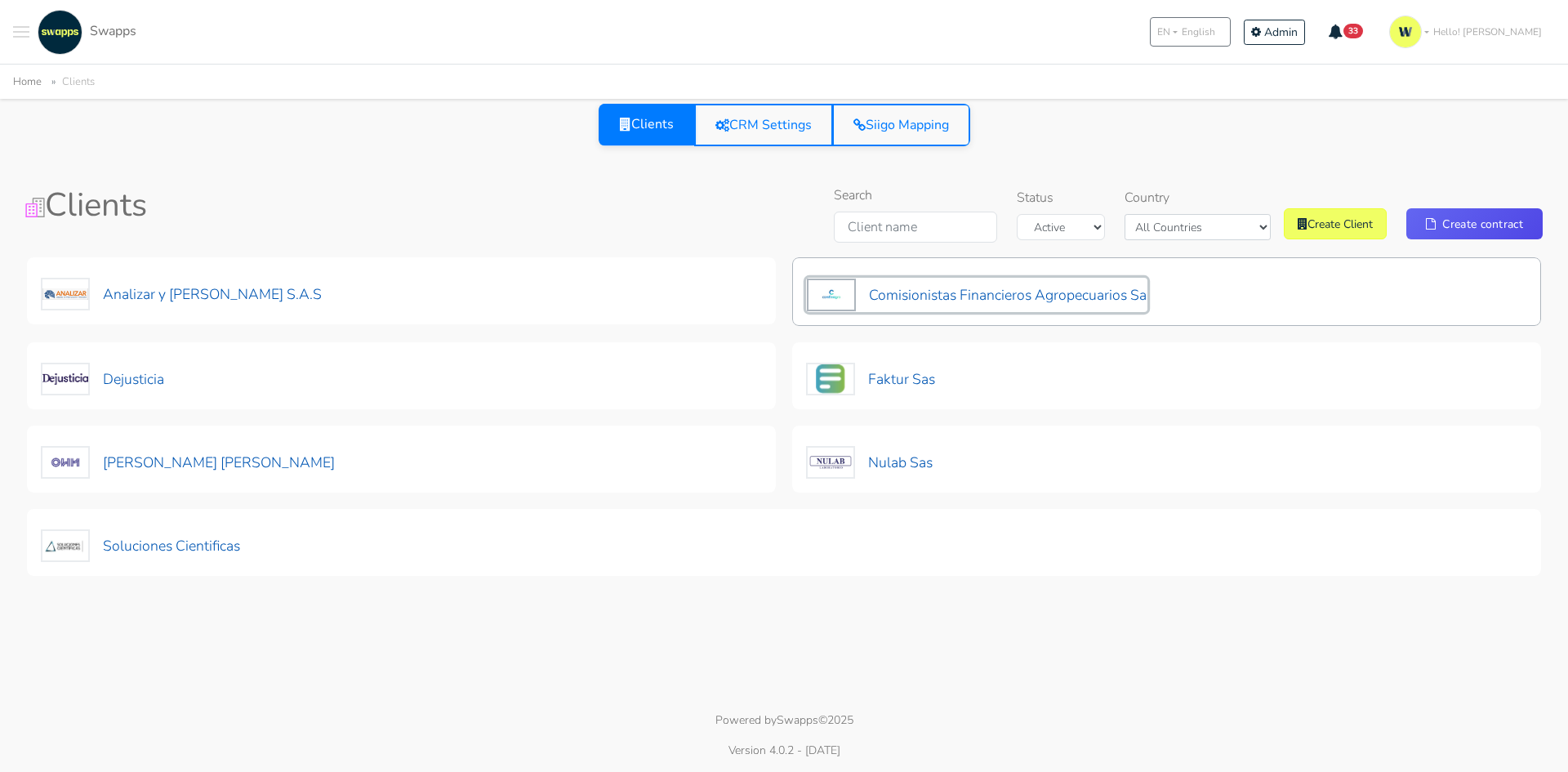
click at [1017, 298] on button "Comisionistas Financieros Agropecuarios Sa" at bounding box center [977, 295] width 342 height 34
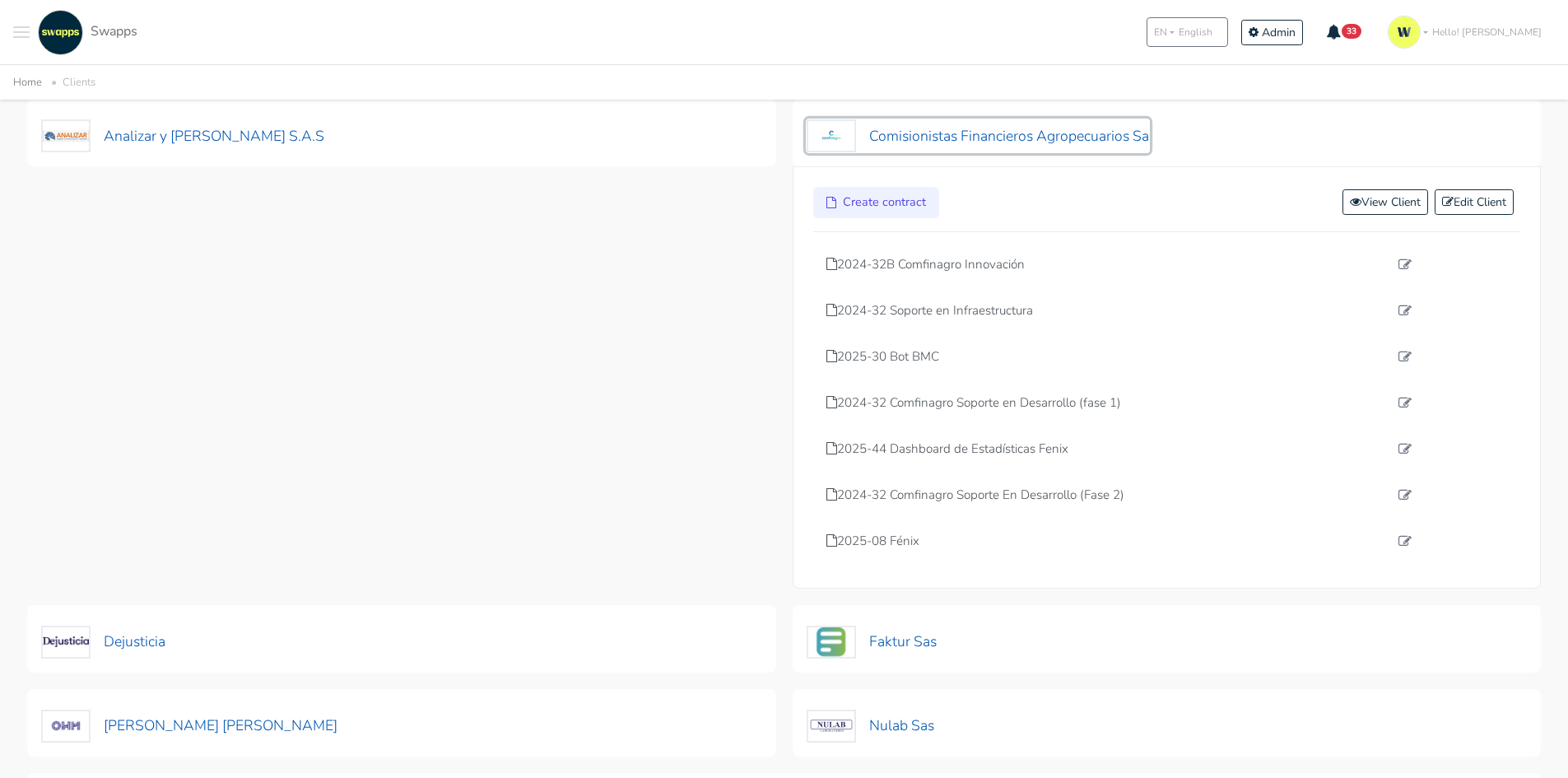
scroll to position [165, 0]
click at [1041, 491] on p "2024-32 Comfinagro Soporte En Desarrollo (Fase 2)" at bounding box center [1108, 491] width 563 height 19
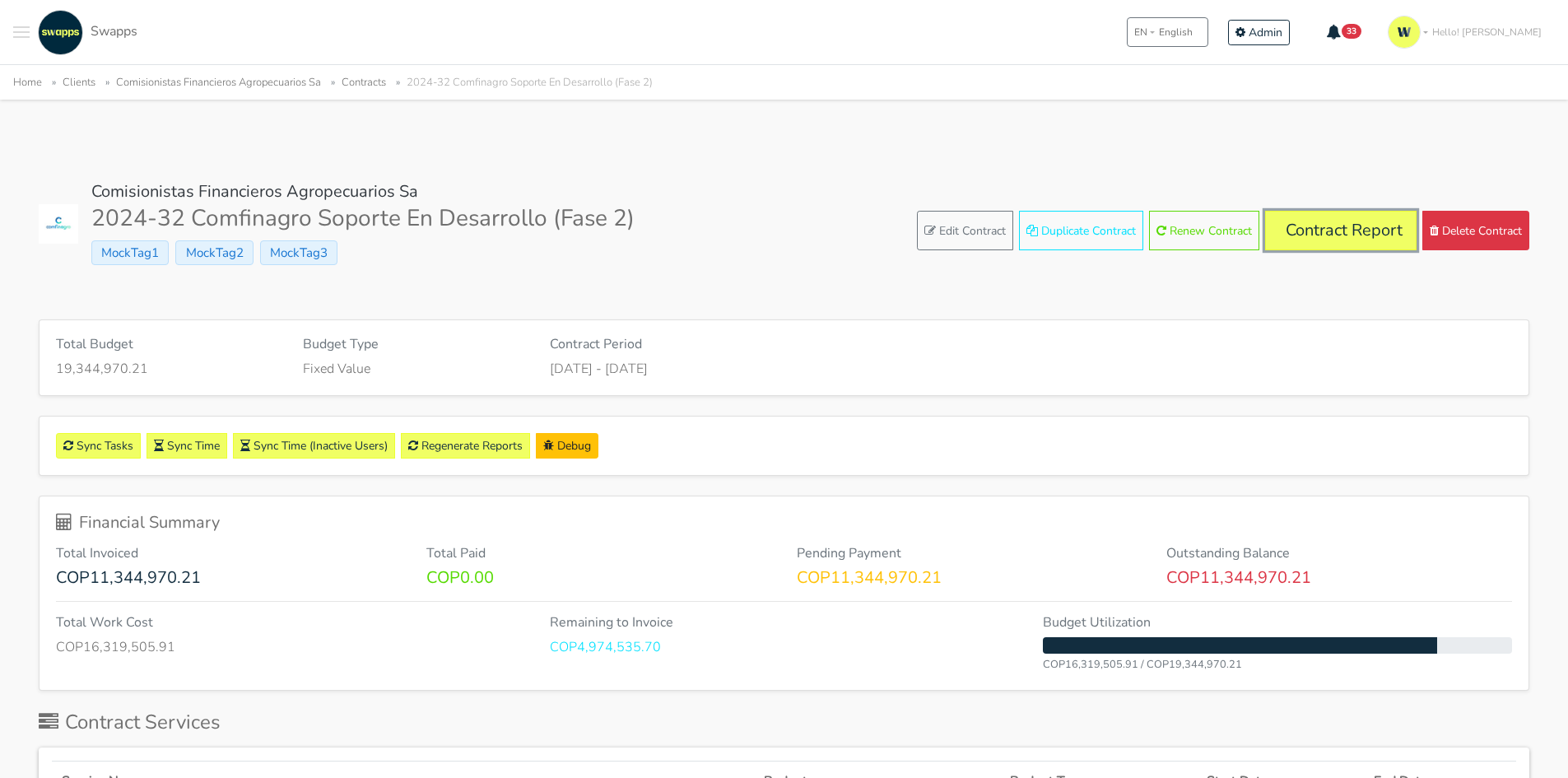
click at [1364, 229] on link "Contract Report" at bounding box center [1341, 230] width 151 height 40
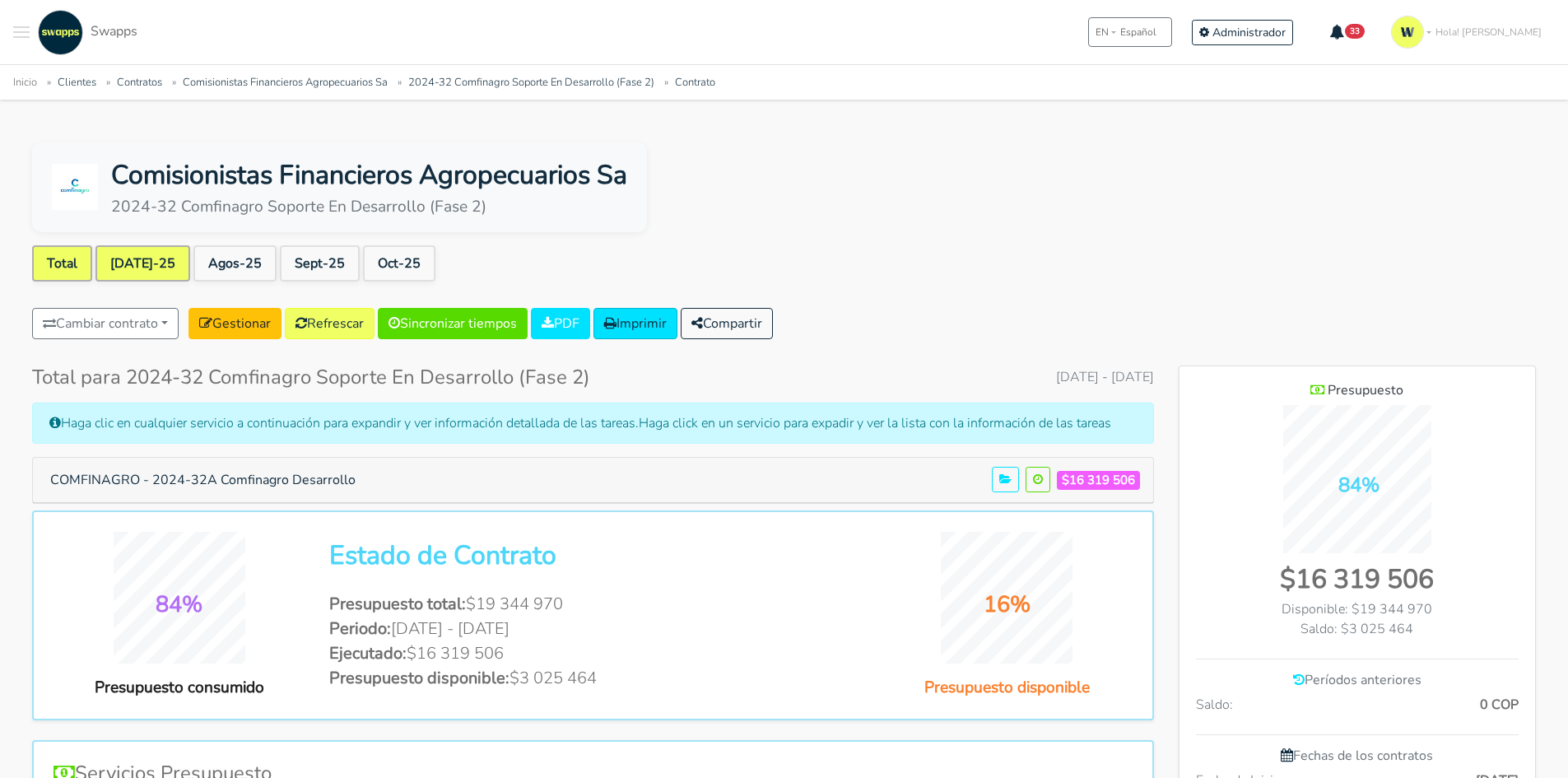
click at [111, 263] on link "[DATE]-25" at bounding box center [142, 264] width 94 height 36
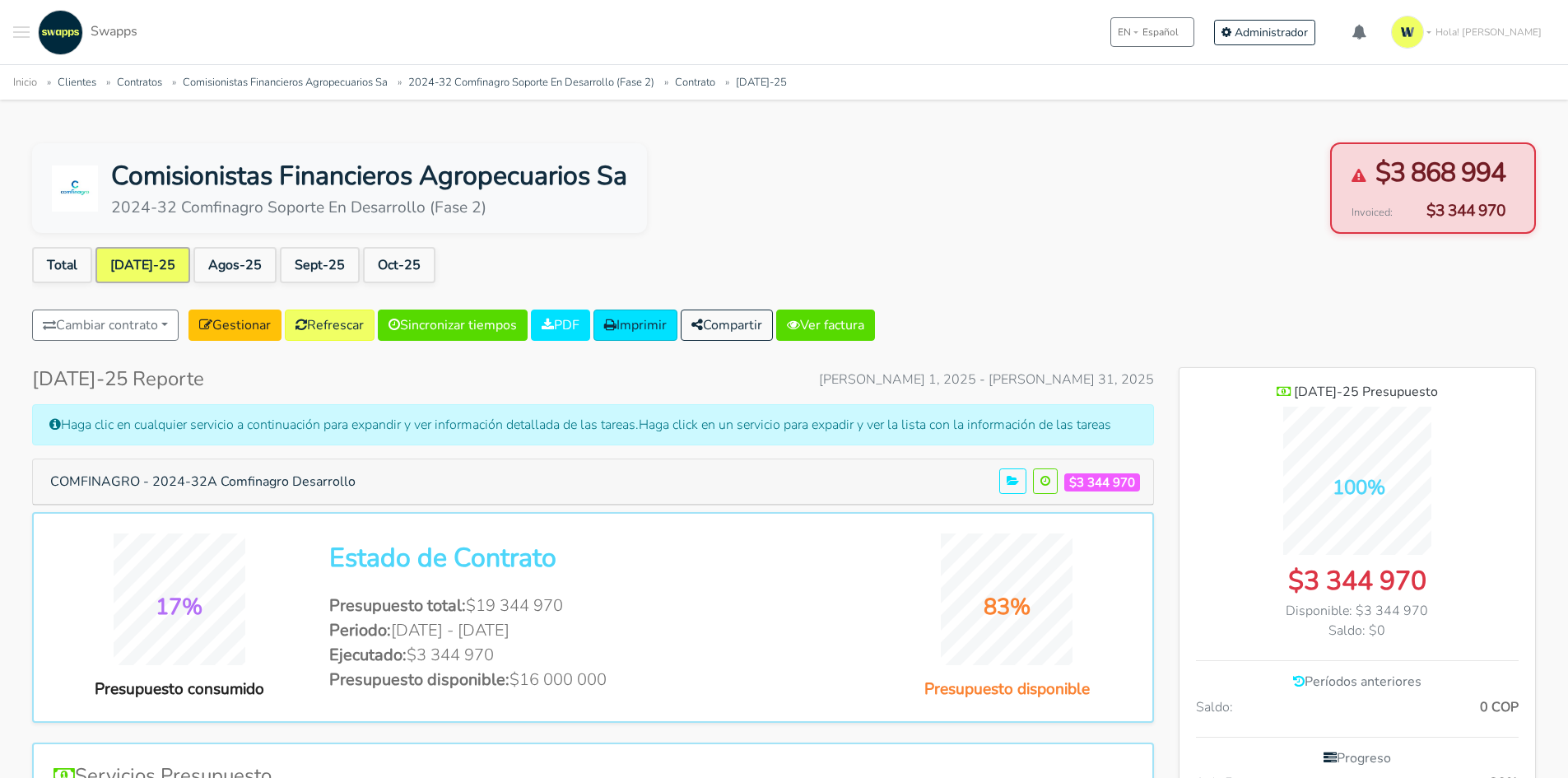
scroll to position [1148, 356]
click at [860, 316] on link "Ver factura" at bounding box center [825, 325] width 99 height 32
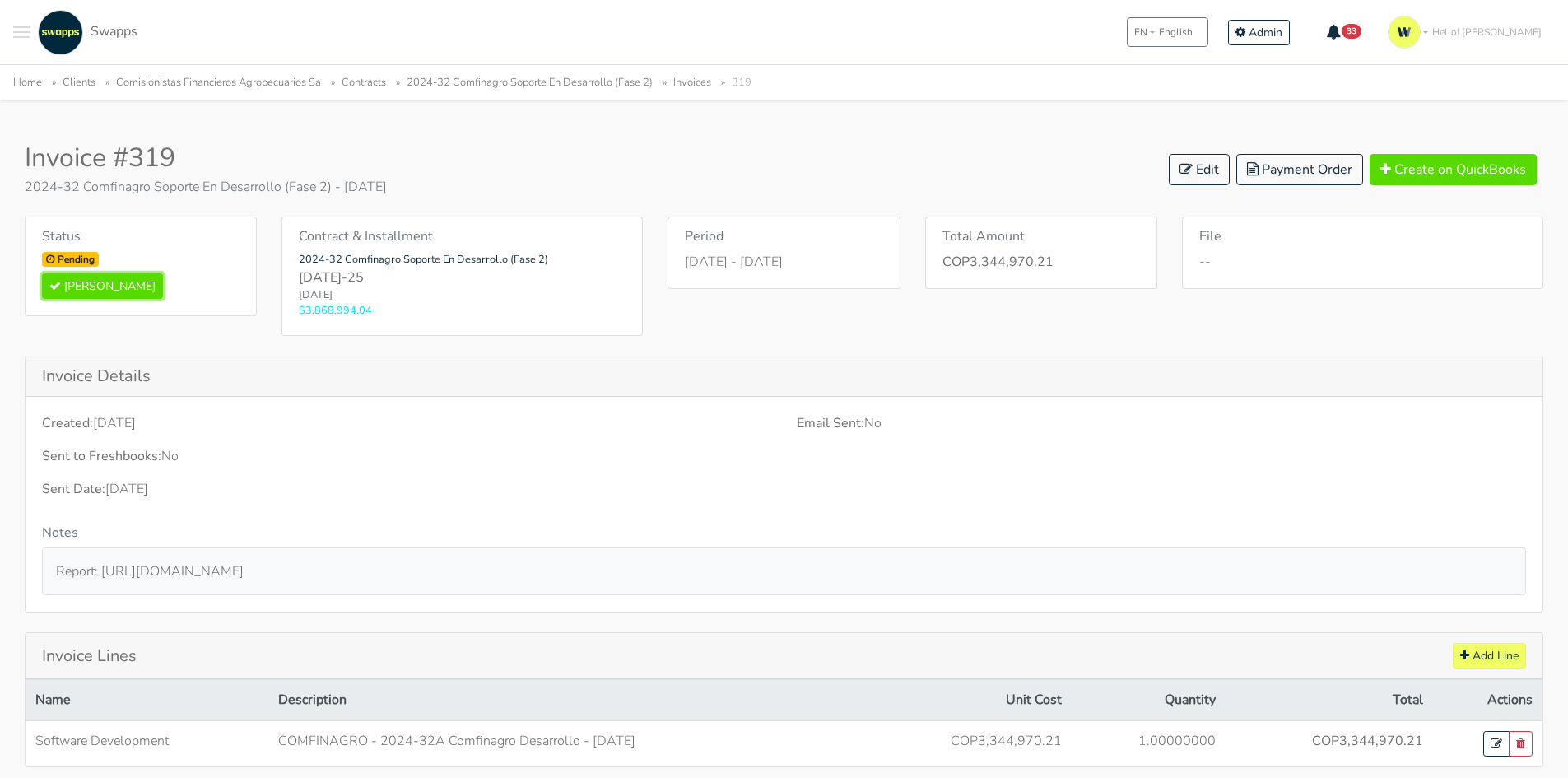
click at [111, 280] on button "[PERSON_NAME]" at bounding box center [102, 286] width 121 height 25
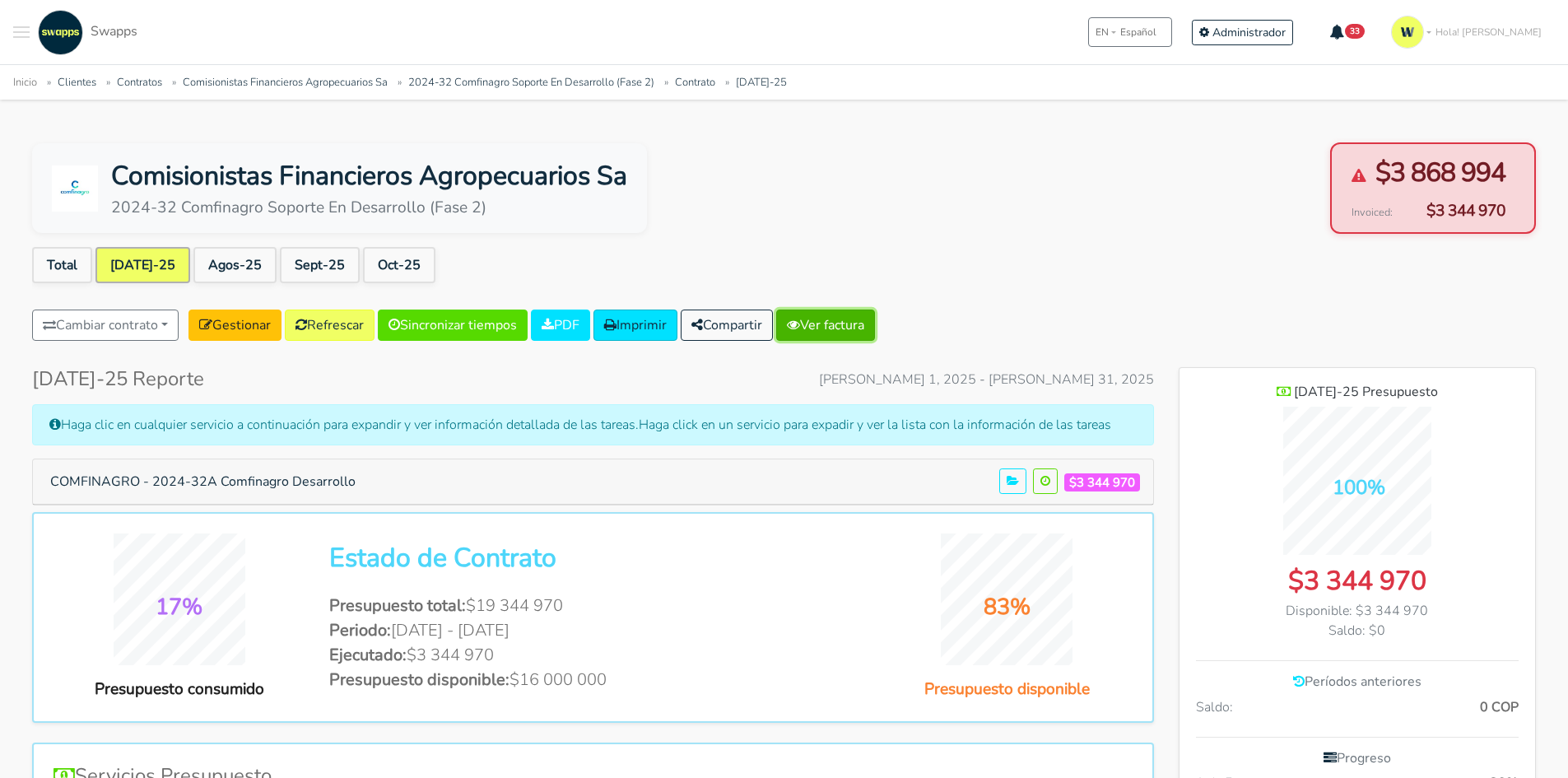
click at [853, 319] on link "Ver factura" at bounding box center [825, 325] width 99 height 32
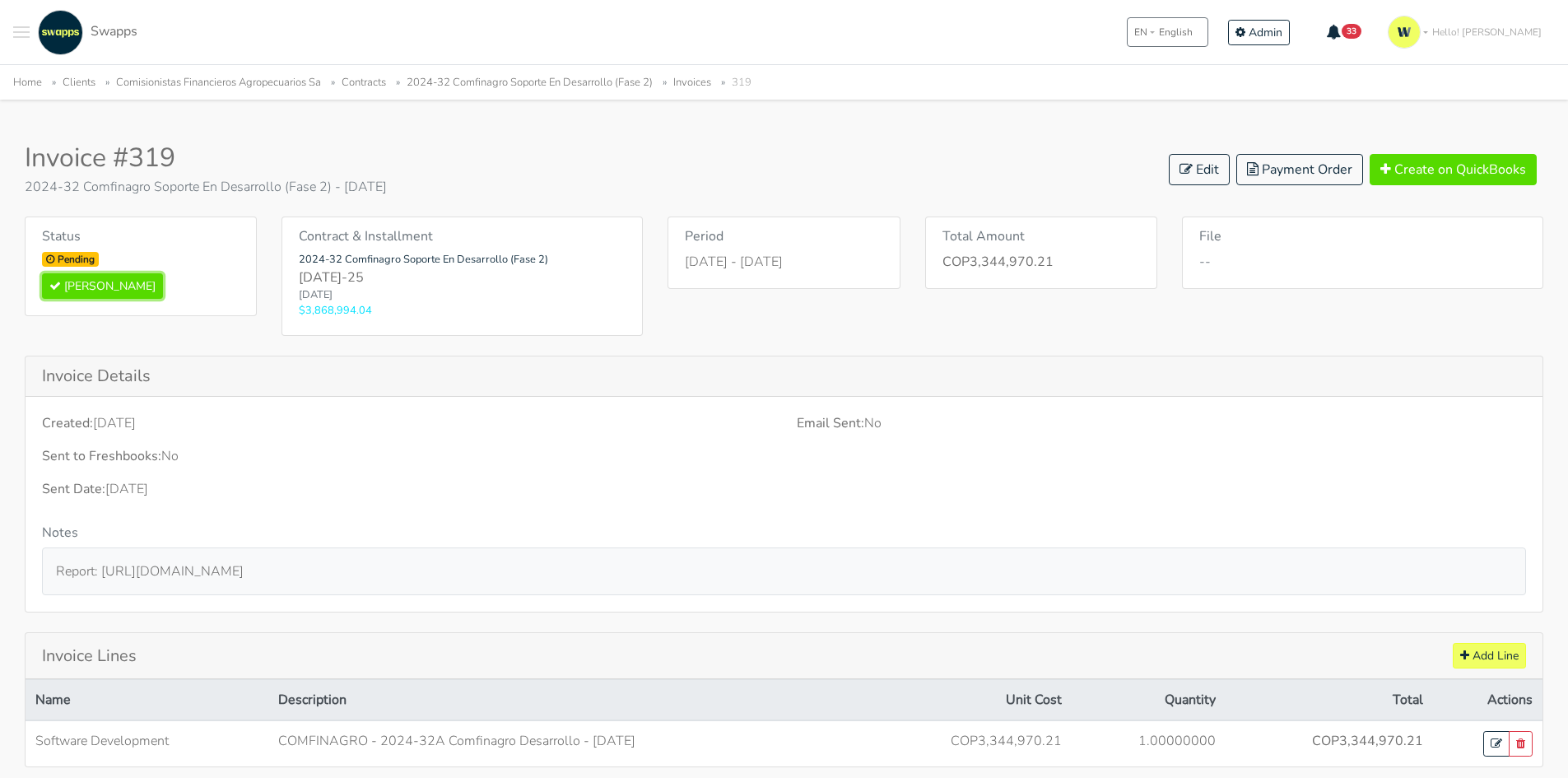
click at [121, 277] on button "[PERSON_NAME]" at bounding box center [102, 286] width 121 height 25
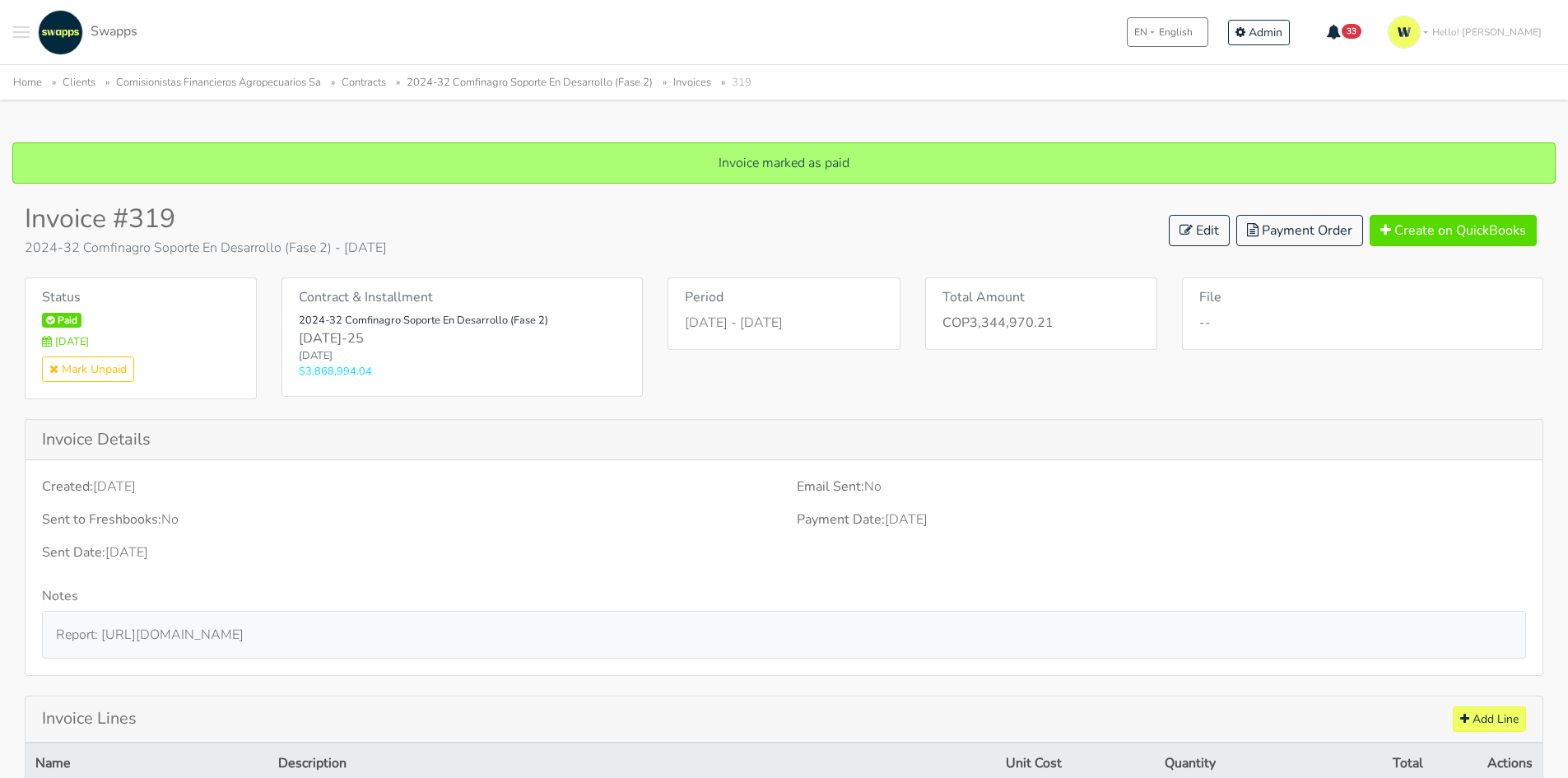
click at [494, 78] on link "2024-32 Comfinagro Soporte En Desarrollo (Fase 2)" at bounding box center [529, 83] width 246 height 15
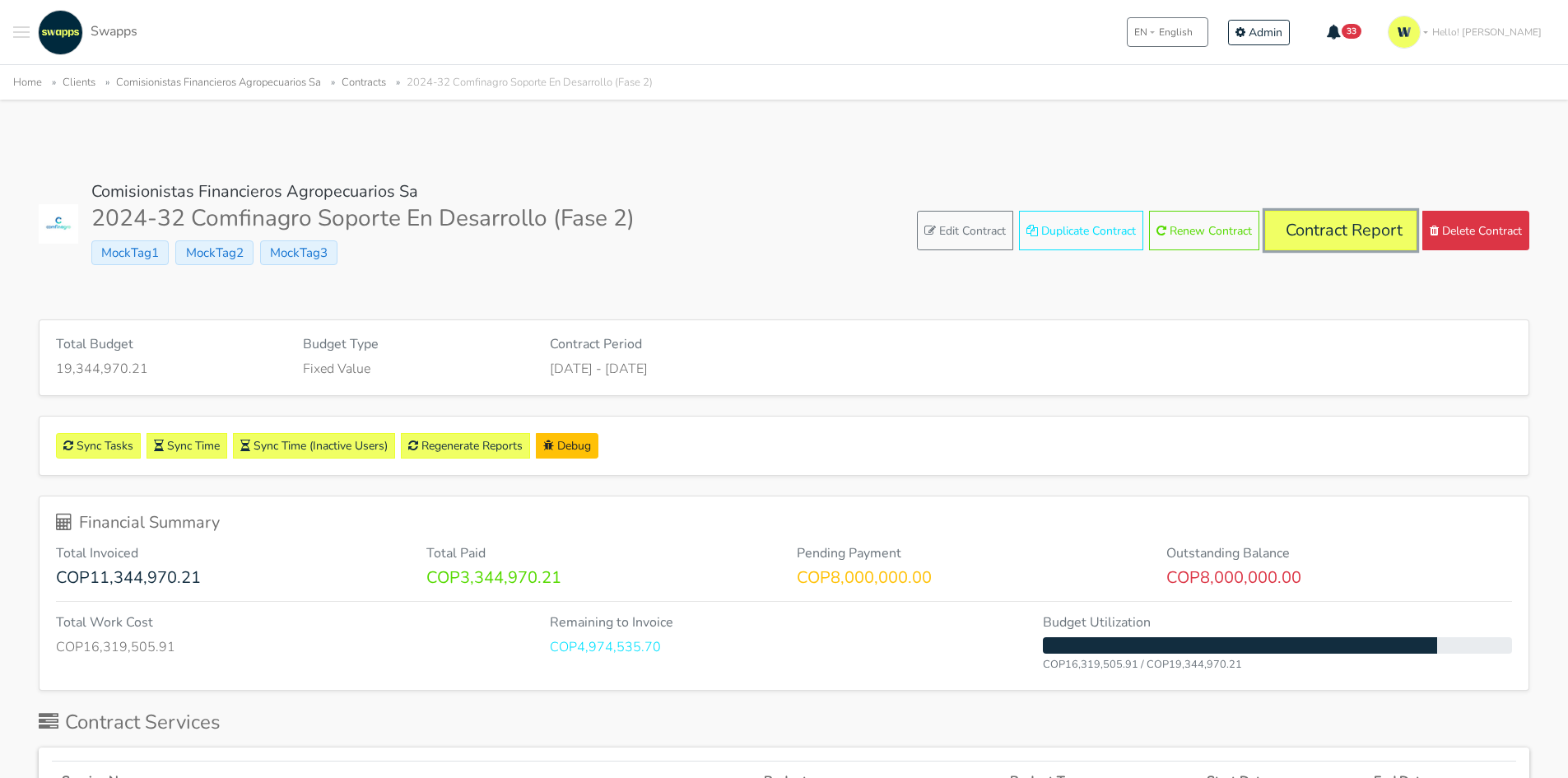
click at [1349, 240] on link "Contract Report" at bounding box center [1341, 230] width 151 height 40
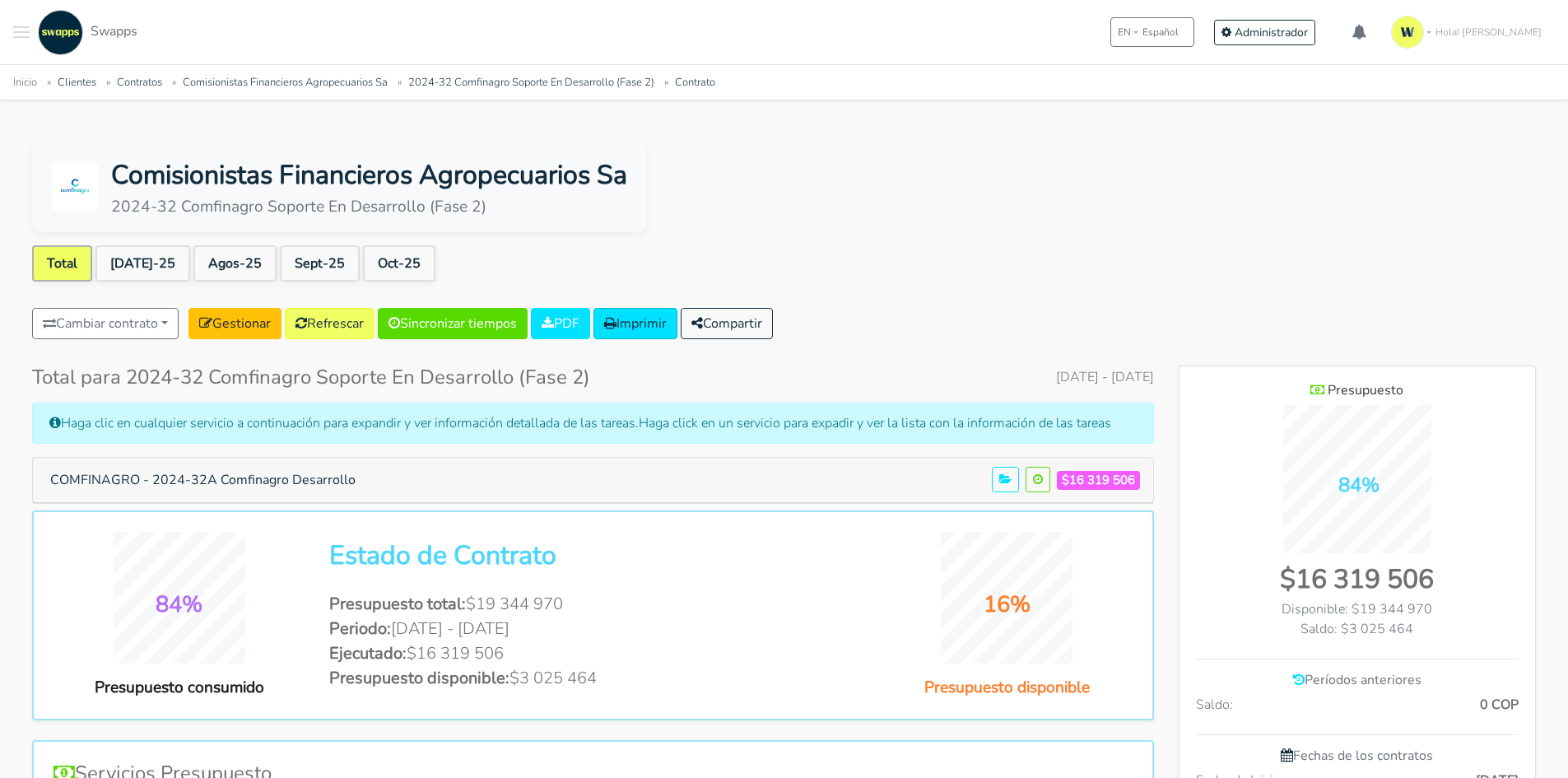
scroll to position [1068, 356]
click at [127, 264] on link "Jul-25" at bounding box center [142, 264] width 94 height 36
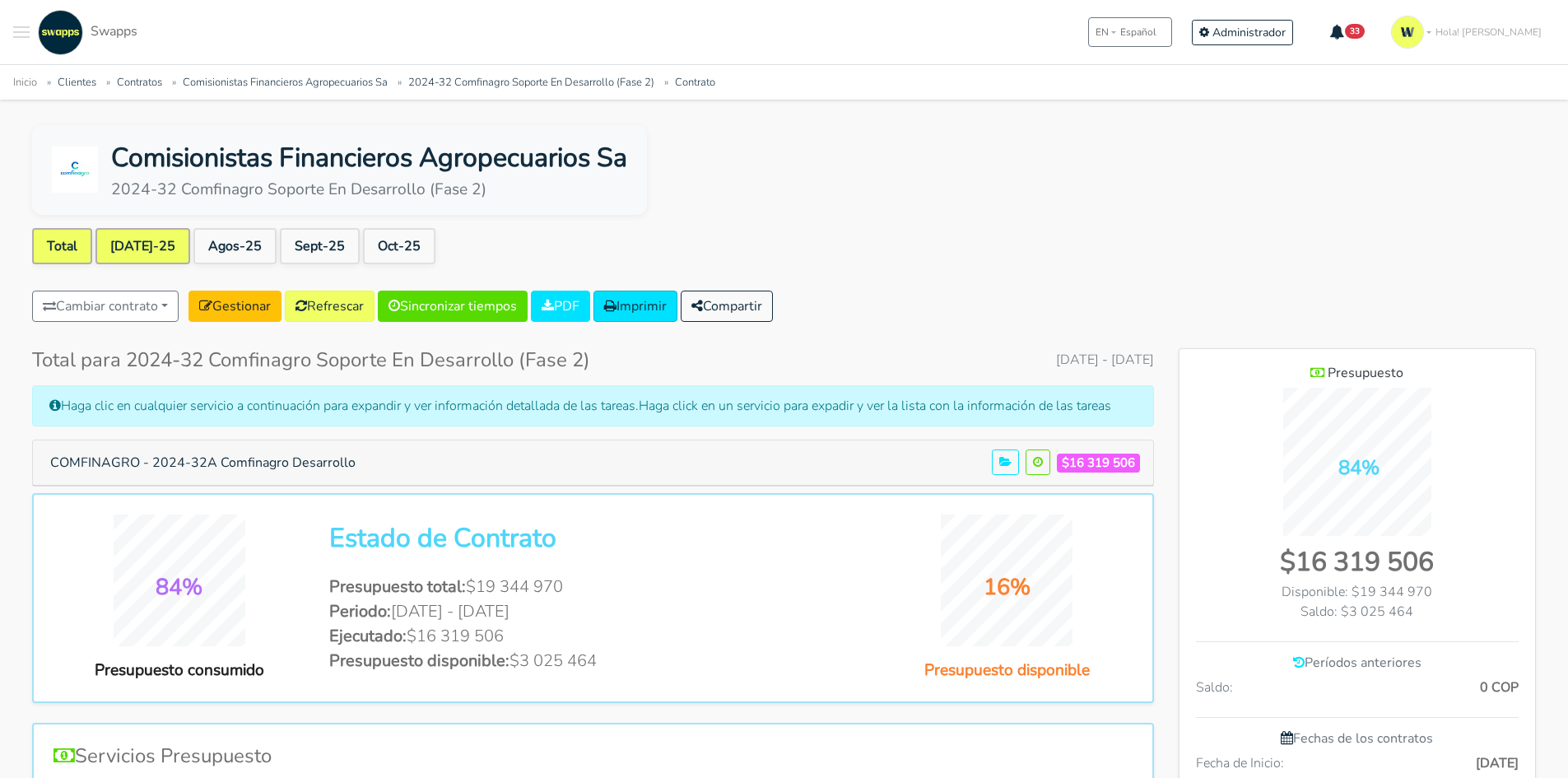
scroll to position [128, 0]
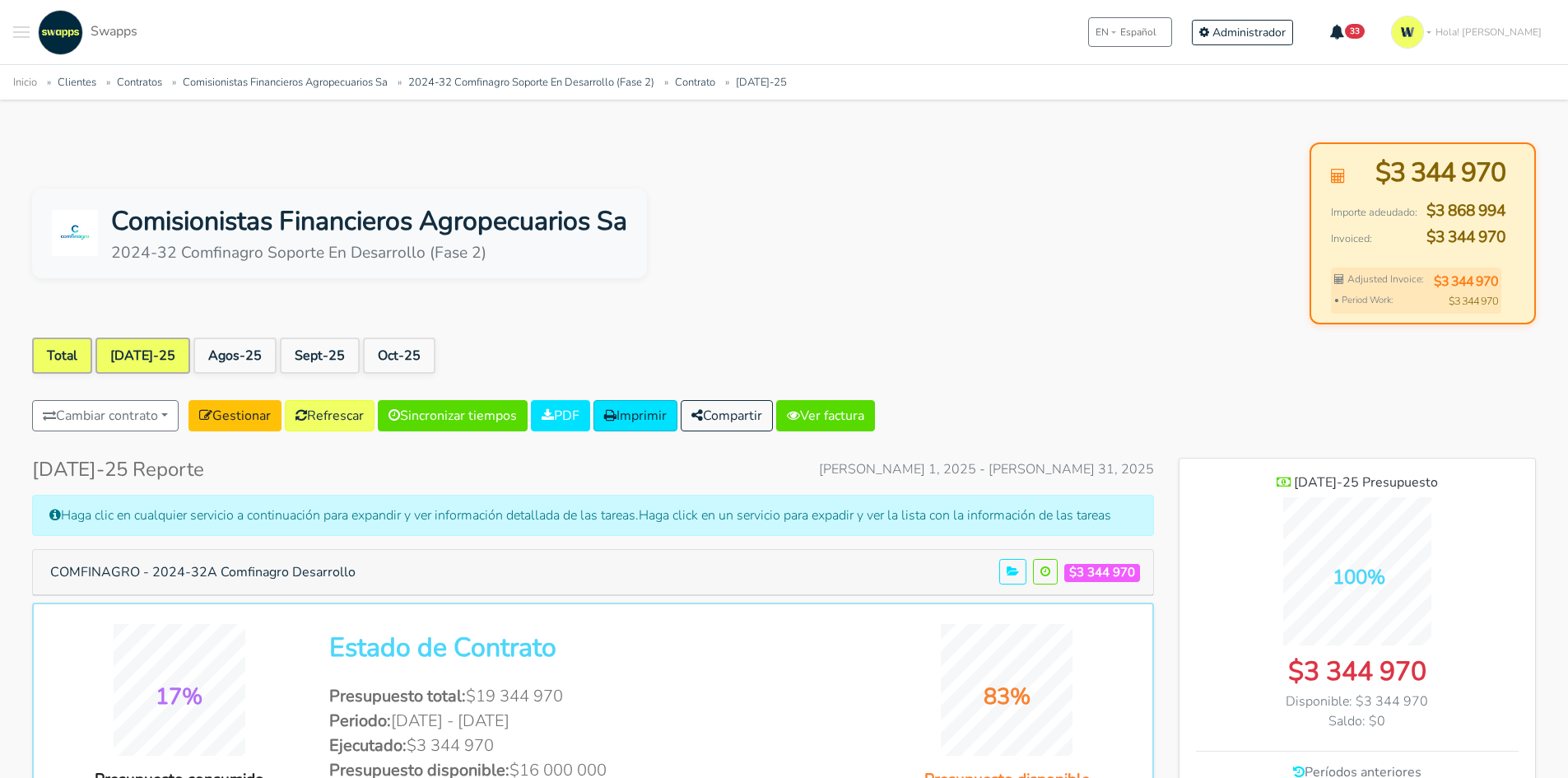
click at [52, 365] on link "Total" at bounding box center [62, 355] width 60 height 36
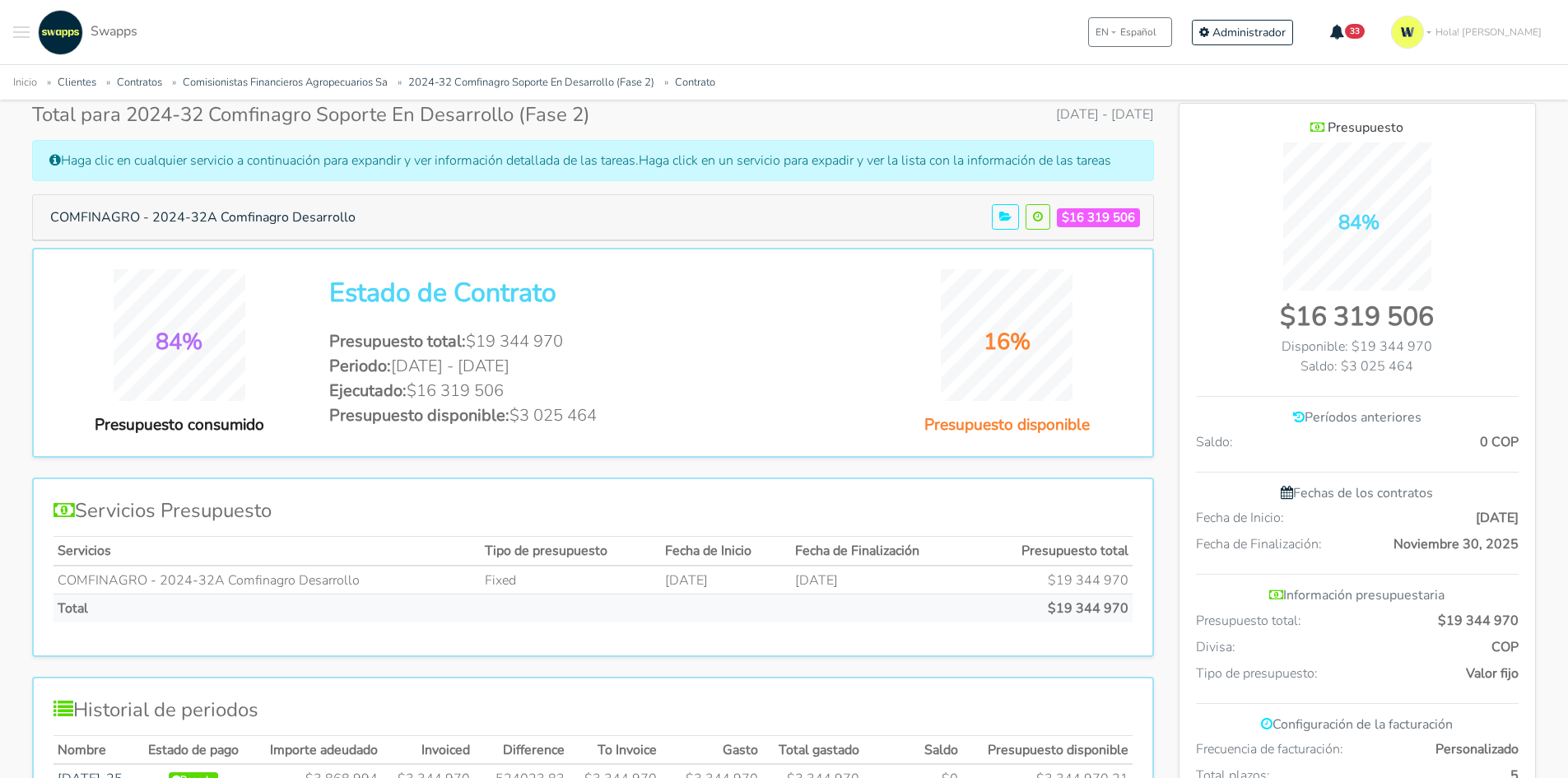
scroll to position [329, 0]
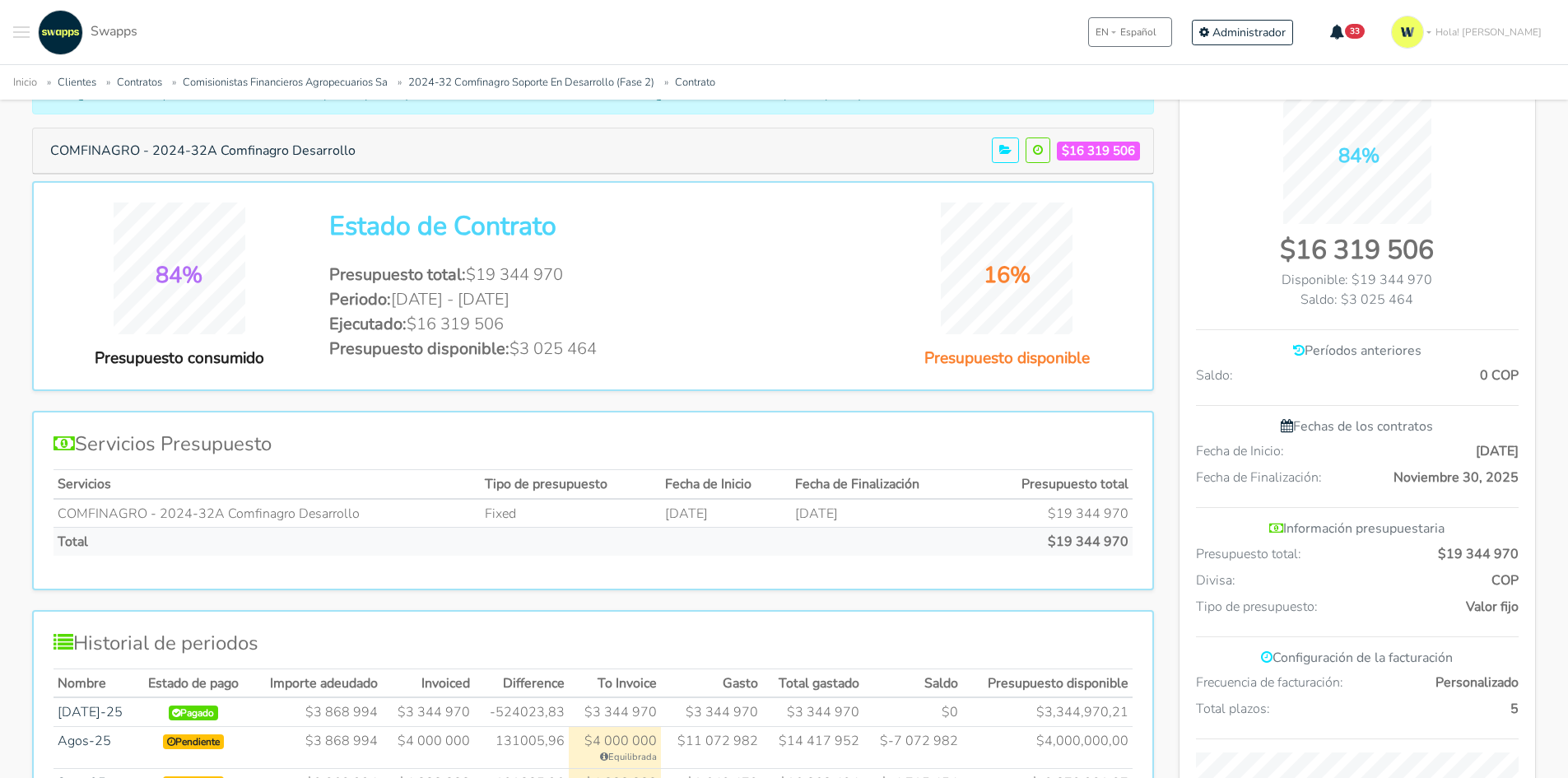
click at [647, 292] on li "Periodo: Jul 1 2025 - Nov 30 2025" at bounding box center [592, 299] width 527 height 24
click at [458, 327] on li "Ejecutado: $16 319 506" at bounding box center [592, 324] width 527 height 24
drag, startPoint x: 451, startPoint y: 331, endPoint x: 537, endPoint y: 327, distance: 86.1
click at [537, 327] on li "Ejecutado: $16 319 506" at bounding box center [592, 324] width 527 height 24
click at [590, 345] on li "Presupuesto disponible: $3 025 464" at bounding box center [592, 348] width 527 height 24
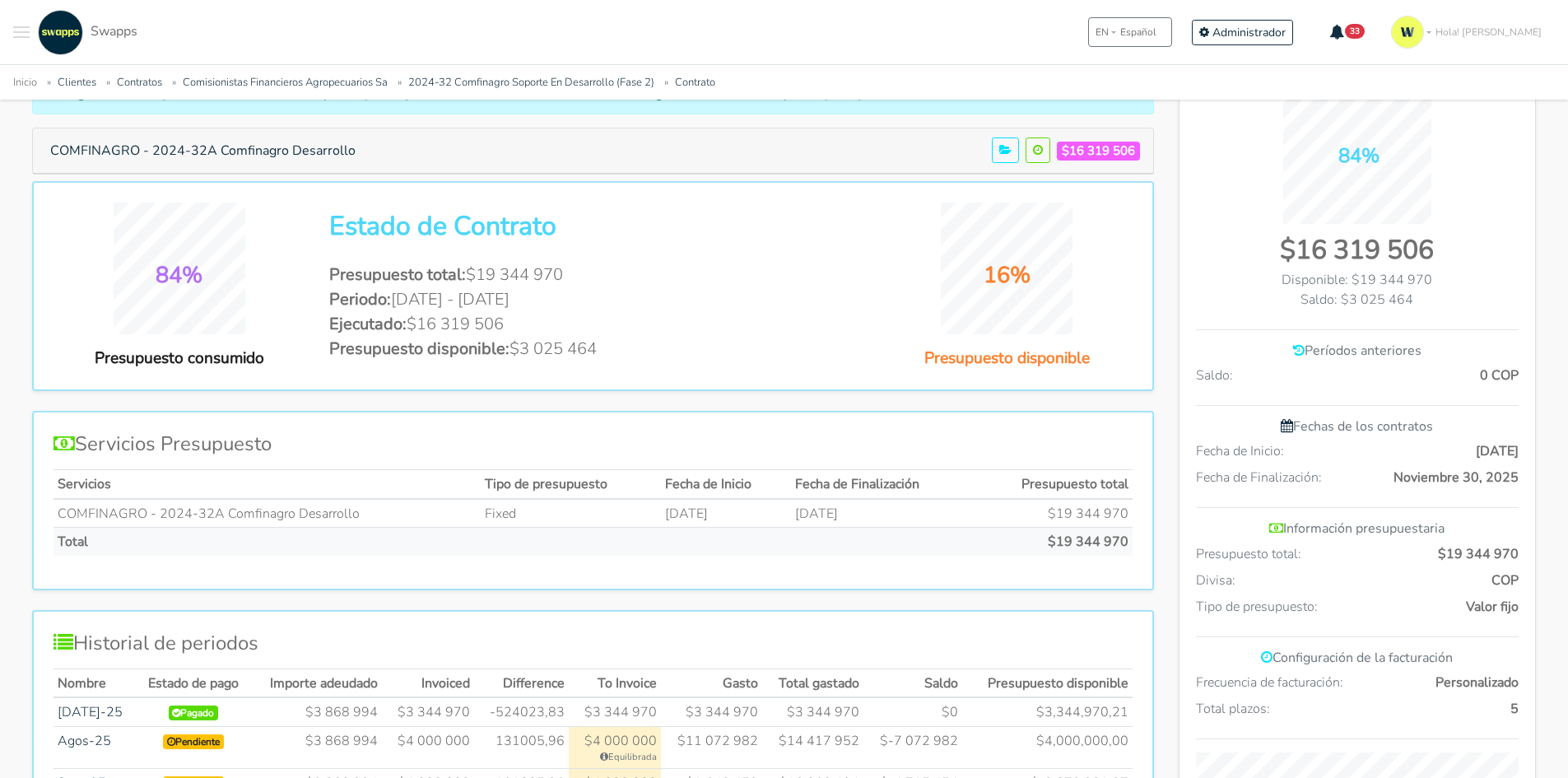
click at [648, 355] on li "Presupuesto disponible: $3 025 464" at bounding box center [592, 348] width 527 height 24
click at [613, 355] on li "Presupuesto disponible: $3 025 464" at bounding box center [592, 348] width 527 height 24
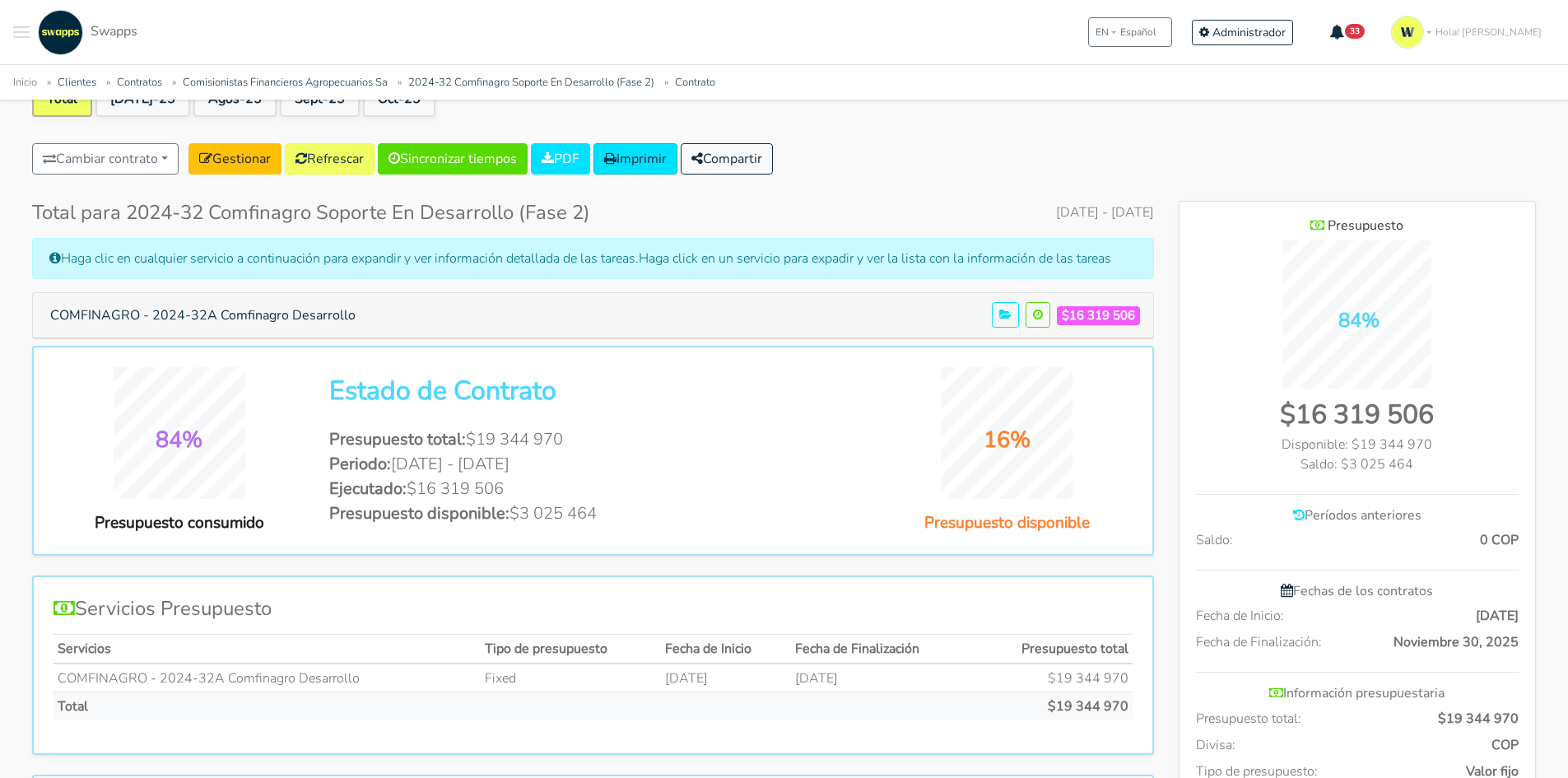
scroll to position [0, 0]
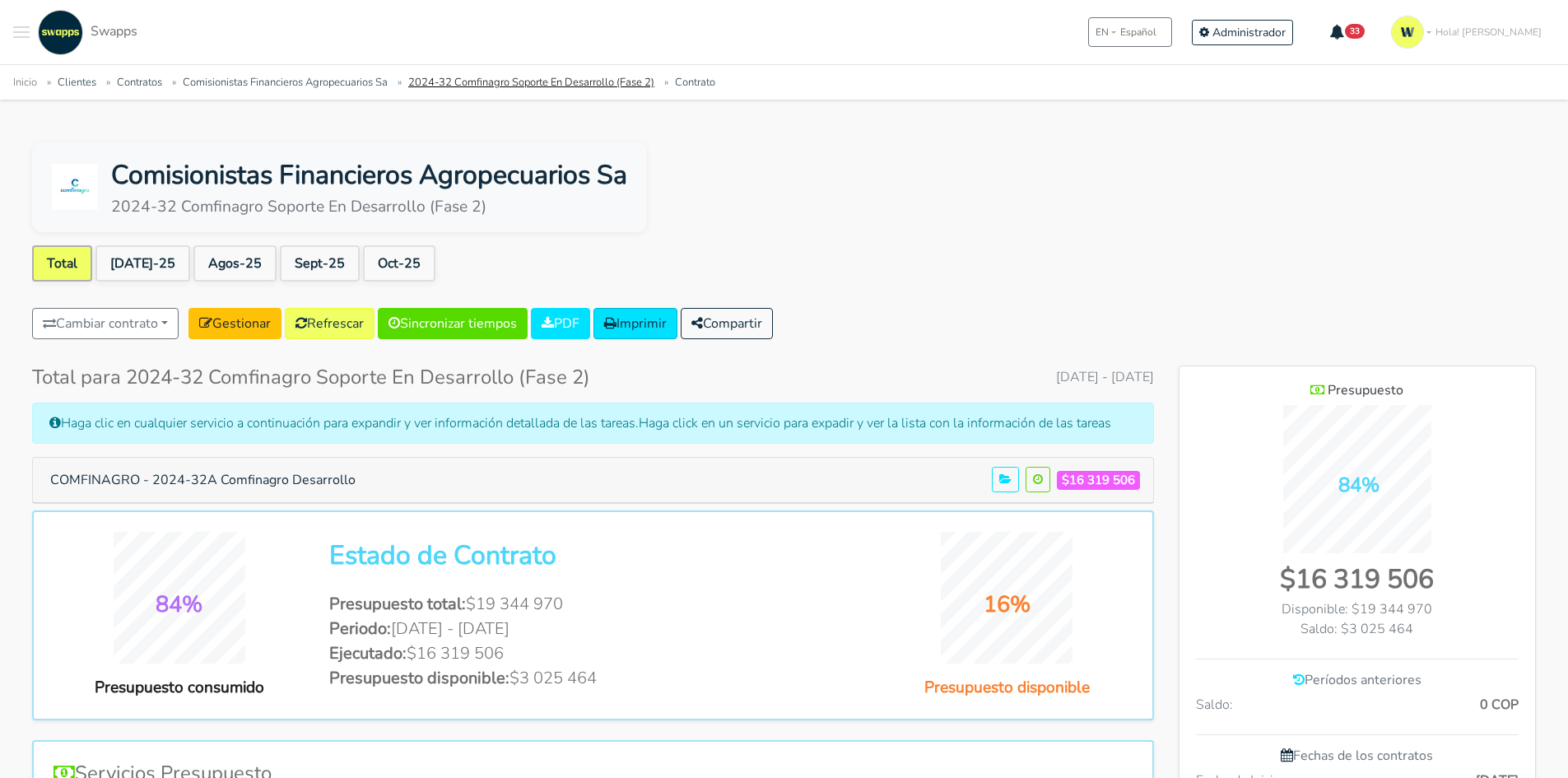
click at [506, 85] on link "2024-32 Comfinagro Soporte En Desarrollo (Fase 2)" at bounding box center [530, 83] width 246 height 15
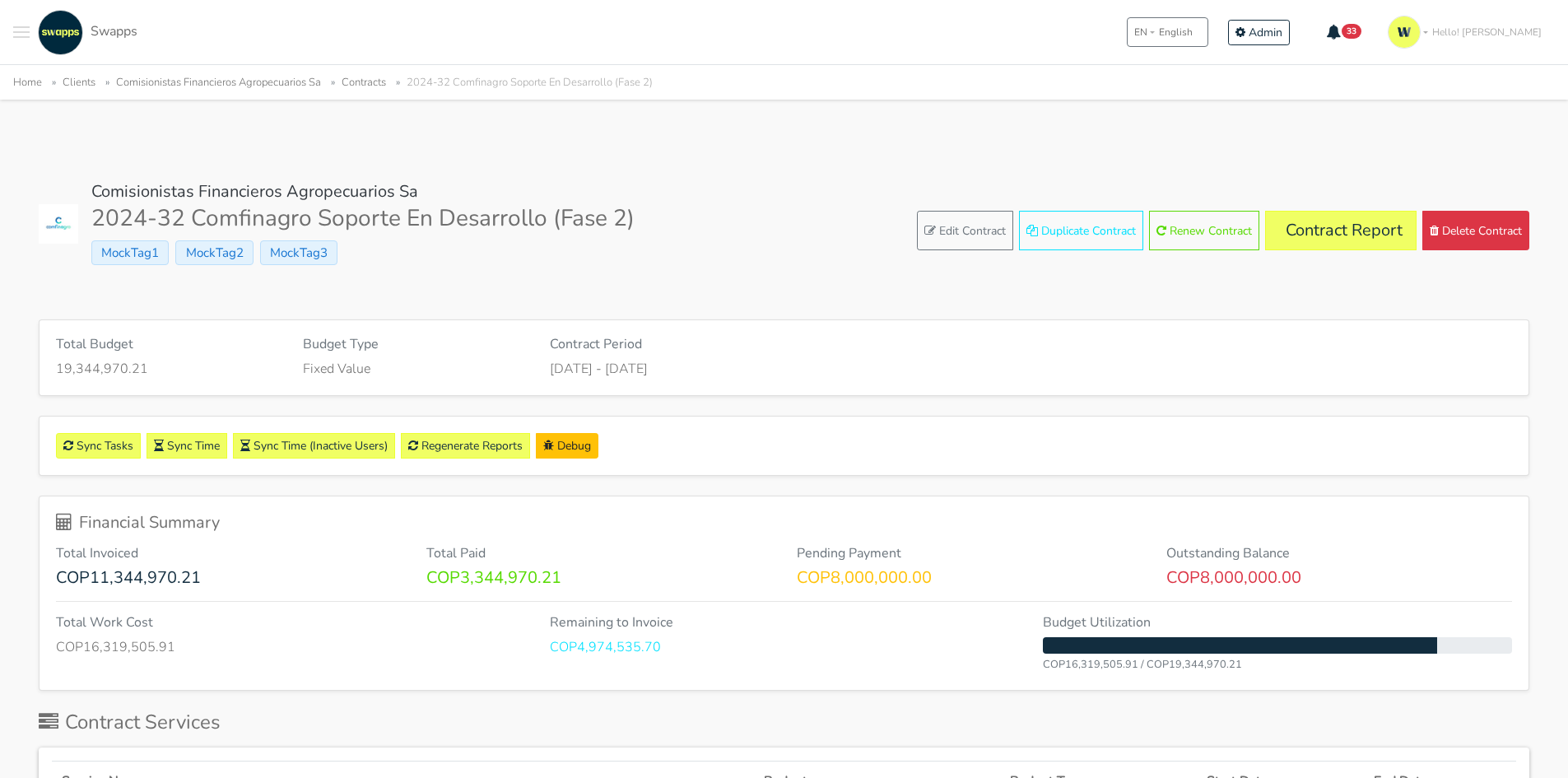
drag, startPoint x: 78, startPoint y: 82, endPoint x: 260, endPoint y: 89, distance: 182.1
click at [78, 83] on link "Clients" at bounding box center [79, 83] width 33 height 15
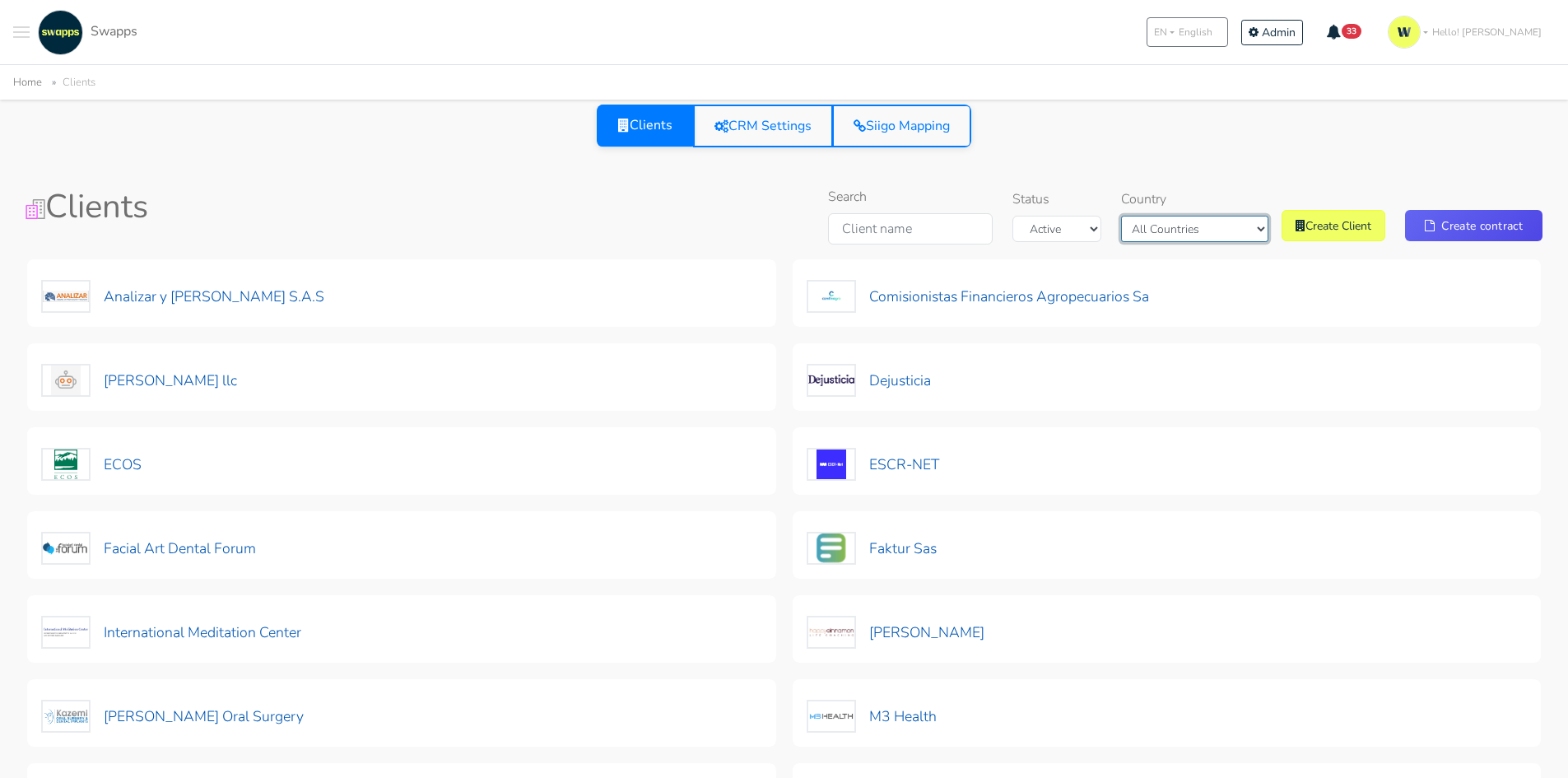
click at [1181, 221] on select "All Countries Colombia USA" at bounding box center [1195, 229] width 148 height 26
select select "Colombia"
click at [1160, 216] on select "All Countries Colombia USA" at bounding box center [1195, 229] width 148 height 26
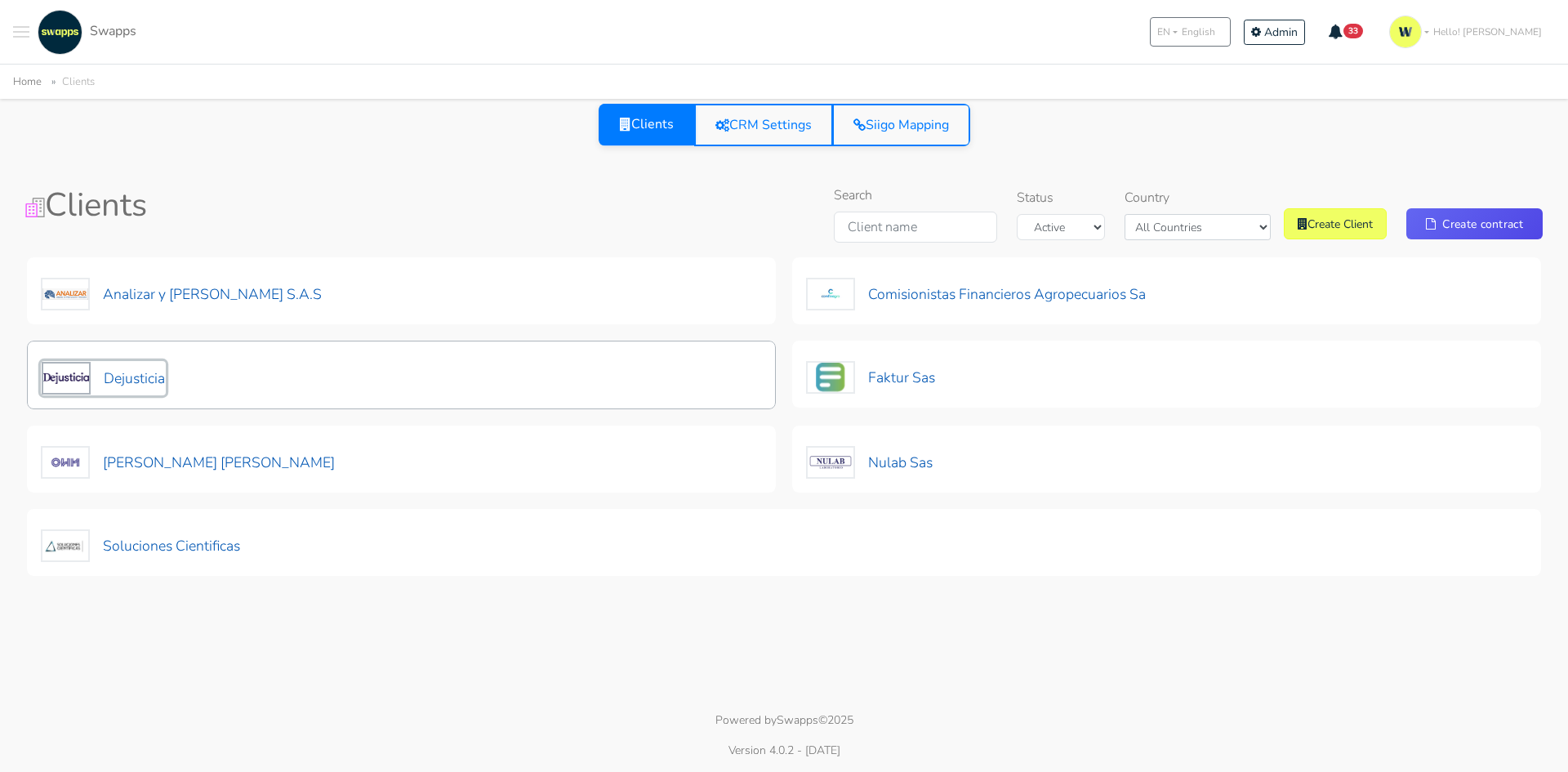
click at [141, 377] on button "Dejusticia" at bounding box center [103, 378] width 125 height 34
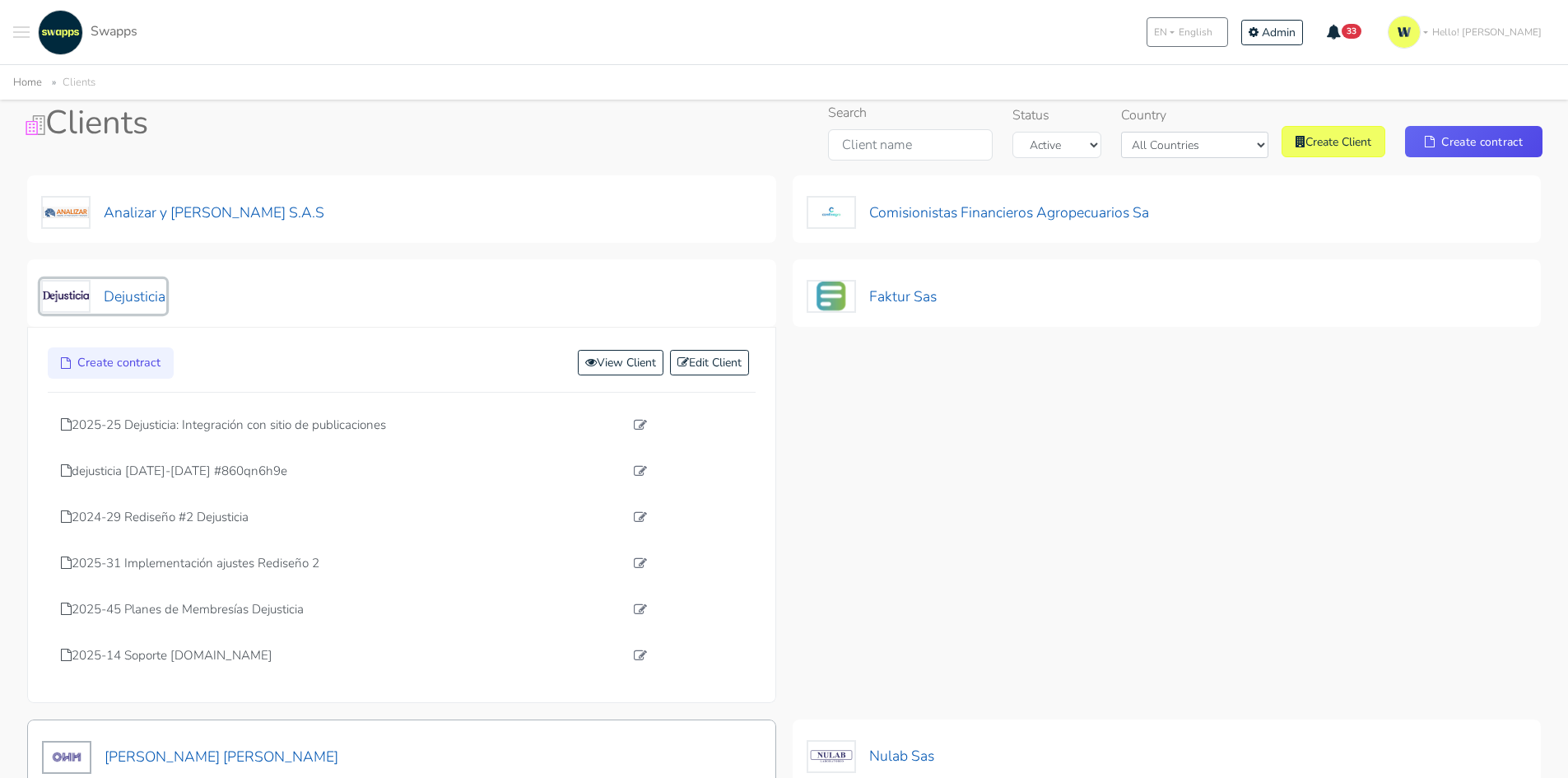
scroll to position [165, 0]
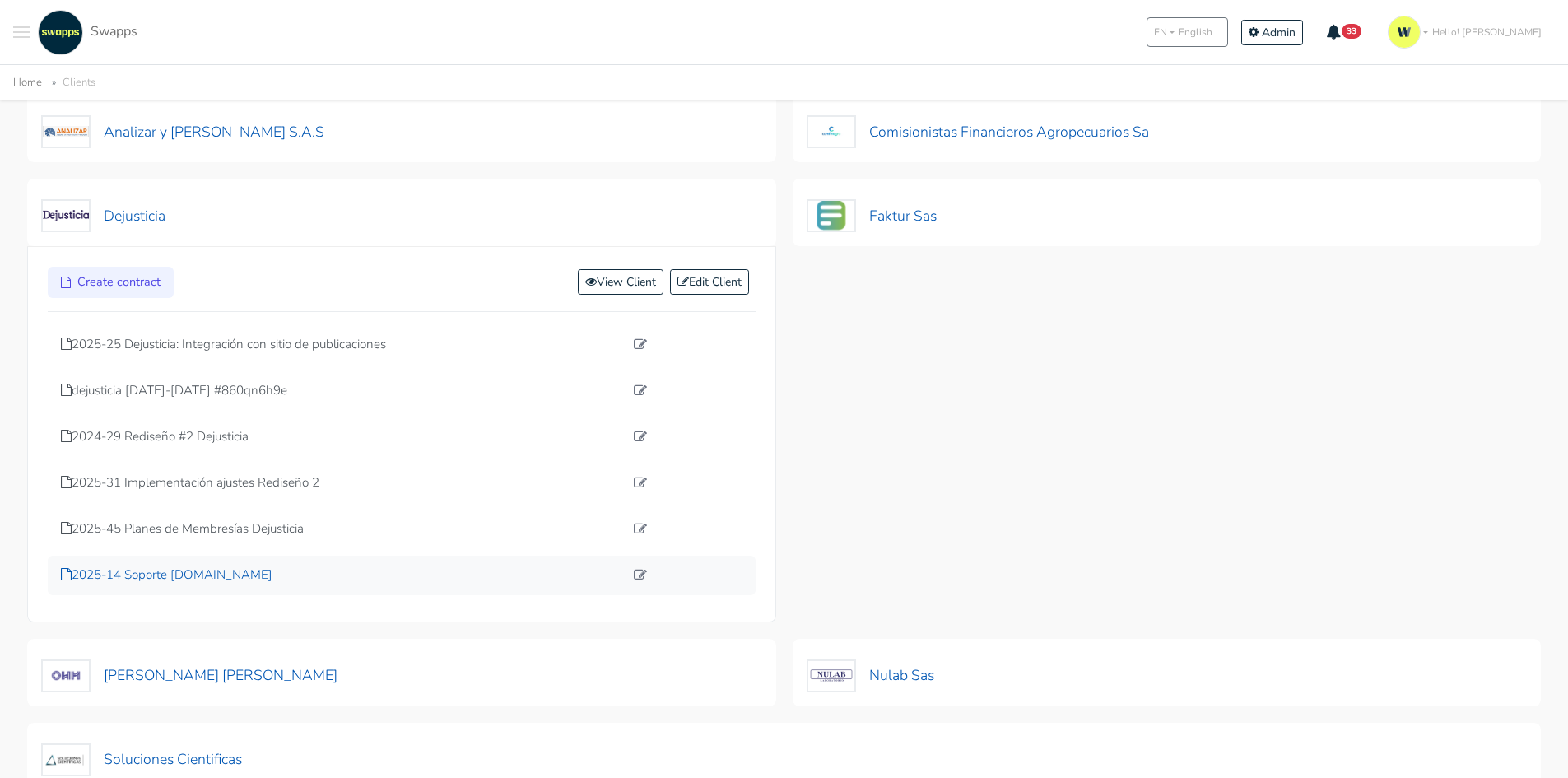
click at [179, 572] on p "2025-14 Soporte dejusticia.org" at bounding box center [342, 575] width 563 height 19
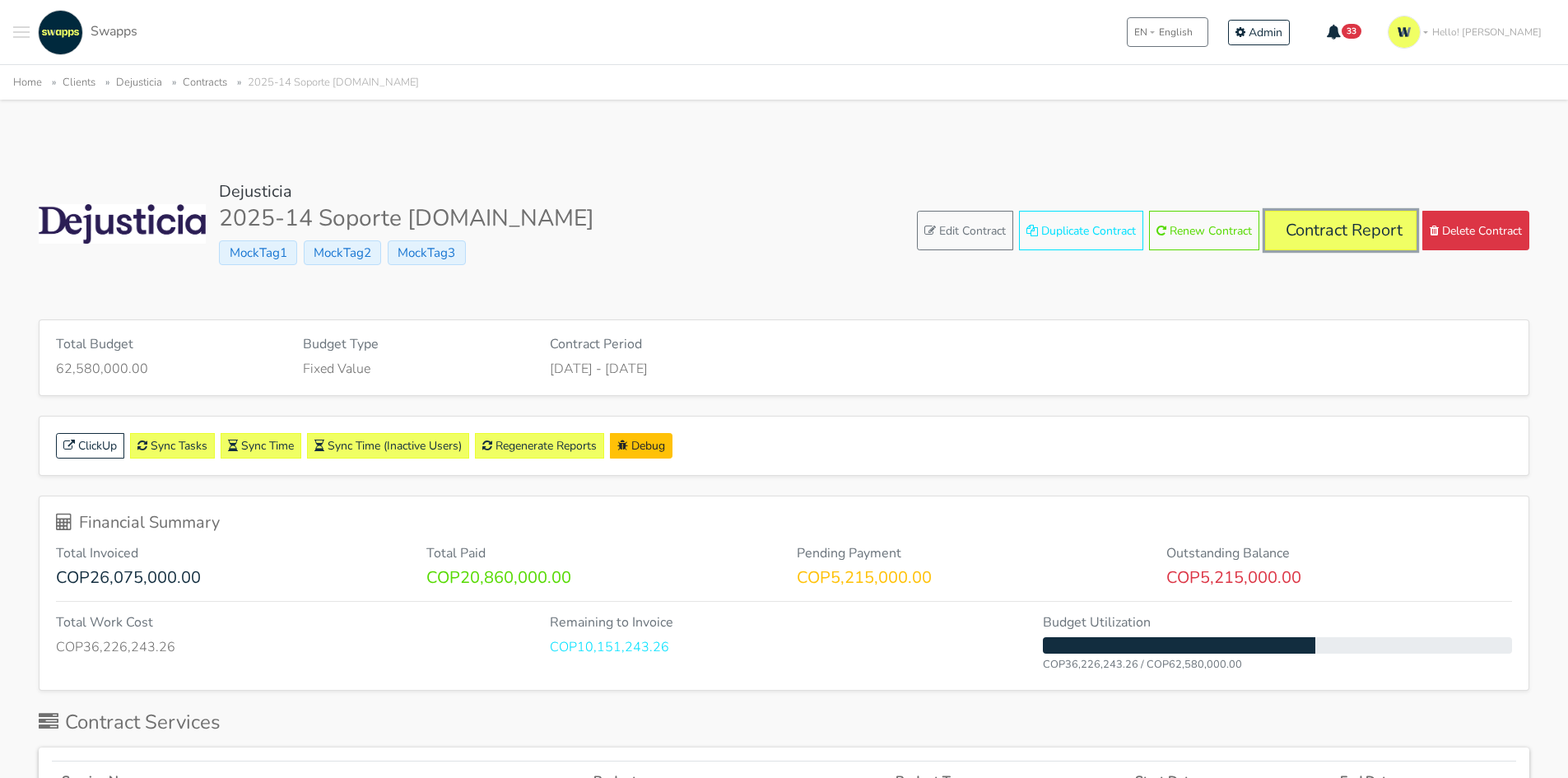
click at [1321, 230] on link "Contract Report" at bounding box center [1341, 230] width 151 height 40
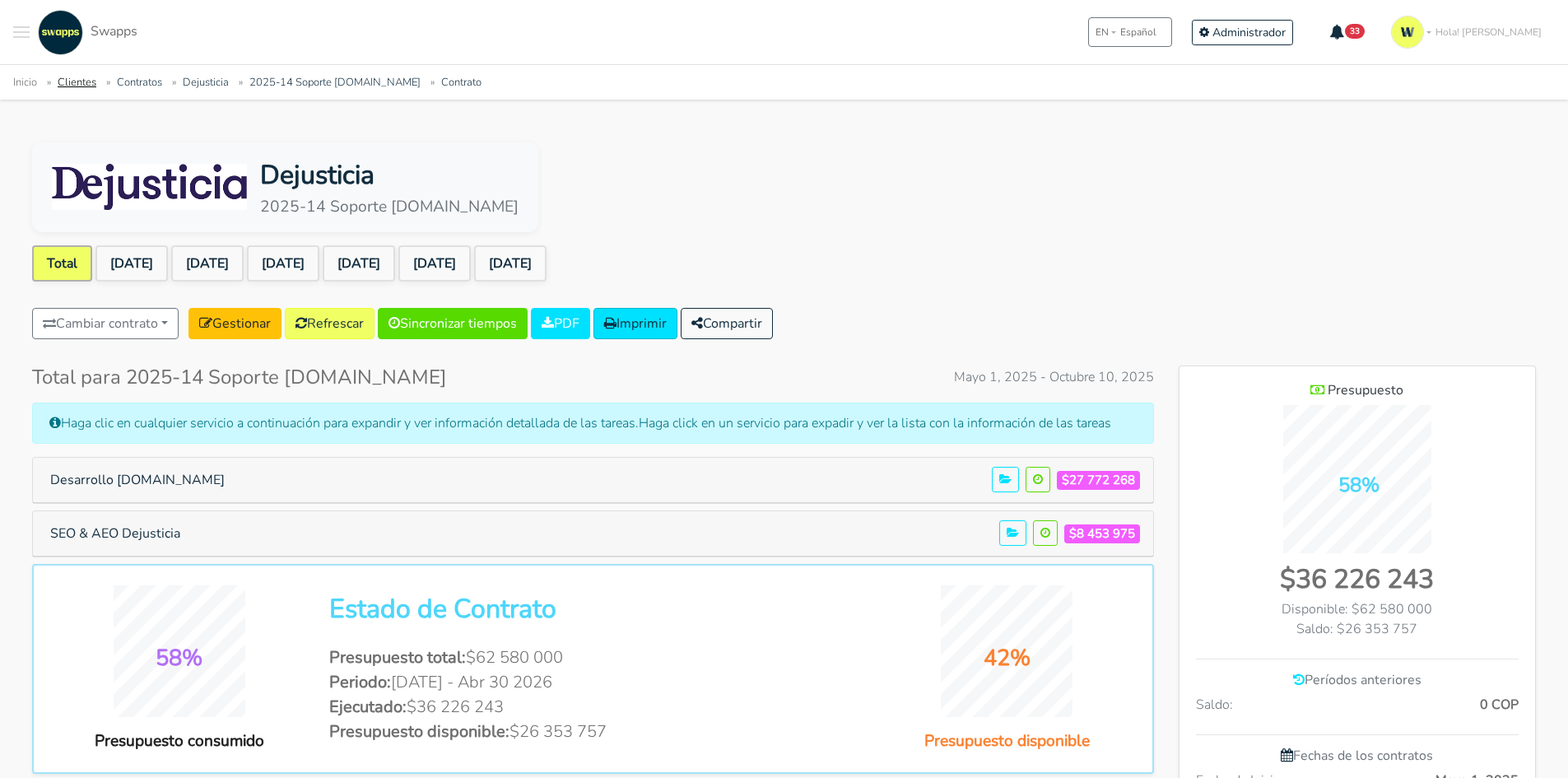
click at [85, 80] on link "Clientes" at bounding box center [77, 83] width 39 height 15
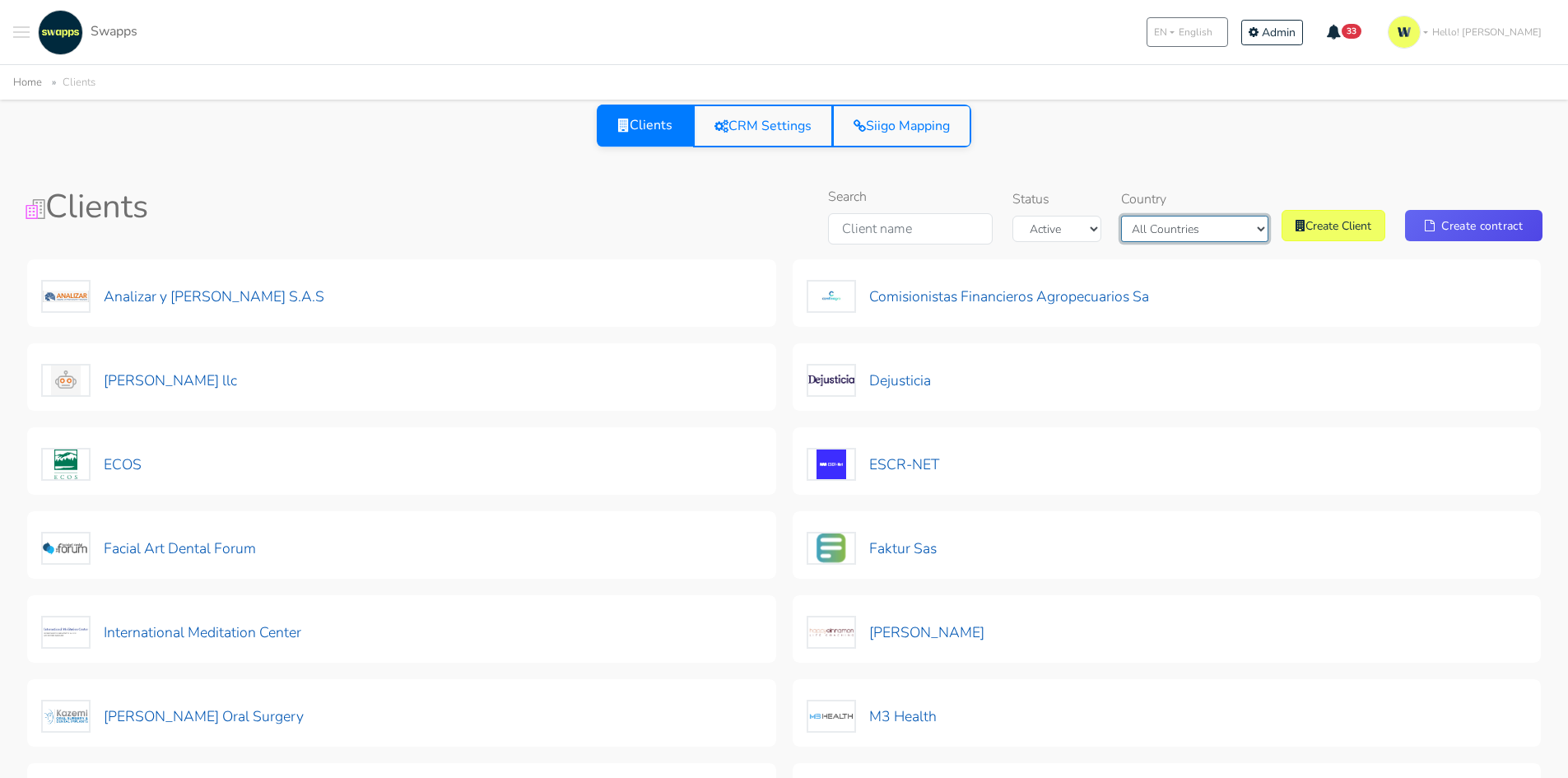
click at [1195, 235] on select "All Countries Colombia USA" at bounding box center [1195, 229] width 148 height 26
click at [1148, 216] on select "All Countries Colombia USA" at bounding box center [1195, 229] width 148 height 26
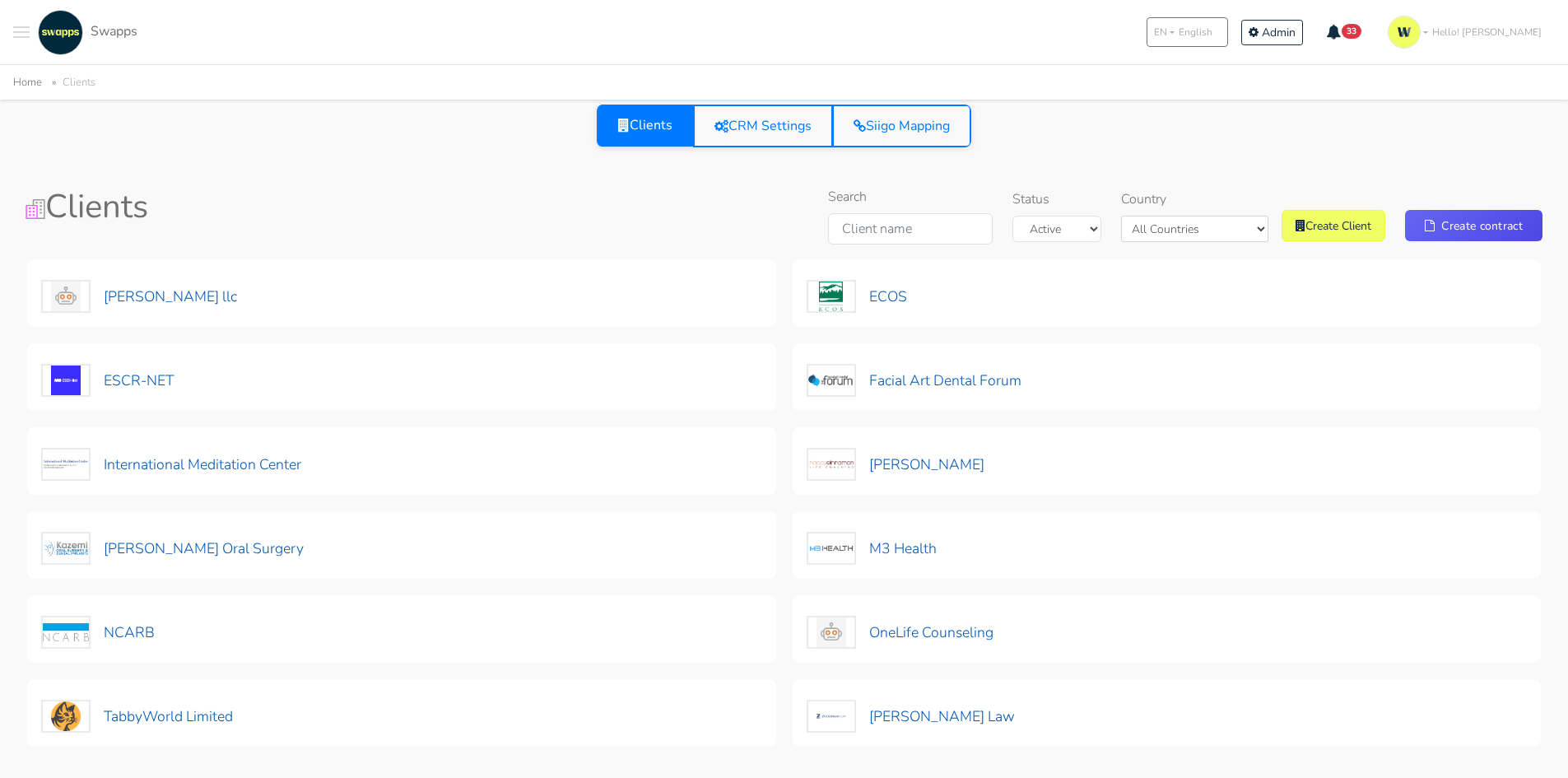
click at [1194, 246] on div "Search Status Active Archived Country All Countries Colombia USA Create Client …" at bounding box center [1181, 219] width 721 height 64
click at [1202, 237] on select "All Countries Colombia USA" at bounding box center [1195, 229] width 148 height 26
select select "Colombia"
click at [1160, 216] on select "All Countries Colombia USA" at bounding box center [1195, 229] width 148 height 26
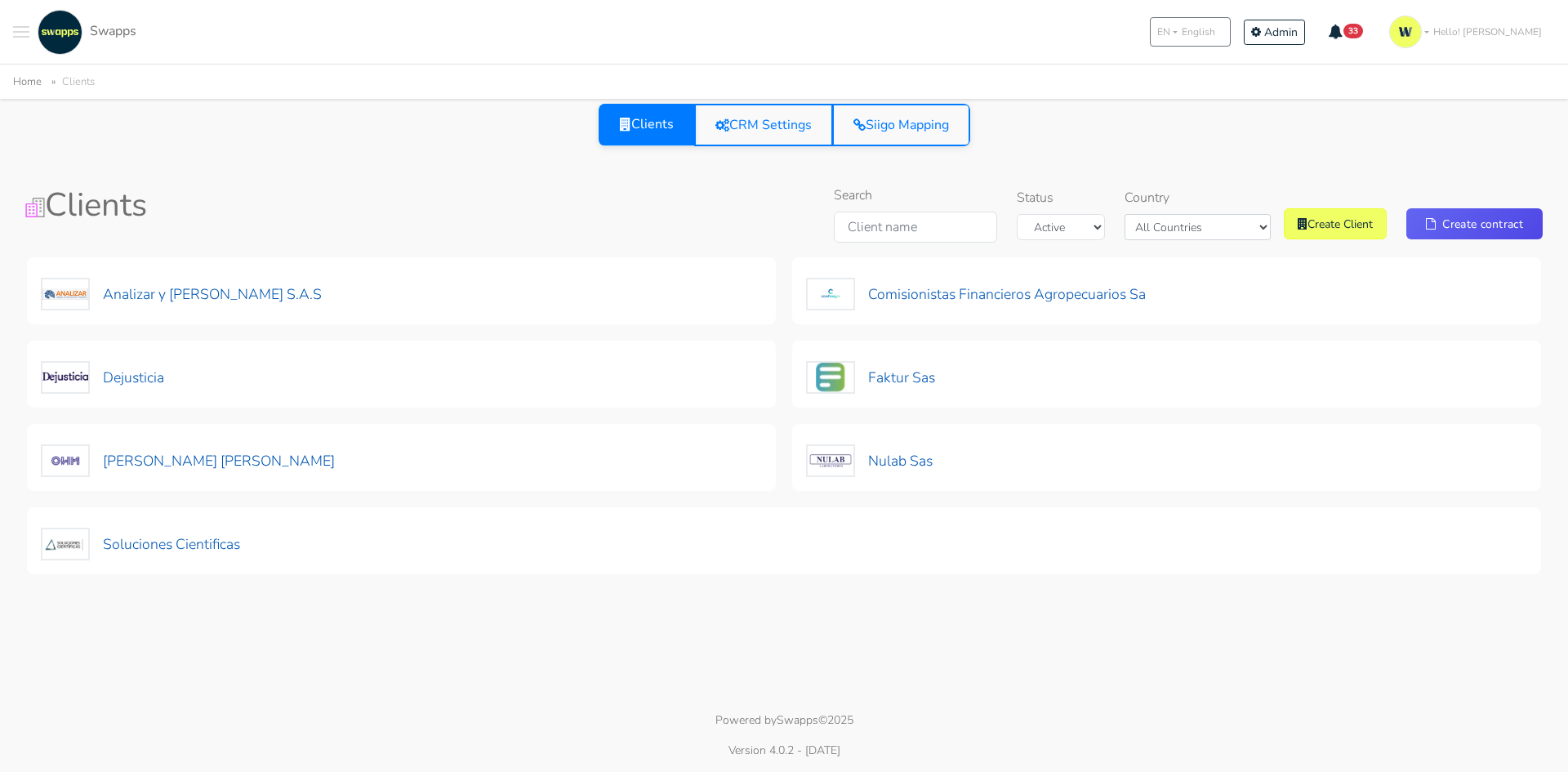
click at [1136, 175] on div "Clients CRM Settings Siigo Mapping Clients Search Status Active Archived Countr…" at bounding box center [784, 343] width 1531 height 479
click at [922, 374] on button "Faktur Sas" at bounding box center [871, 378] width 130 height 34
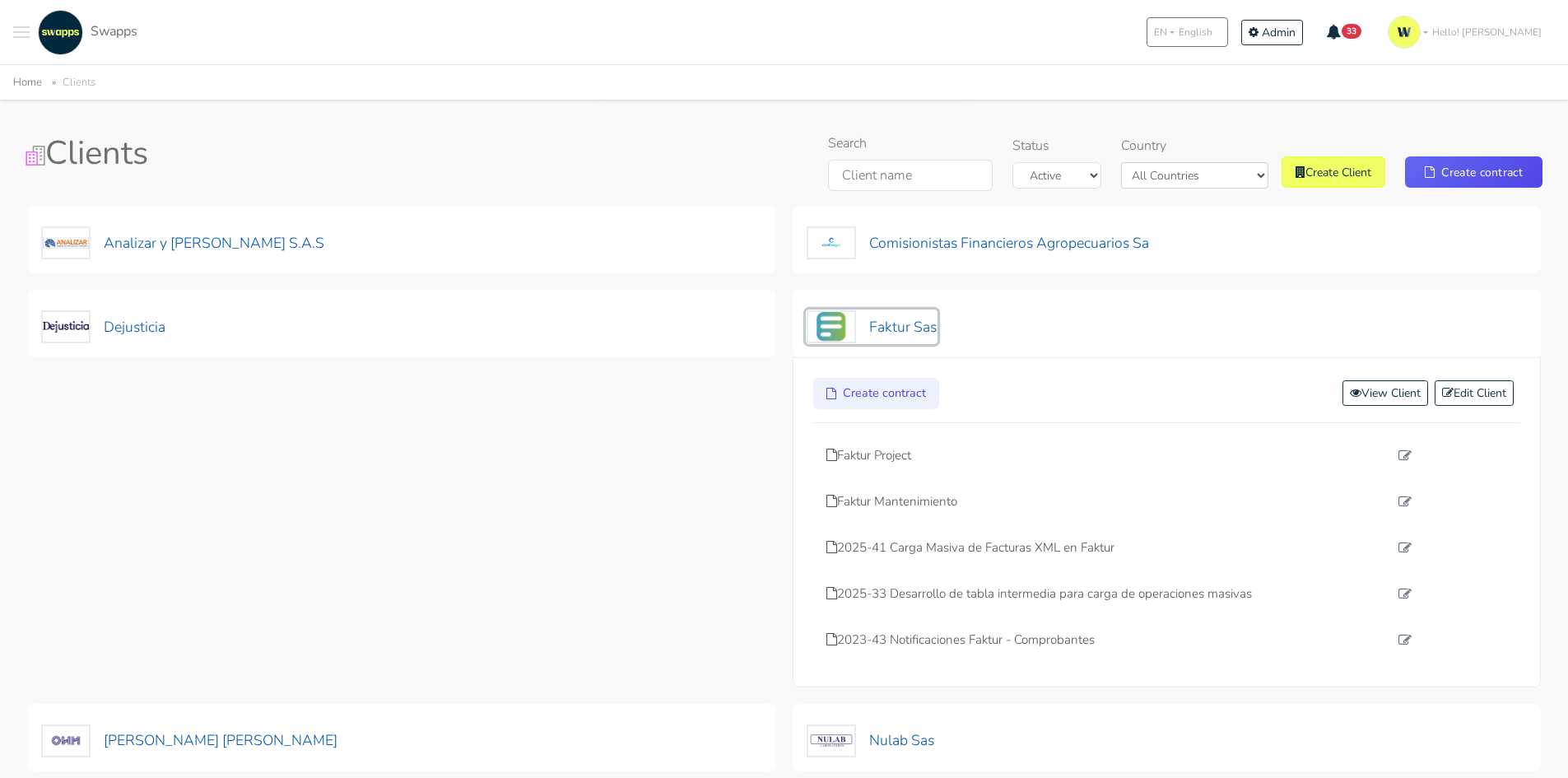
scroll to position [83, 0]
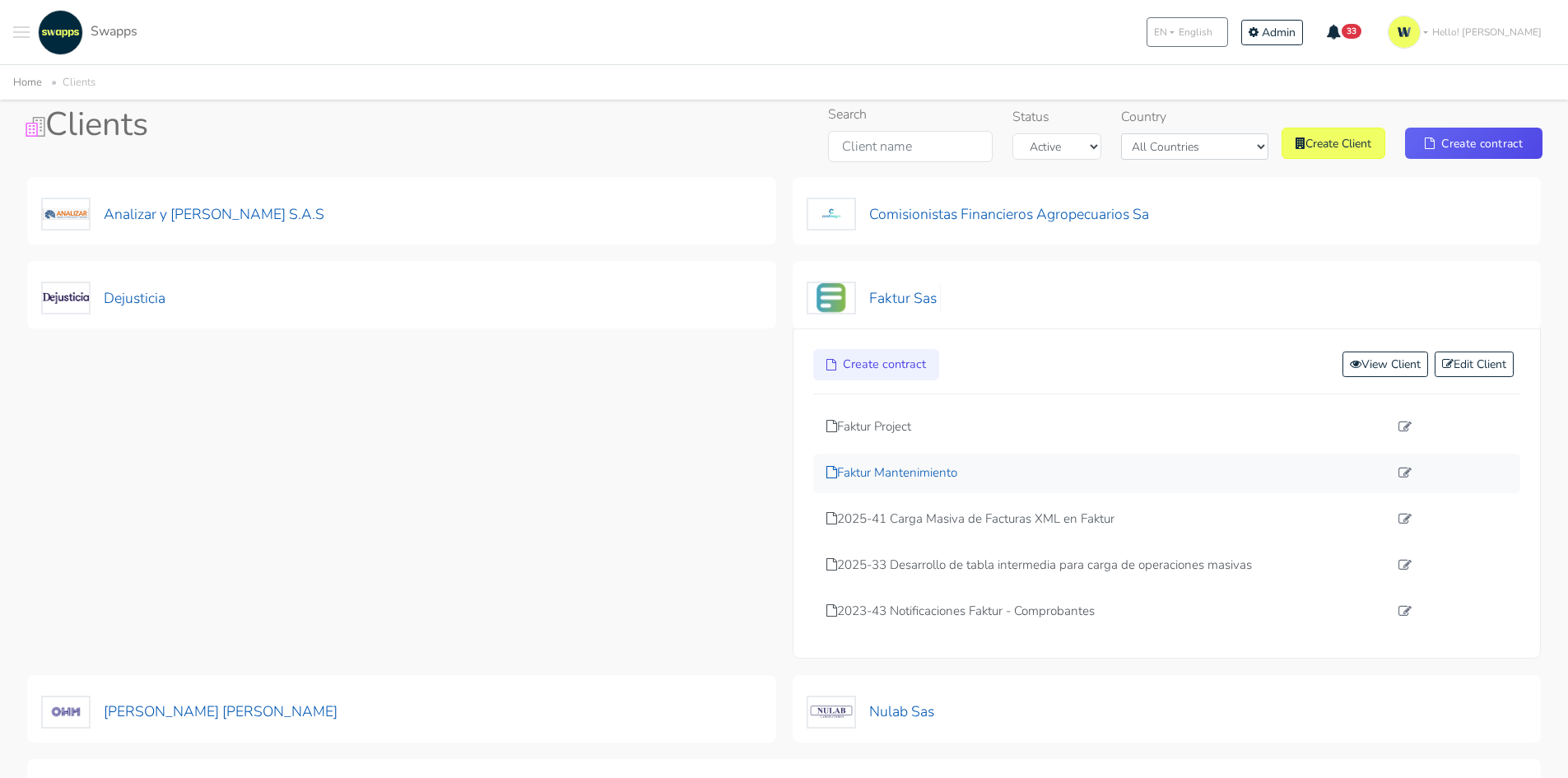
click at [908, 469] on p "Faktur Mantenimiento" at bounding box center [1108, 472] width 563 height 19
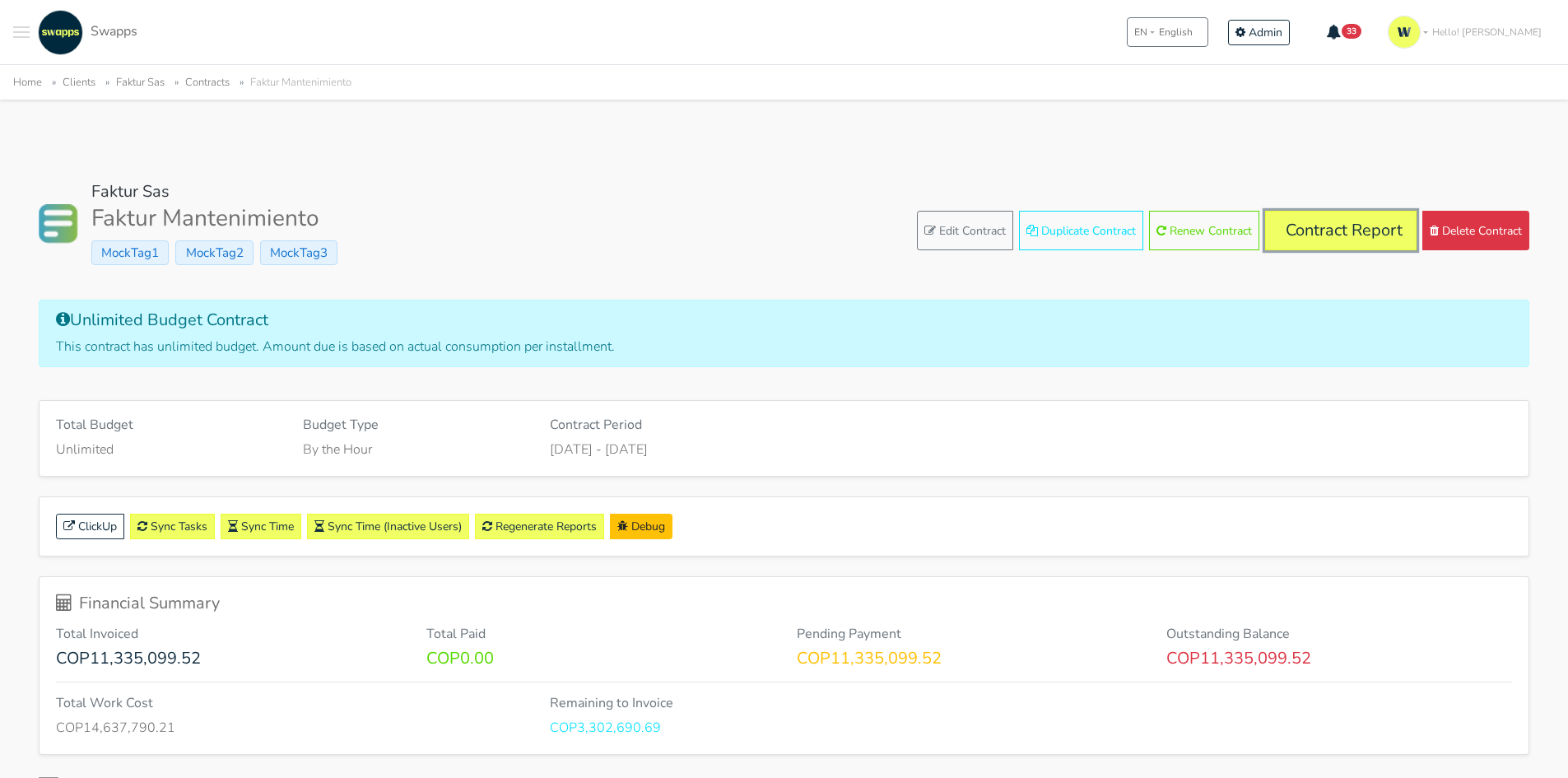
click at [1343, 229] on link "Contract Report" at bounding box center [1341, 230] width 151 height 40
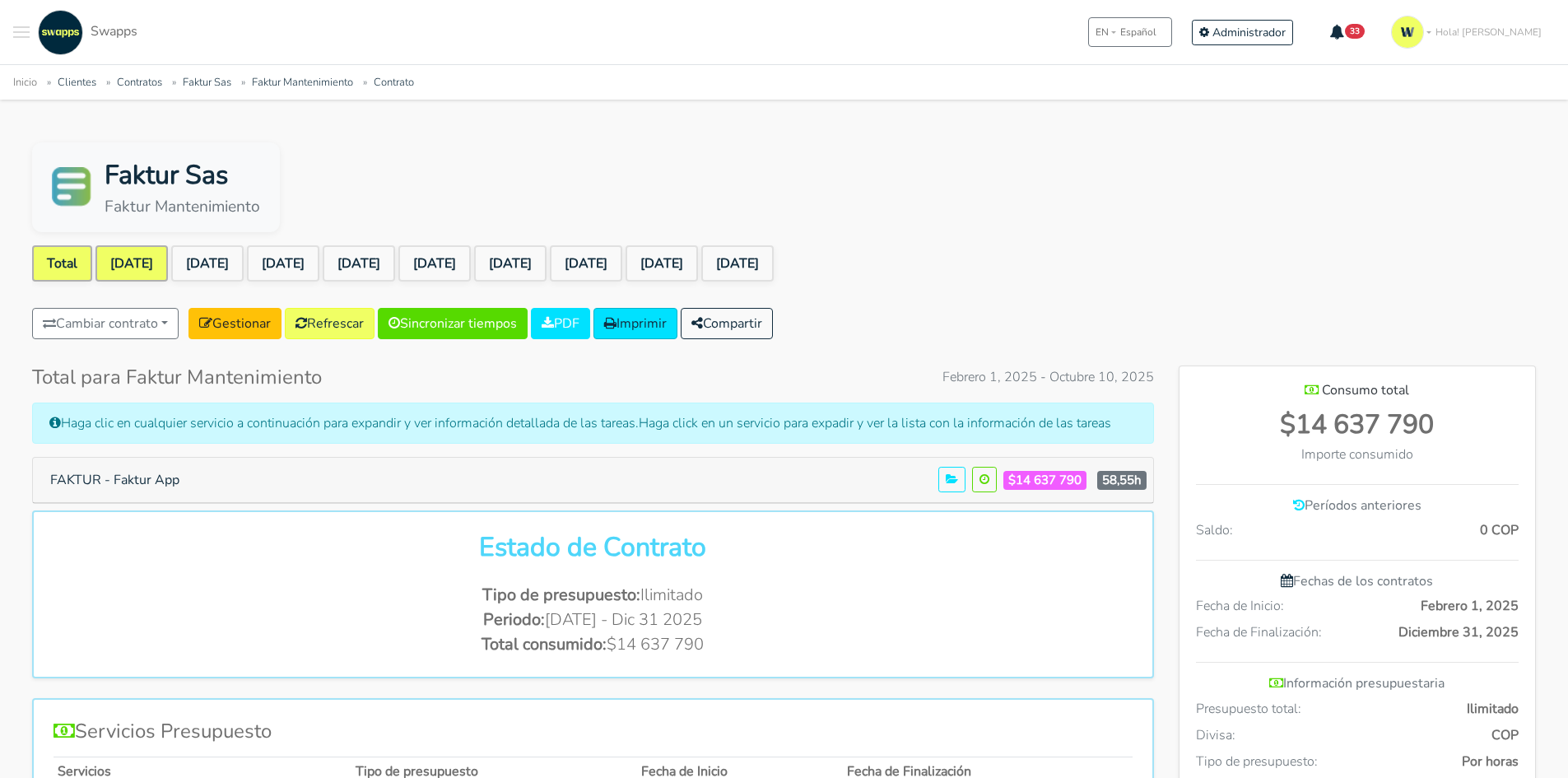
click at [131, 272] on link "[DATE]" at bounding box center [131, 264] width 73 height 36
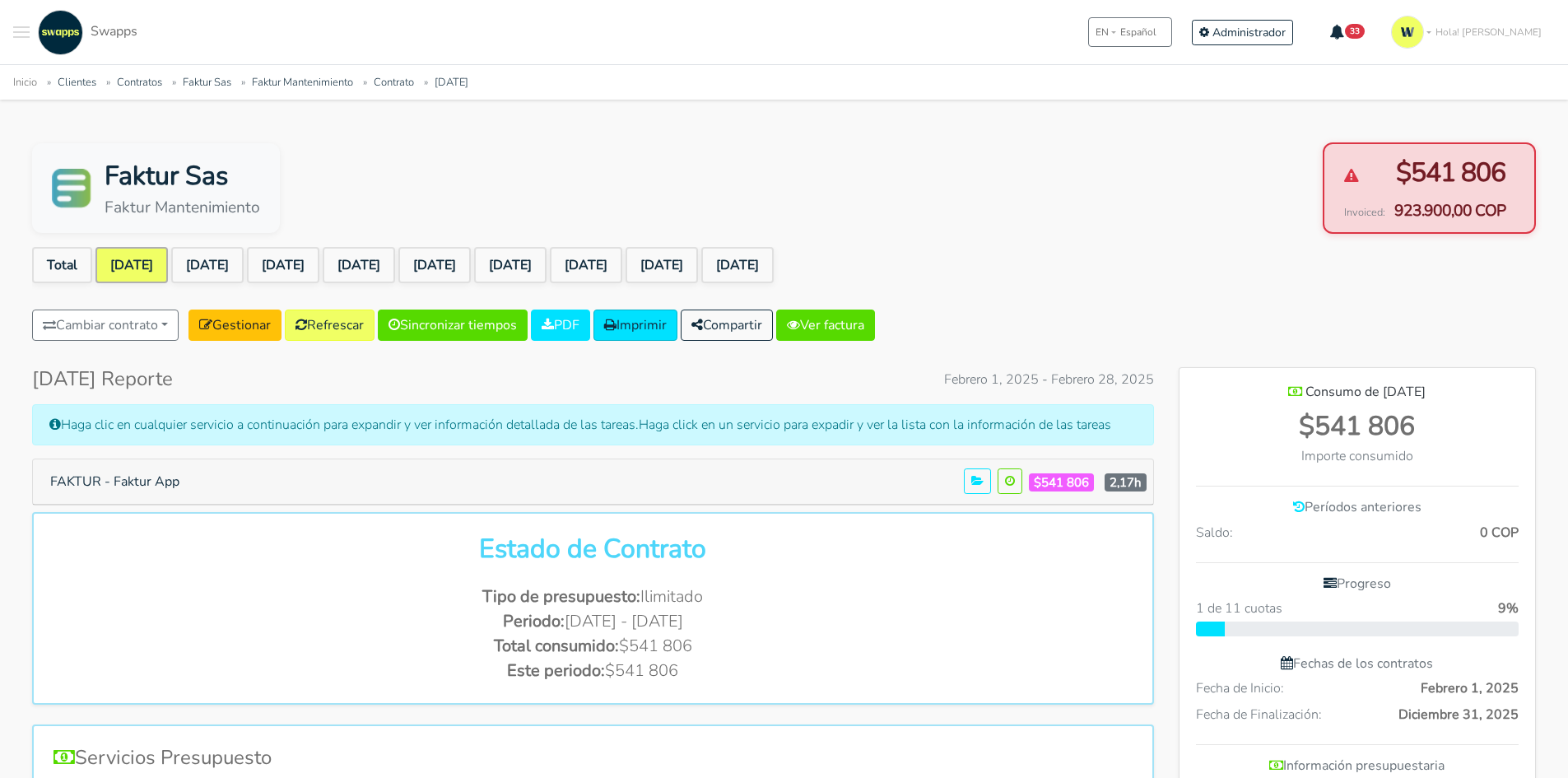
scroll to position [822118, 822599]
click at [859, 326] on link "Ver factura" at bounding box center [825, 325] width 99 height 32
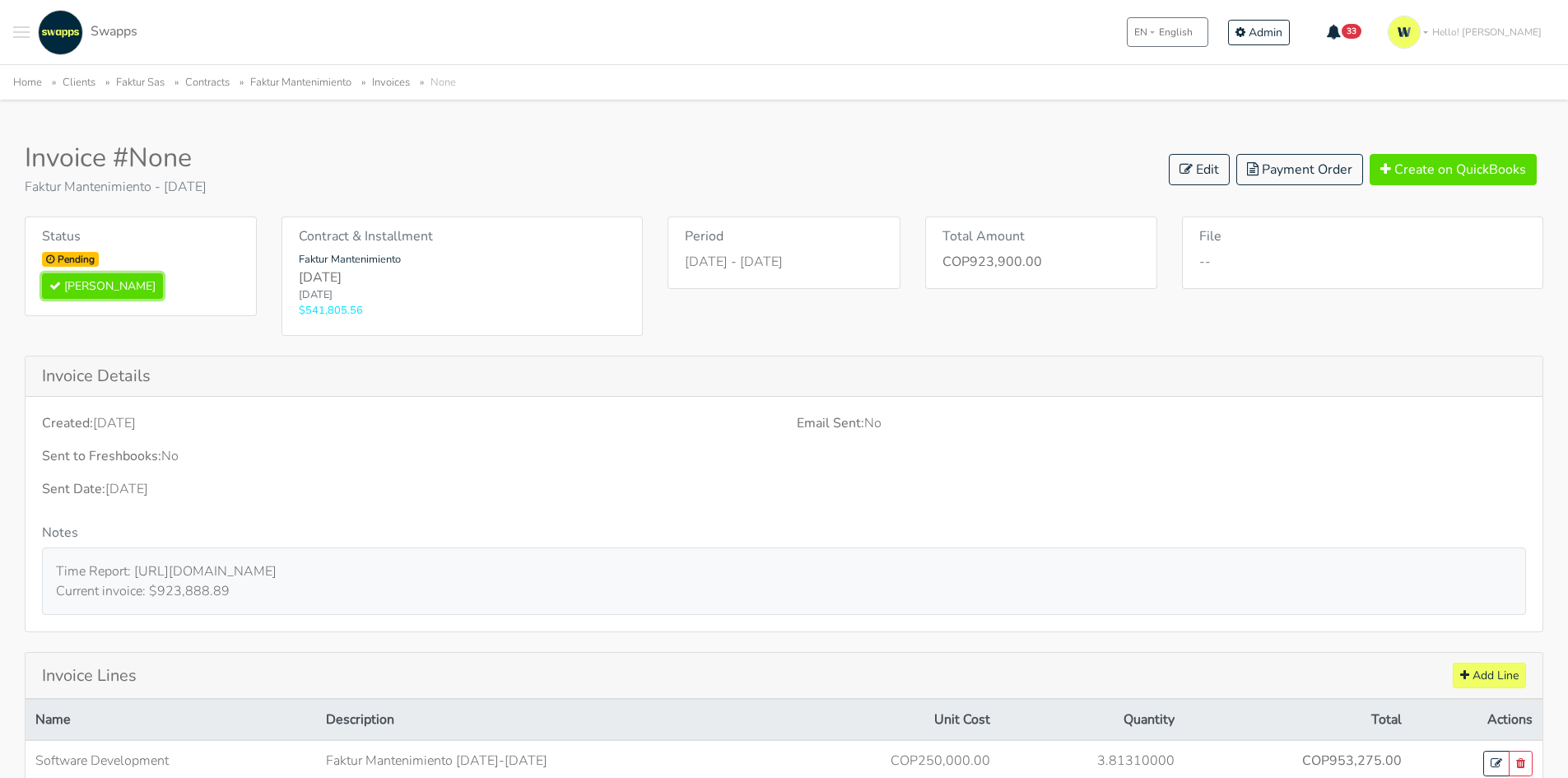
click at [114, 288] on button "Mark Paid" at bounding box center [102, 286] width 121 height 25
click at [1195, 177] on link "Edit" at bounding box center [1198, 170] width 61 height 32
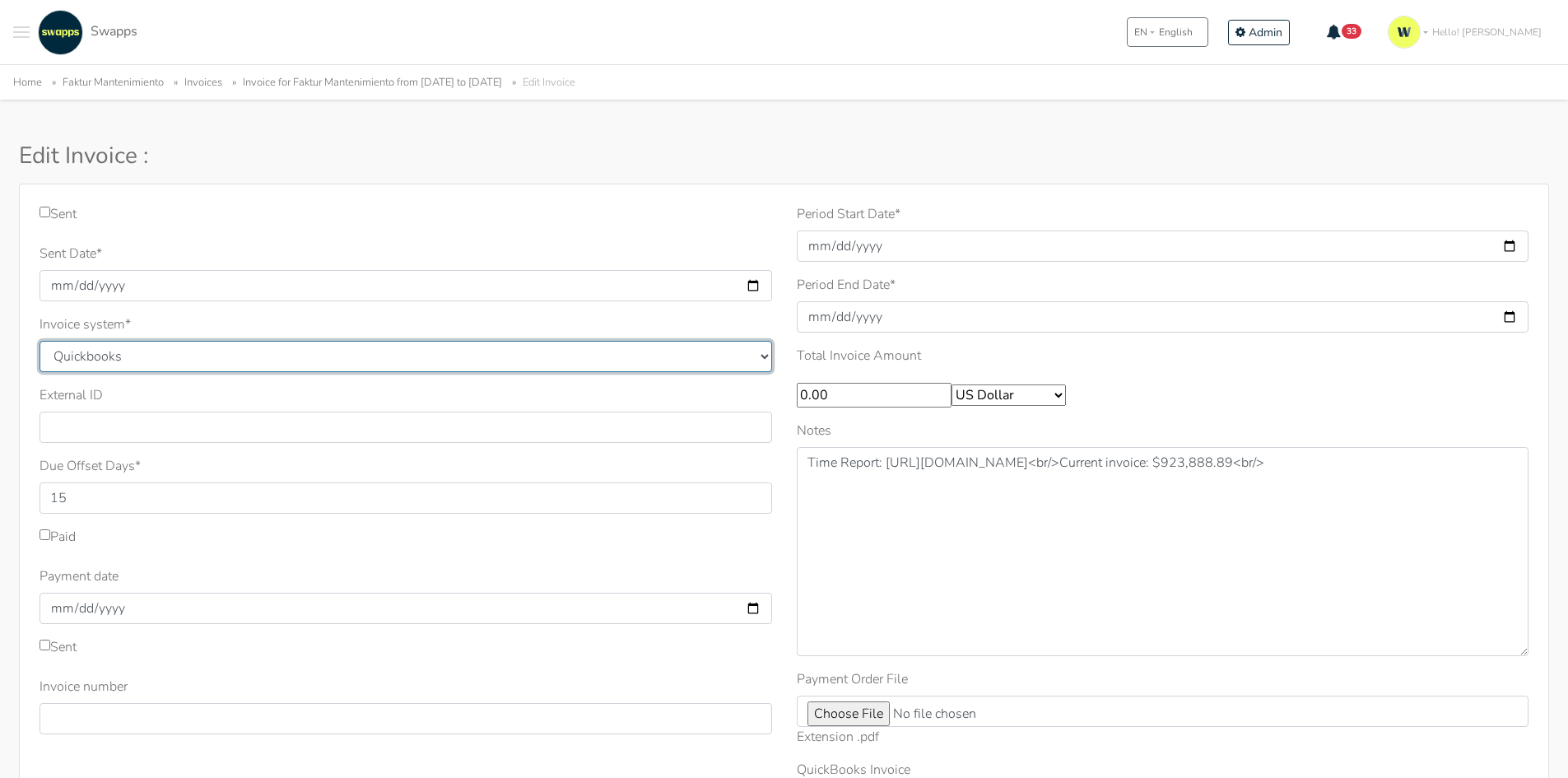
click at [95, 351] on select "Quickbooks Samba [GEOGRAPHIC_DATA]" at bounding box center [406, 356] width 732 height 32
select select "siigo"
click at [40, 341] on select "Quickbooks Samba Siigo" at bounding box center [406, 356] width 732 height 32
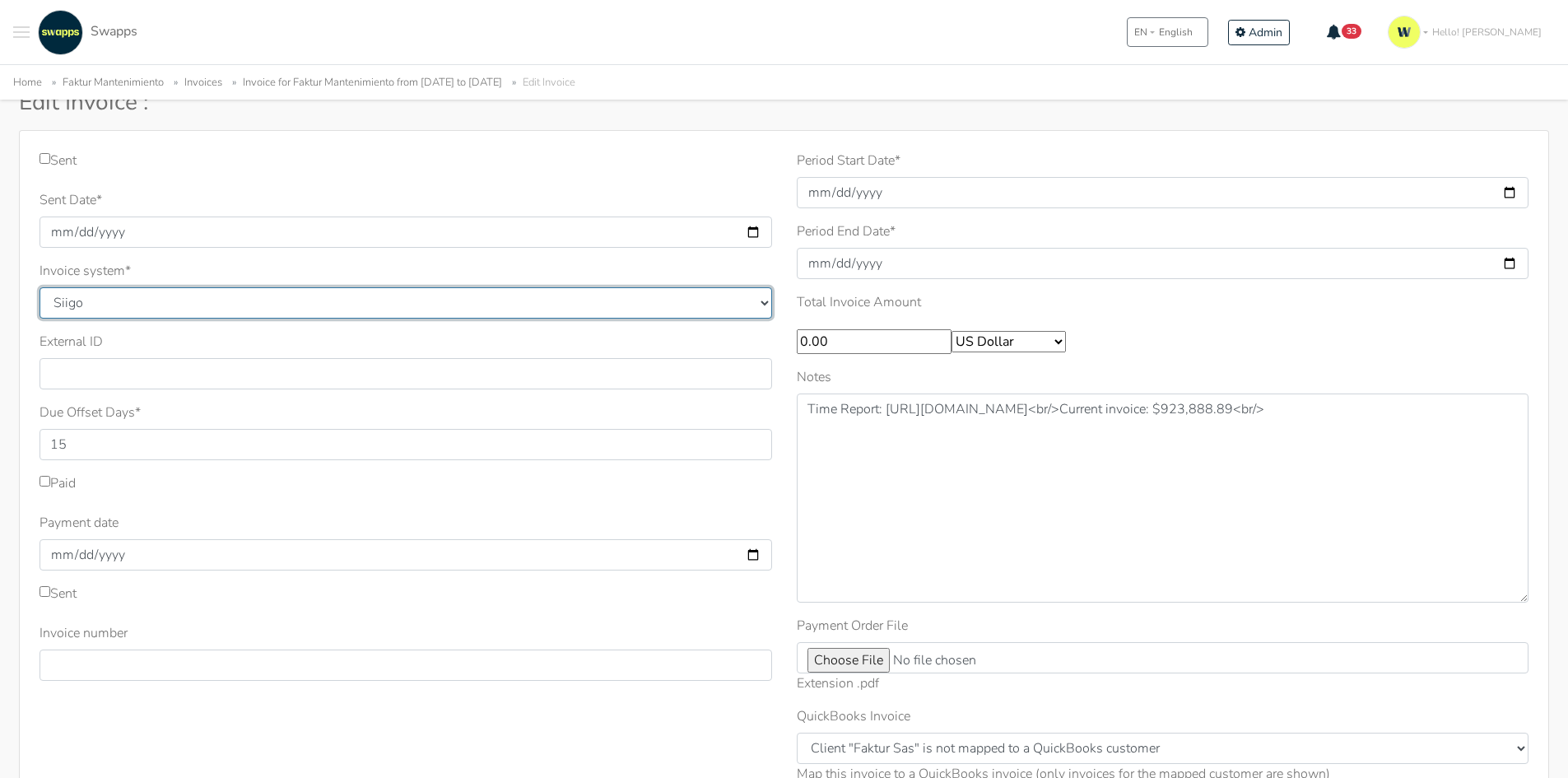
scroll to position [83, 0]
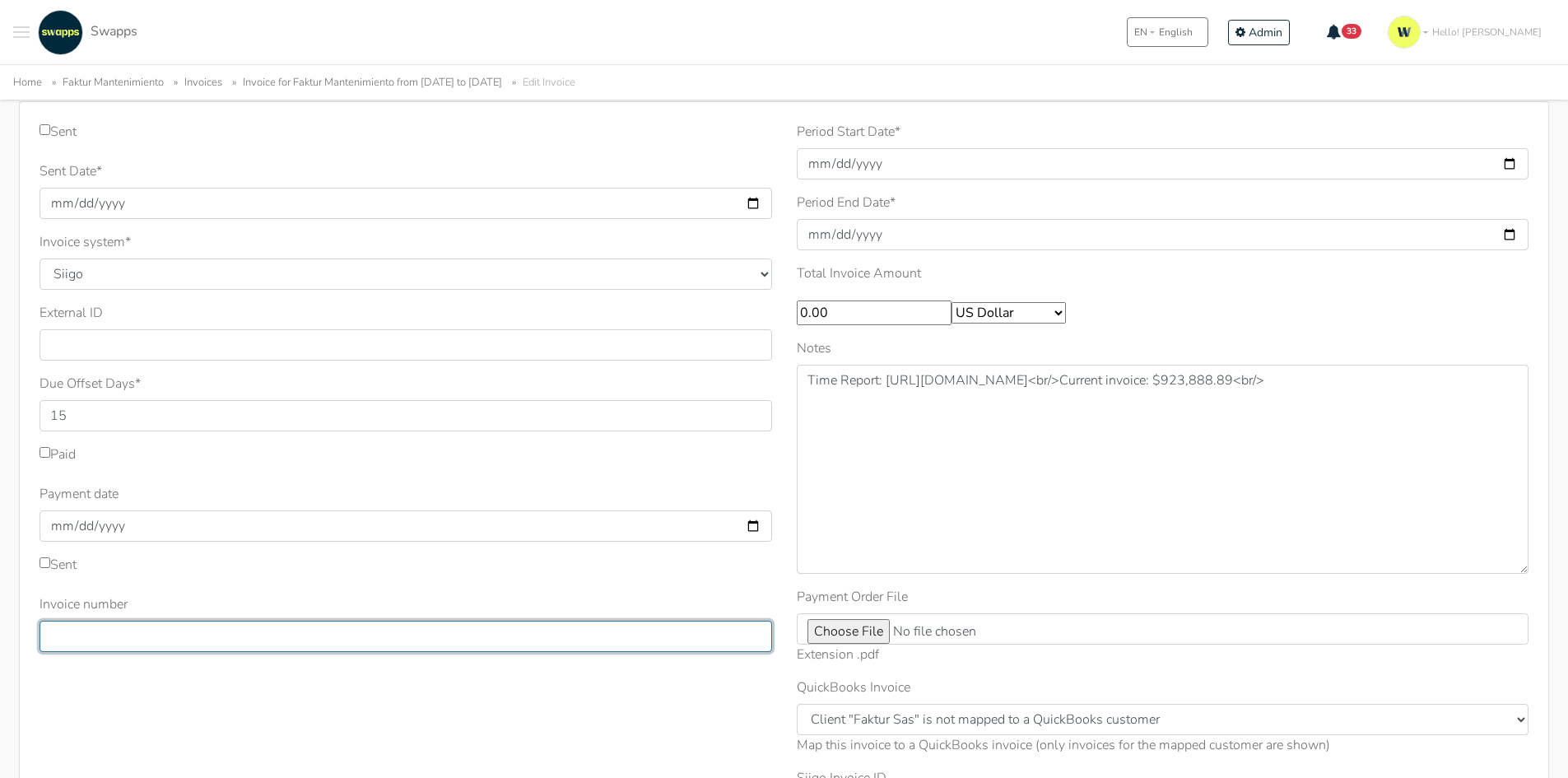
click at [100, 629] on input "Invoice number" at bounding box center [406, 637] width 732 height 32
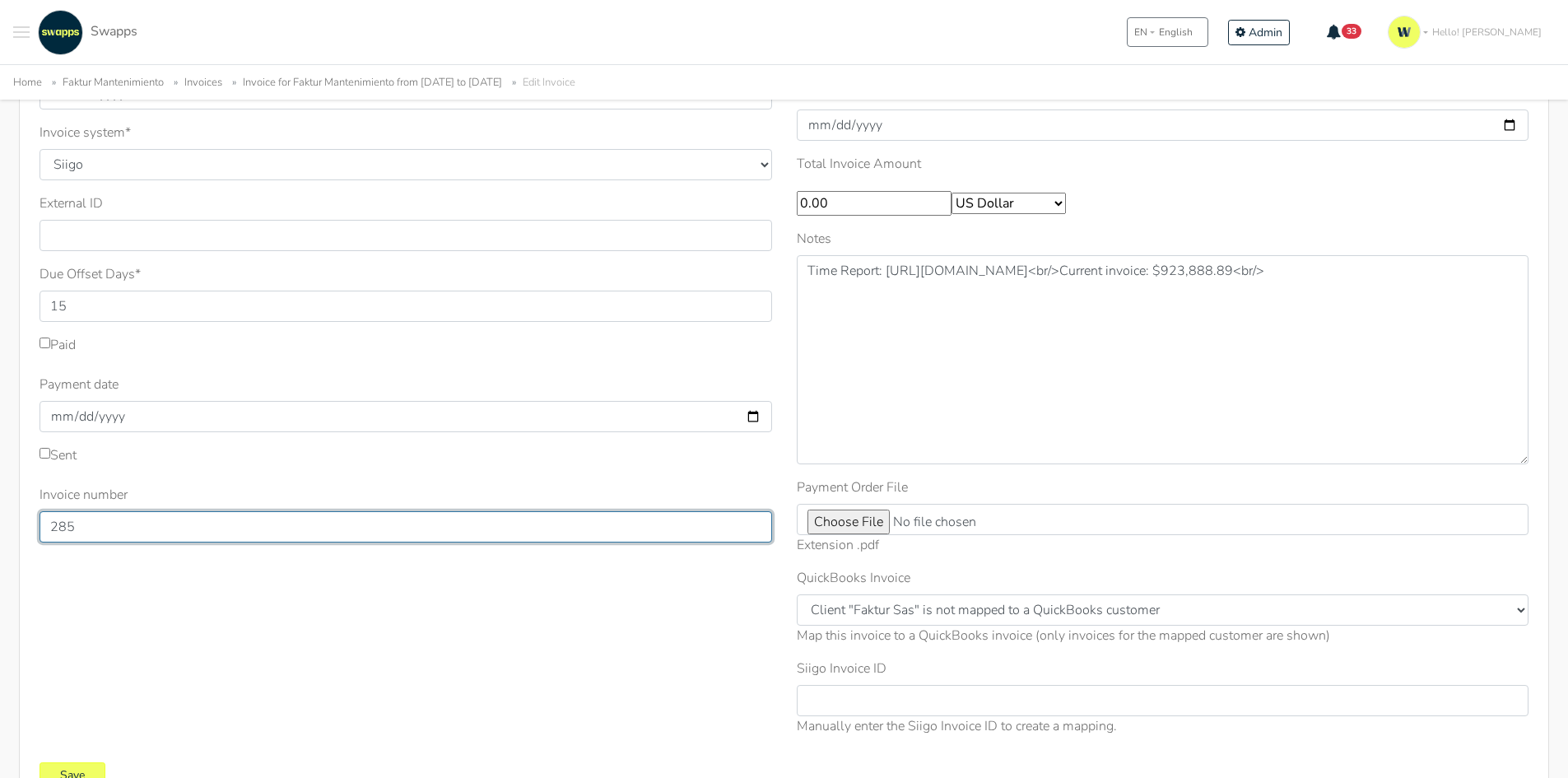
scroll to position [307, 0]
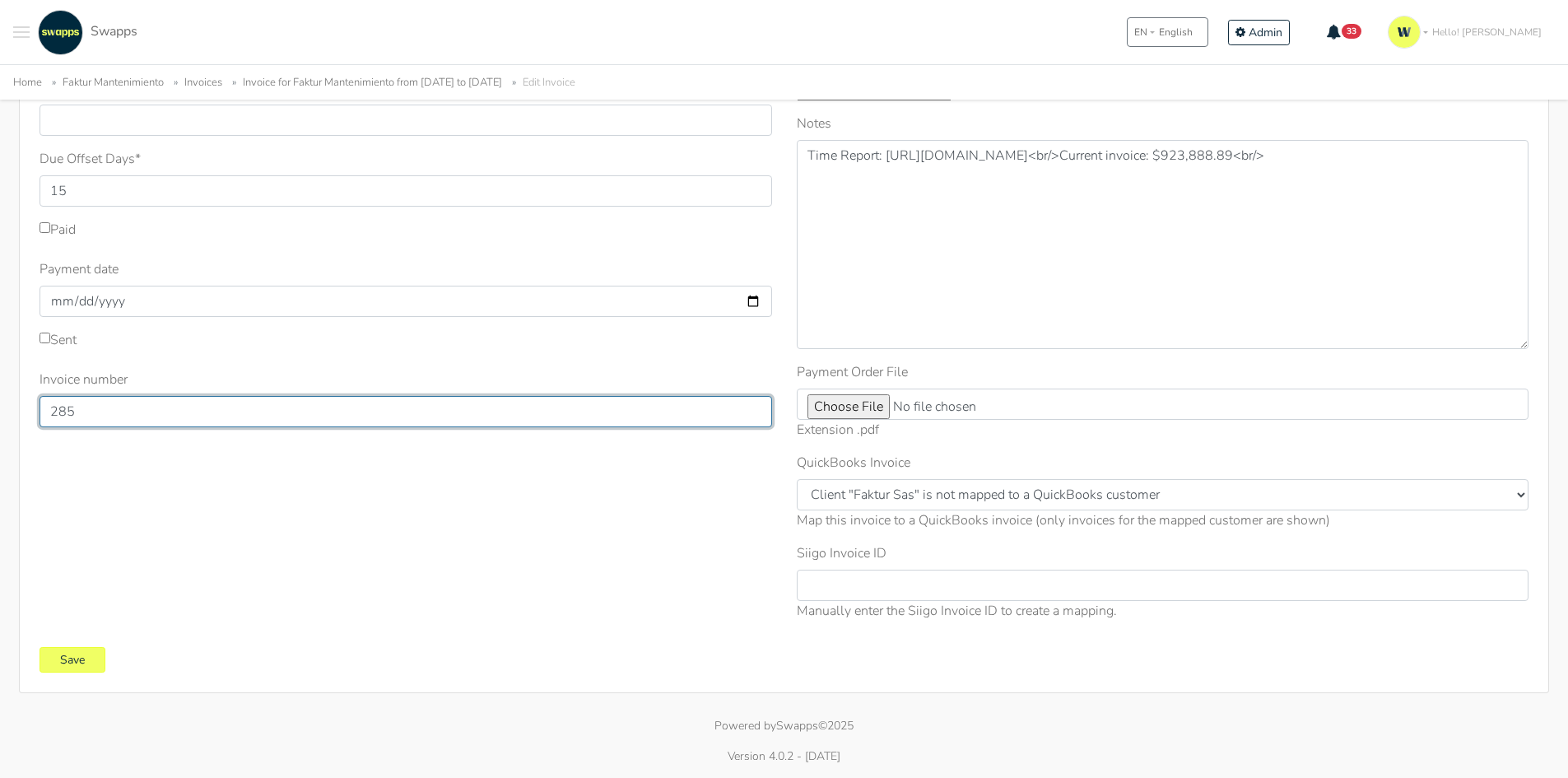
type input "285"
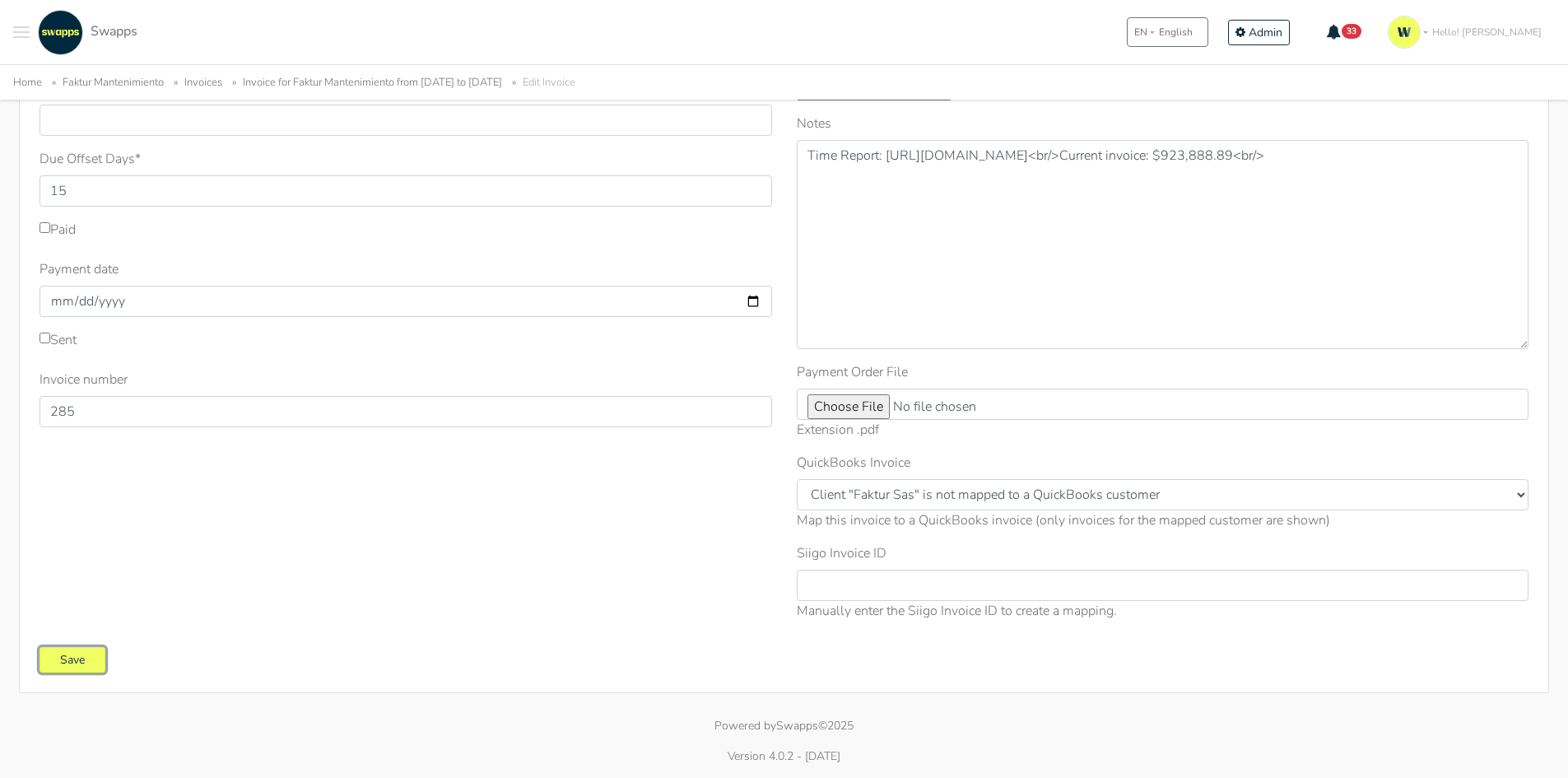
click at [93, 664] on input "Save" at bounding box center [73, 660] width 66 height 25
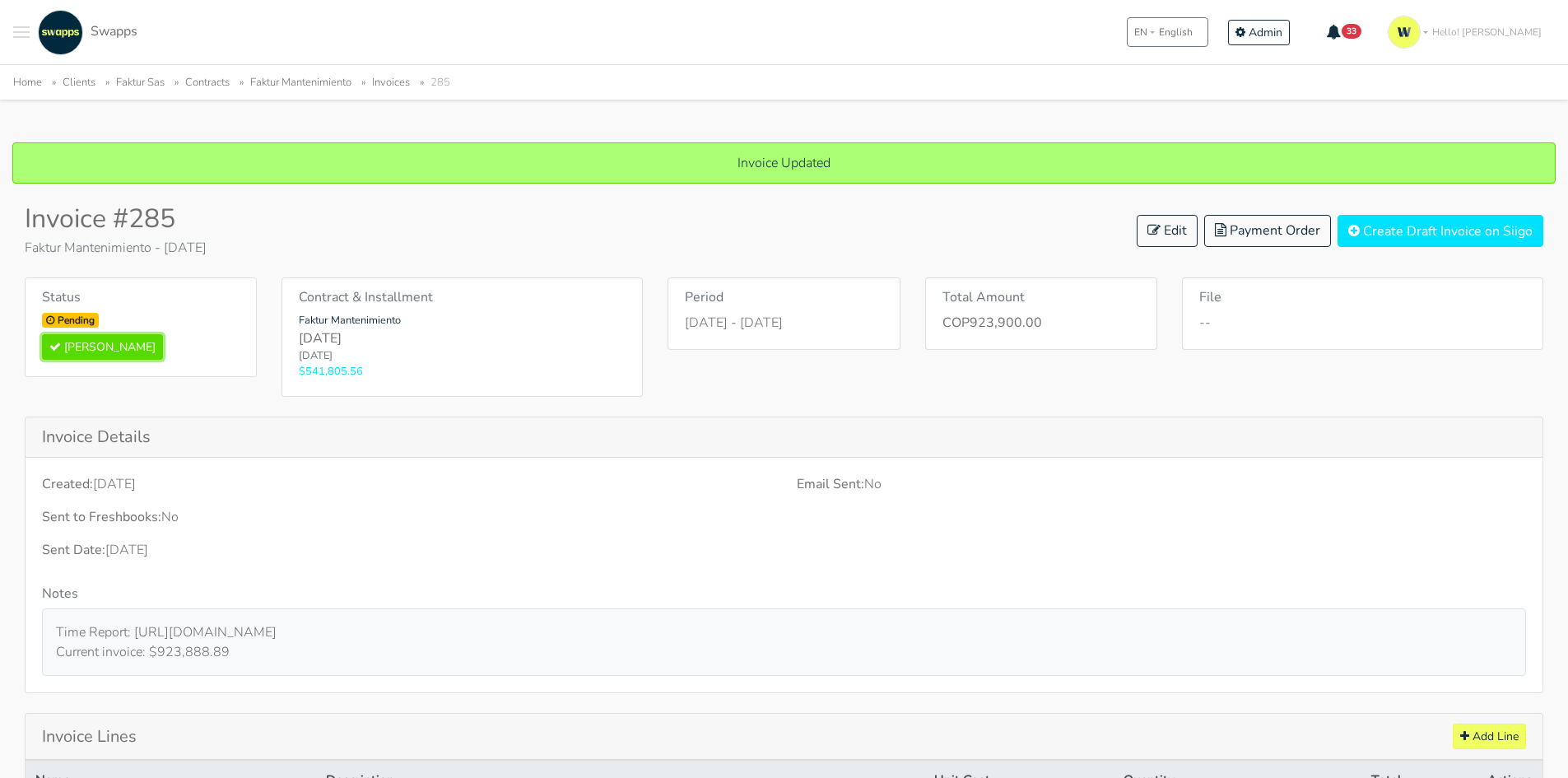
click at [101, 340] on button "[PERSON_NAME]" at bounding box center [102, 347] width 121 height 25
click at [306, 80] on link "Faktur Mantenimiento" at bounding box center [301, 83] width 102 height 15
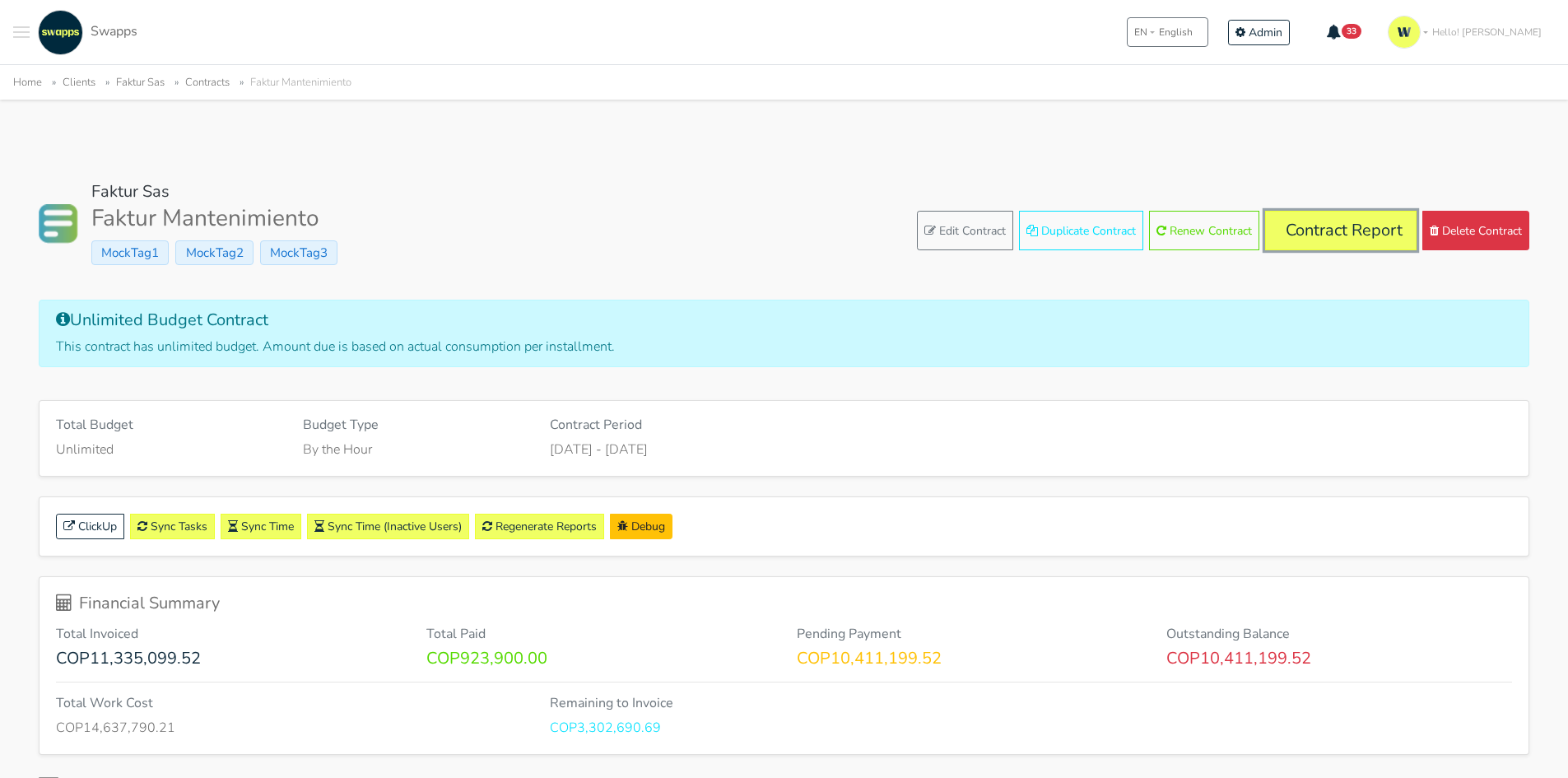
click at [1326, 232] on link "Contract Report" at bounding box center [1341, 230] width 151 height 40
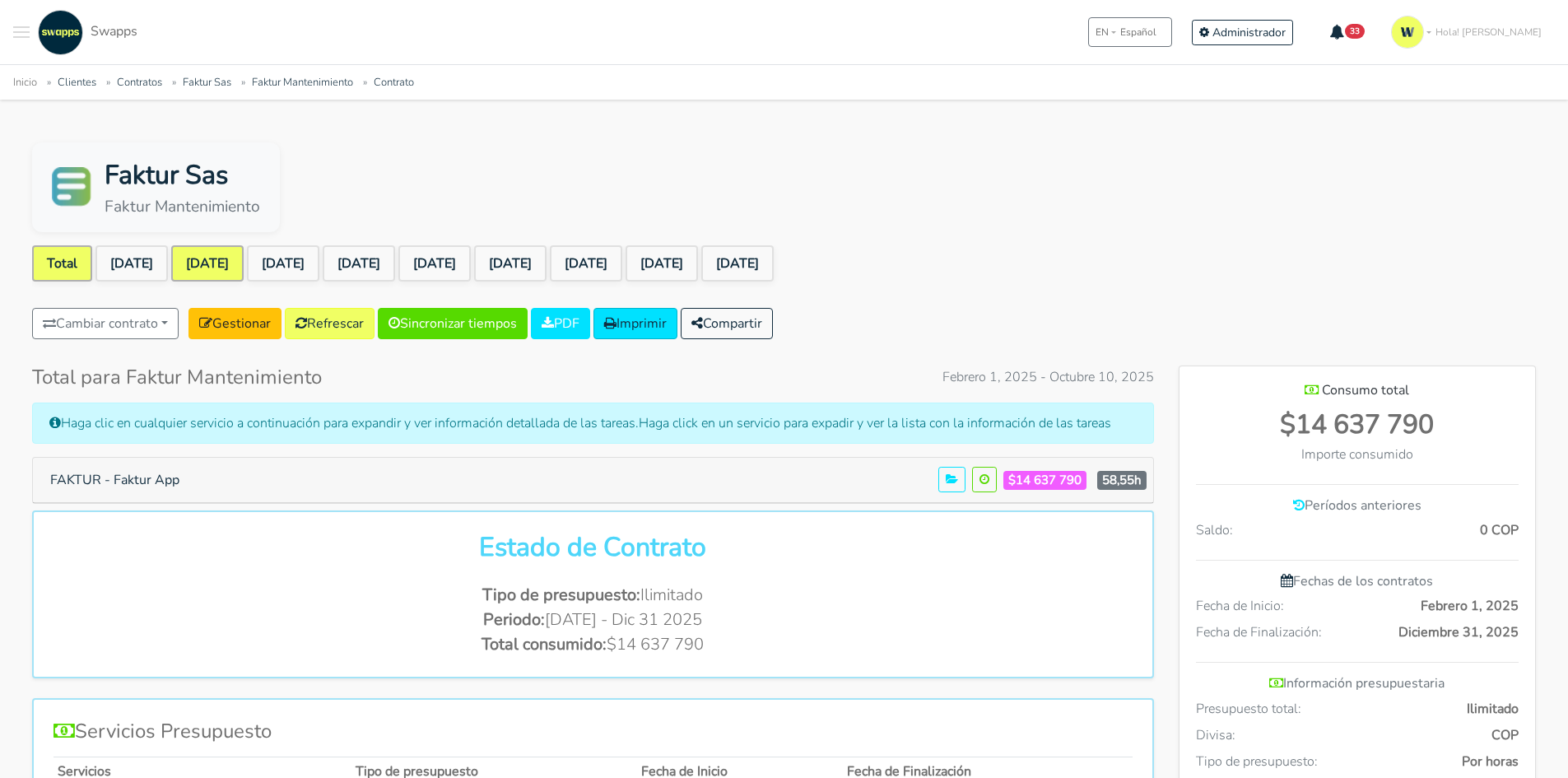
click at [228, 259] on link "Mar 2025" at bounding box center [208, 264] width 73 height 36
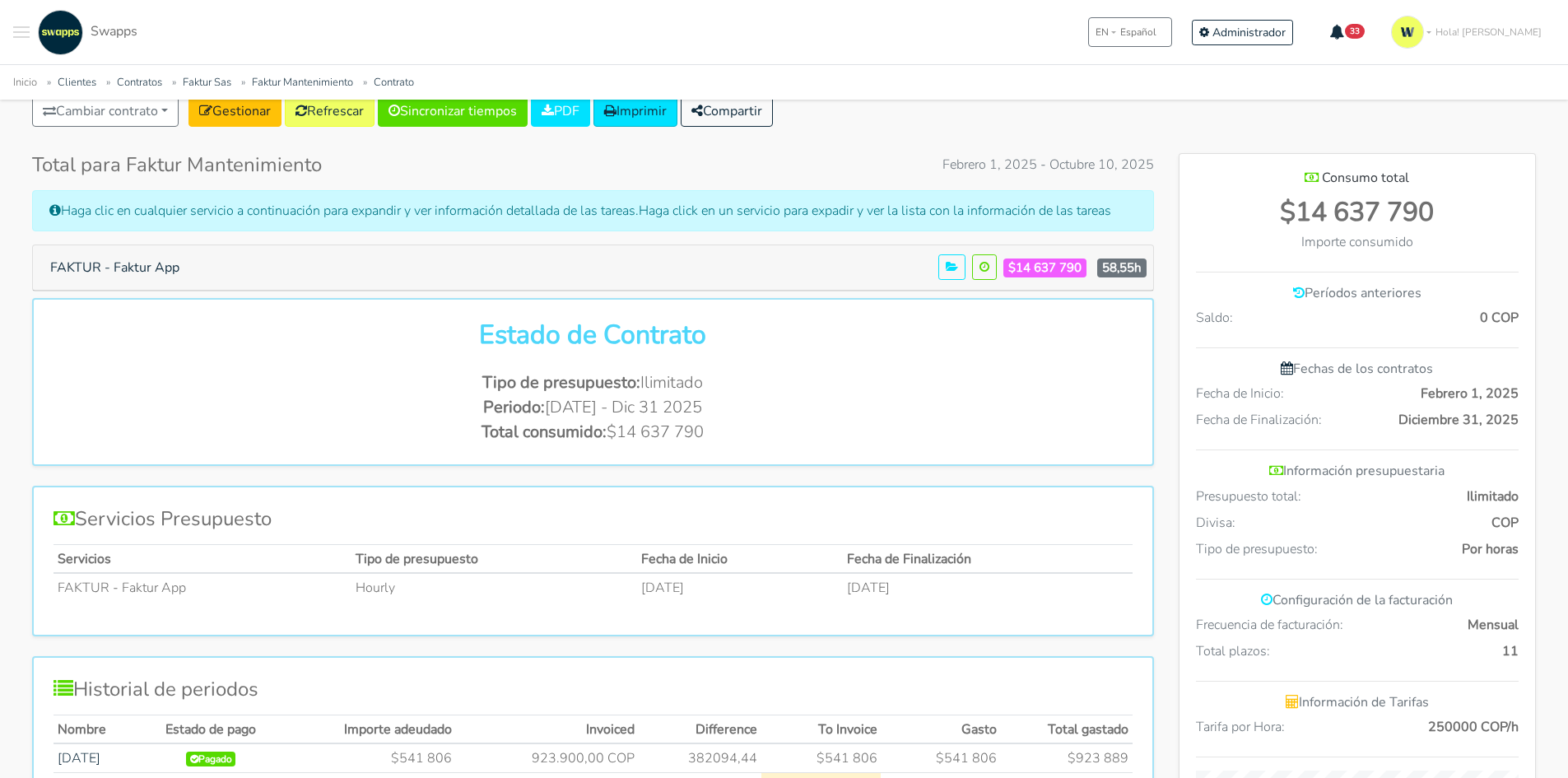
scroll to position [329, 0]
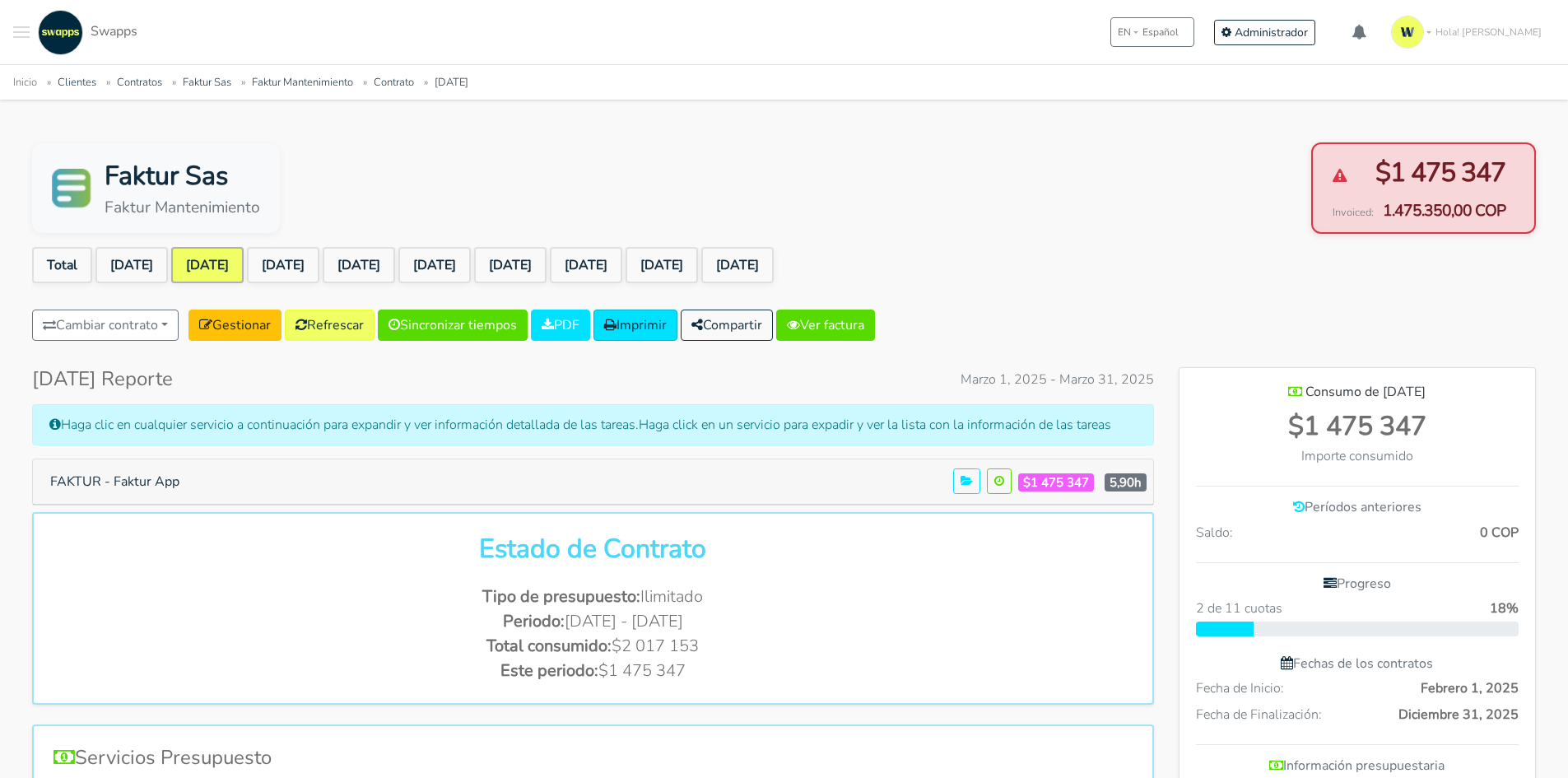
scroll to position [1202, 356]
click at [864, 317] on link "Ver factura" at bounding box center [825, 325] width 99 height 32
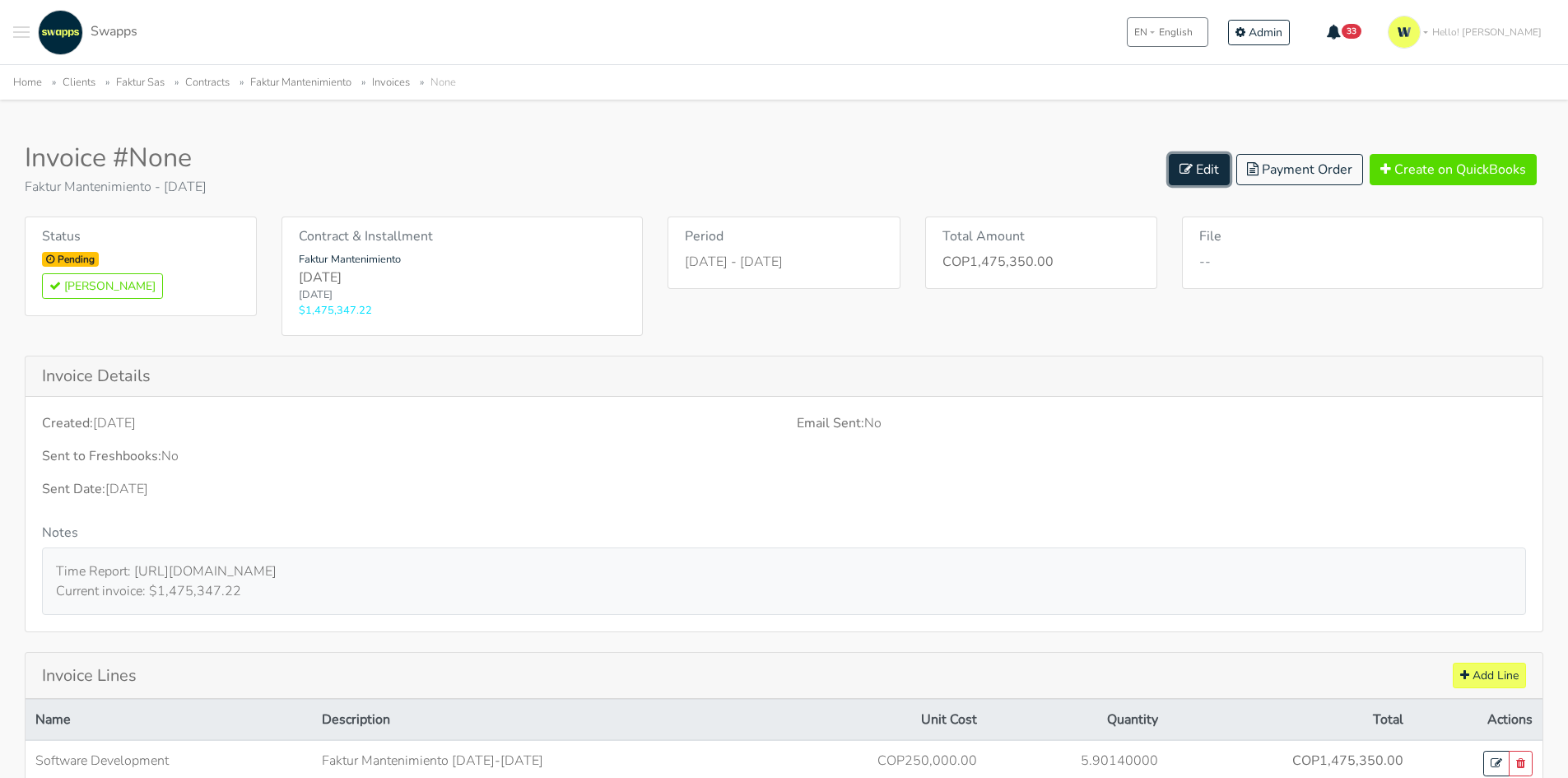
click at [1194, 160] on link "Edit" at bounding box center [1198, 170] width 61 height 32
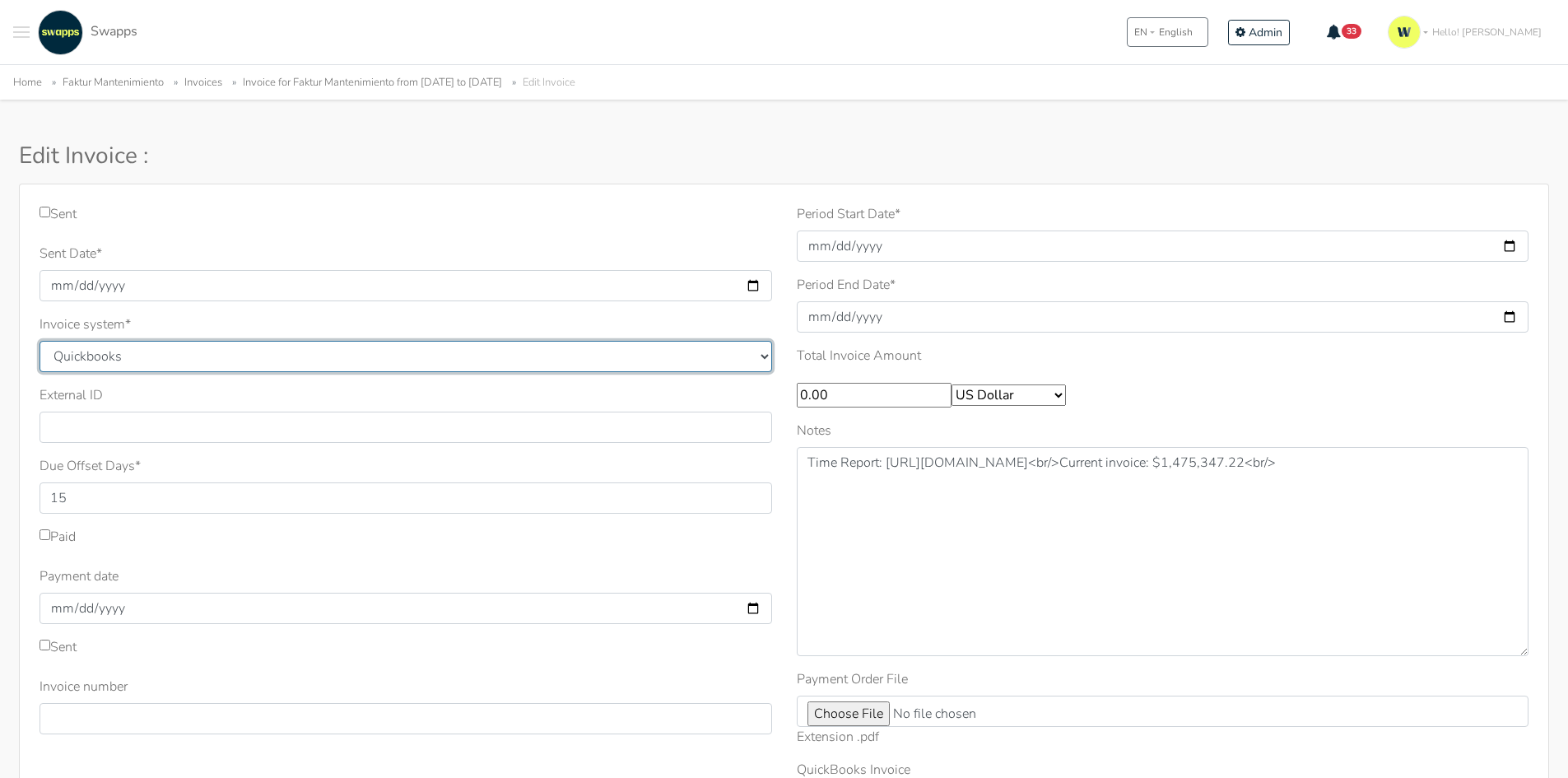
click at [187, 353] on select "Quickbooks Samba Siigo" at bounding box center [406, 356] width 732 height 32
select select "siigo"
click at [40, 341] on select "Quickbooks Samba Siigo" at bounding box center [406, 356] width 732 height 32
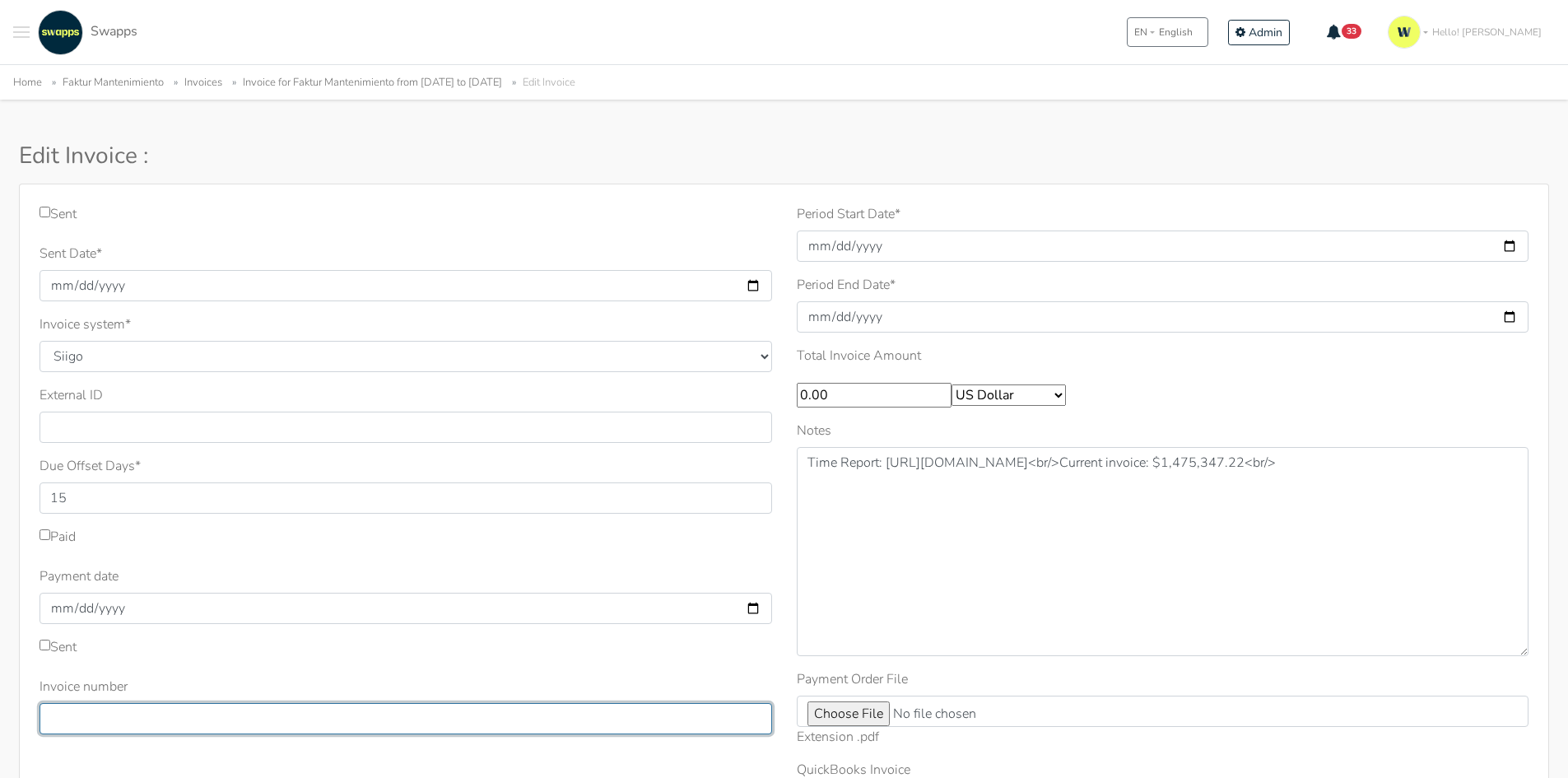
click at [128, 706] on input "Invoice number" at bounding box center [406, 718] width 732 height 32
type input "289"
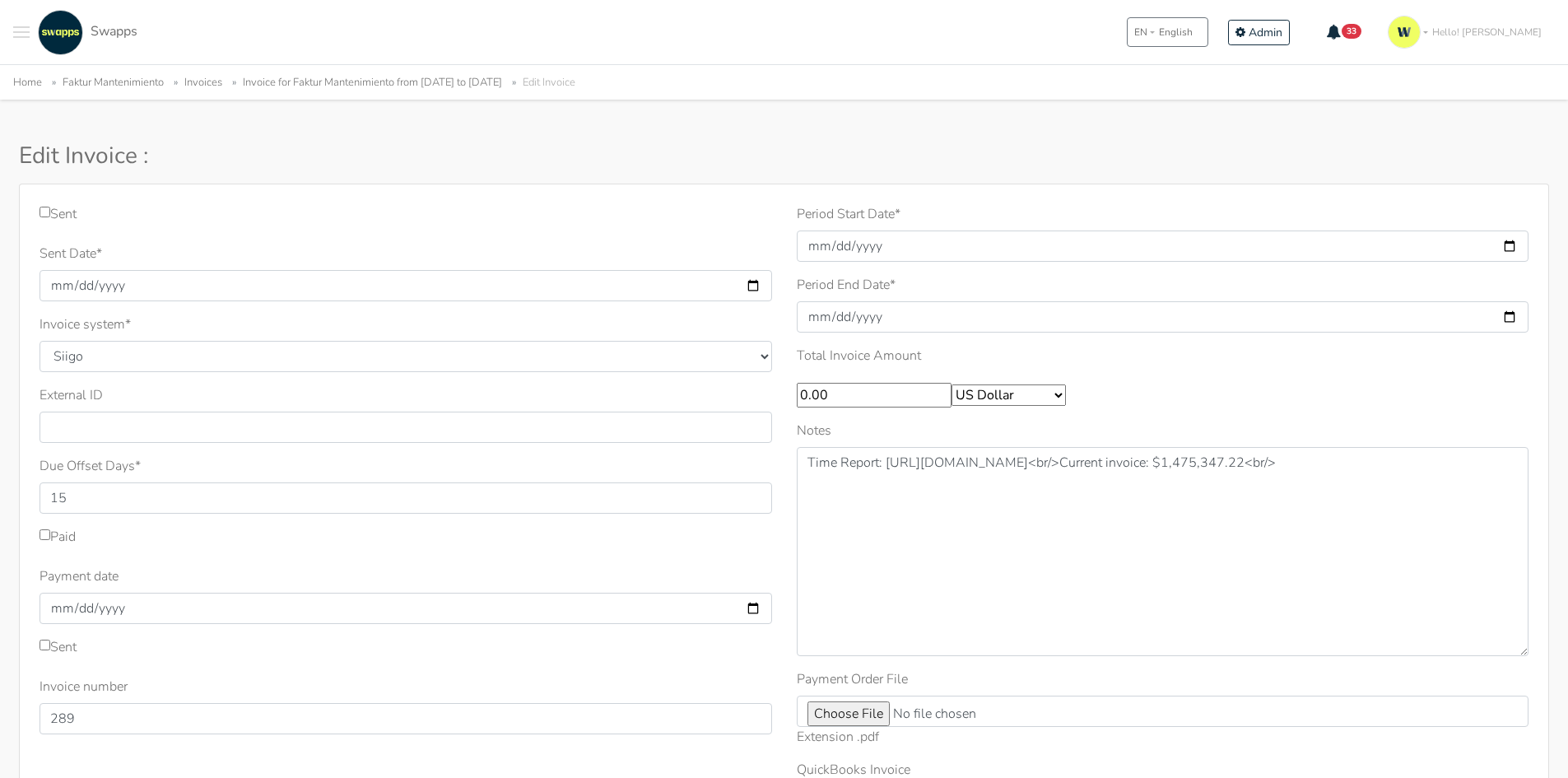
click at [945, 166] on h3 "Edit Invoice :" at bounding box center [525, 156] width 1011 height 28
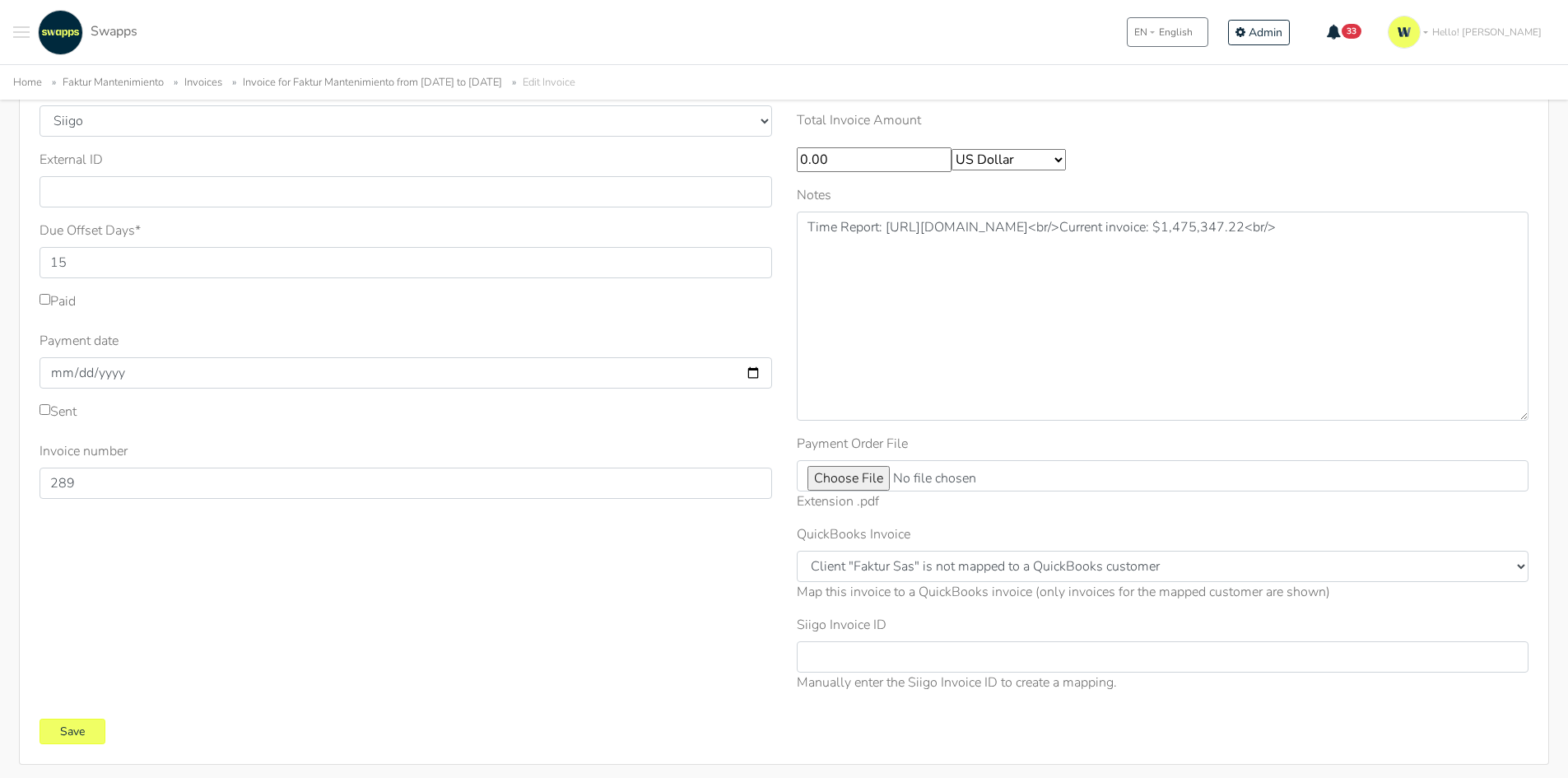
scroll to position [307, 0]
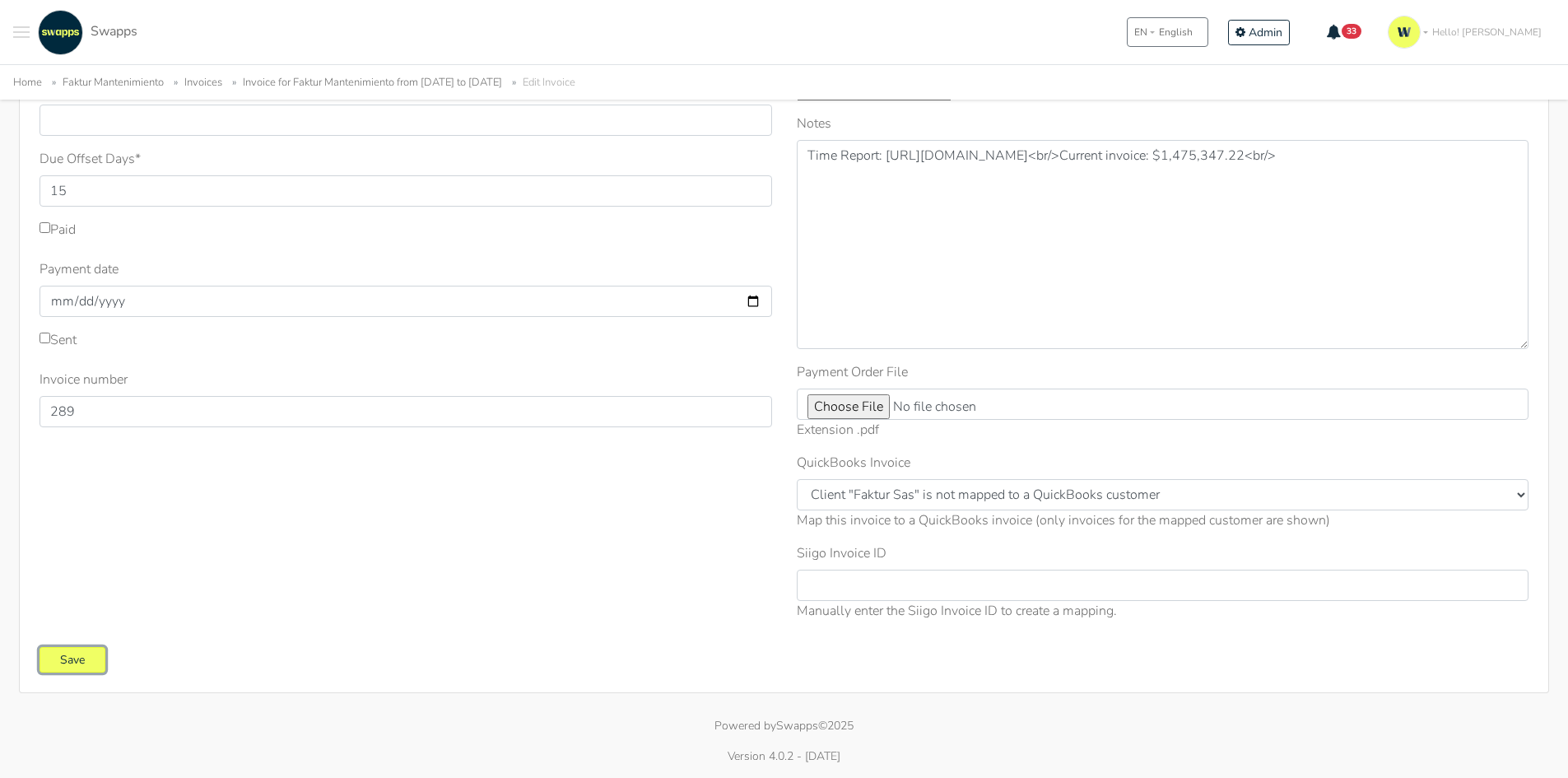
click at [86, 668] on input "Save" at bounding box center [73, 660] width 66 height 25
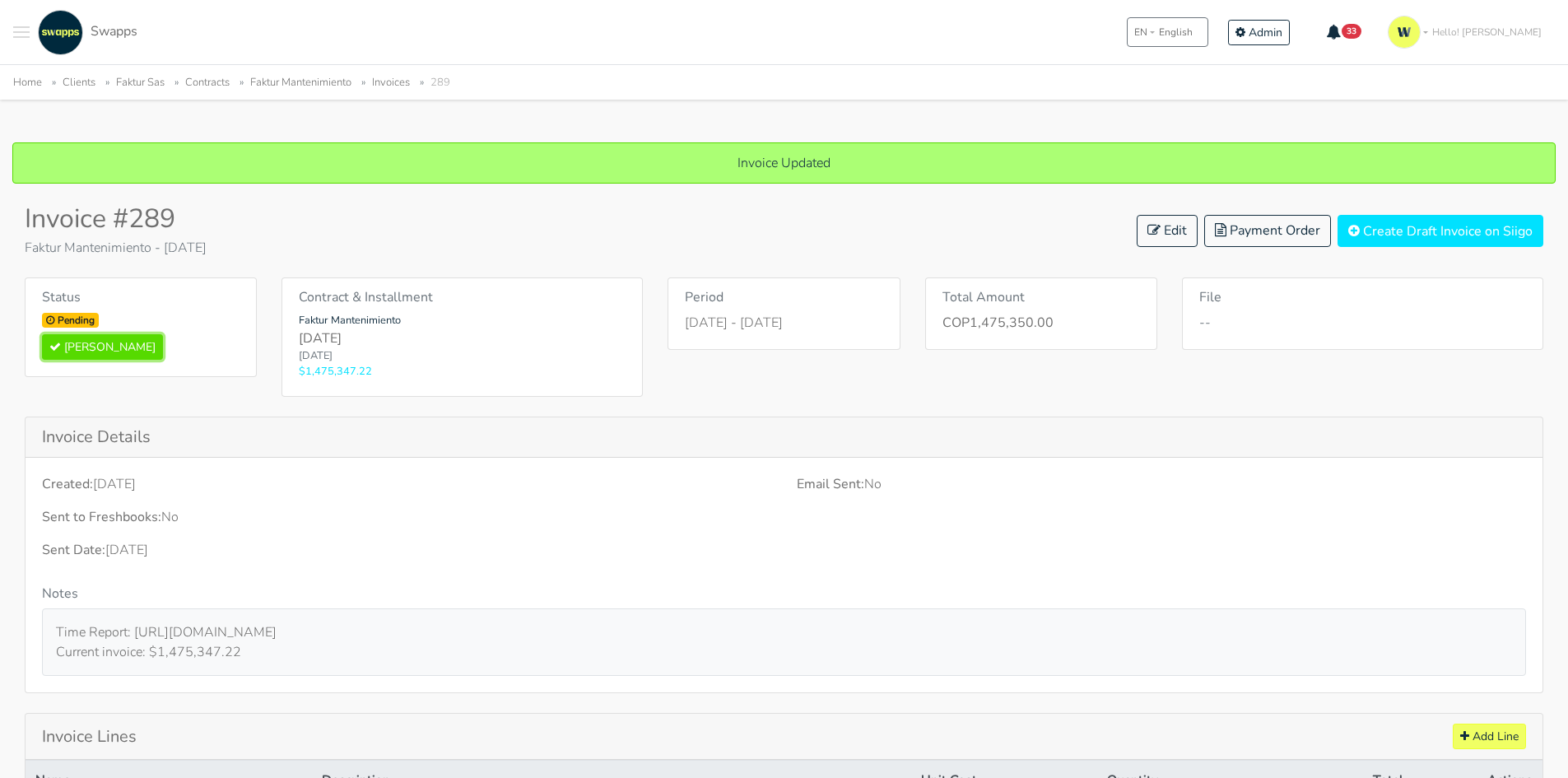
click at [98, 346] on button "[PERSON_NAME]" at bounding box center [102, 347] width 121 height 25
click at [306, 87] on link "Faktur Mantenimiento" at bounding box center [301, 83] width 102 height 15
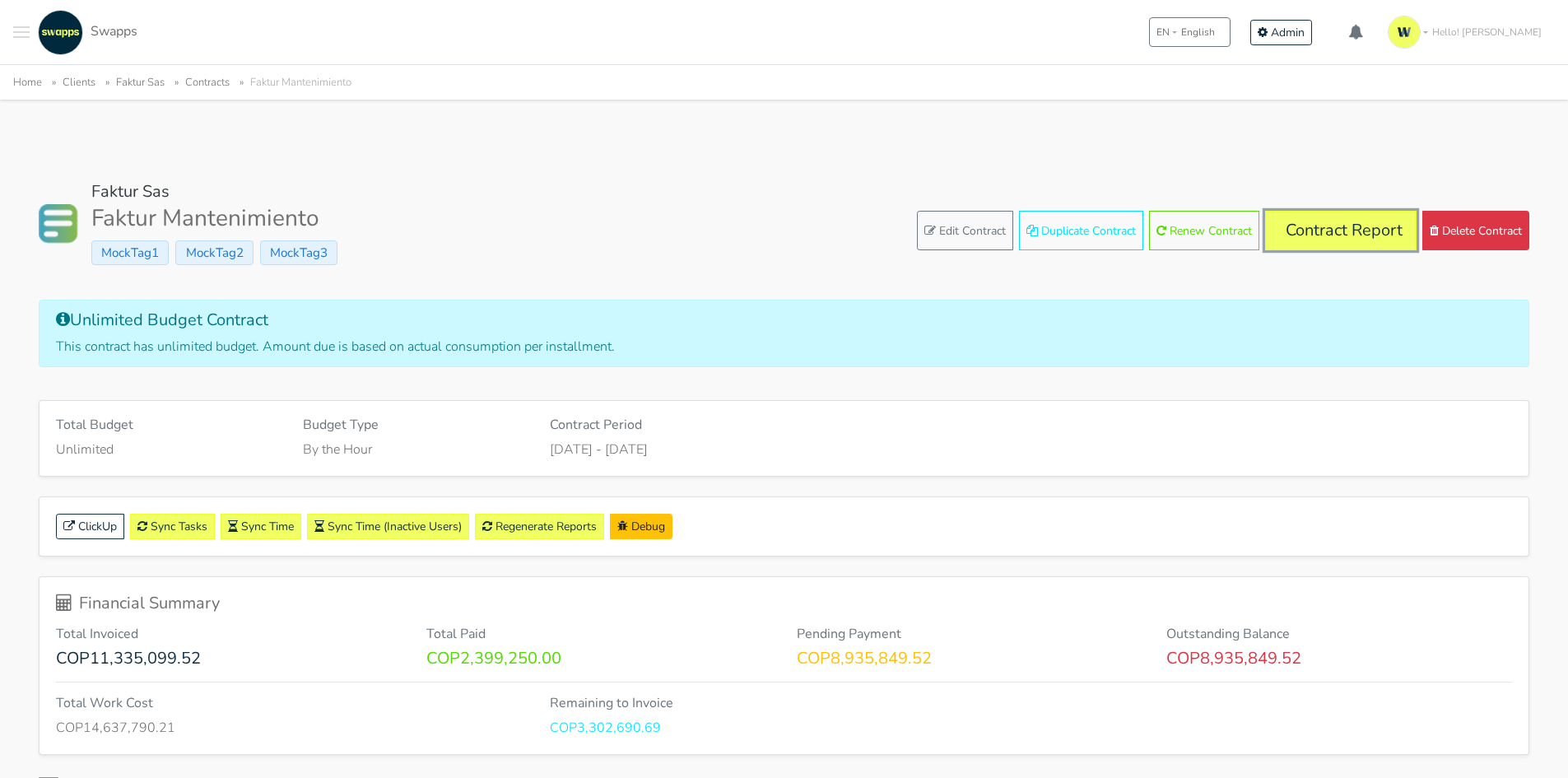
click at [1327, 231] on link "Contract Report" at bounding box center [1341, 230] width 151 height 40
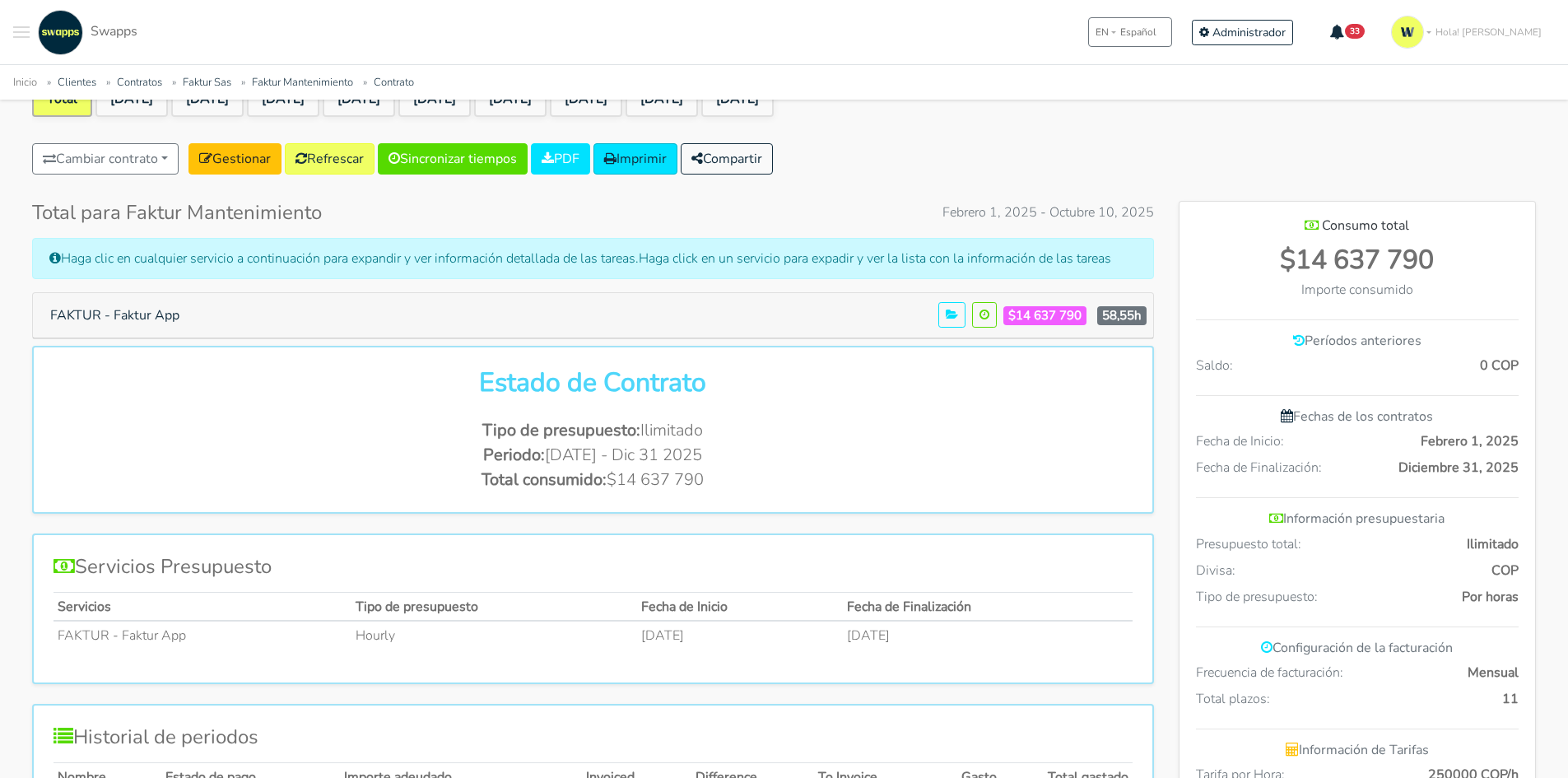
scroll to position [83, 0]
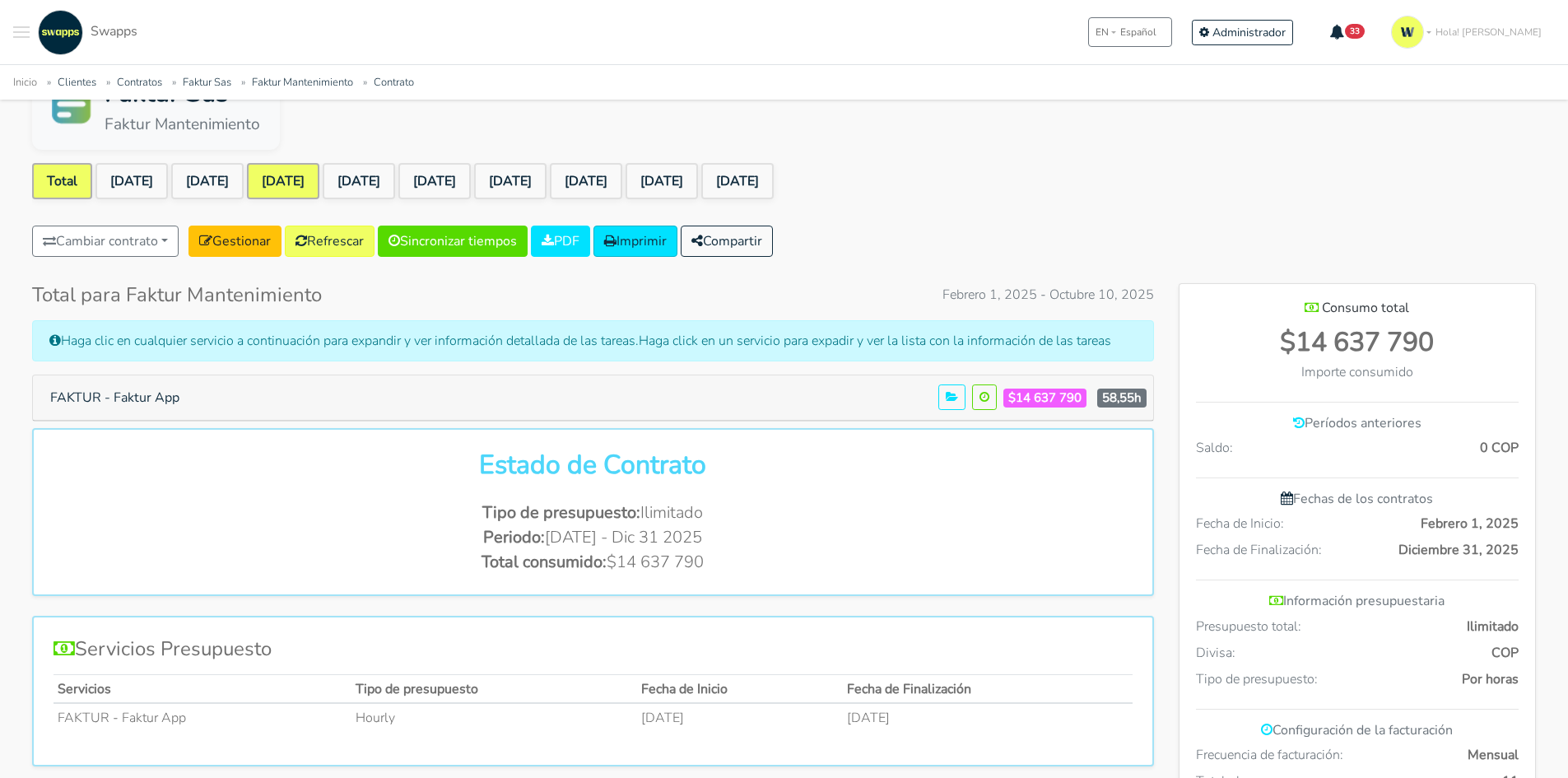
click at [315, 181] on link "[DATE]" at bounding box center [283, 181] width 73 height 36
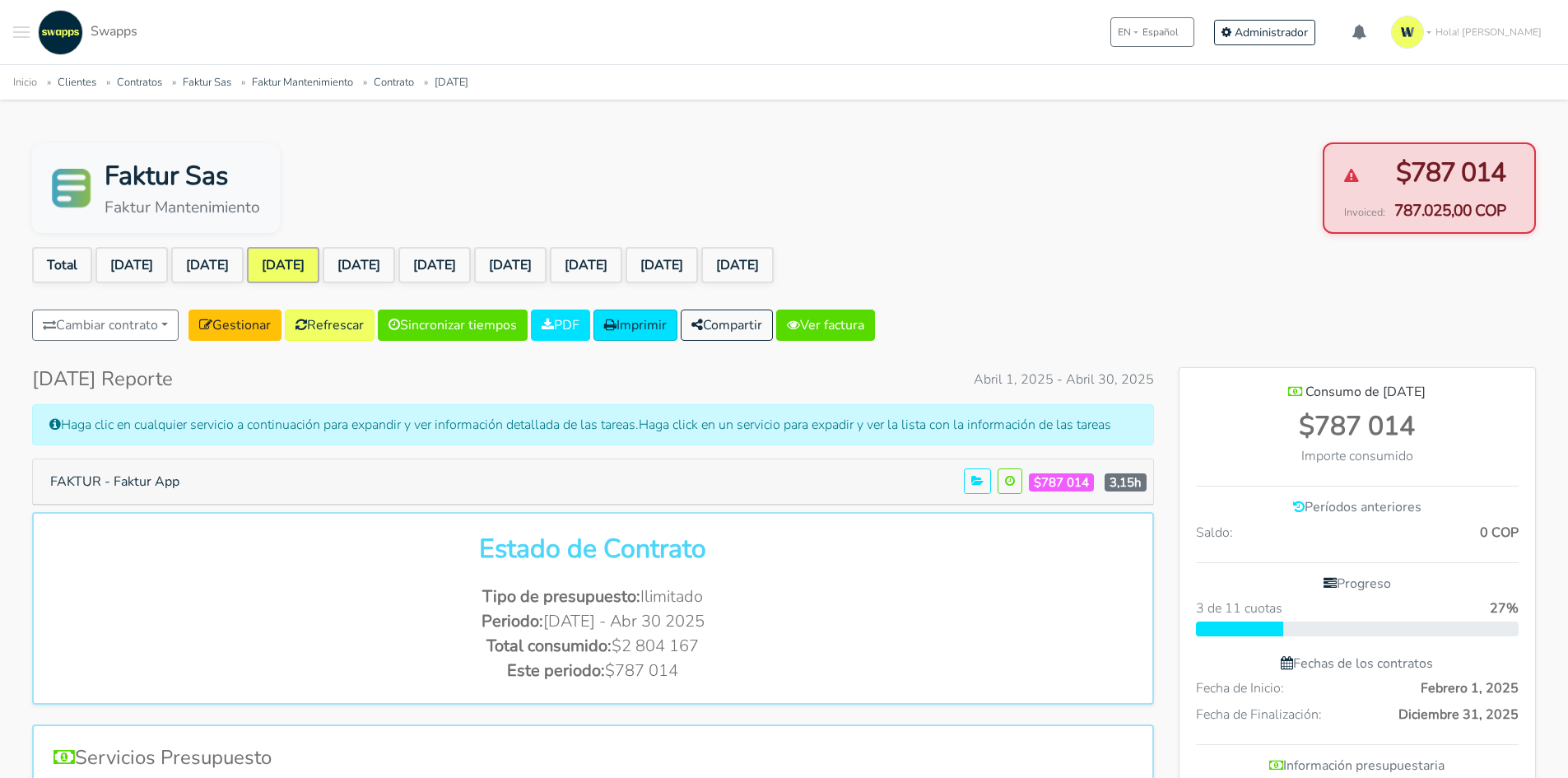
scroll to position [1202, 356]
click at [865, 337] on link "Ver factura" at bounding box center [825, 325] width 99 height 32
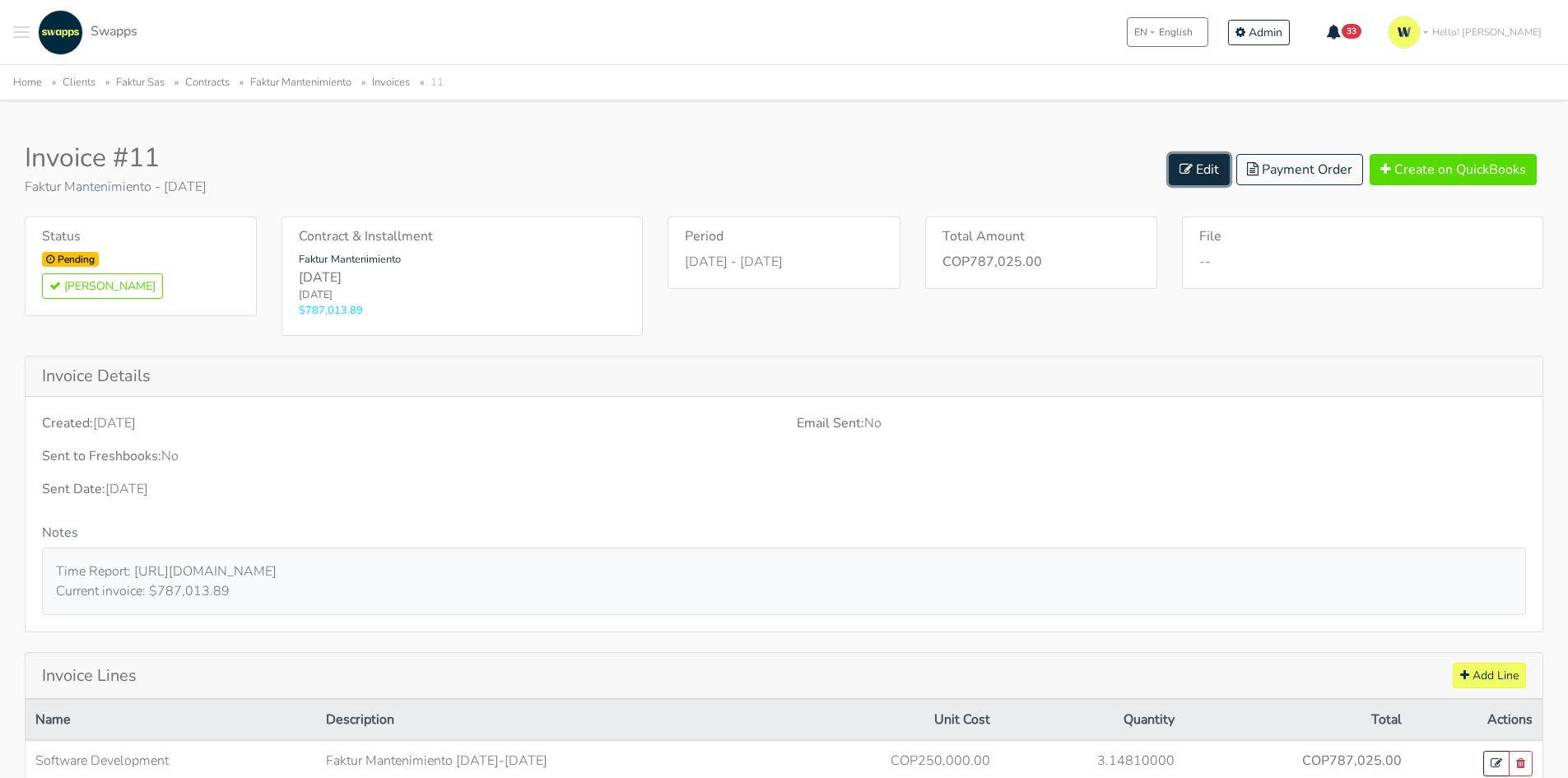
click at [1193, 174] on icon at bounding box center [1186, 169] width 14 height 14
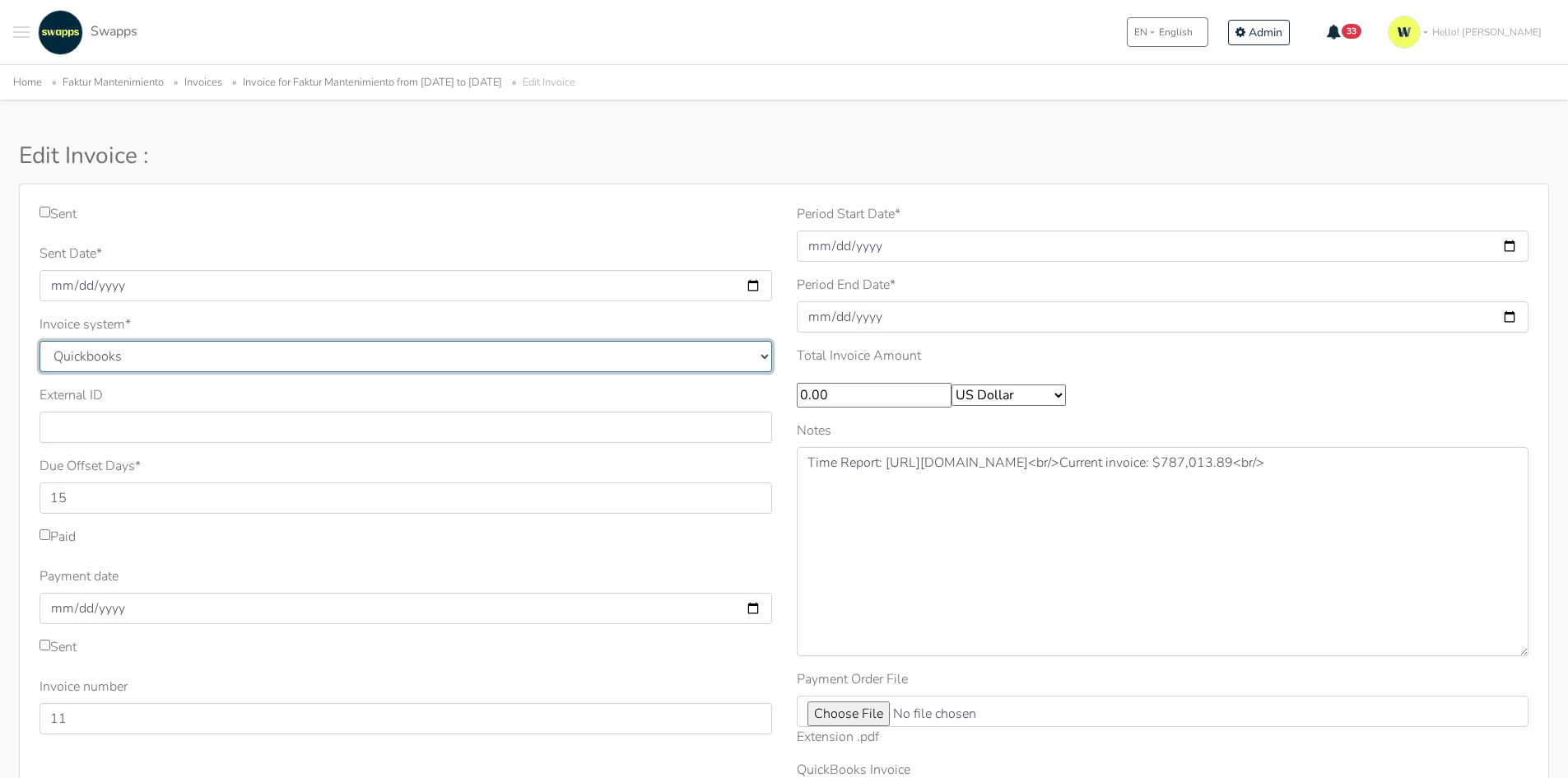
click at [139, 362] on select "Quickbooks Samba [GEOGRAPHIC_DATA]" at bounding box center [406, 356] width 732 height 32
select select "siigo"
click at [40, 341] on select "Quickbooks Samba [GEOGRAPHIC_DATA]" at bounding box center [406, 356] width 732 height 32
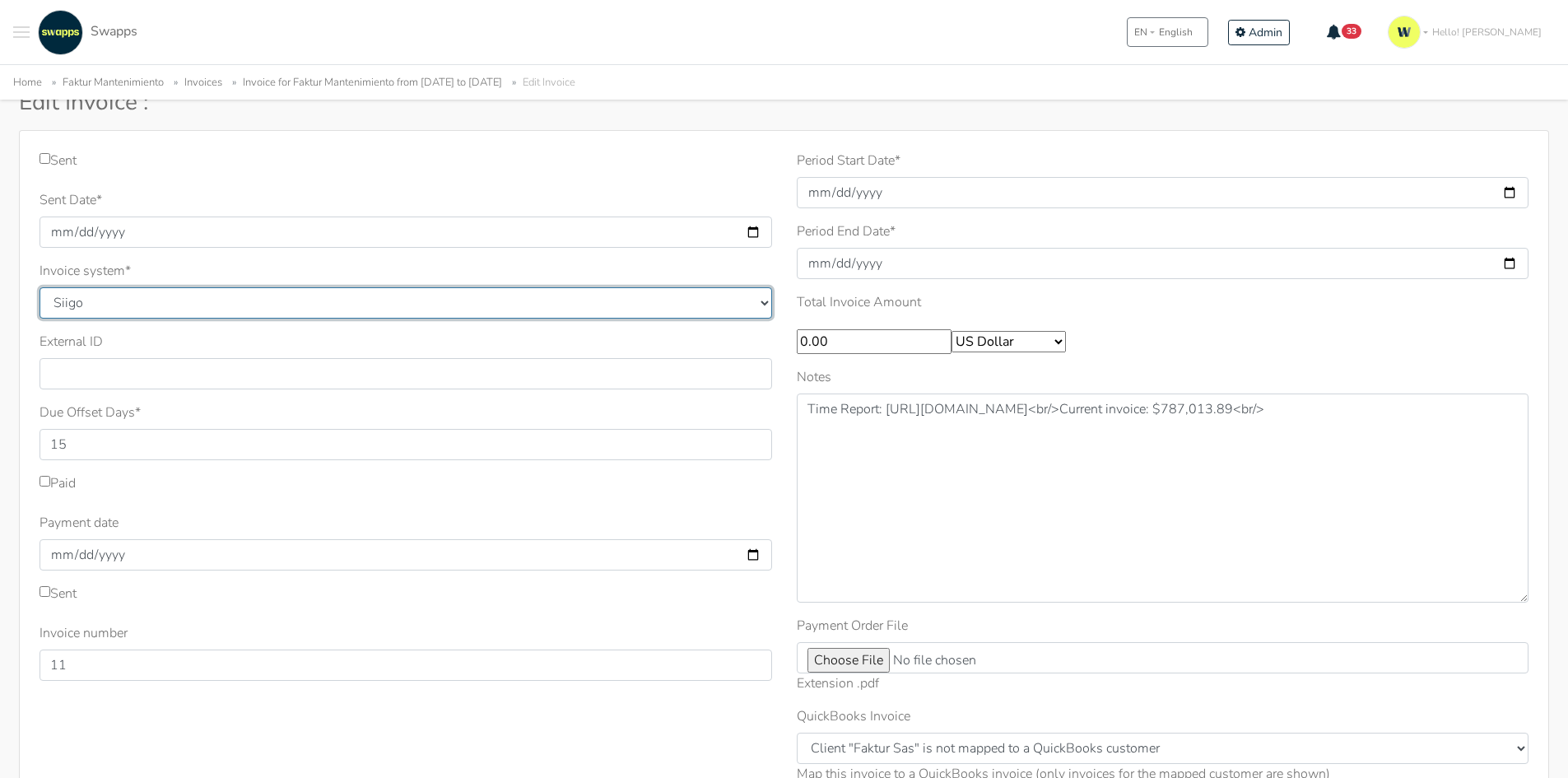
scroll to position [83, 0]
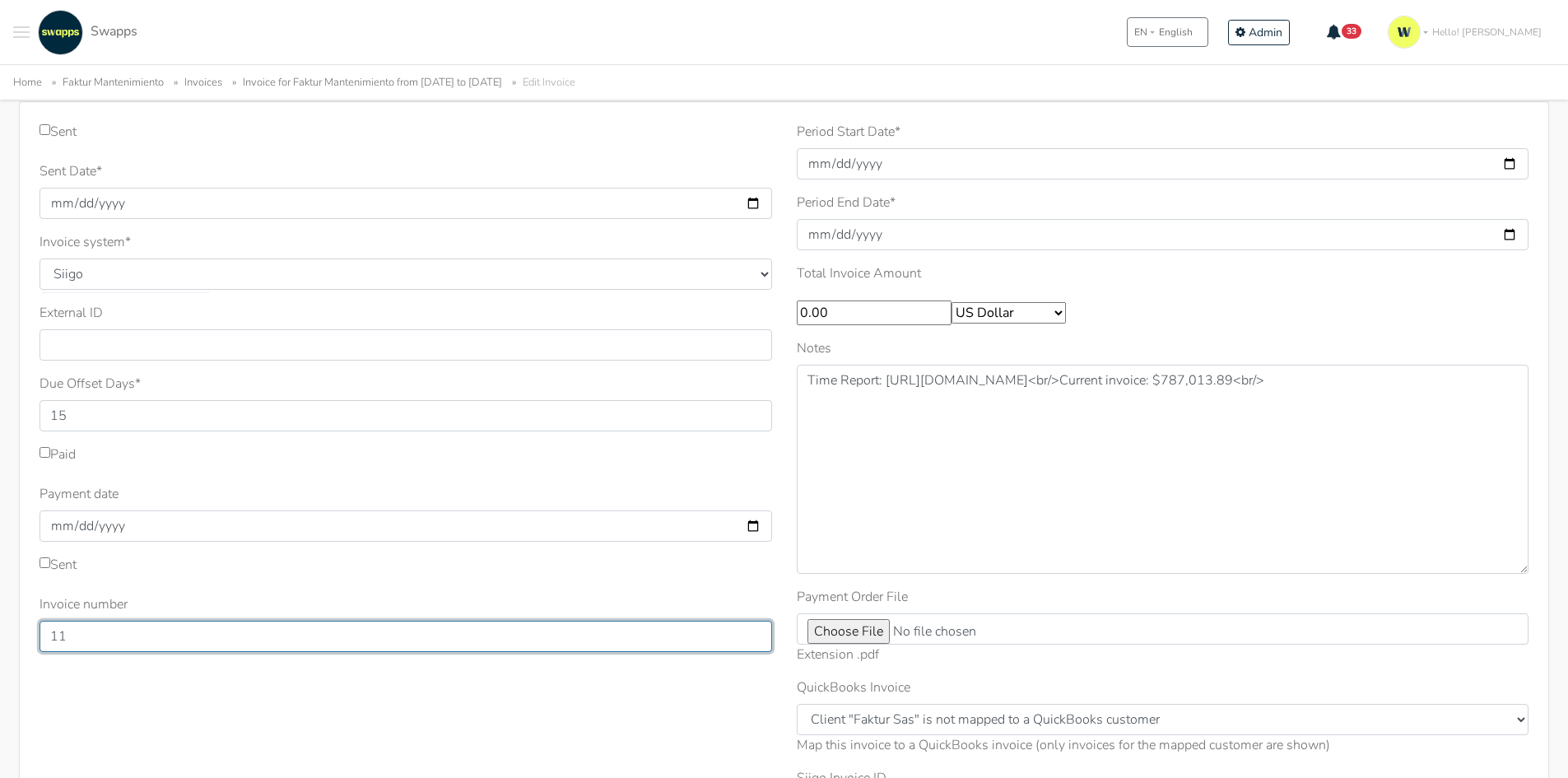
drag, startPoint x: 113, startPoint y: 633, endPoint x: 0, endPoint y: 646, distance: 113.7
click at [0, 646] on div "Sent Sent Date * [DATE] Invoice system * Quickbooks Samba [GEOGRAPHIC_DATA] * 1…" at bounding box center [784, 510] width 1568 height 817
type input "297"
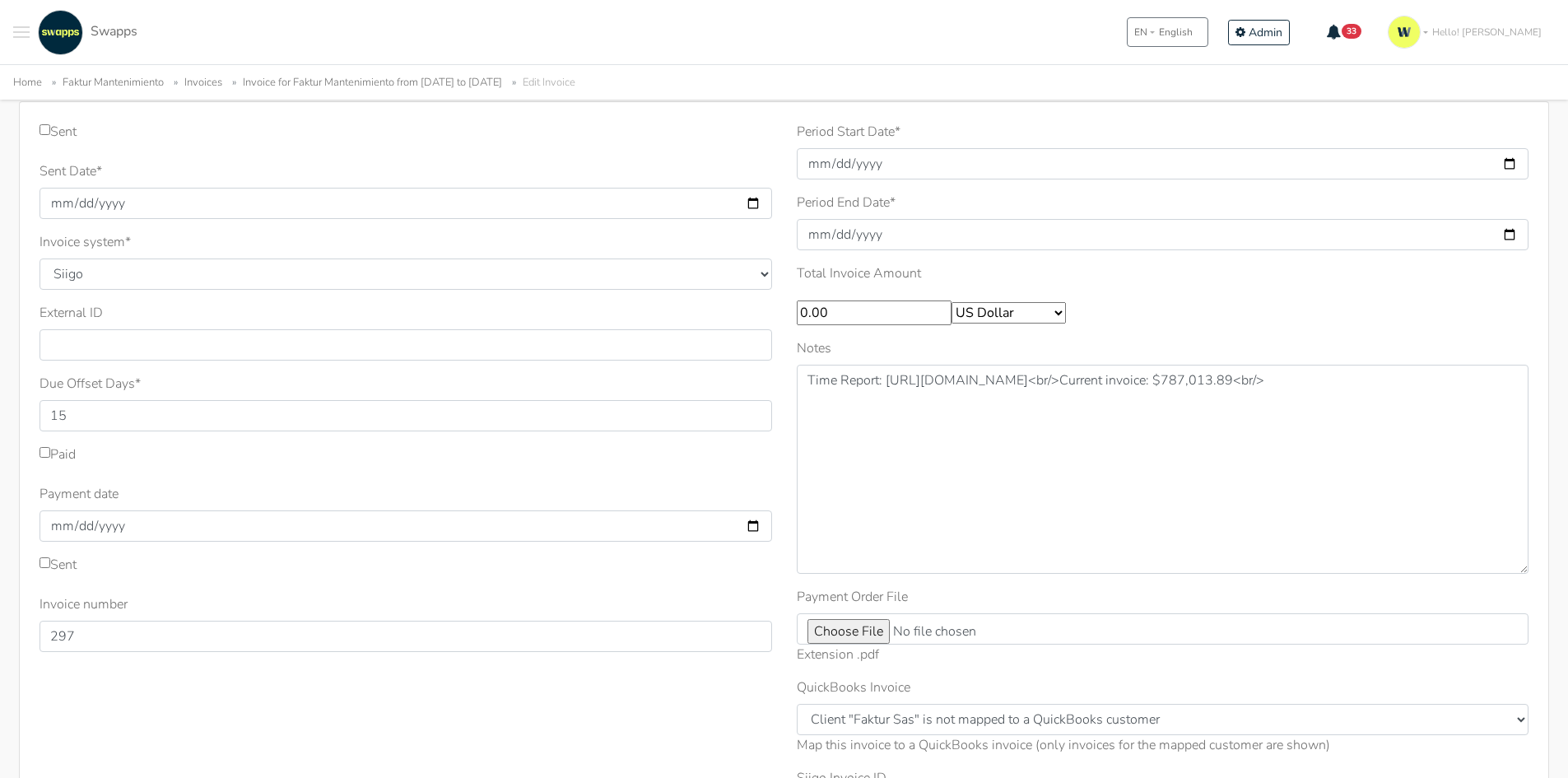
click at [412, 685] on div "Sent Sent Date * [DATE] Invoice system * Quickbooks Samba [GEOGRAPHIC_DATA] * 15" at bounding box center [405, 490] width 757 height 737
click at [421, 720] on div "Sent Sent Date * 2025-05-05 Invoice system * Quickbooks Samba Siigo * 15" at bounding box center [405, 490] width 757 height 737
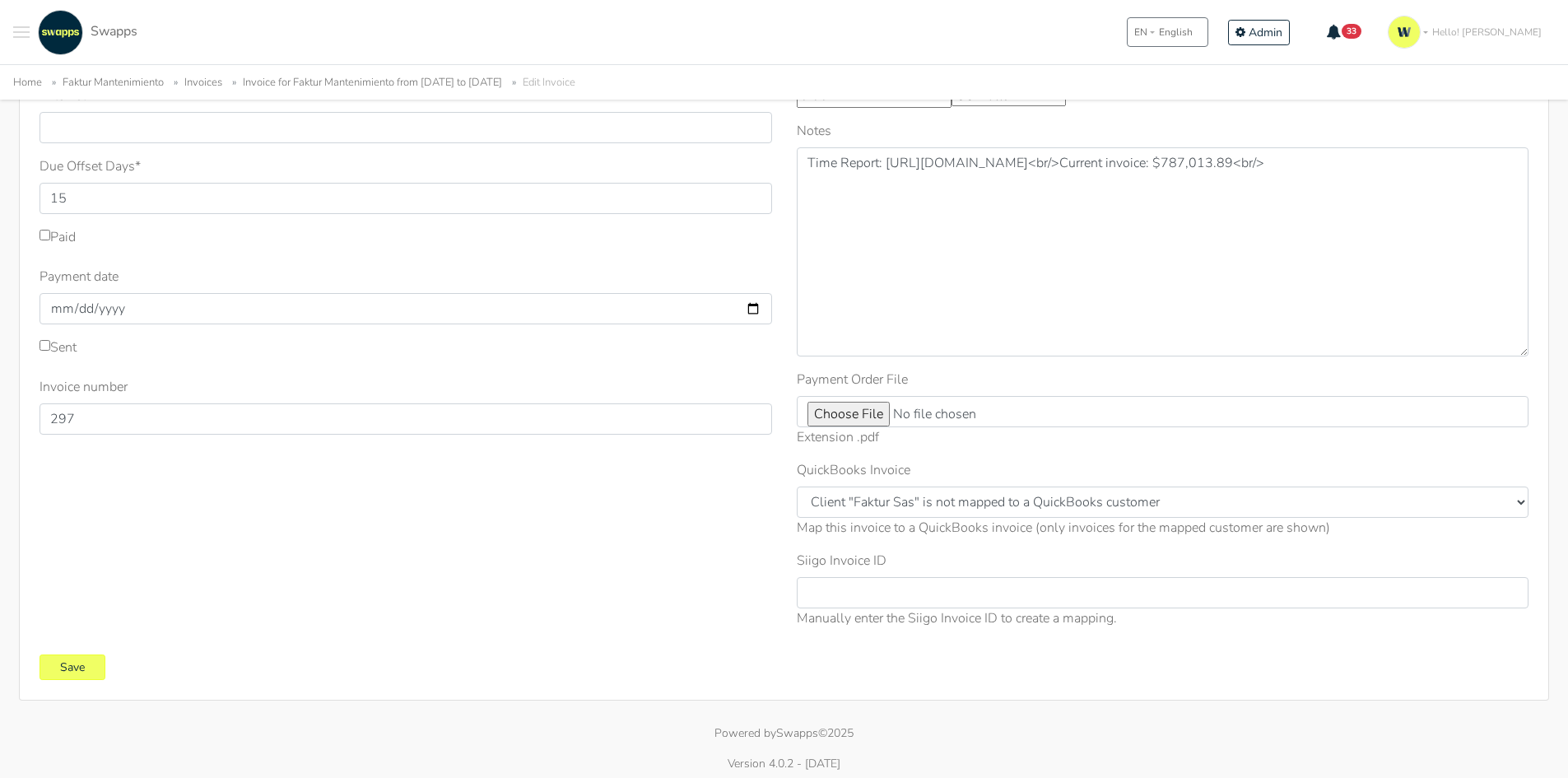
scroll to position [307, 0]
click at [73, 656] on input "Save" at bounding box center [73, 660] width 66 height 25
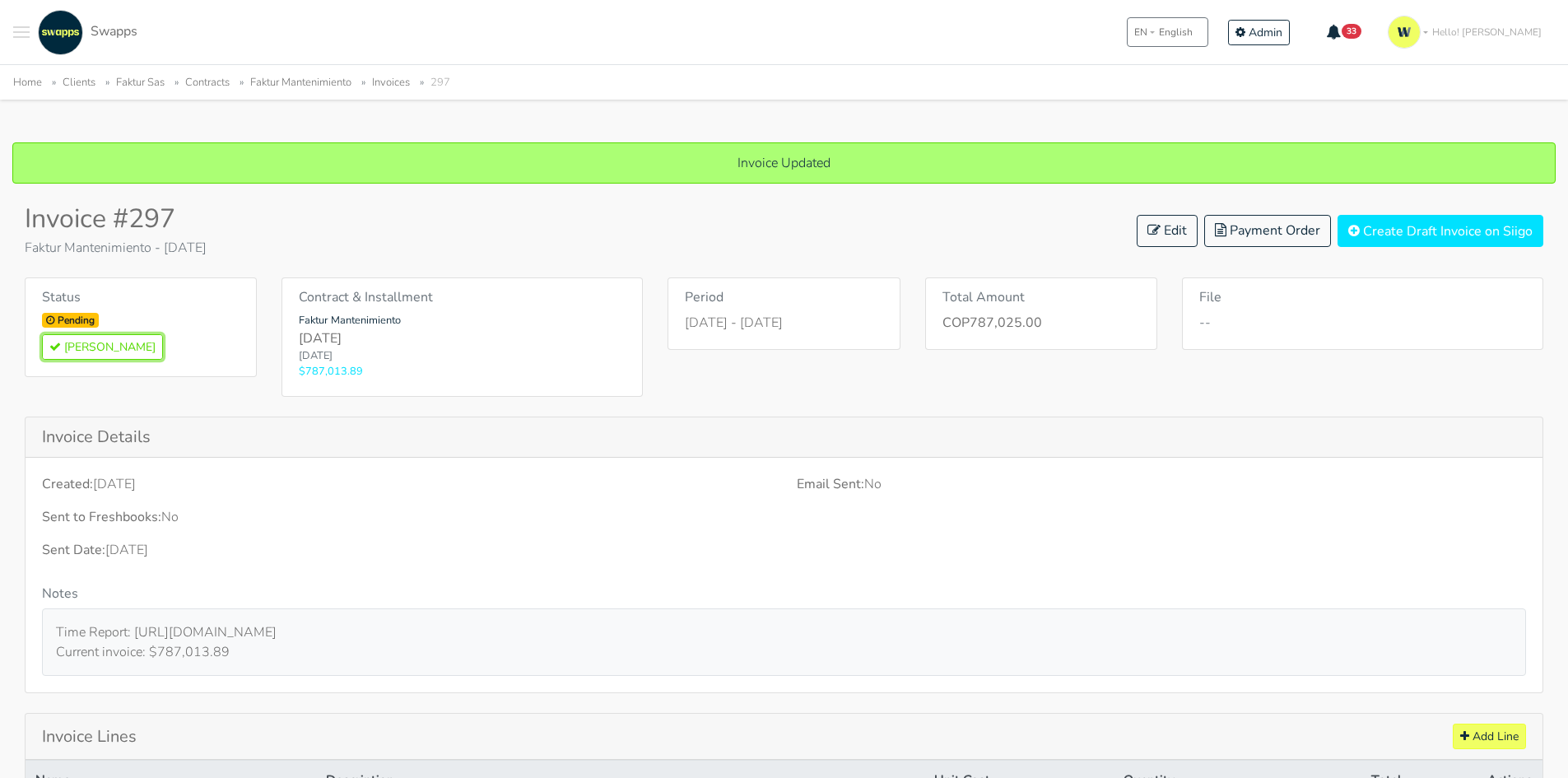
drag, startPoint x: 90, startPoint y: 340, endPoint x: 858, endPoint y: 81, distance: 810.5
click at [90, 340] on button "[PERSON_NAME]" at bounding box center [102, 347] width 121 height 25
click at [324, 79] on link "Faktur Mantenimiento" at bounding box center [301, 83] width 102 height 15
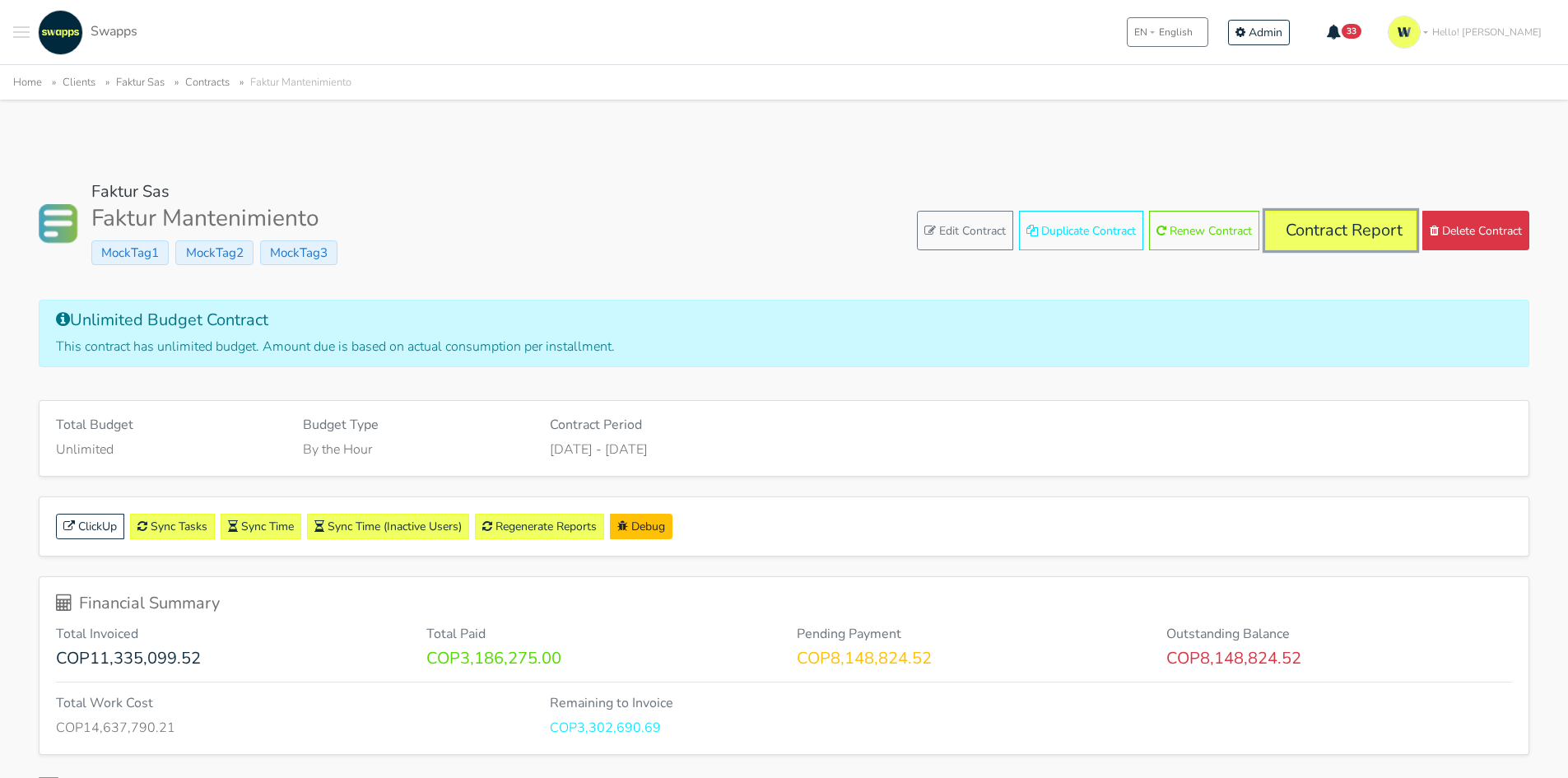
click at [1349, 230] on link "Contract Report" at bounding box center [1341, 230] width 151 height 40
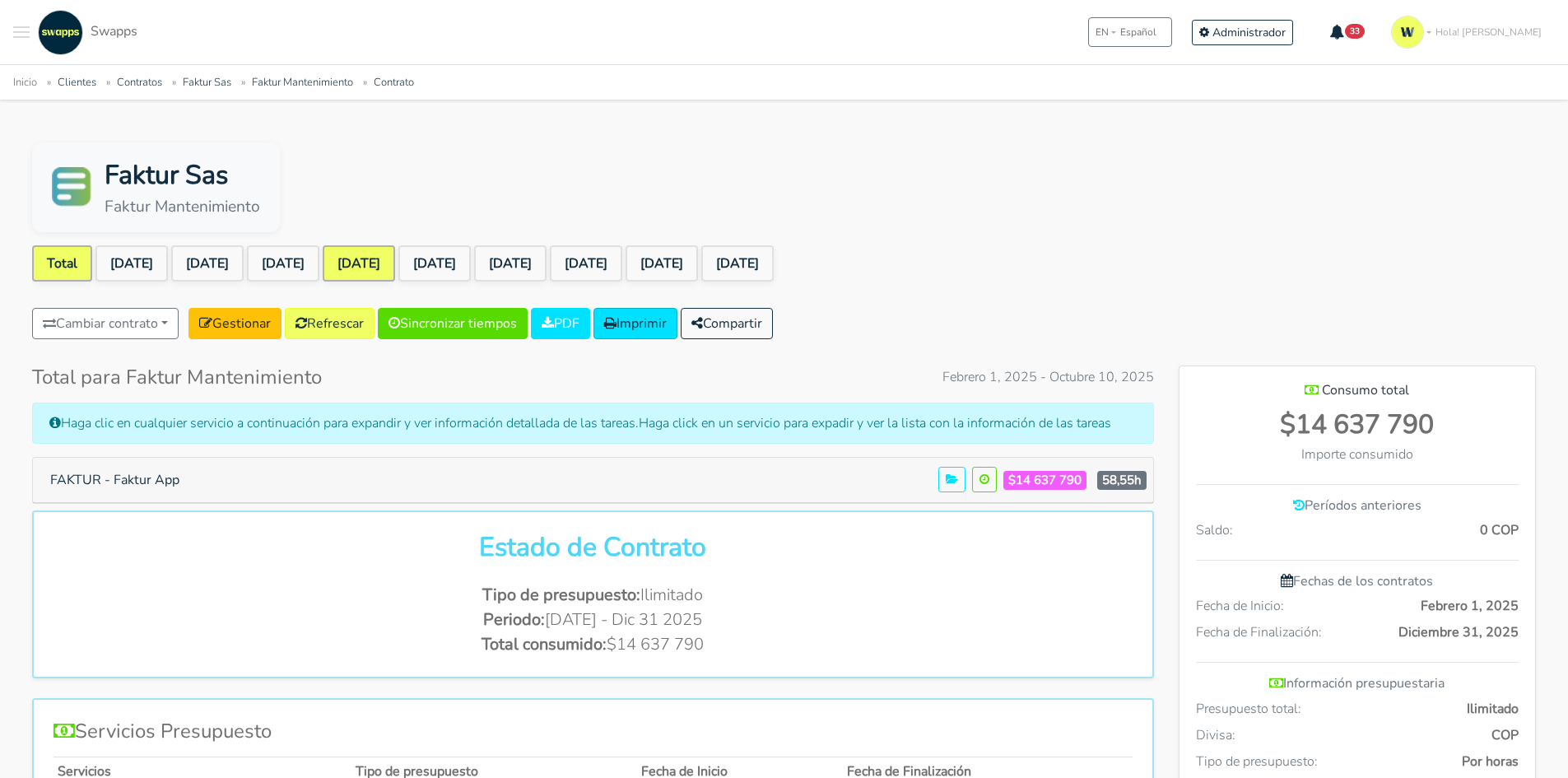
click at [386, 249] on link "[DATE]" at bounding box center [359, 264] width 73 height 36
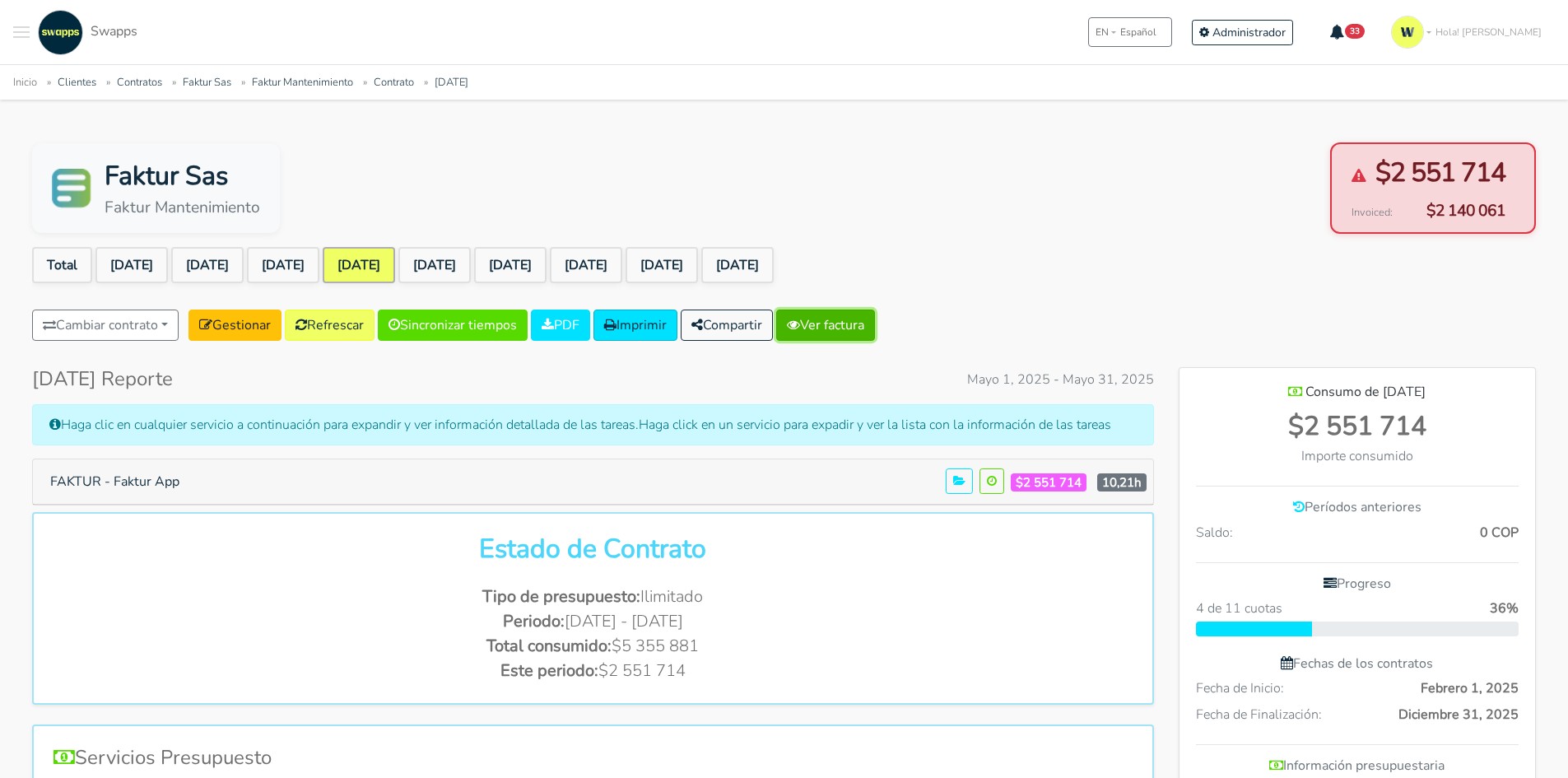
click at [824, 322] on link "Ver factura" at bounding box center [825, 325] width 99 height 32
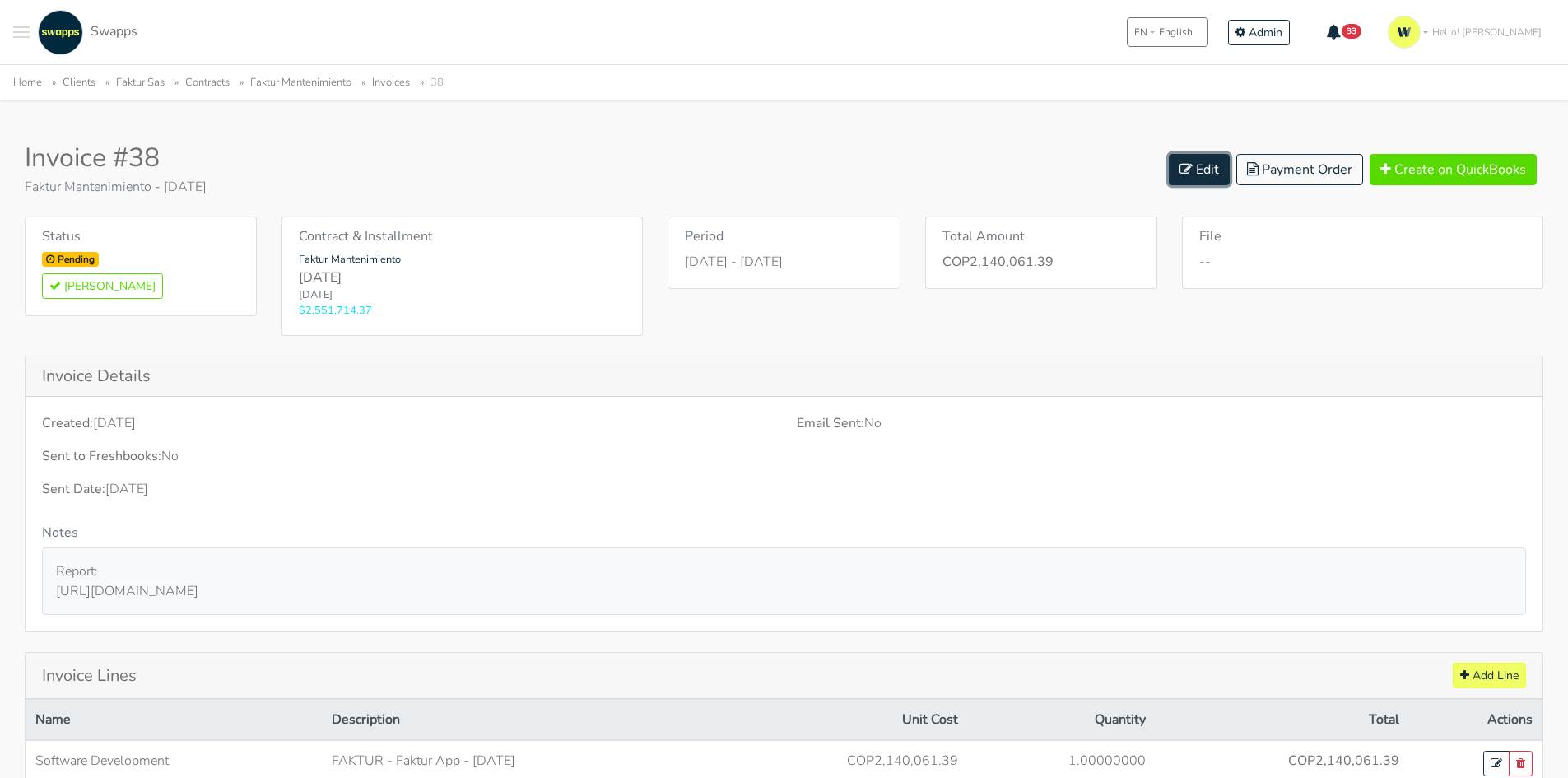
click at [1206, 169] on link "Edit" at bounding box center [1198, 170] width 61 height 32
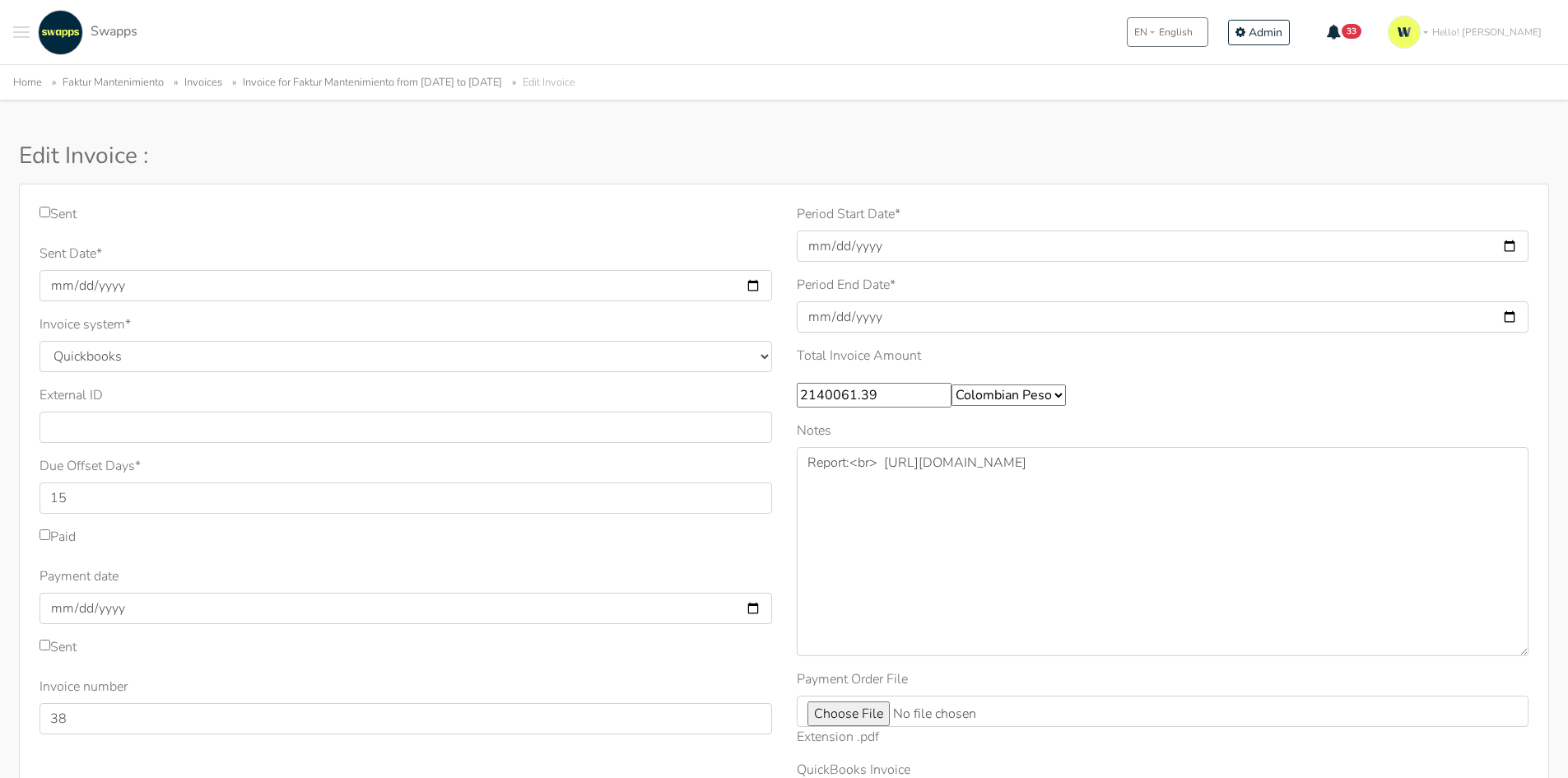
scroll to position [83, 0]
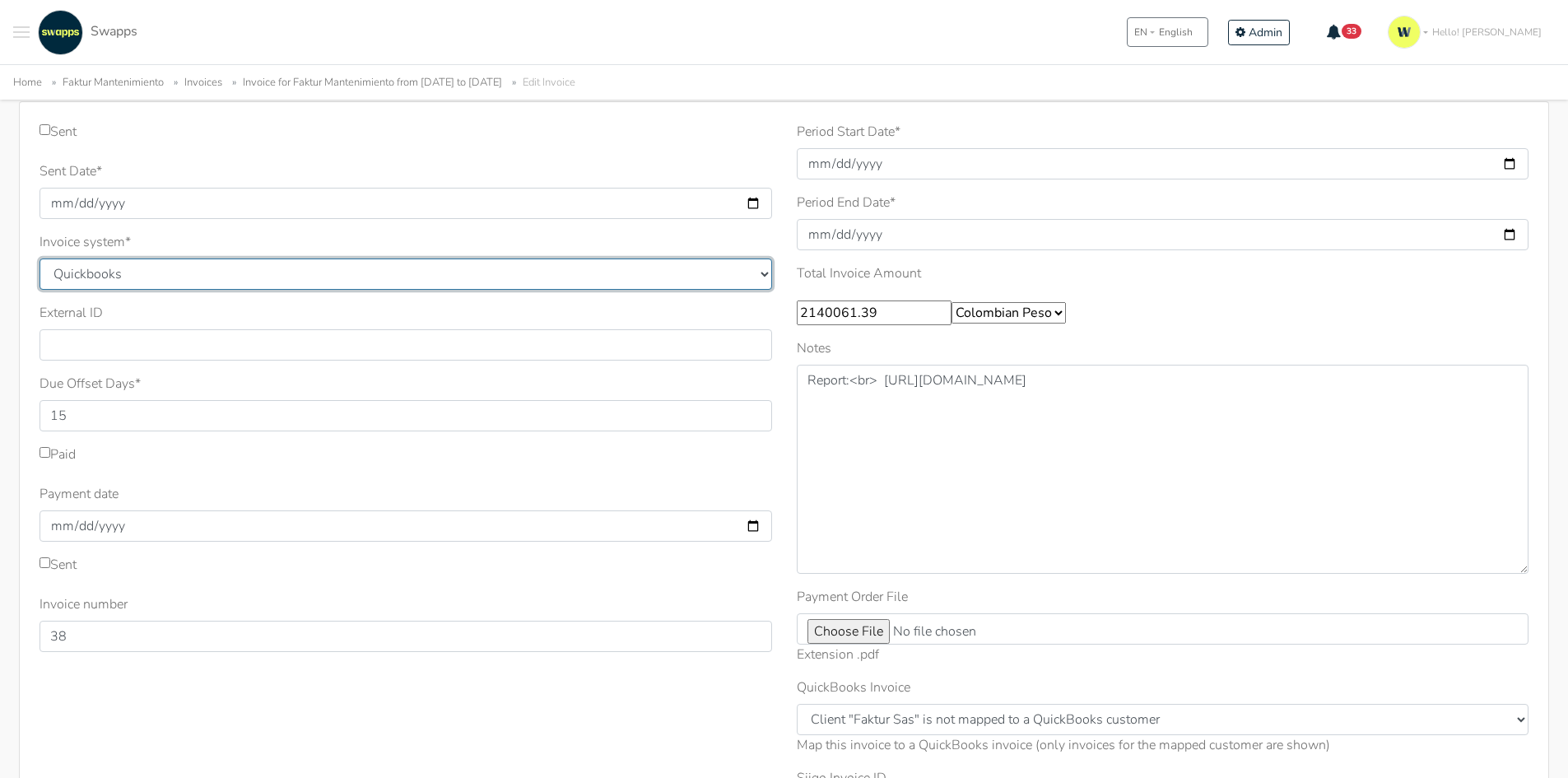
click at [157, 274] on select "Quickbooks Samba [GEOGRAPHIC_DATA]" at bounding box center [406, 274] width 732 height 32
select select "siigo"
click at [40, 258] on select "Quickbooks Samba Siigo" at bounding box center [406, 274] width 732 height 32
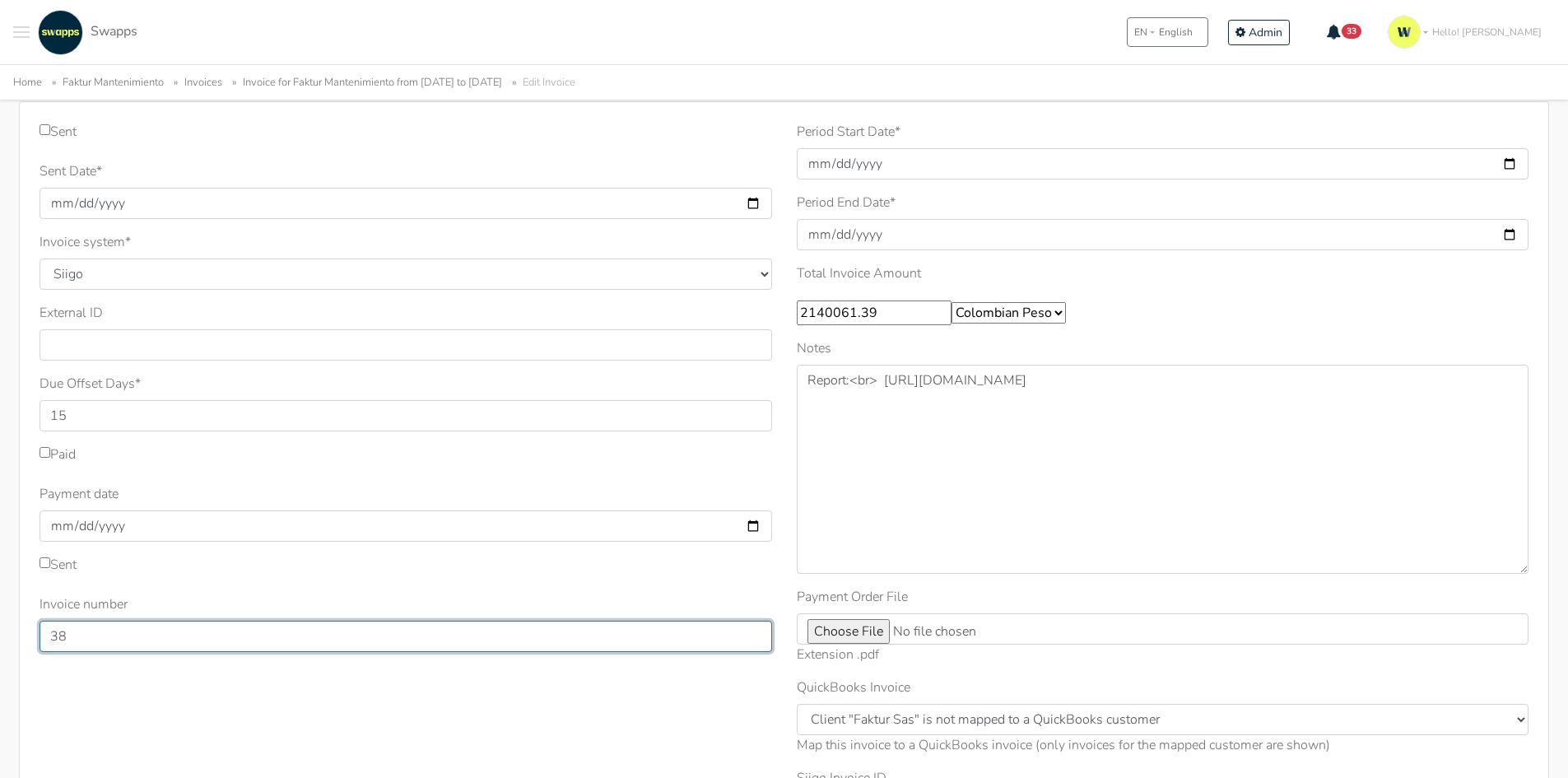
drag, startPoint x: 97, startPoint y: 641, endPoint x: 0, endPoint y: 614, distance: 100.7
click at [0, 614] on div "Sent Sent Date * 2025-06-04 Invoice system * Quickbooks Samba Siigo * 15 38 *" at bounding box center [784, 510] width 1568 height 817
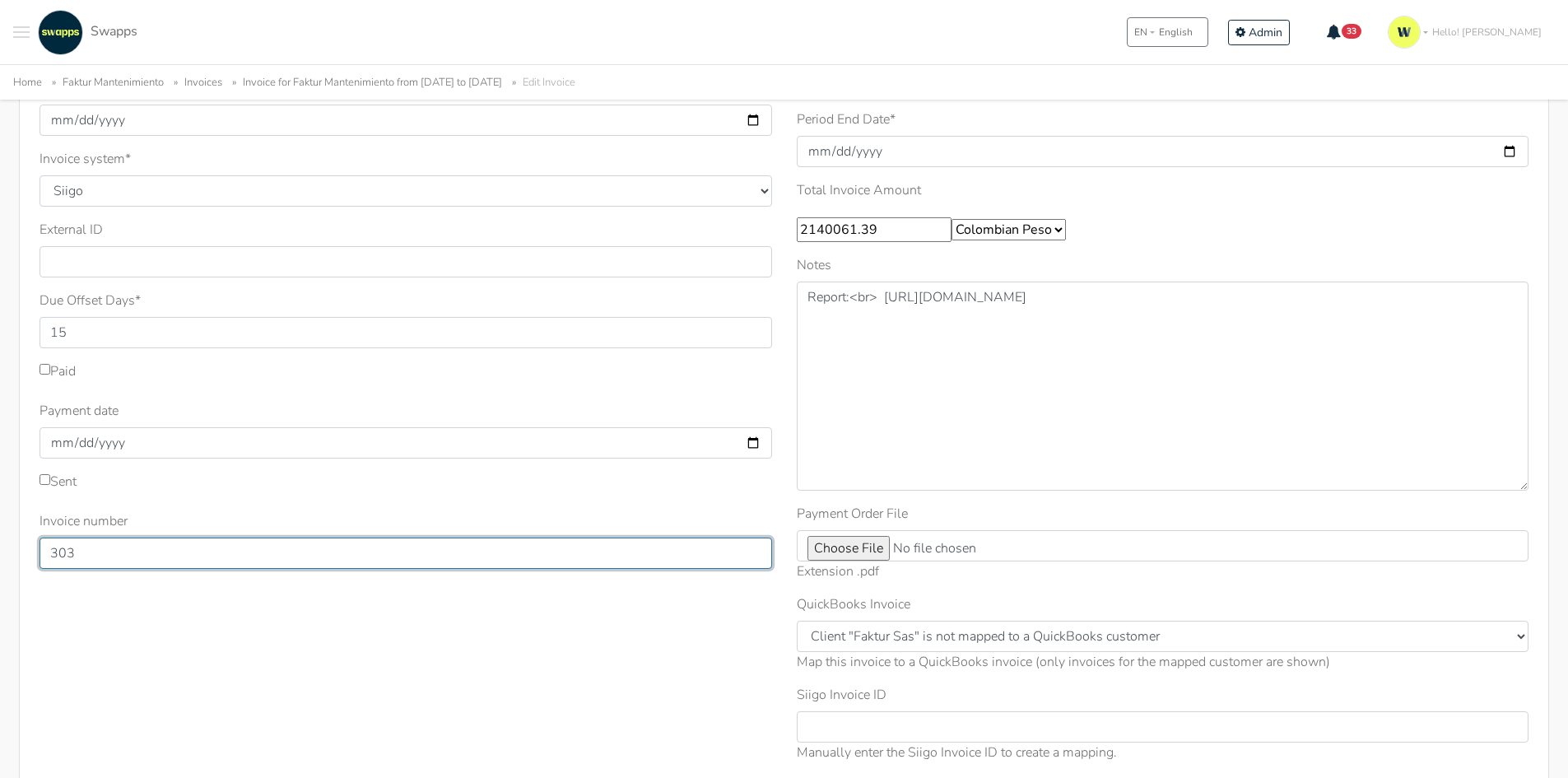
scroll to position [307, 0]
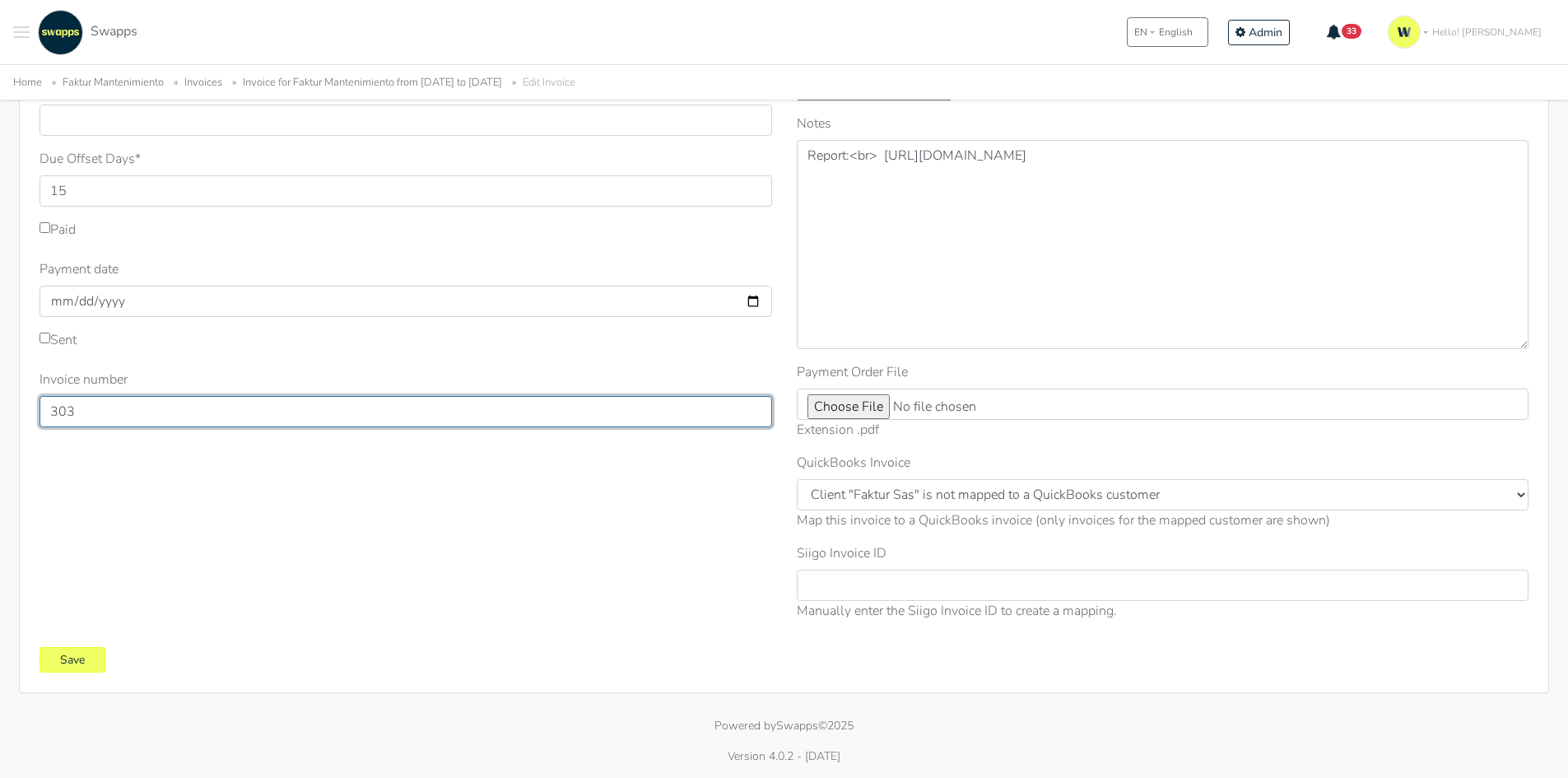
type input "303"
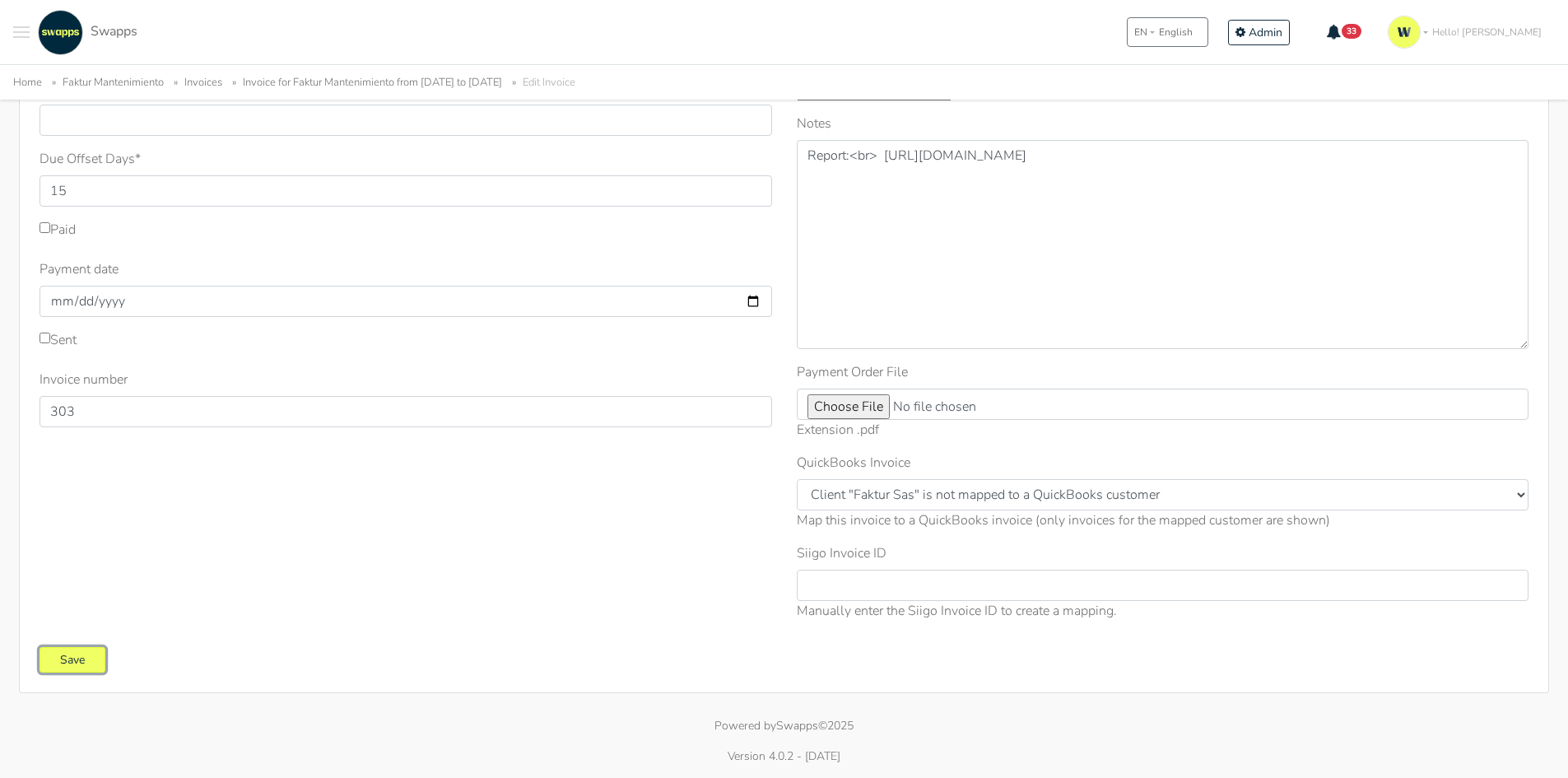
click at [80, 655] on input "Save" at bounding box center [73, 660] width 66 height 25
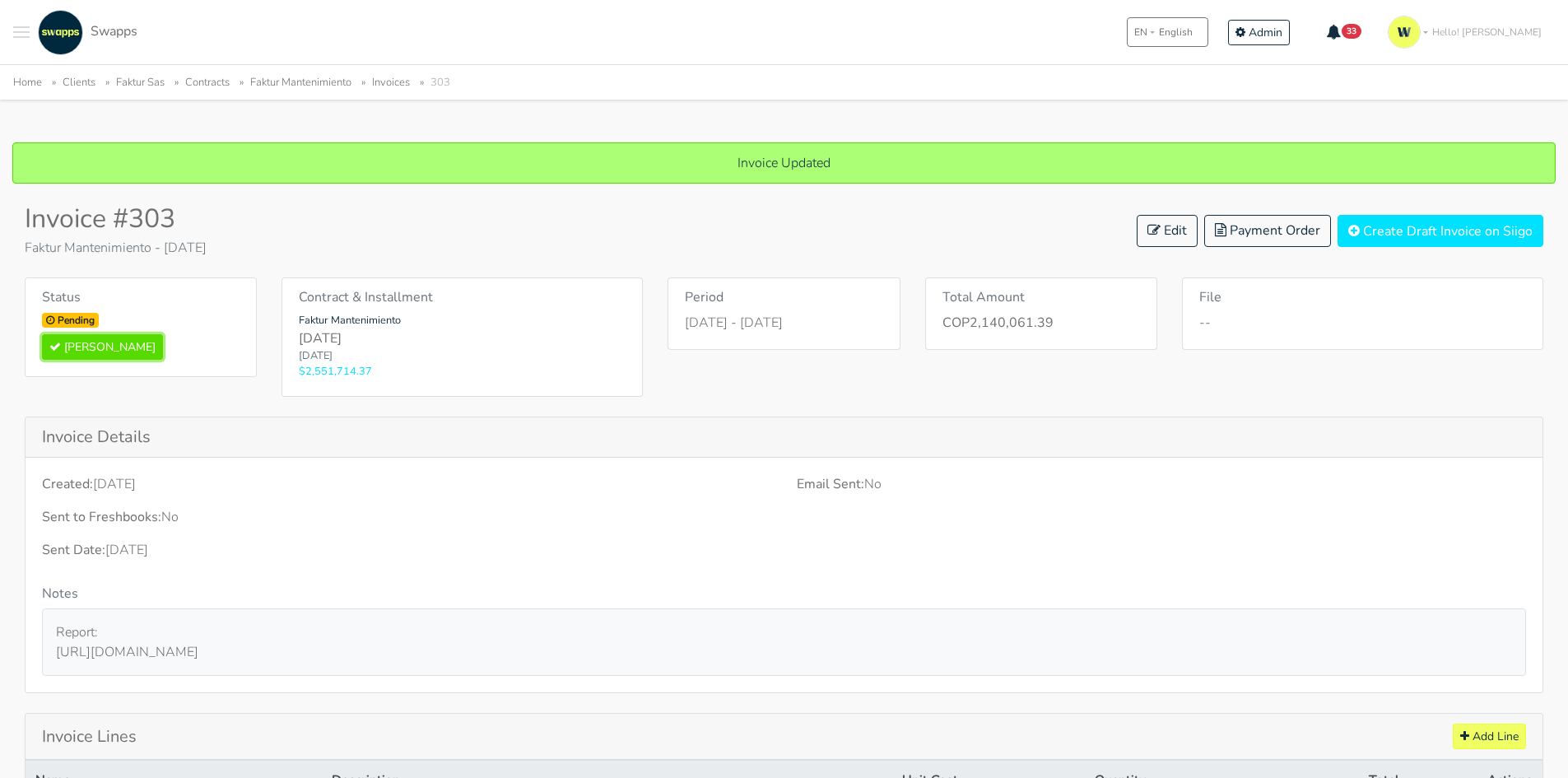
click at [63, 351] on button "[PERSON_NAME]" at bounding box center [102, 347] width 121 height 25
click at [334, 77] on link "Faktur Mantenimiento" at bounding box center [301, 83] width 102 height 15
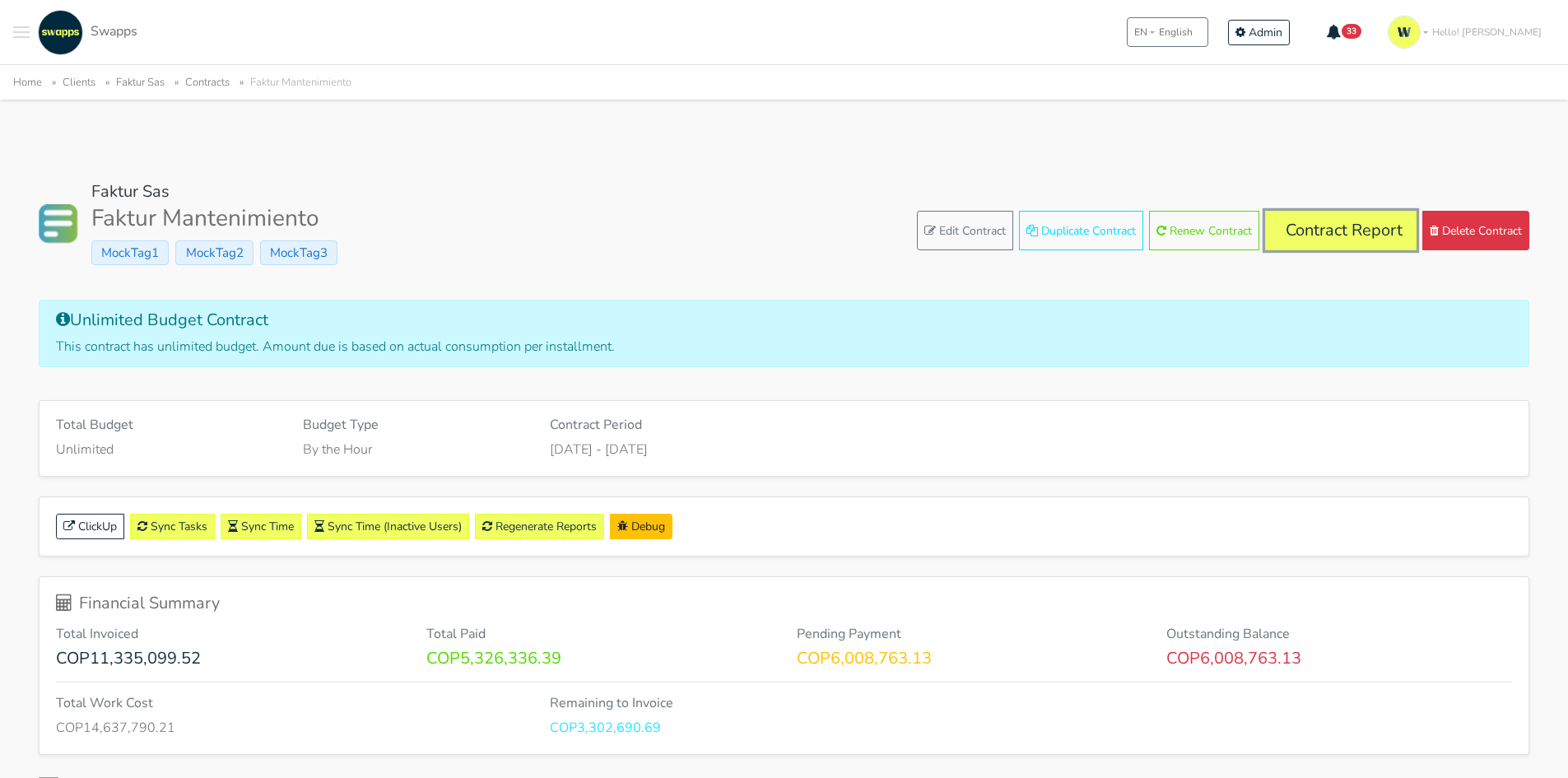
click at [1341, 228] on link "Contract Report" at bounding box center [1341, 230] width 151 height 40
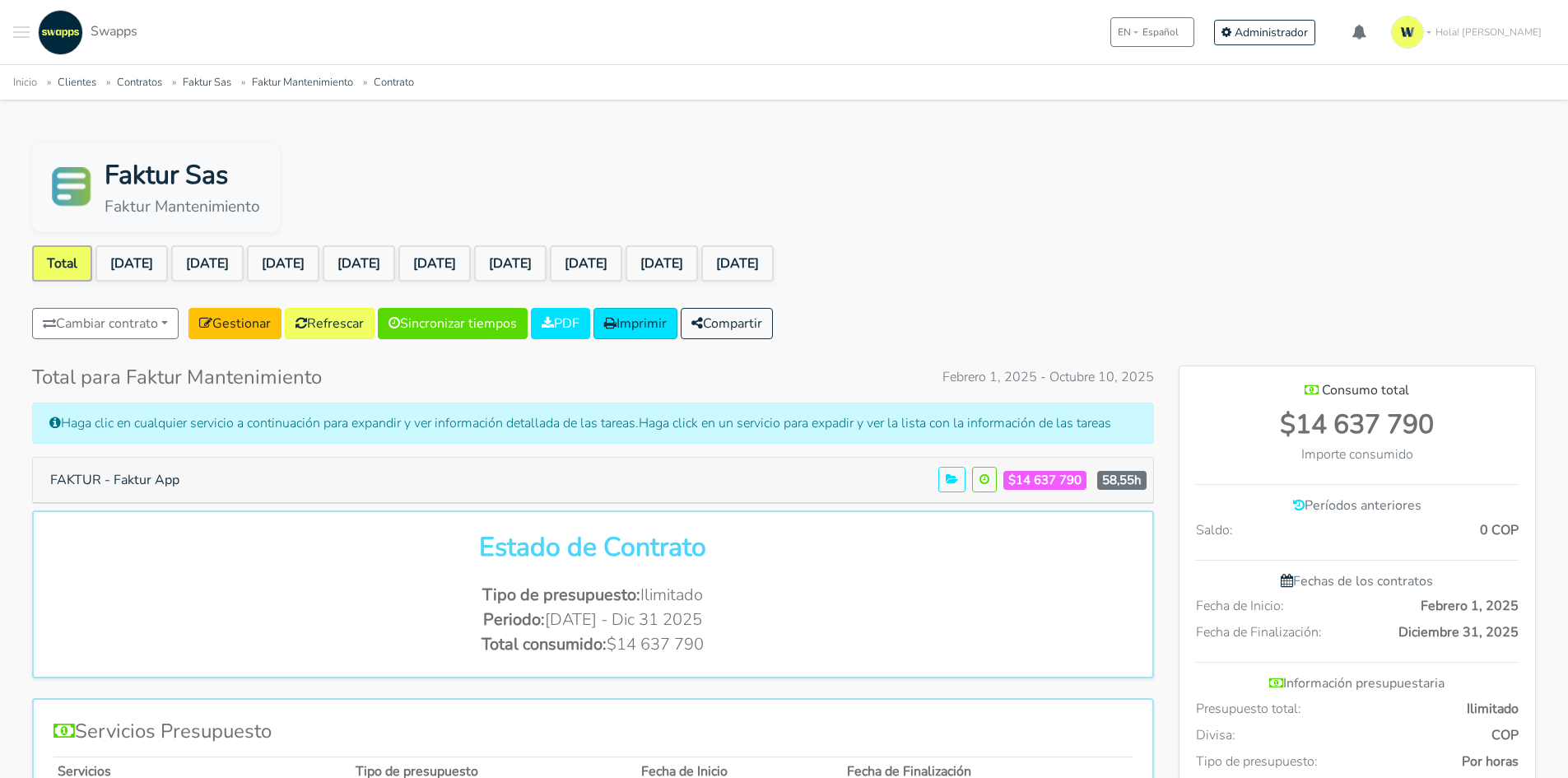
scroll to position [1177, 356]
click at [394, 258] on link "[DATE]" at bounding box center [359, 264] width 73 height 36
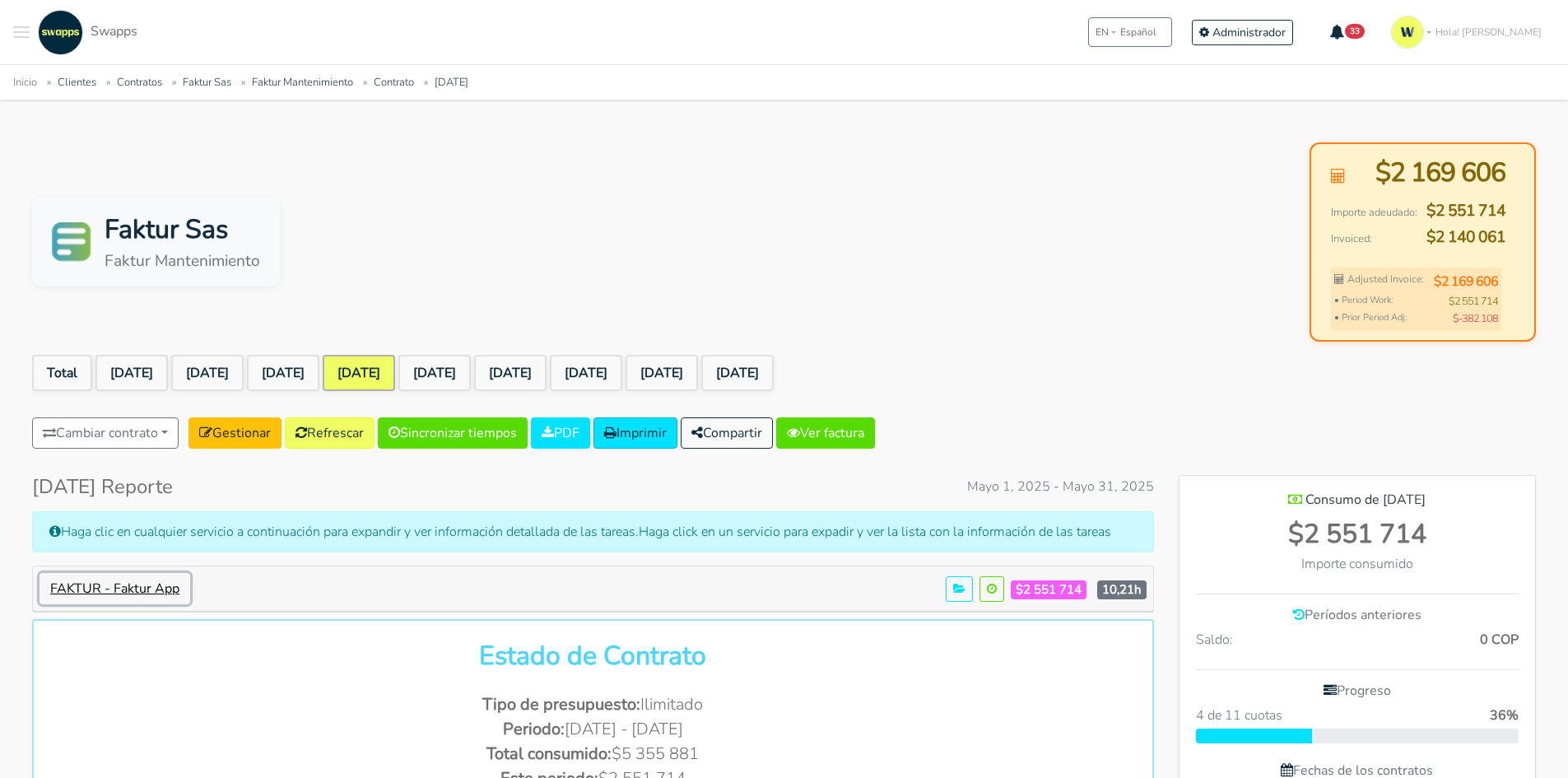
click at [156, 600] on button "FAKTUR - Faktur App" at bounding box center [115, 588] width 150 height 32
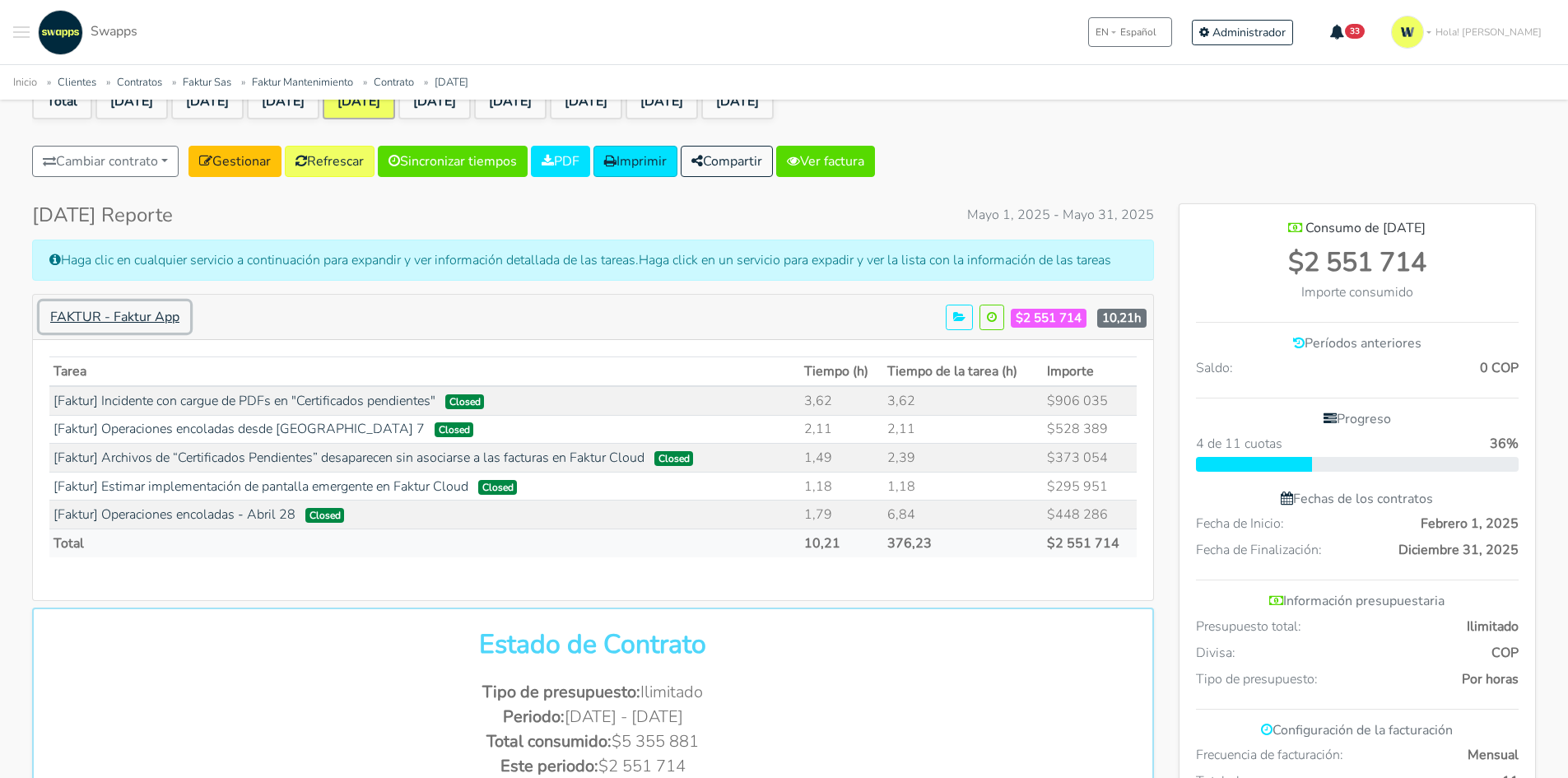
scroll to position [83, 0]
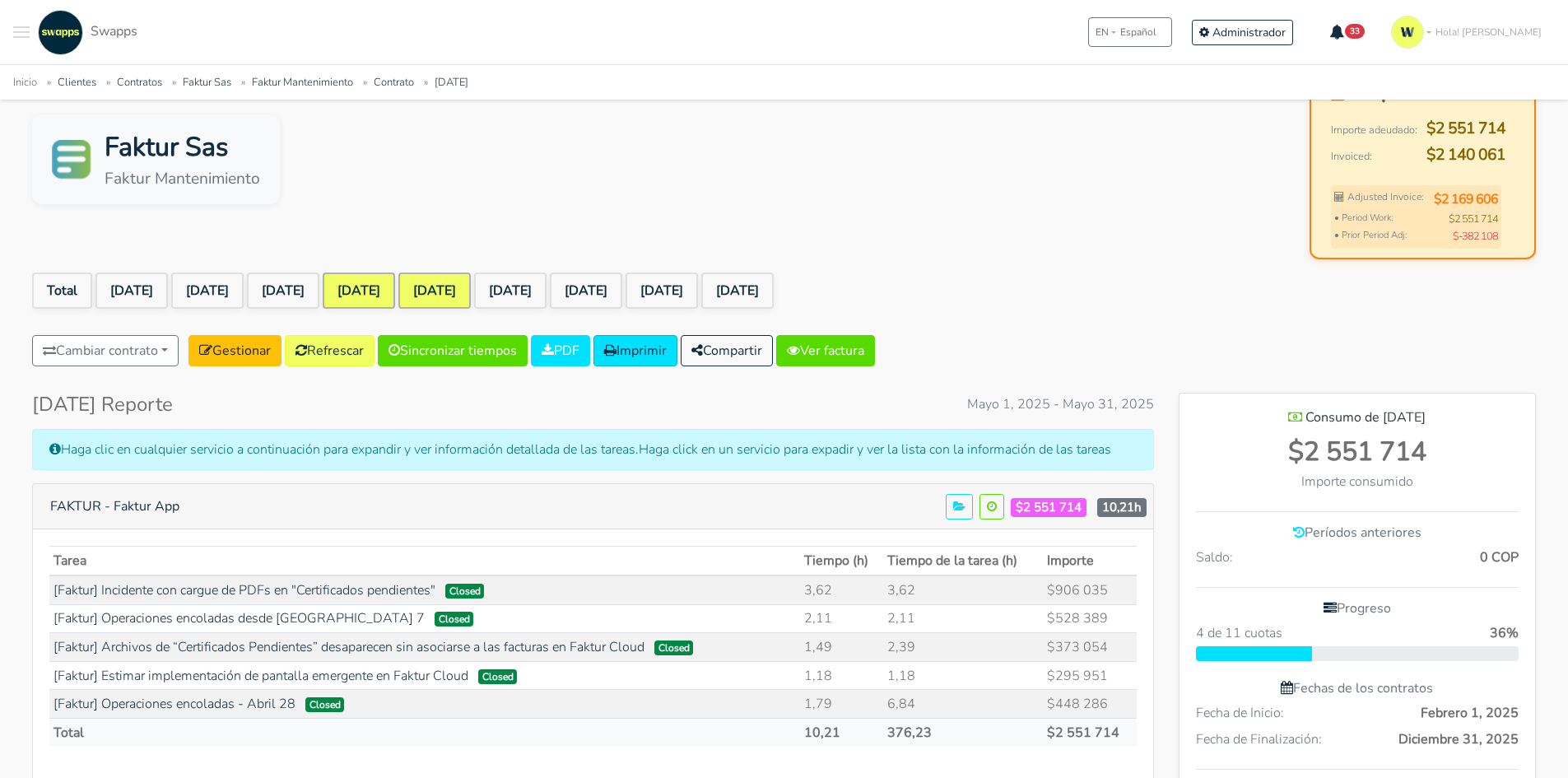
click at [470, 275] on link "[DATE]" at bounding box center [434, 291] width 73 height 36
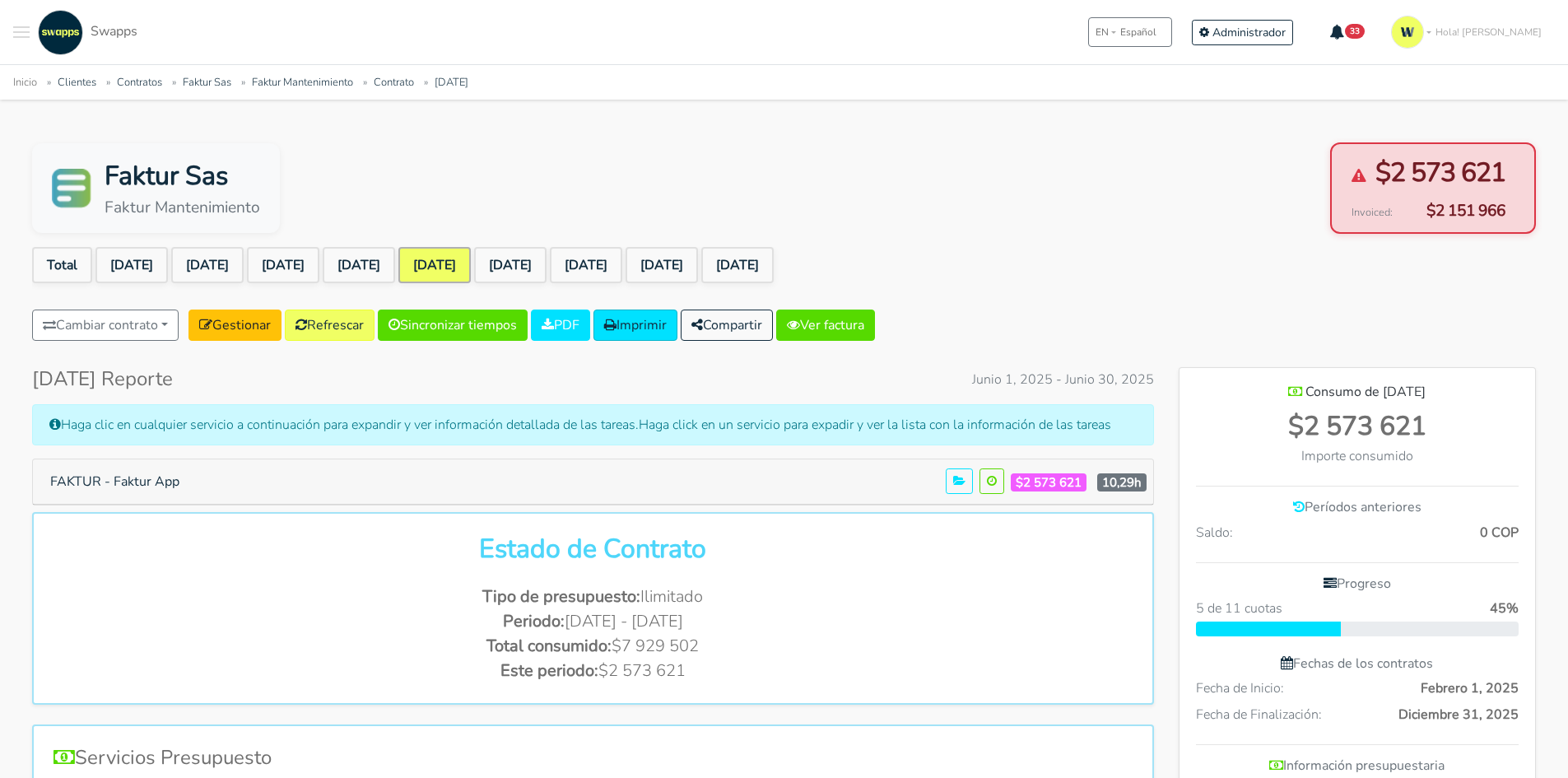
scroll to position [822118, 822599]
click at [850, 319] on link "Ver factura" at bounding box center [825, 325] width 99 height 32
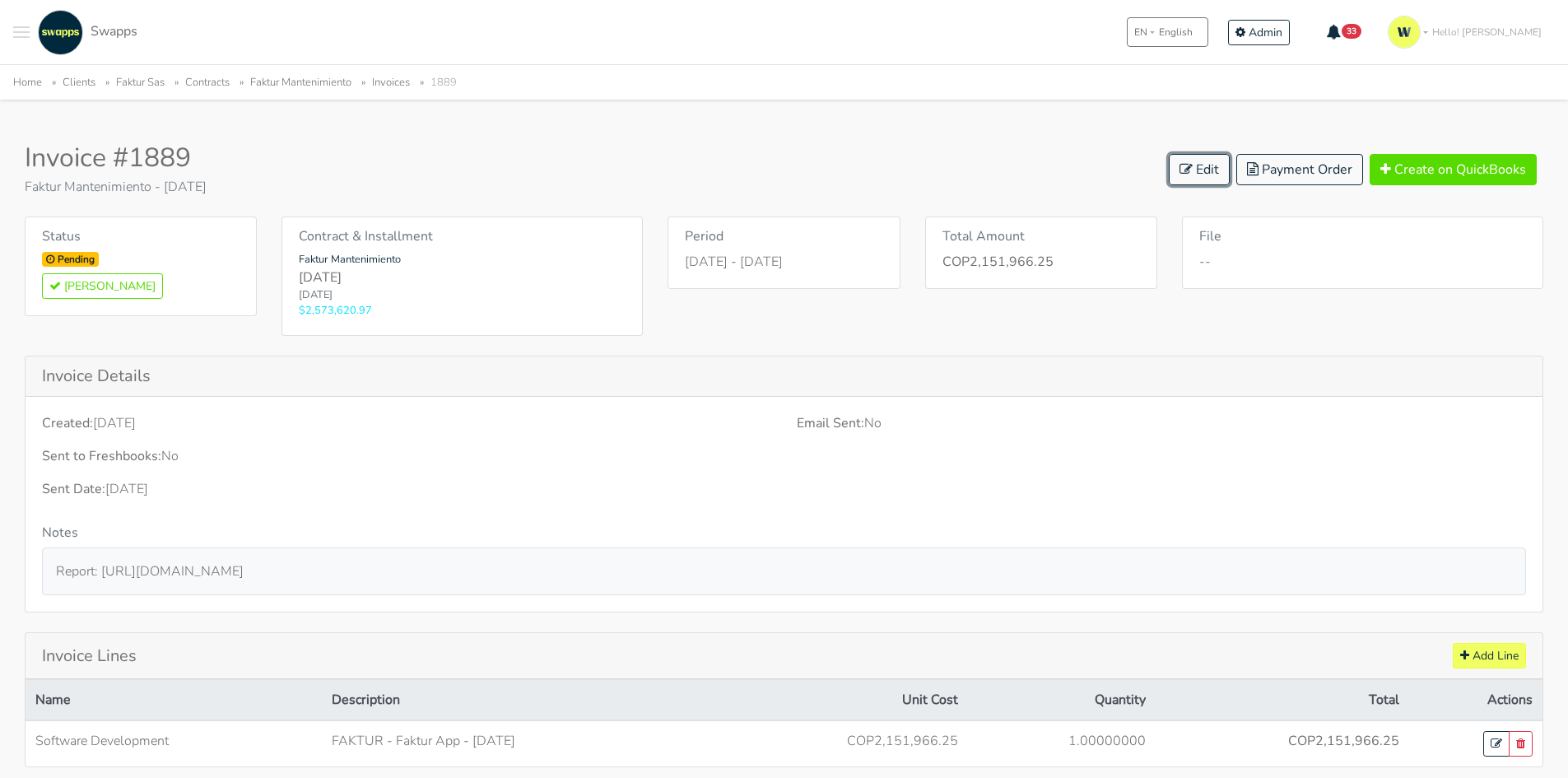
drag, startPoint x: 1212, startPoint y: 170, endPoint x: 1087, endPoint y: 122, distance: 133.9
click at [1212, 170] on link "Edit" at bounding box center [1198, 170] width 61 height 32
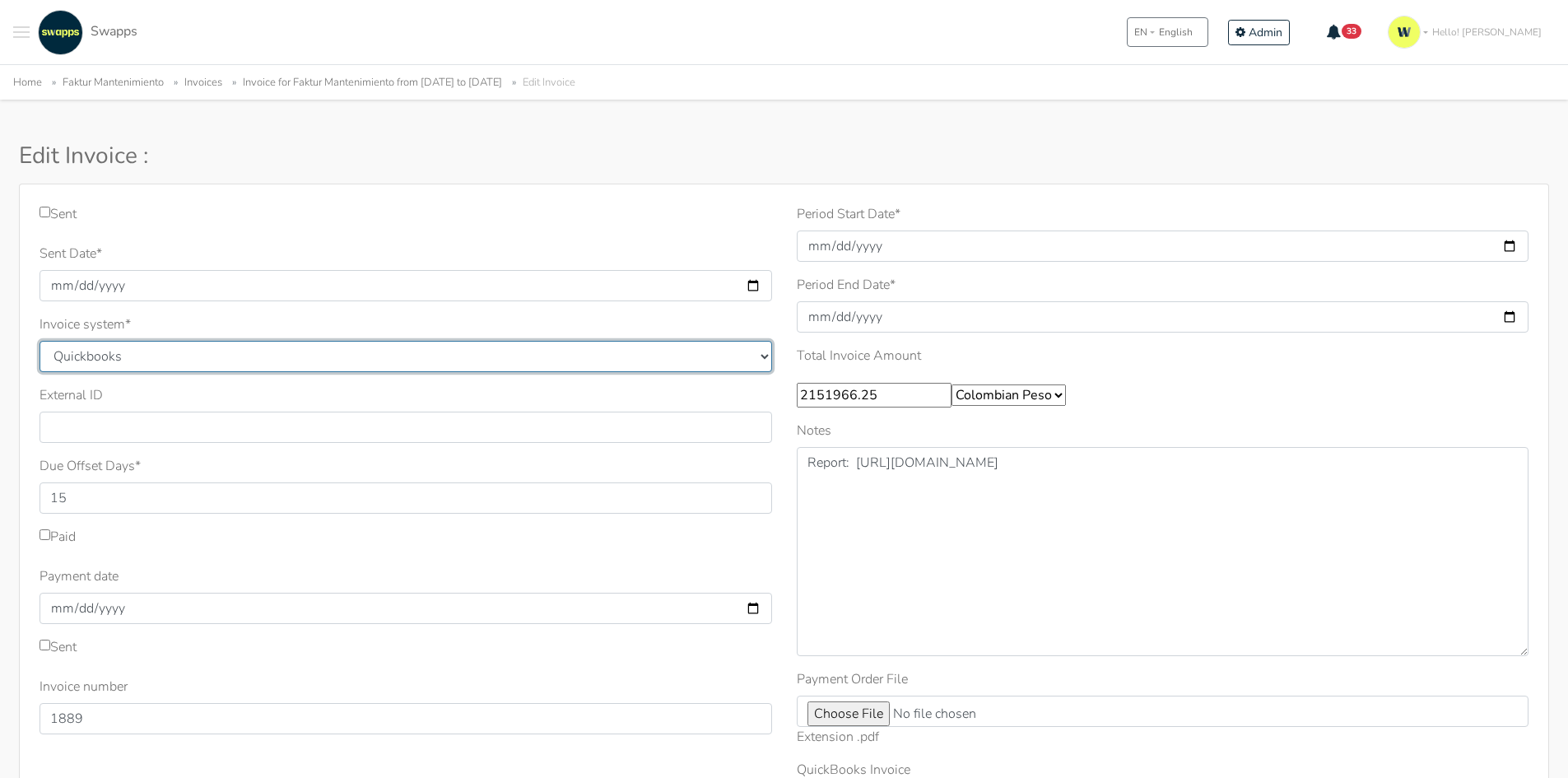
drag, startPoint x: 140, startPoint y: 360, endPoint x: 141, endPoint y: 369, distance: 9.1
click at [140, 360] on select "Quickbooks Samba Siigo" at bounding box center [406, 356] width 732 height 32
select select "siigo"
click at [40, 341] on select "Quickbooks Samba Siigo" at bounding box center [406, 356] width 732 height 32
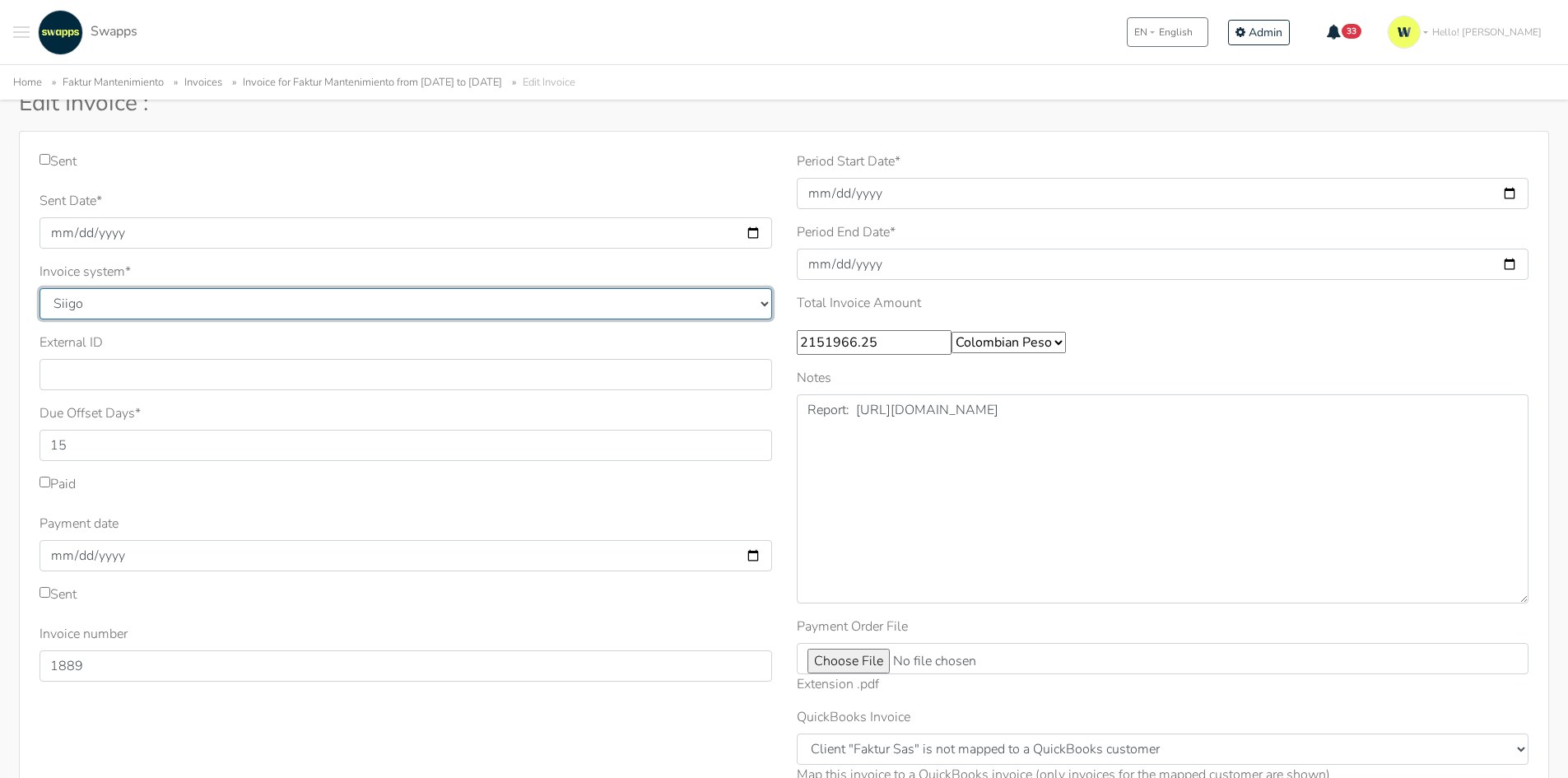
scroll to position [83, 0]
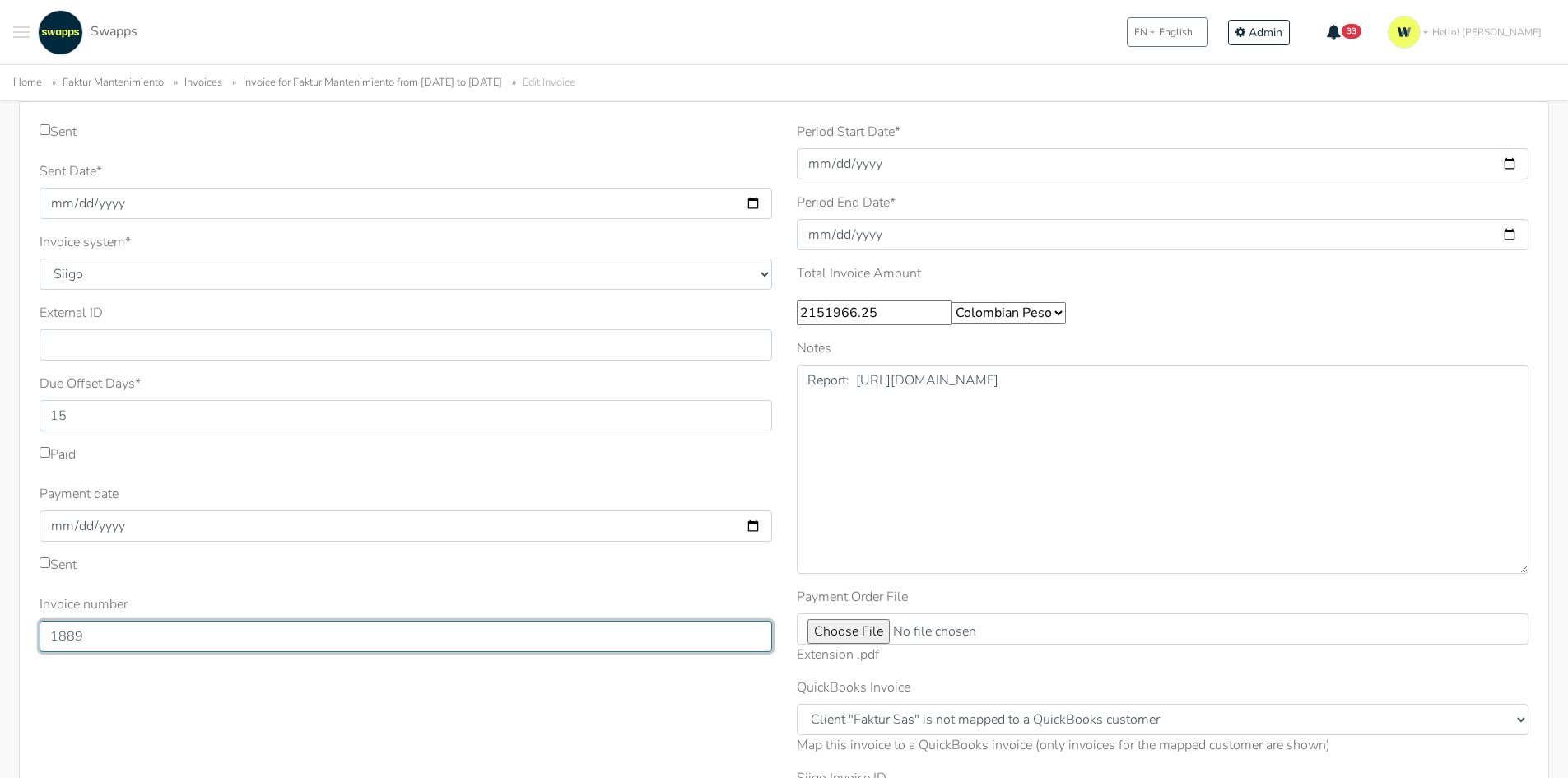
drag, startPoint x: 118, startPoint y: 628, endPoint x: 6, endPoint y: 626, distance: 112.0
click at [6, 626] on div "Sent Sent Date * 2025-07-08 Invoice system * Quickbooks Samba Siigo * 15 1889 *…" at bounding box center [783, 510] width 1554 height 817
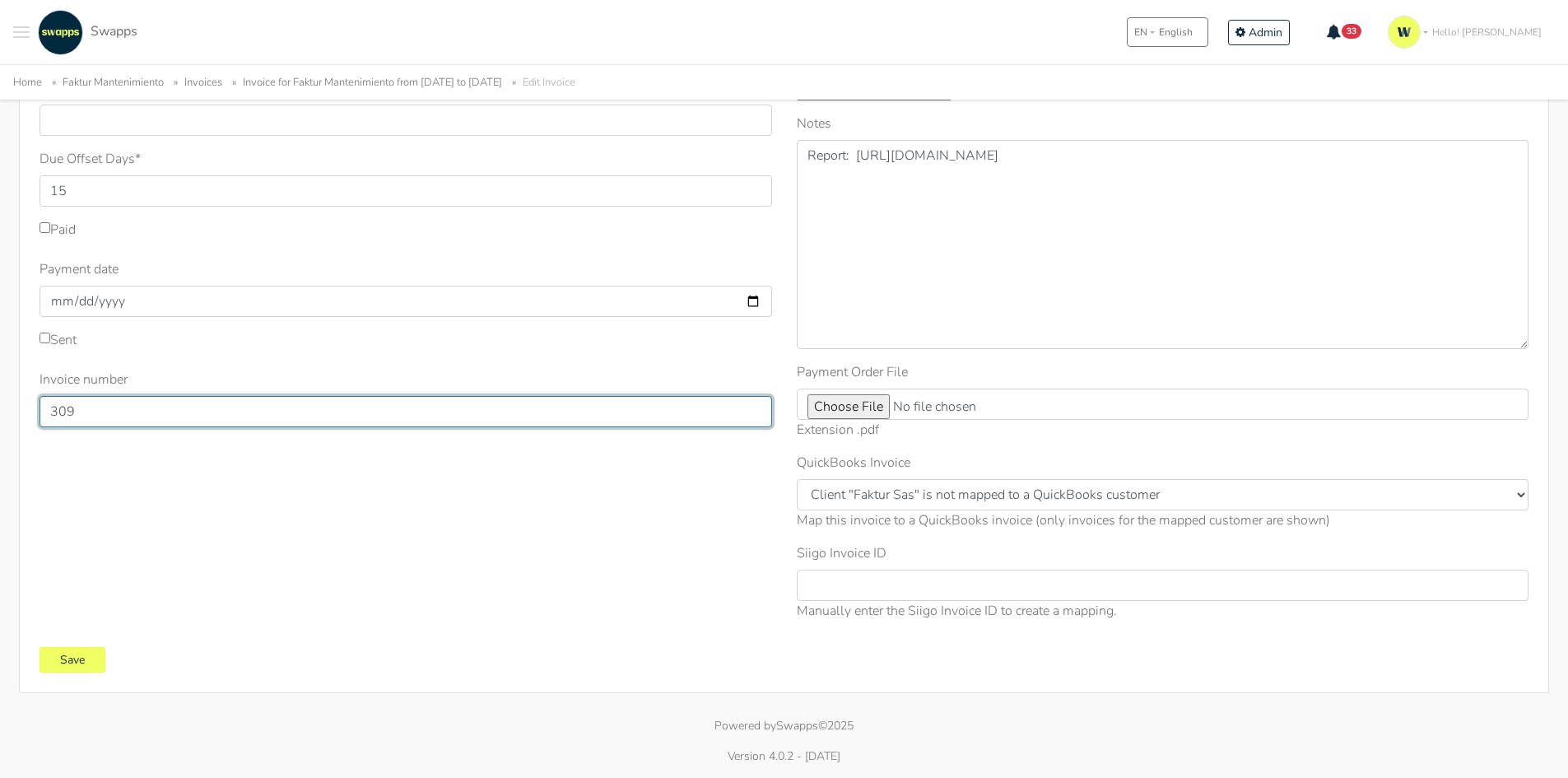
type input "309"
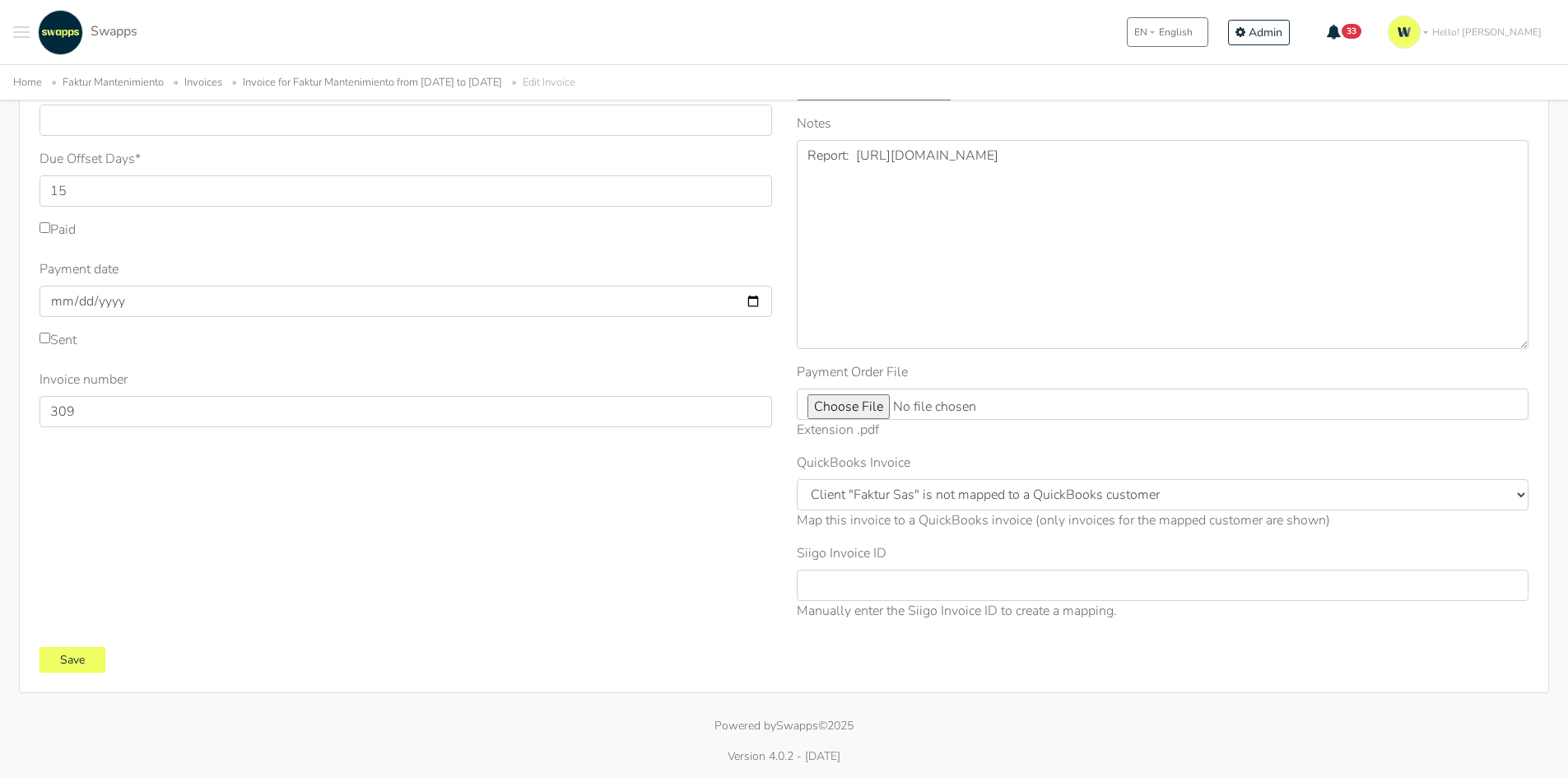
click at [84, 674] on div "Sent Sent Date * 2025-07-08 Invoice system * Quickbooks Samba Siigo * 15 *" at bounding box center [784, 285] width 1530 height 817
click at [93, 661] on input "Save" at bounding box center [73, 660] width 66 height 25
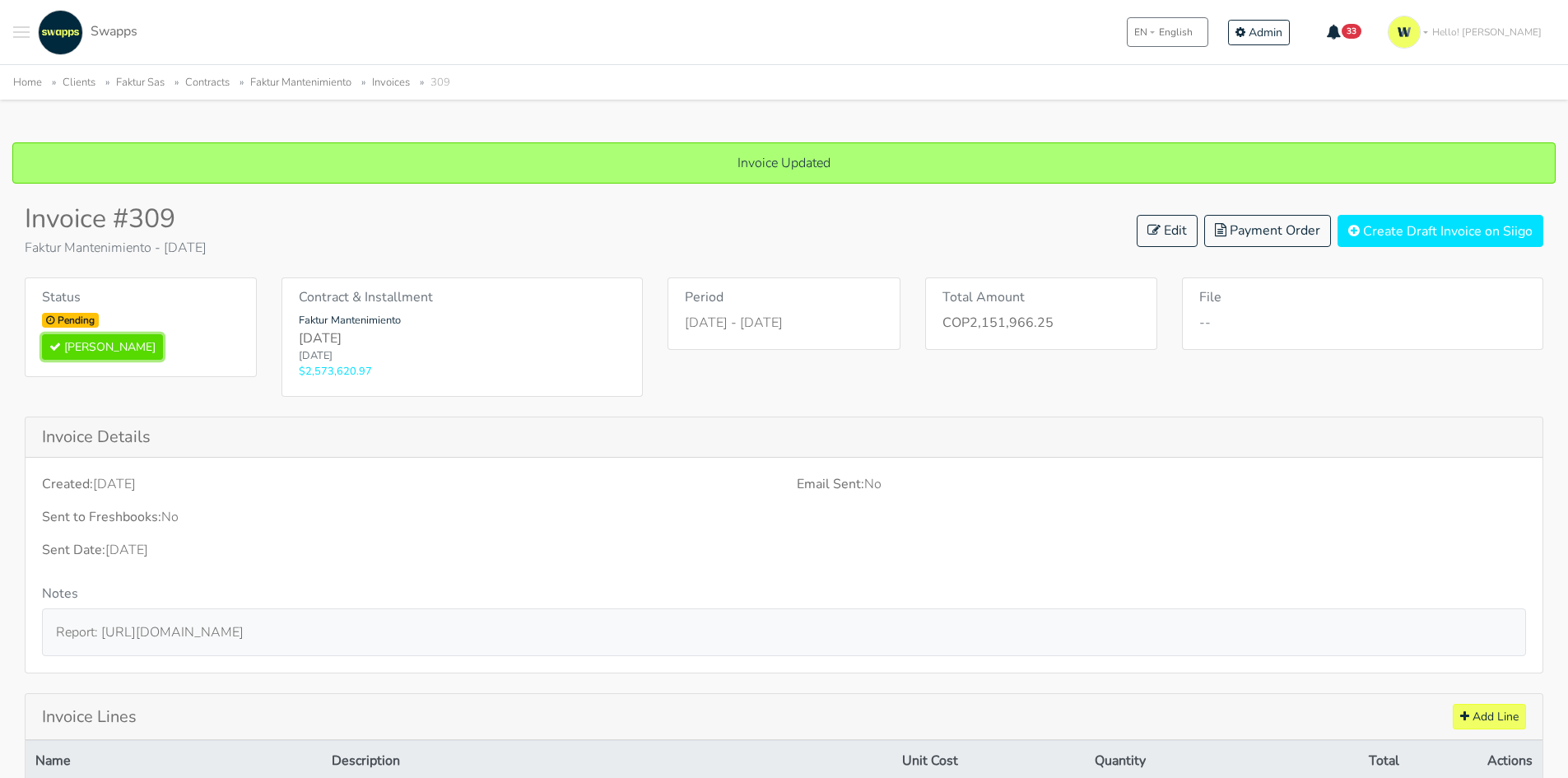
click at [110, 344] on button "[PERSON_NAME]" at bounding box center [102, 347] width 121 height 25
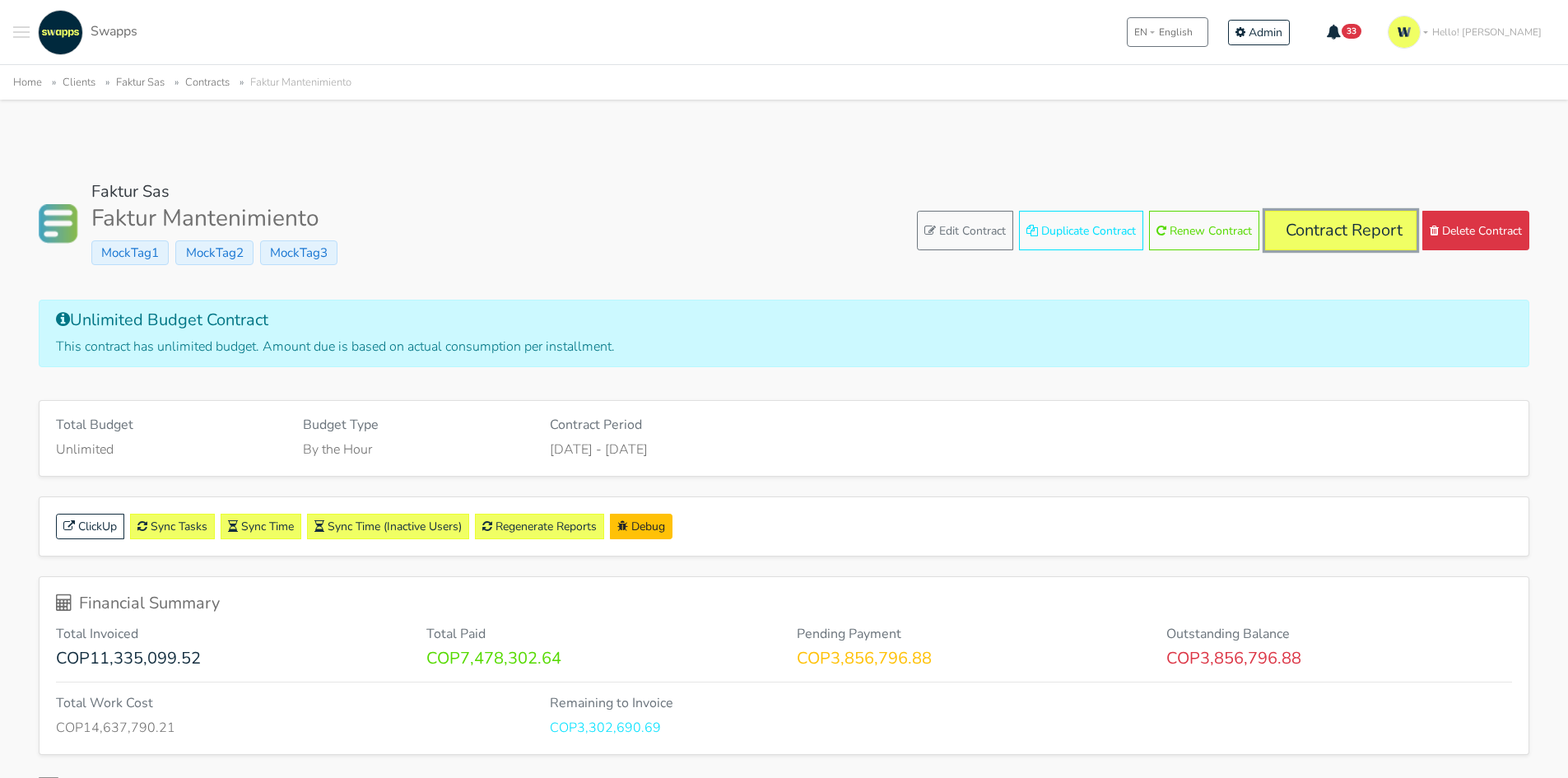
click at [1340, 229] on link "Contract Report" at bounding box center [1341, 230] width 151 height 40
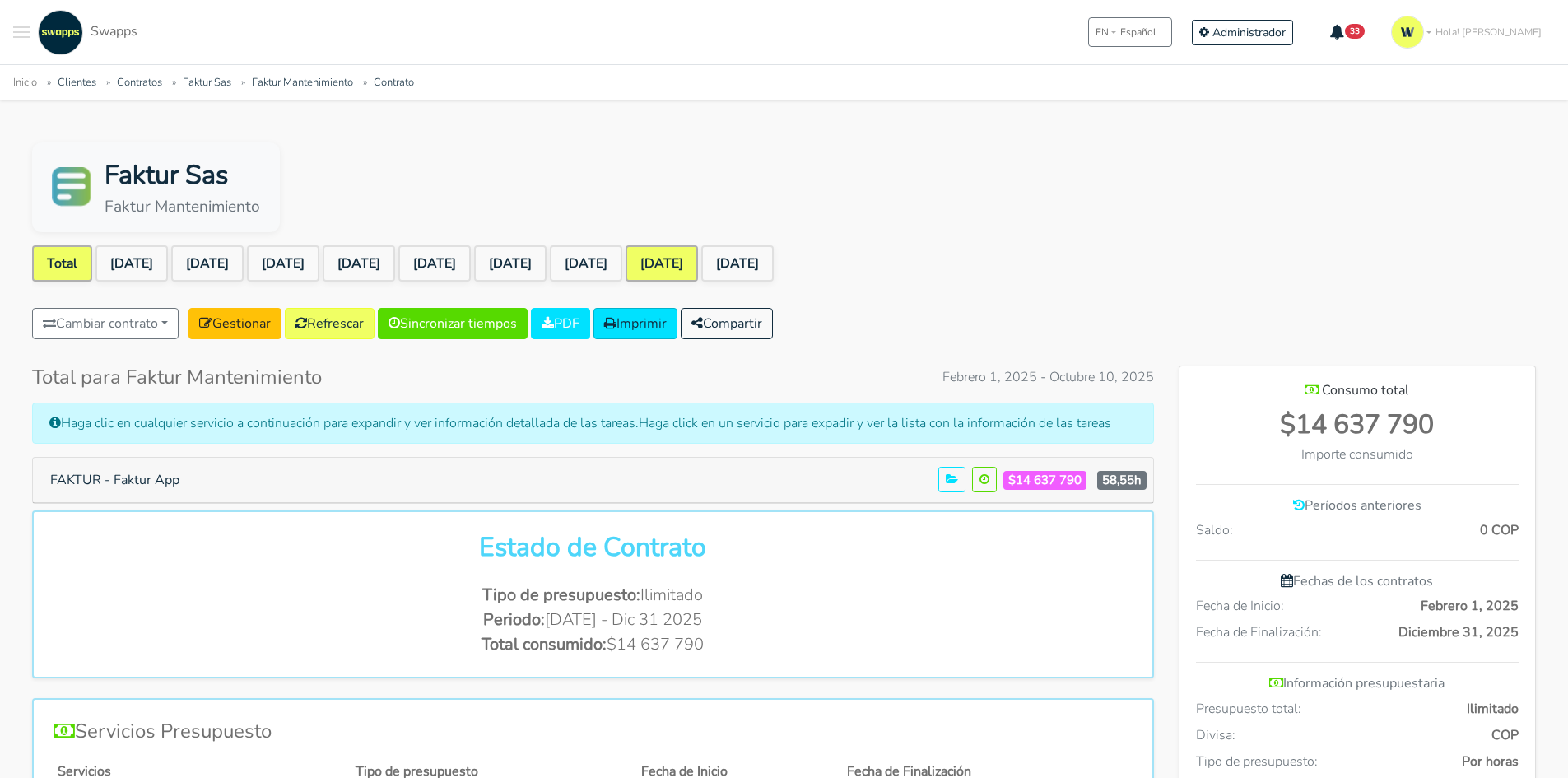
click at [698, 267] on link "[DATE]" at bounding box center [662, 264] width 73 height 36
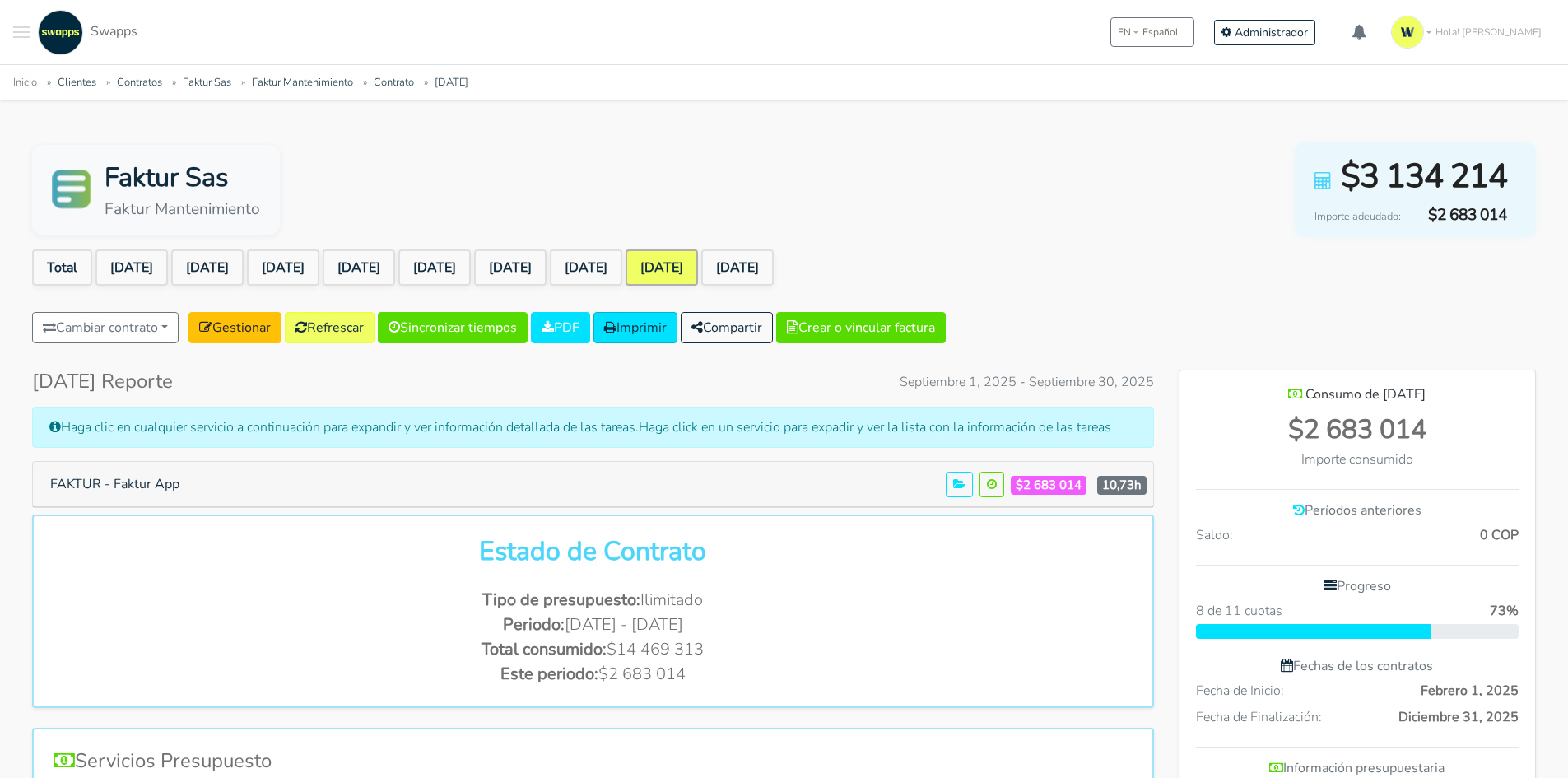
scroll to position [1202, 356]
click at [108, 491] on button "FAKTUR - Faktur App" at bounding box center [115, 484] width 150 height 32
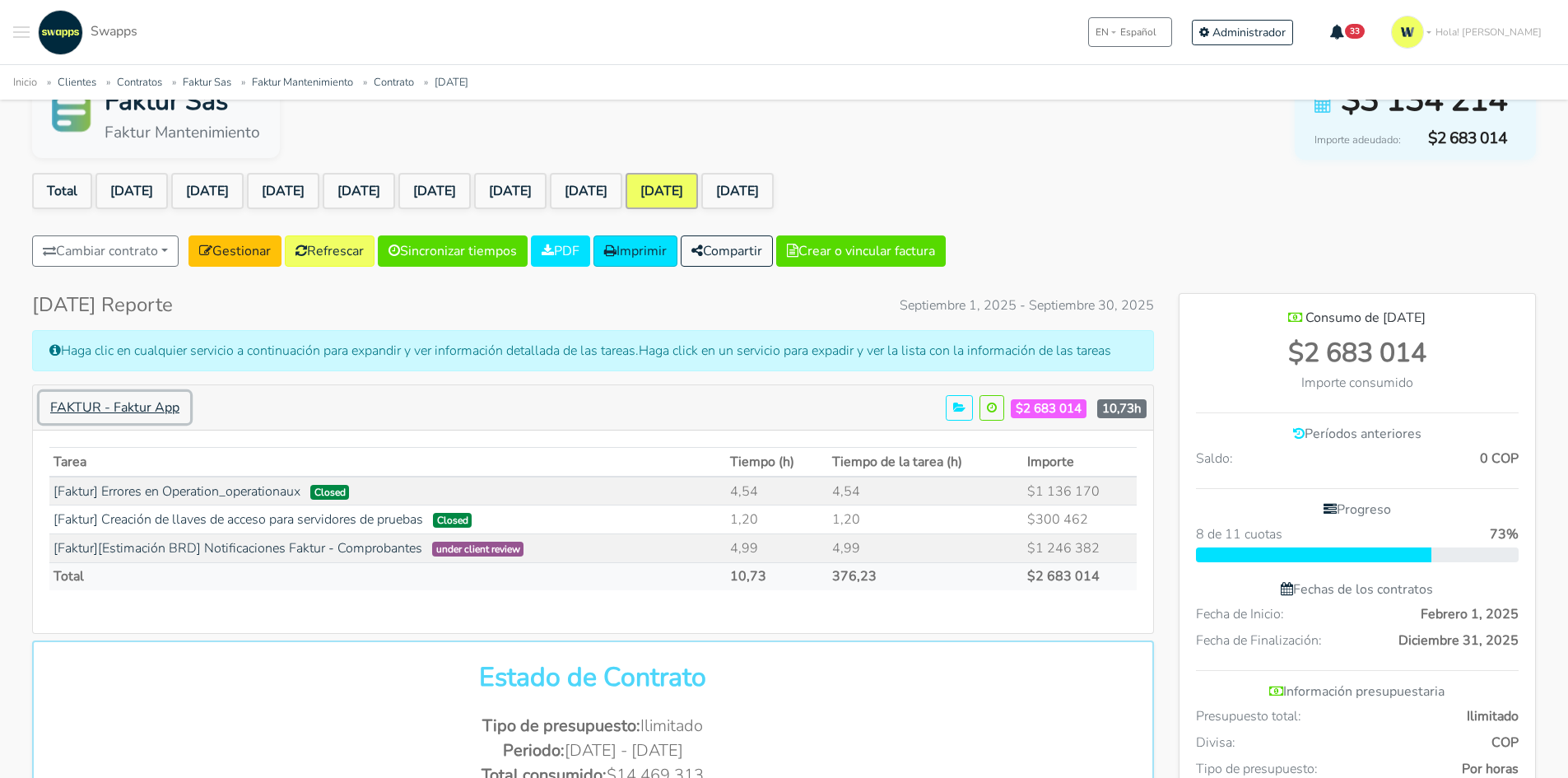
scroll to position [165, 0]
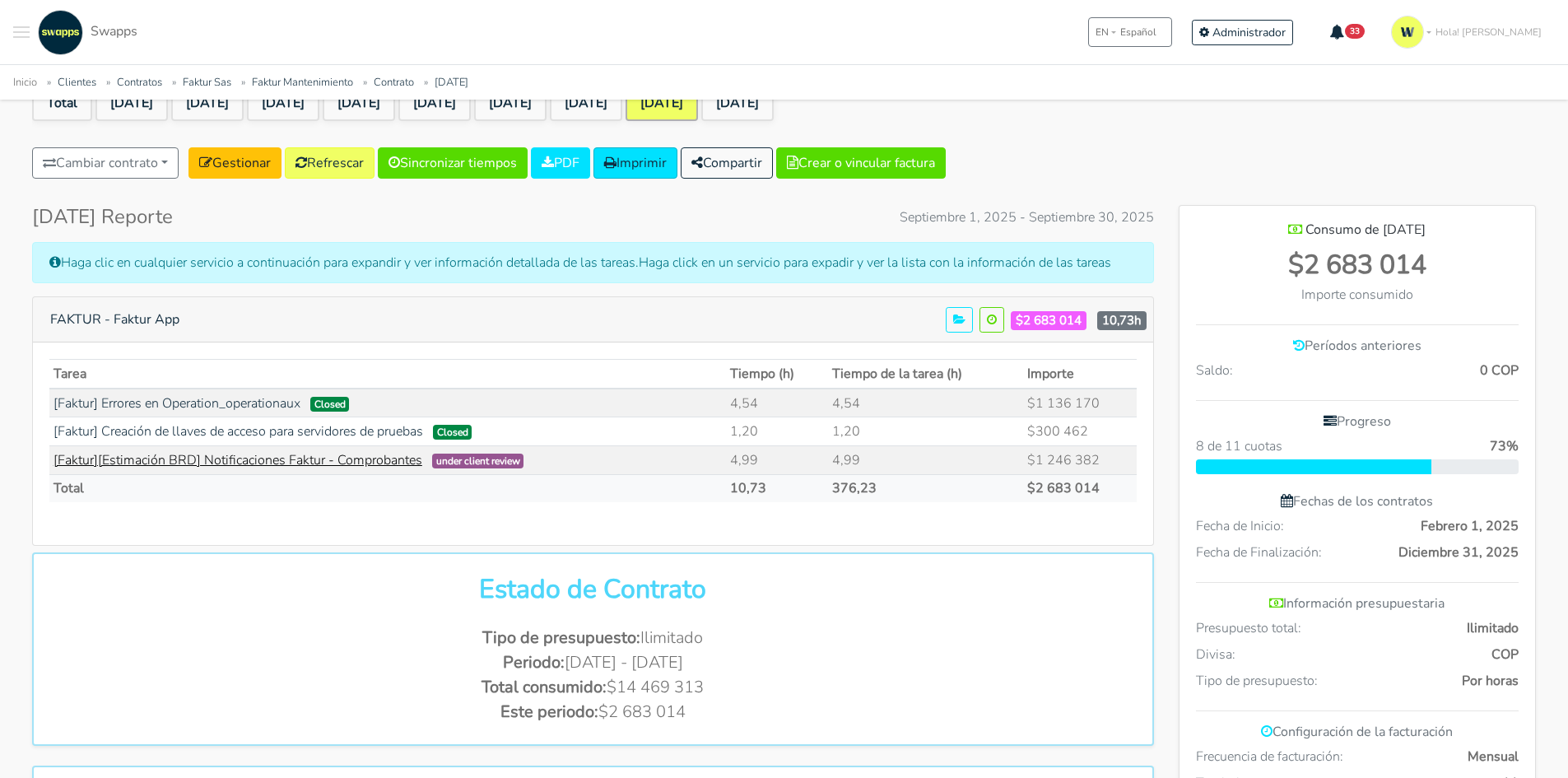
click at [396, 464] on link "[Faktur][Estimación BRD] Notificaciones Faktur - Comprobantes" at bounding box center [237, 461] width 369 height 18
